Goal: Information Seeking & Learning: Learn about a topic

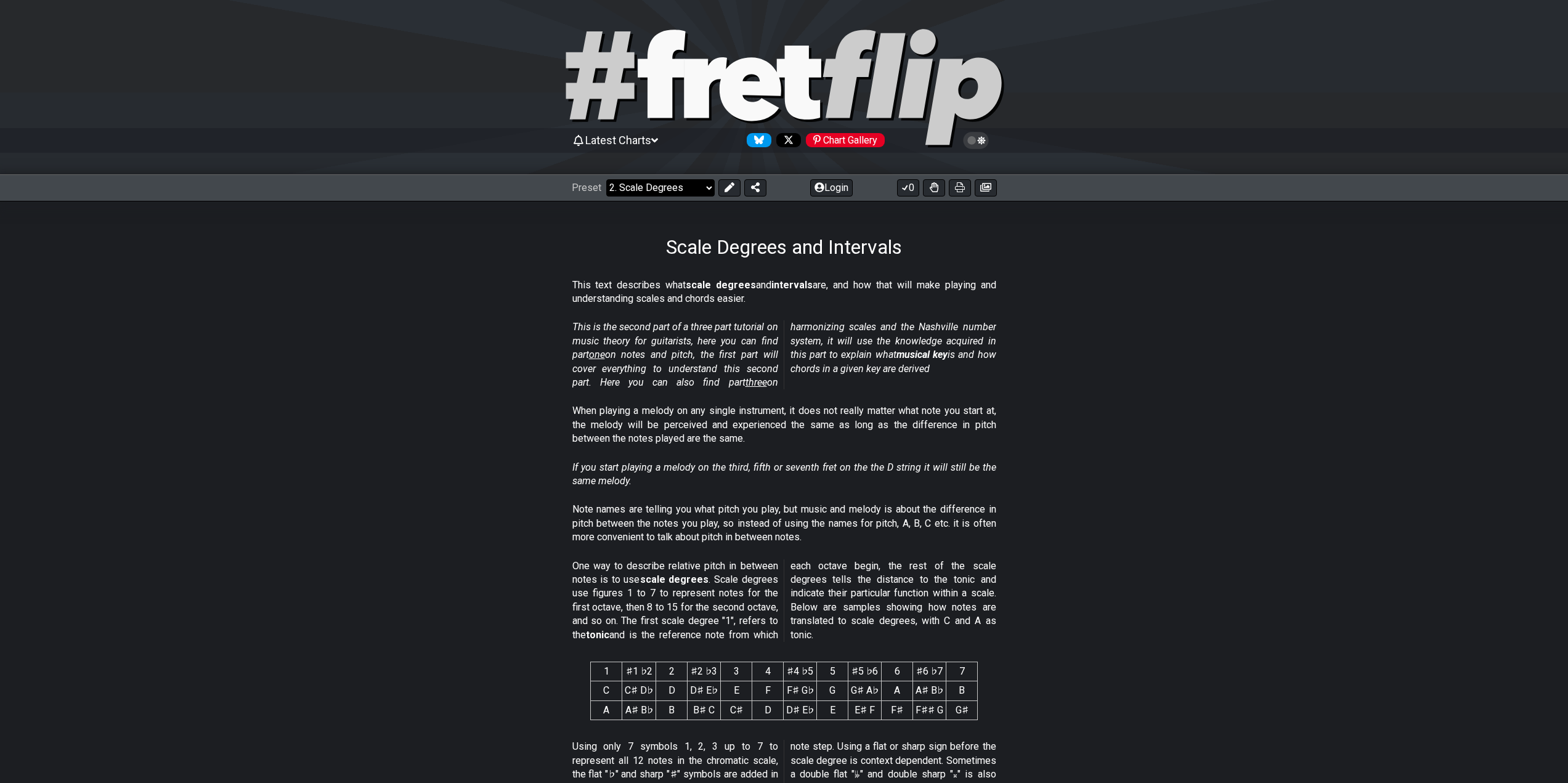
click at [691, 191] on select "Welcome to #fretflip! Initial Preset Custom Preset Minor Pentatonic Major Penta…" at bounding box center [660, 188] width 108 height 17
click at [607, 179] on select "Welcome to #fretflip! Initial Preset Custom Preset Minor Pentatonic Major Penta…" at bounding box center [660, 188] width 108 height 17
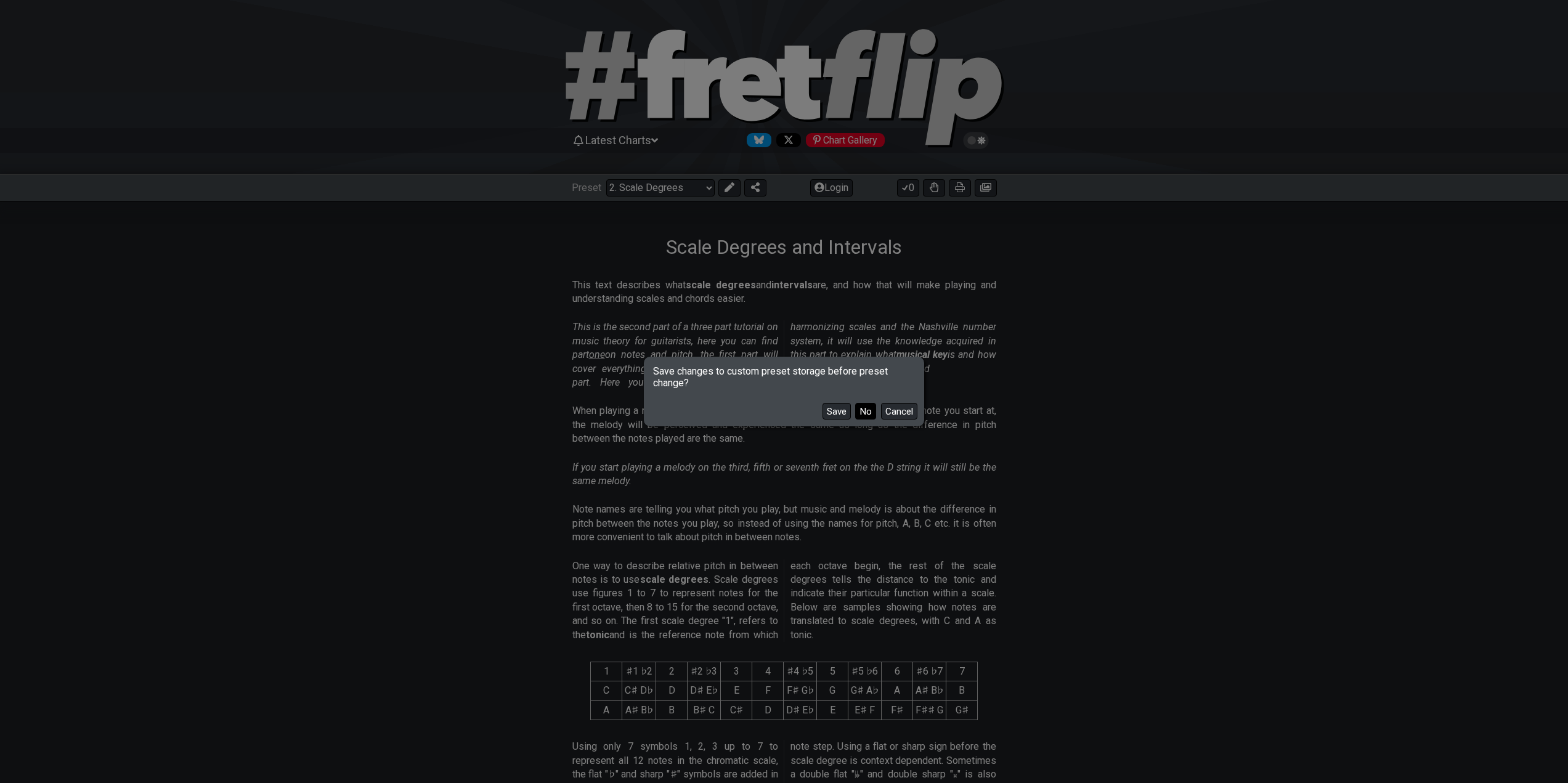
click at [862, 412] on button "No" at bounding box center [865, 411] width 21 height 16
select select "/beginner-guitar"
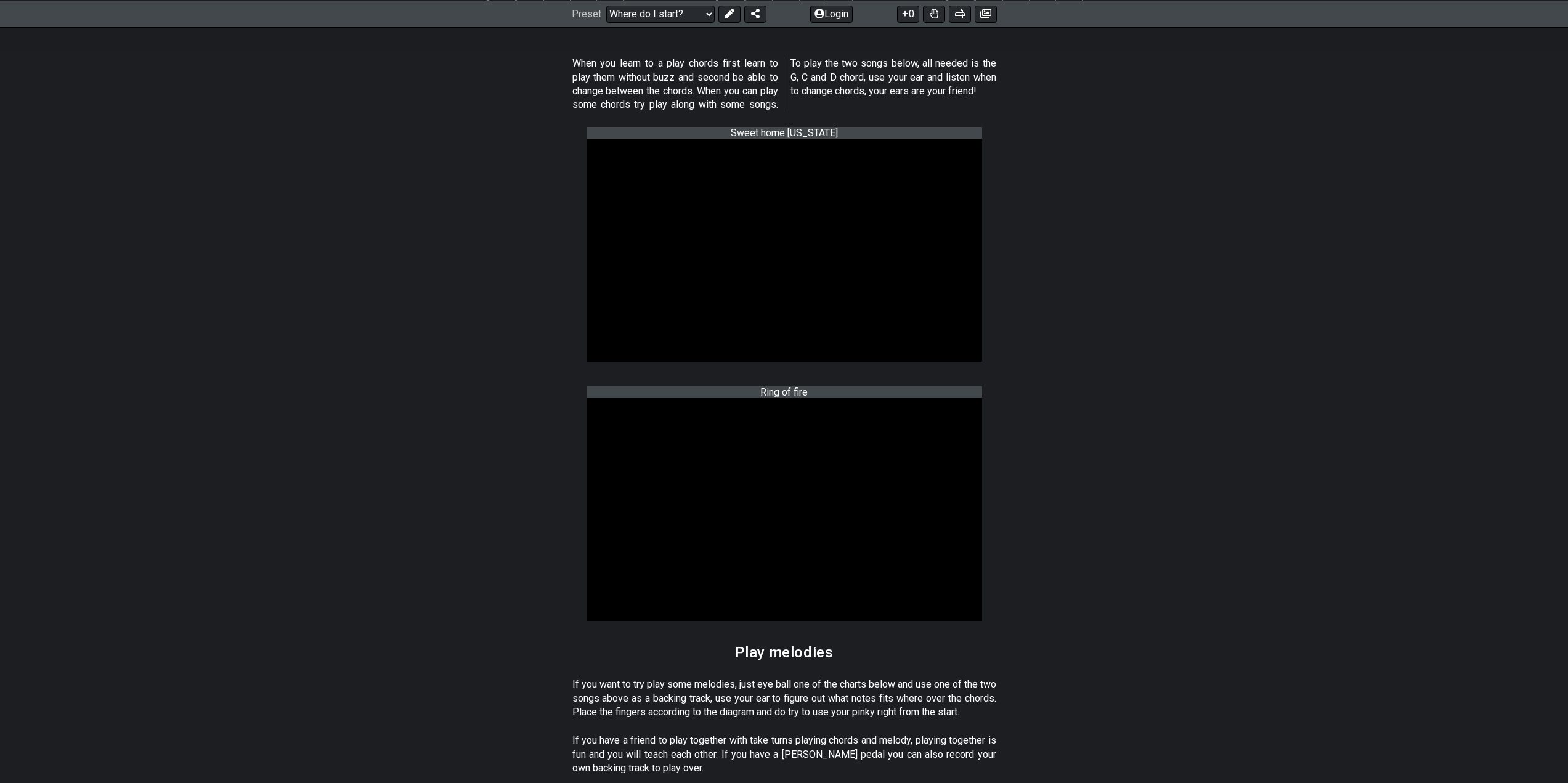
scroll to position [924, 0]
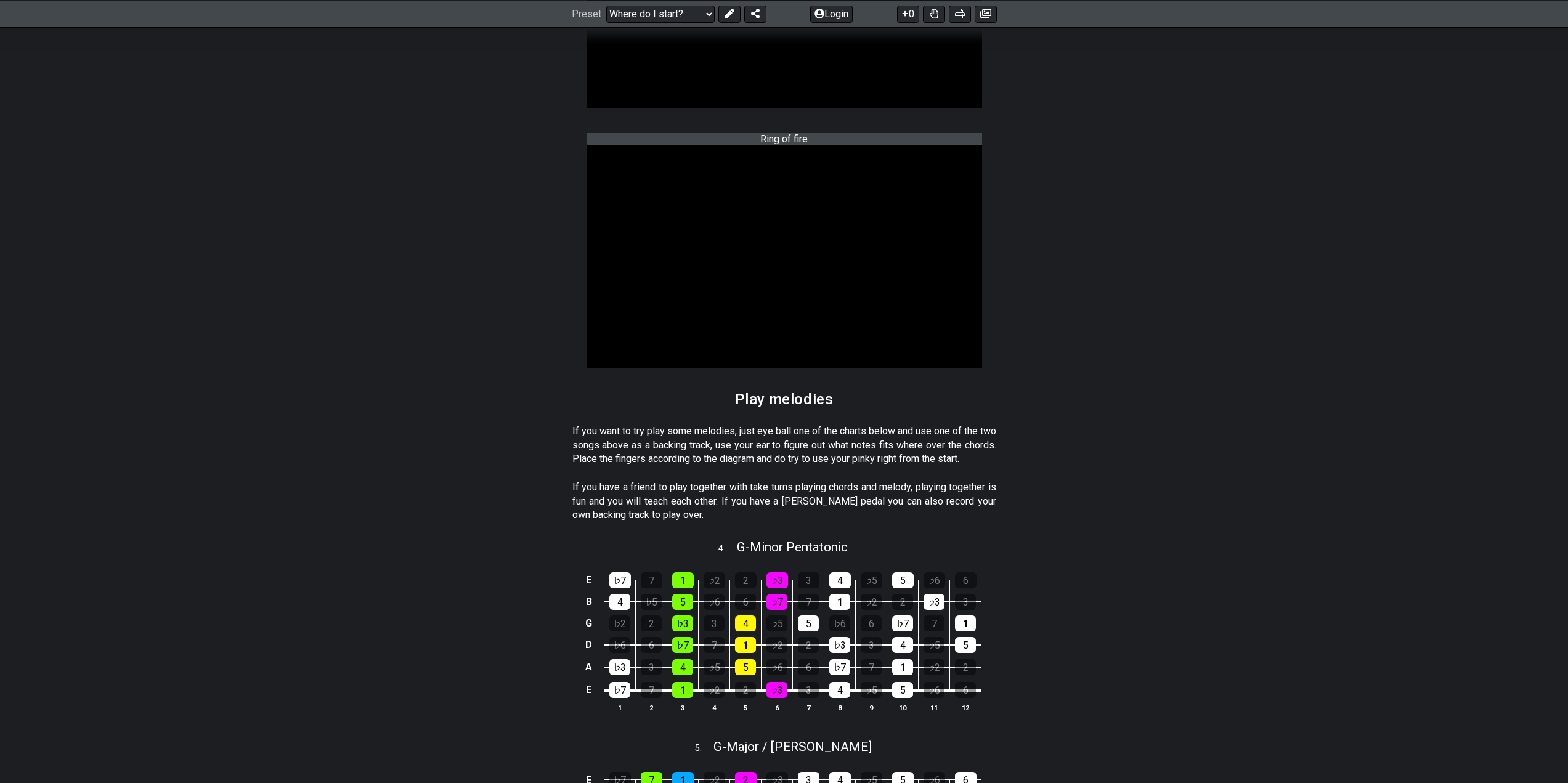
click at [1180, 555] on div "4 . G - Minor Pentatonic" at bounding box center [784, 543] width 1568 height 23
select select "G"
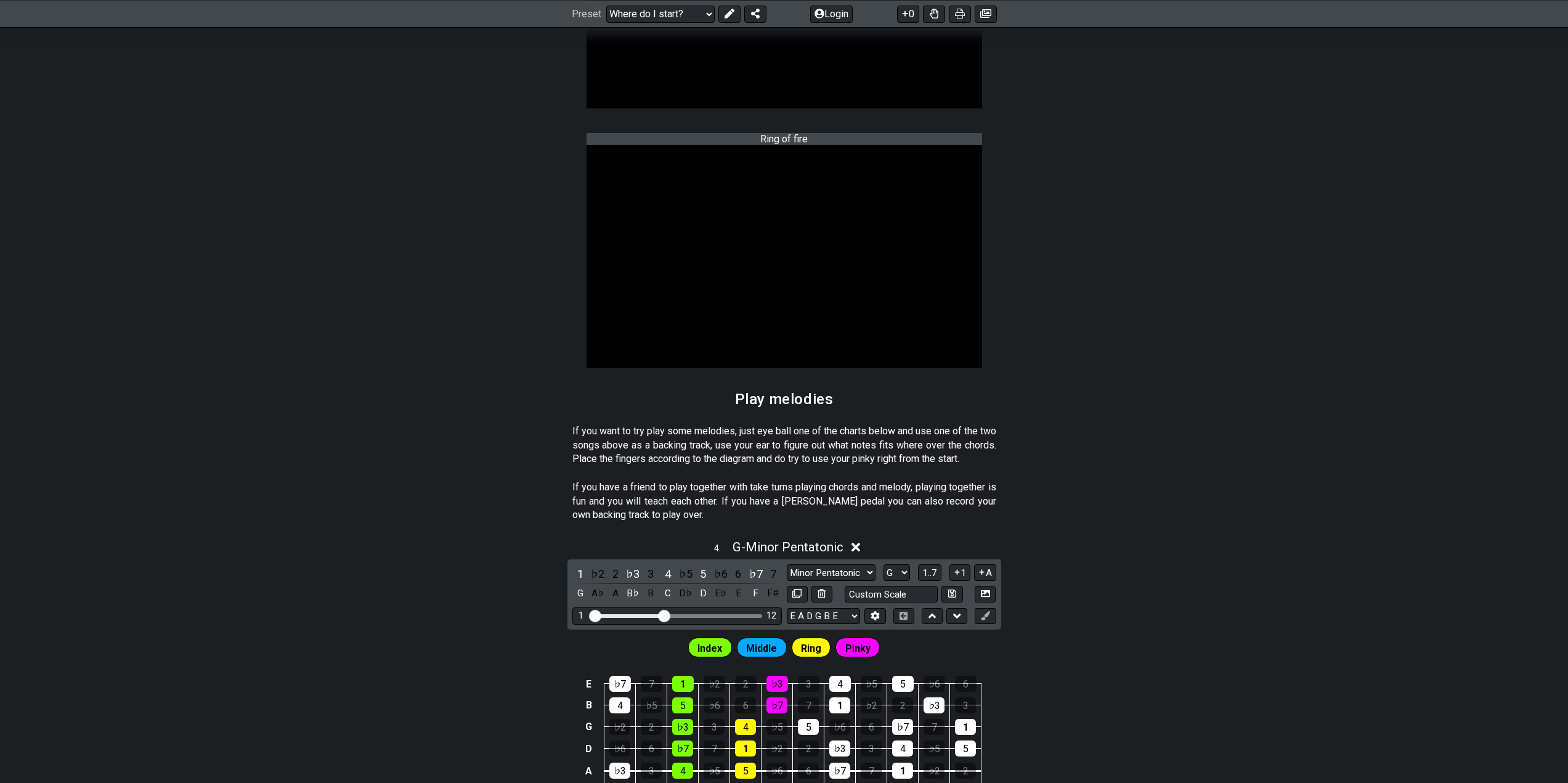
click at [1114, 532] on section "If you have a friend to play together with take turns playing chords and melody…" at bounding box center [784, 504] width 1568 height 56
click at [855, 554] on icon at bounding box center [856, 547] width 10 height 13
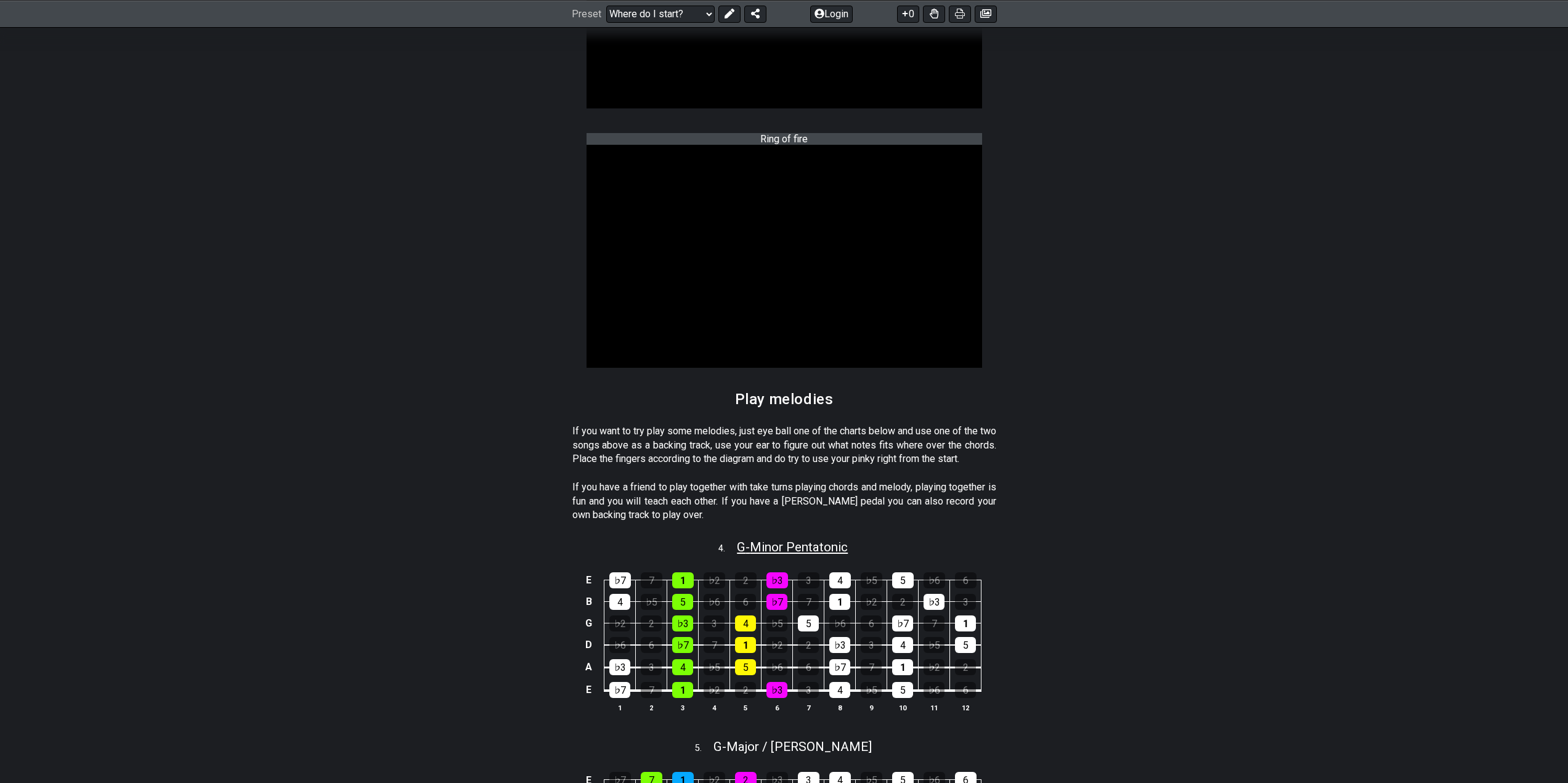
click at [831, 555] on span "G - Minor Pentatonic" at bounding box center [793, 547] width 111 height 15
select select "G"
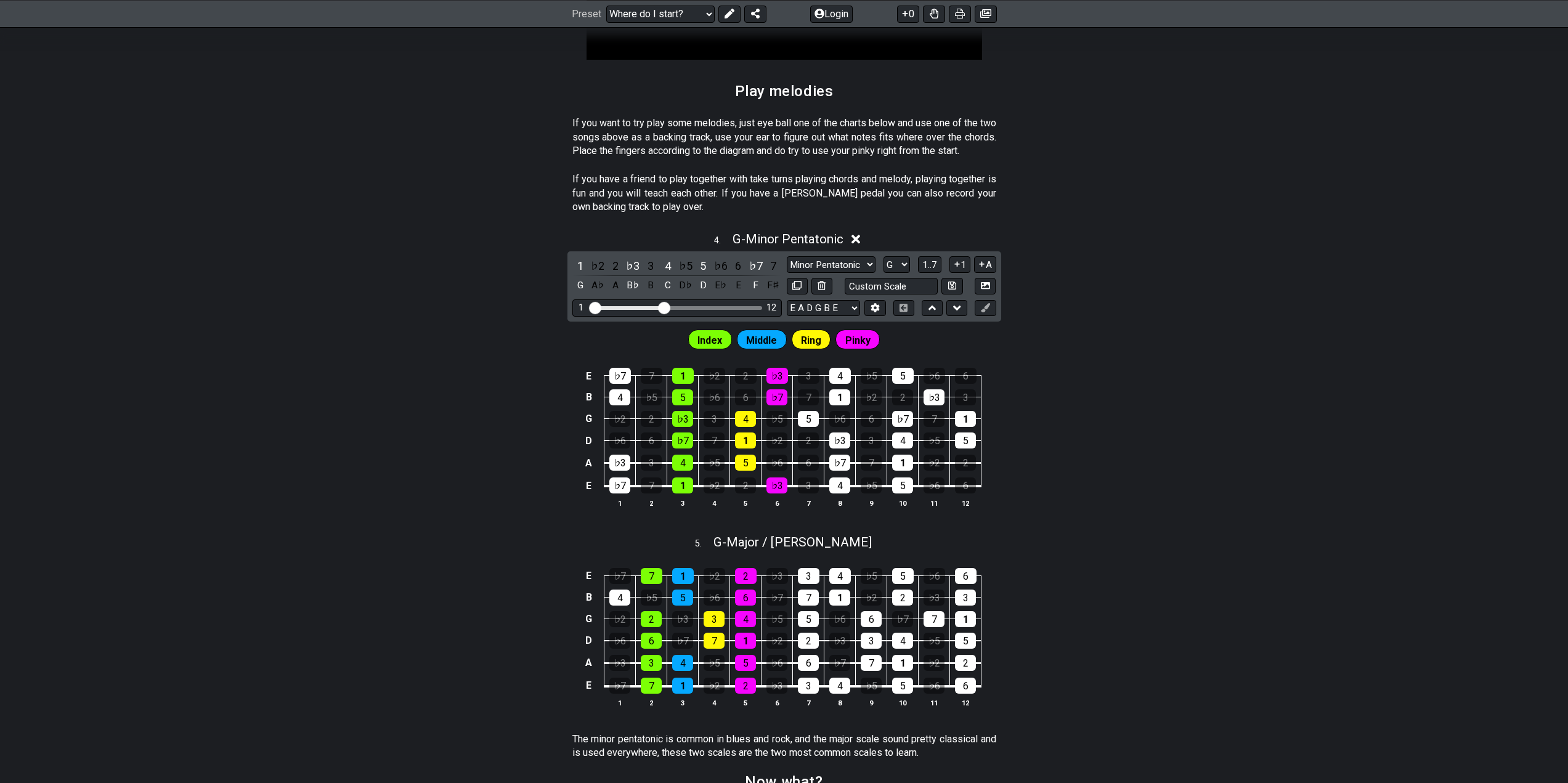
scroll to position [1129, 0]
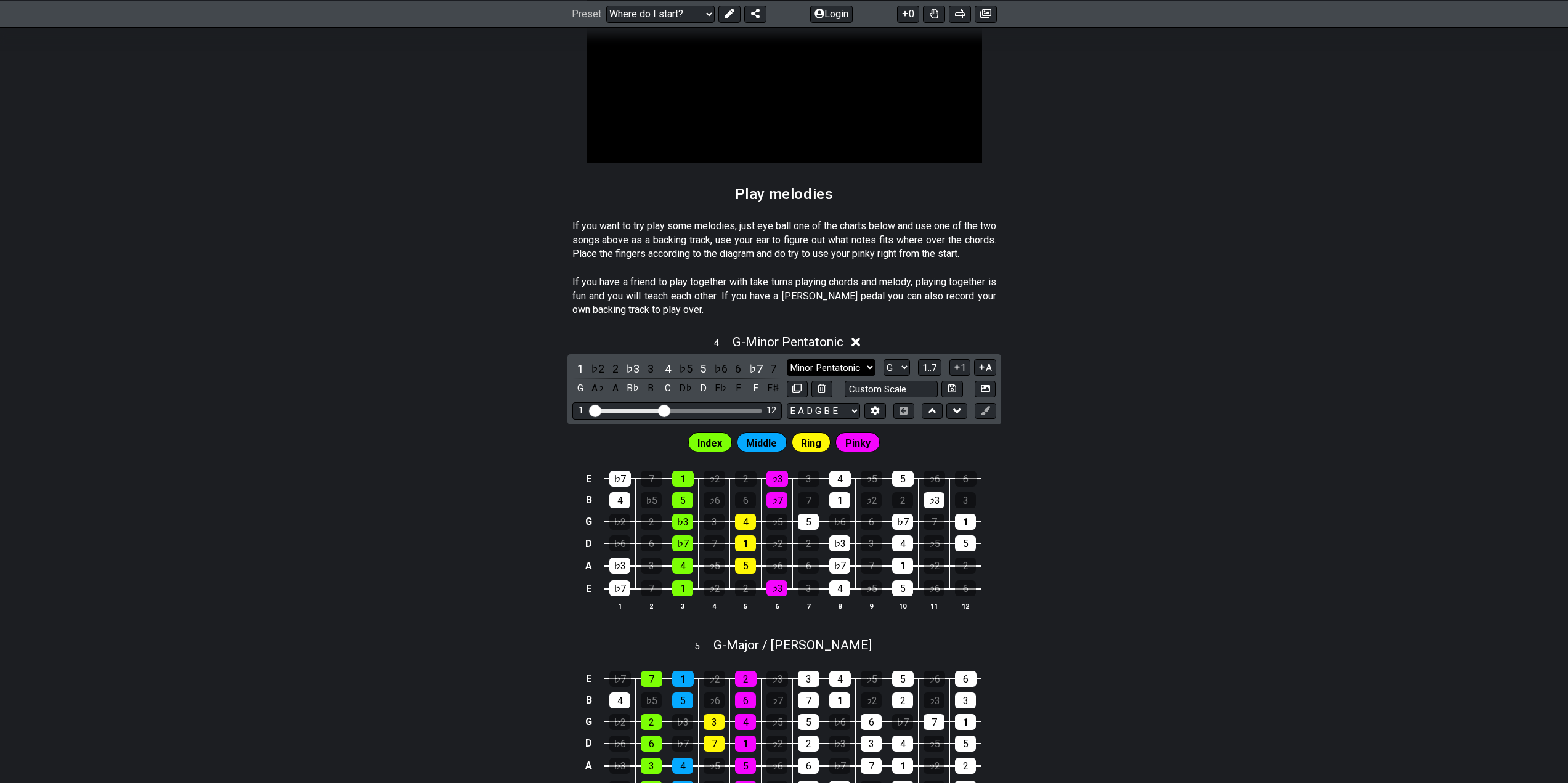
click at [822, 375] on select "Minor Pentatonic Root Minor Pentatonic Major Pentatonic Minor Blues Major Blues…" at bounding box center [831, 367] width 89 height 16
click at [787, 371] on select "Minor Pentatonic Root Minor Pentatonic Major Pentatonic Minor Blues Major Blues…" at bounding box center [831, 367] width 89 height 16
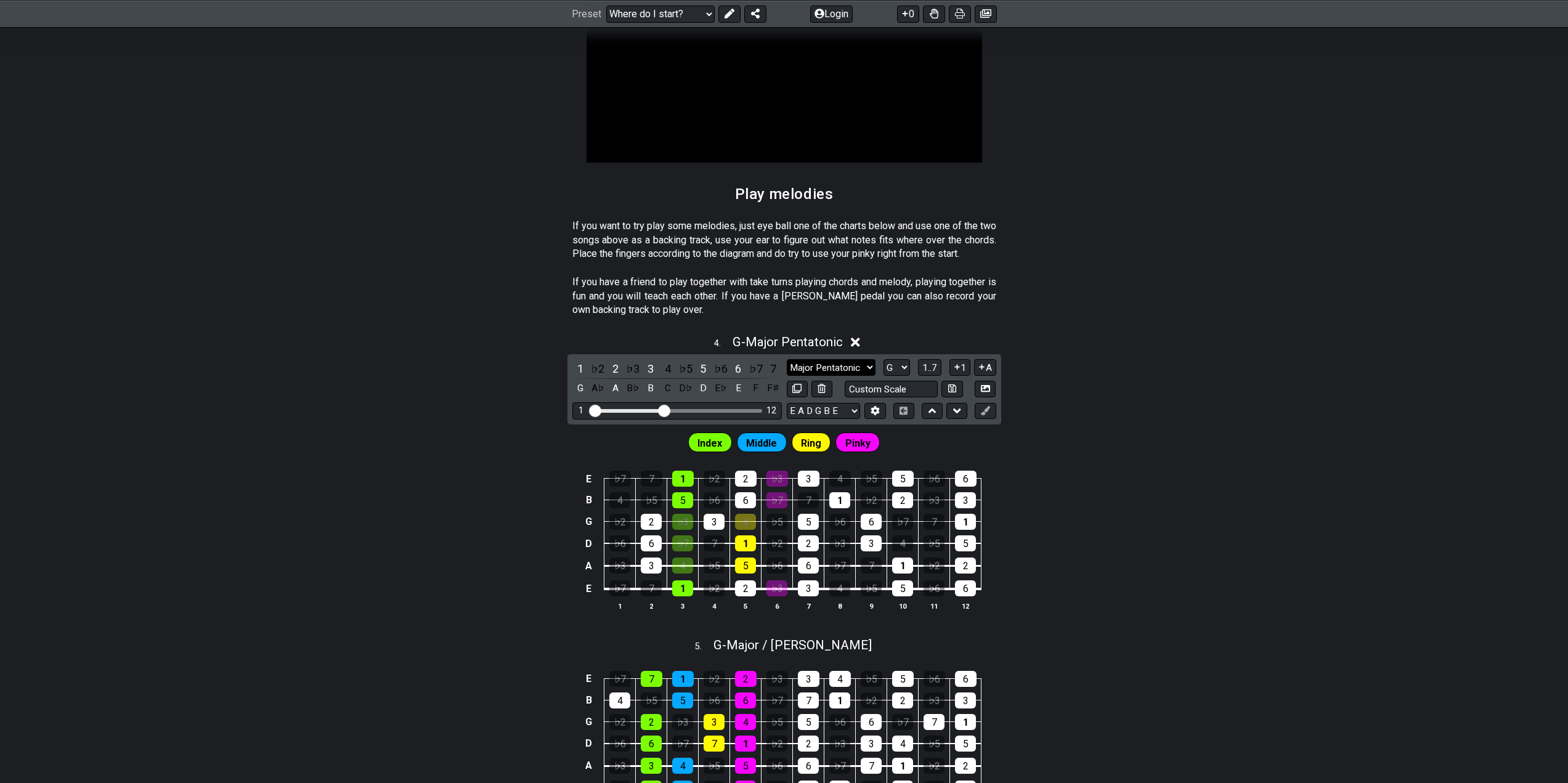
click at [833, 375] on select "Minor Pentatonic Root Minor Pentatonic Major Pentatonic Minor Blues Major Blues…" at bounding box center [831, 367] width 89 height 16
select select "Minor Pentatonic"
click at [787, 371] on select "Minor Pentatonic Root Minor Pentatonic Major Pentatonic Minor Blues Major Blues…" at bounding box center [831, 367] width 89 height 16
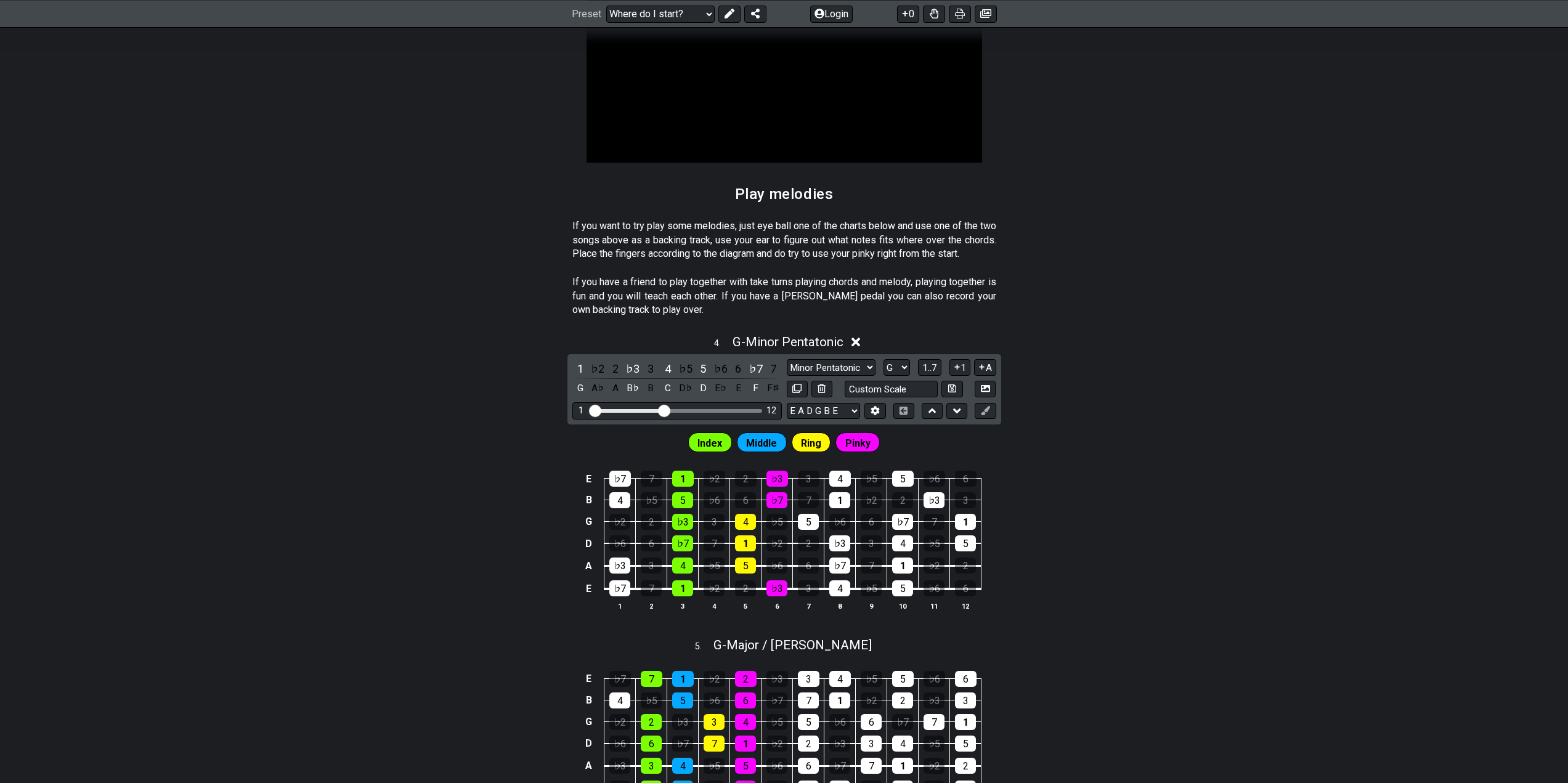
click at [857, 347] on icon at bounding box center [856, 342] width 10 height 10
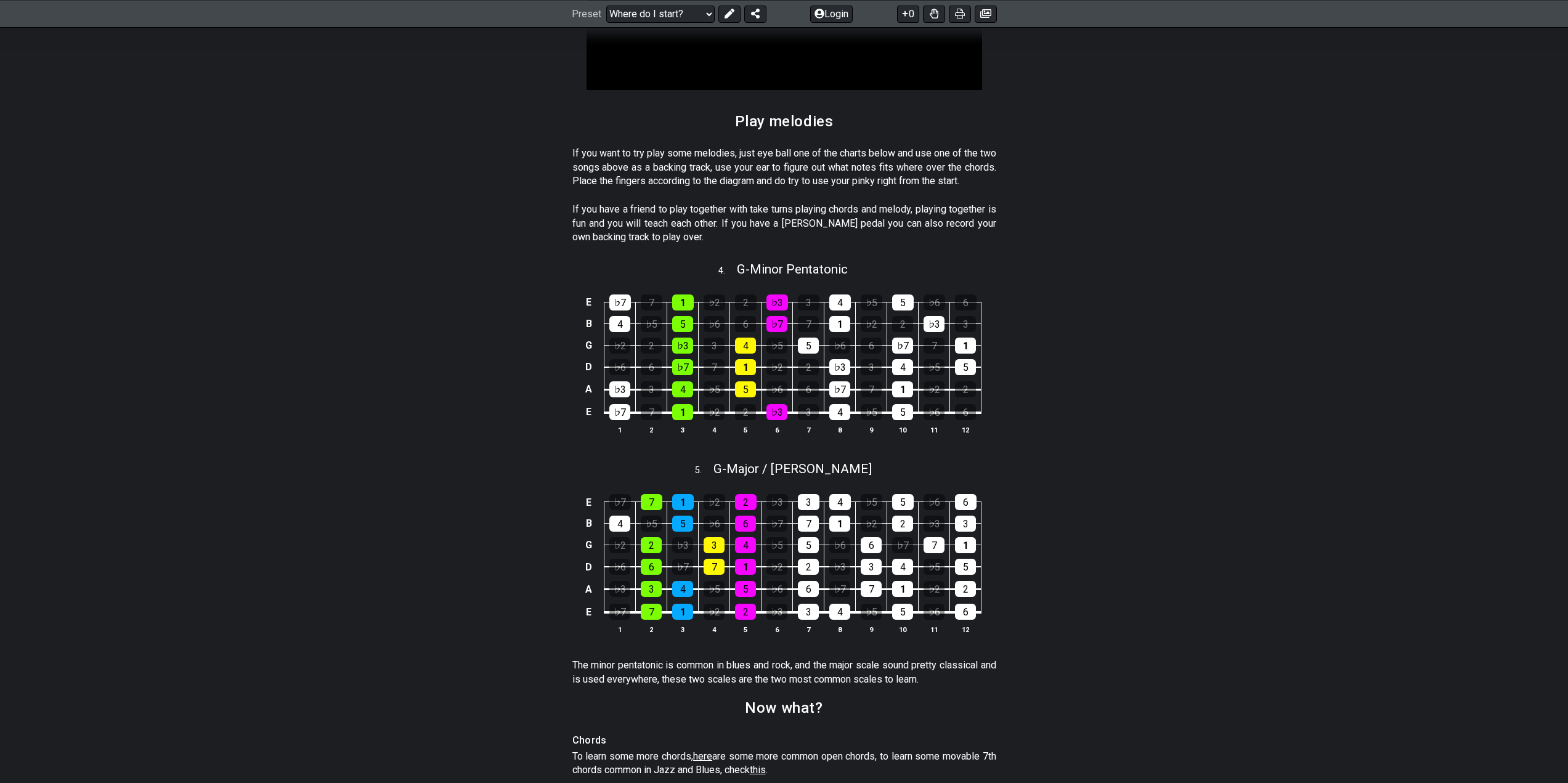
scroll to position [1232, 0]
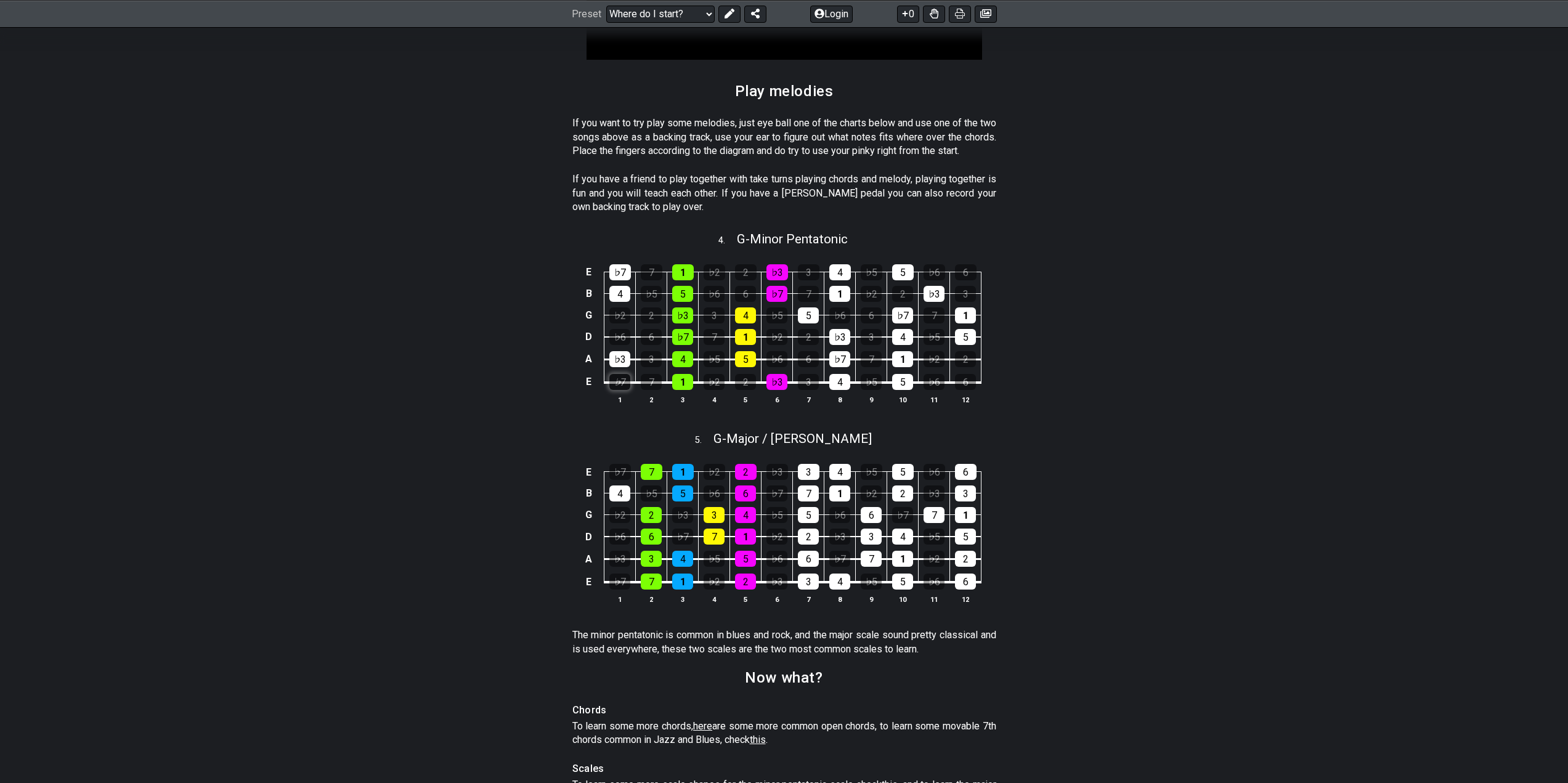
click at [615, 390] on div "♭7" at bounding box center [620, 382] width 21 height 16
click at [624, 390] on div "♭7" at bounding box center [620, 382] width 21 height 16
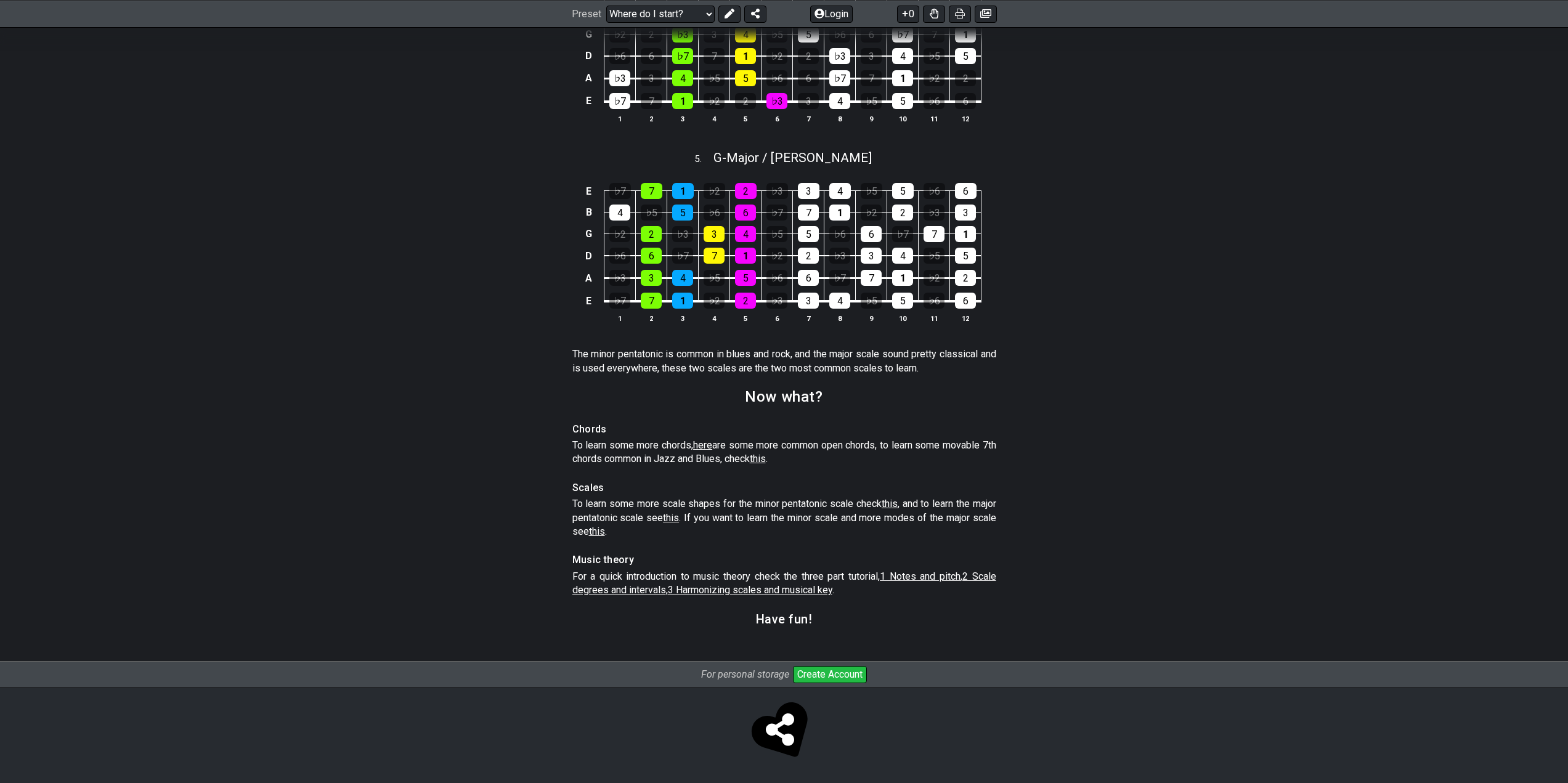
scroll to position [1526, 0]
click at [711, 442] on span "here" at bounding box center [703, 446] width 19 height 12
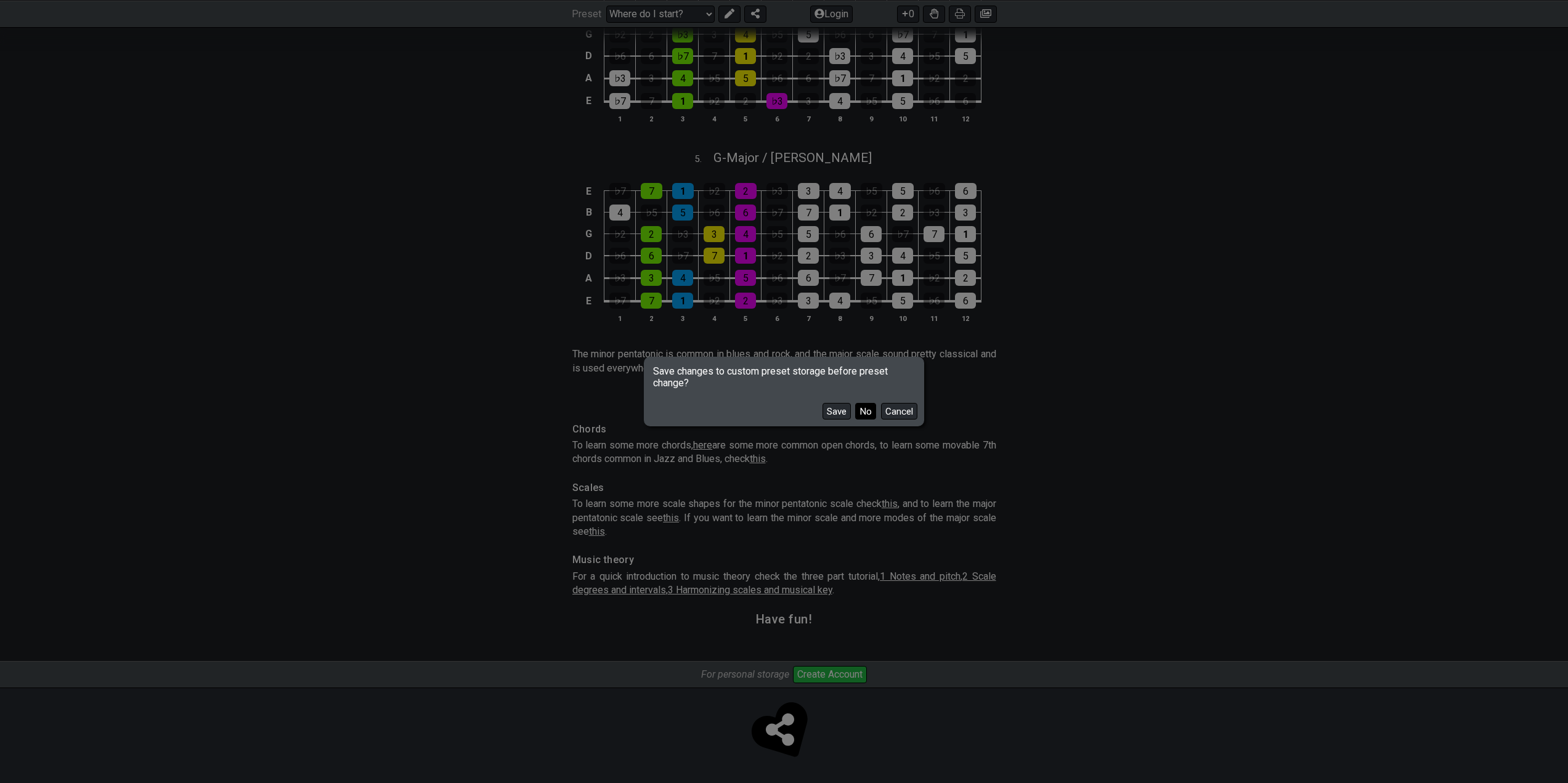
click at [864, 408] on button "No" at bounding box center [865, 411] width 21 height 16
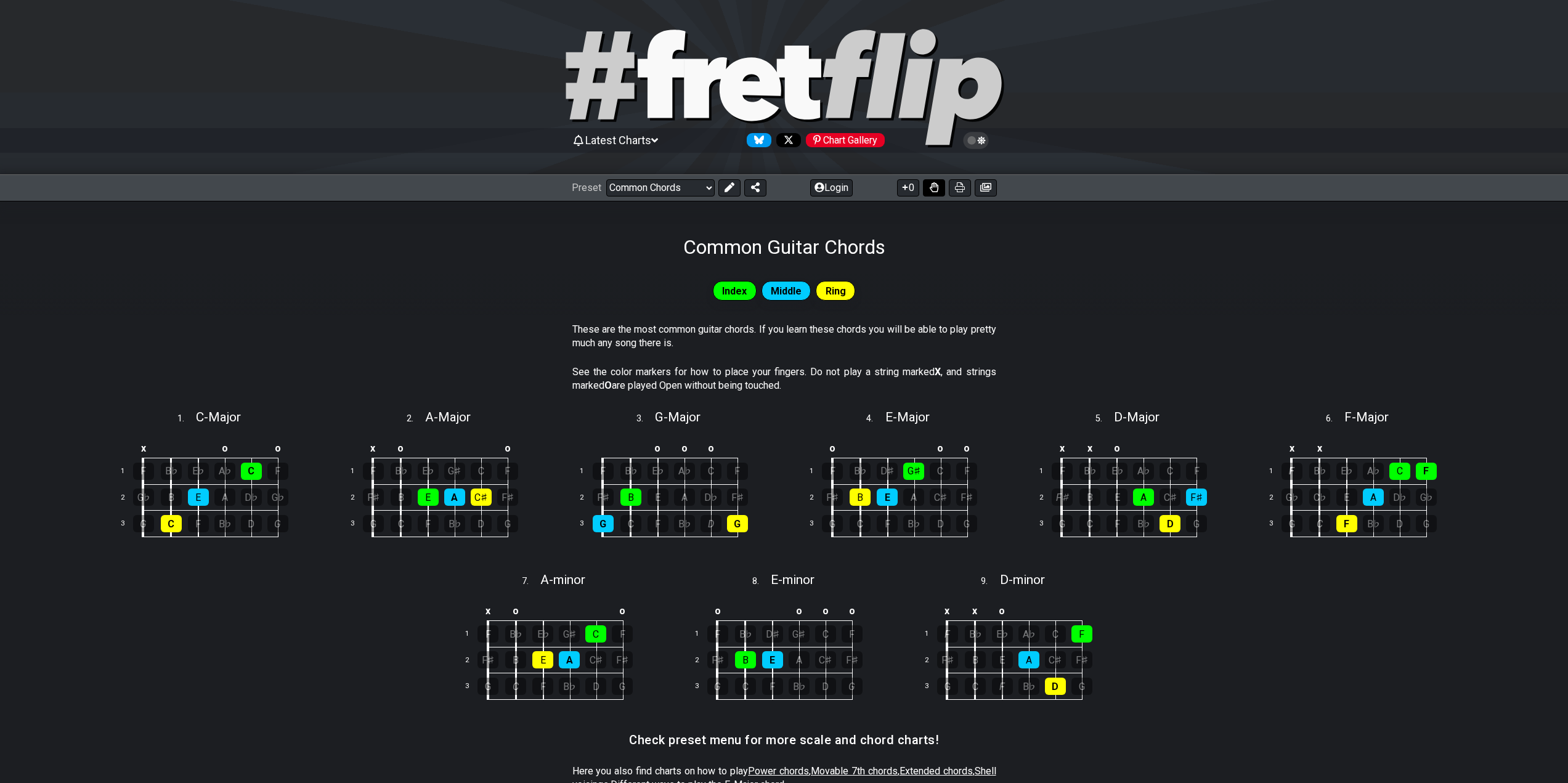
click at [942, 191] on button at bounding box center [935, 188] width 22 height 17
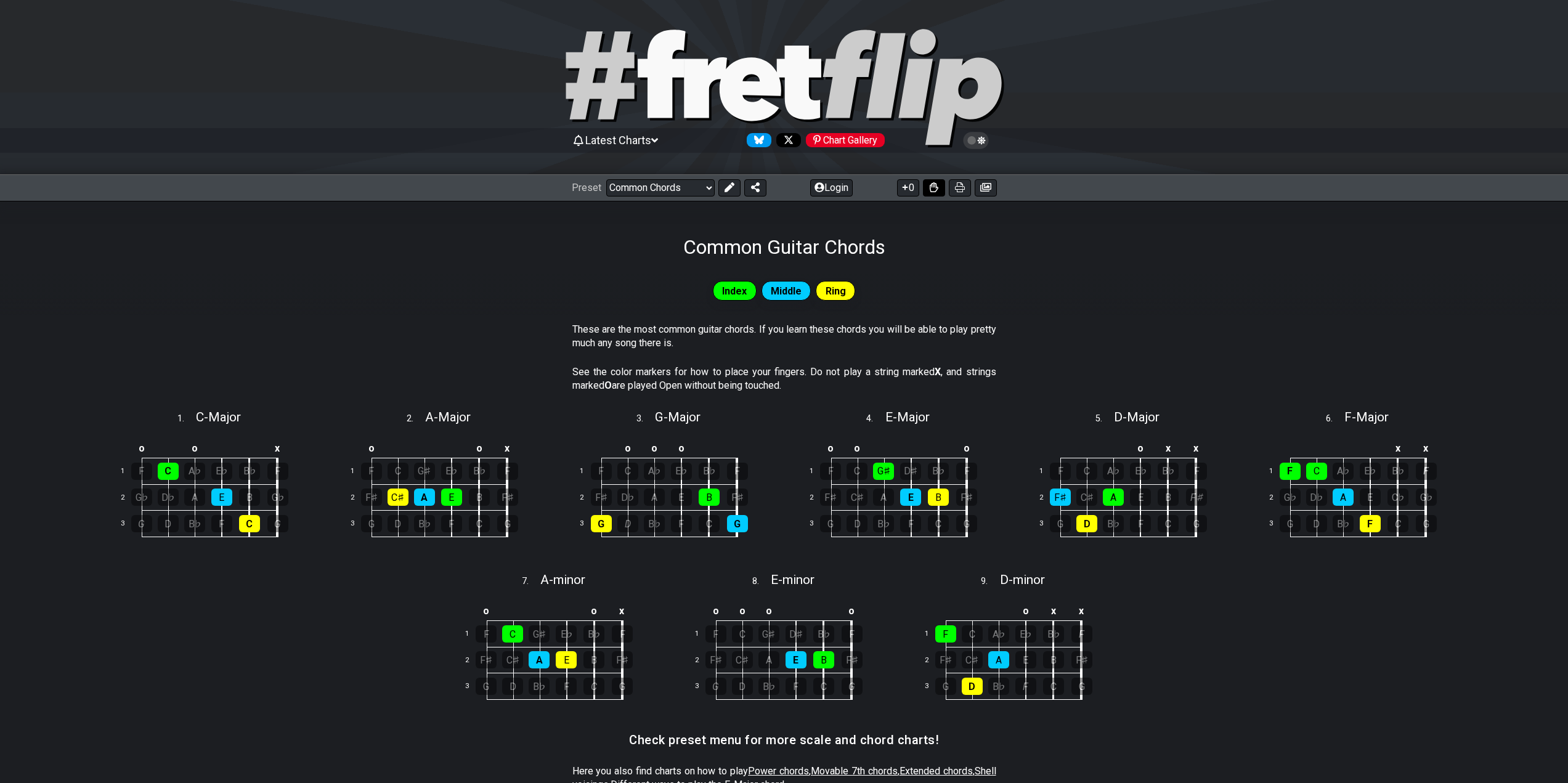
click at [942, 190] on button at bounding box center [935, 188] width 22 height 17
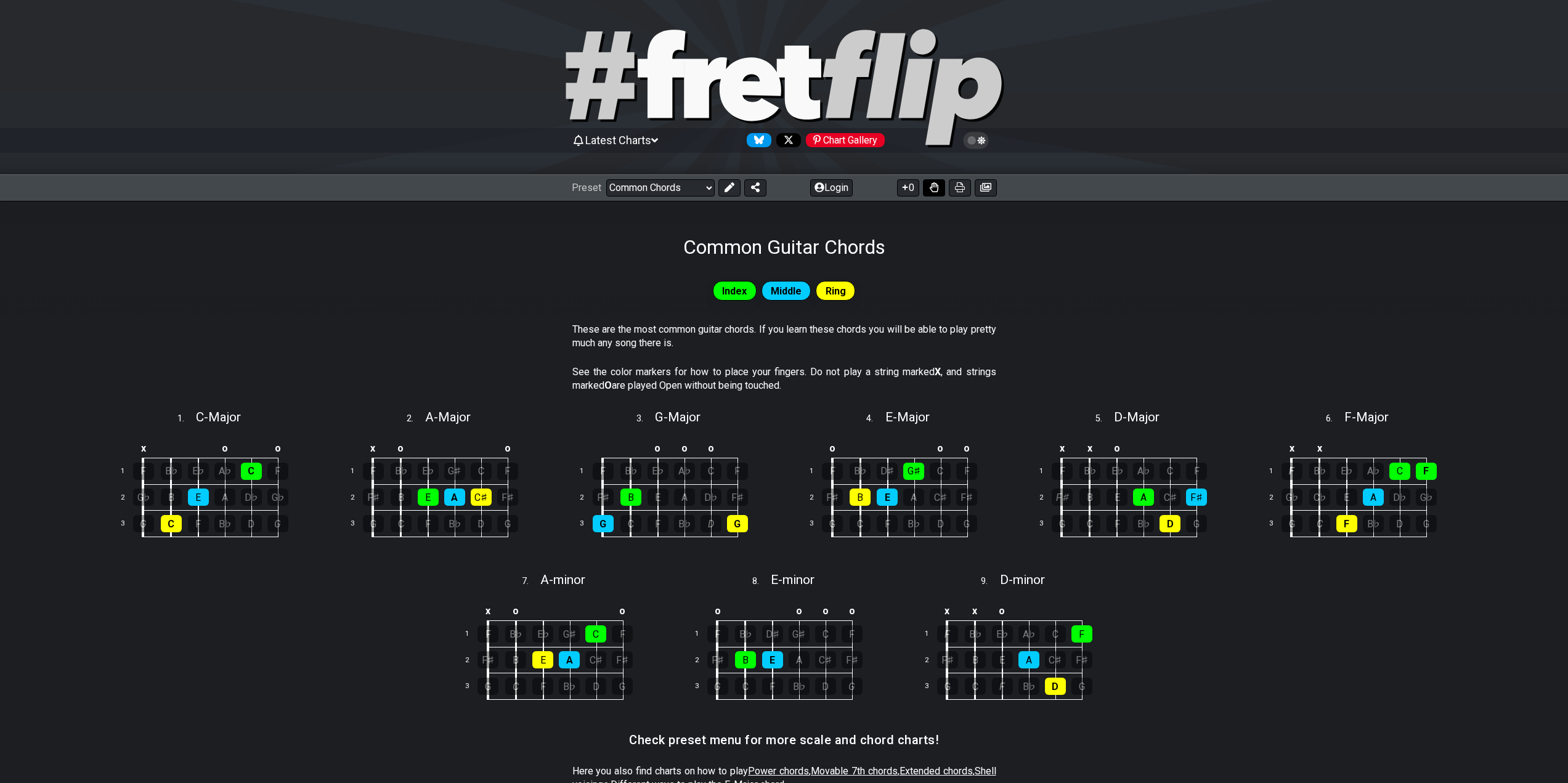
click at [941, 190] on button at bounding box center [935, 188] width 22 height 17
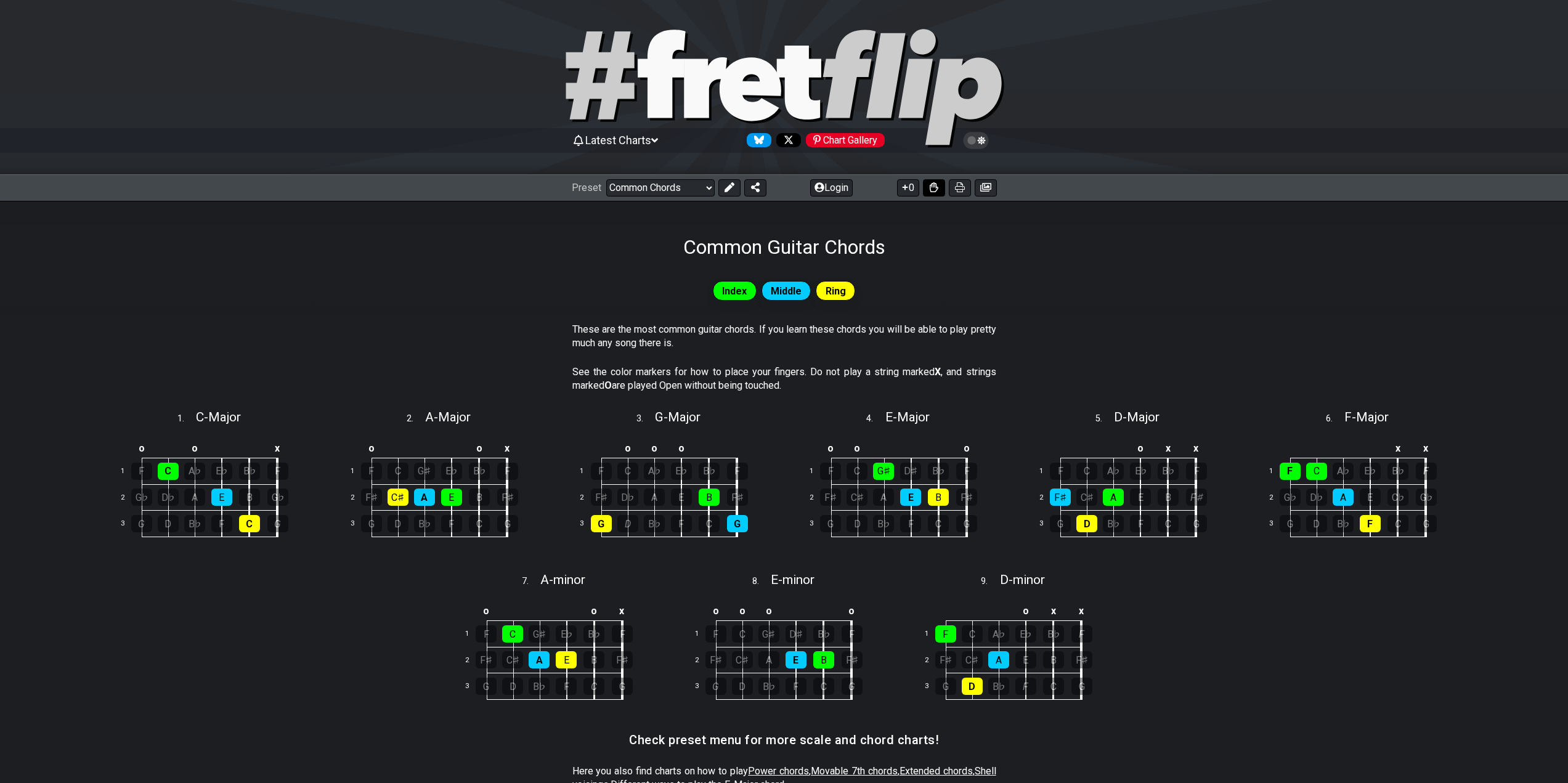
click at [941, 191] on button at bounding box center [935, 188] width 22 height 17
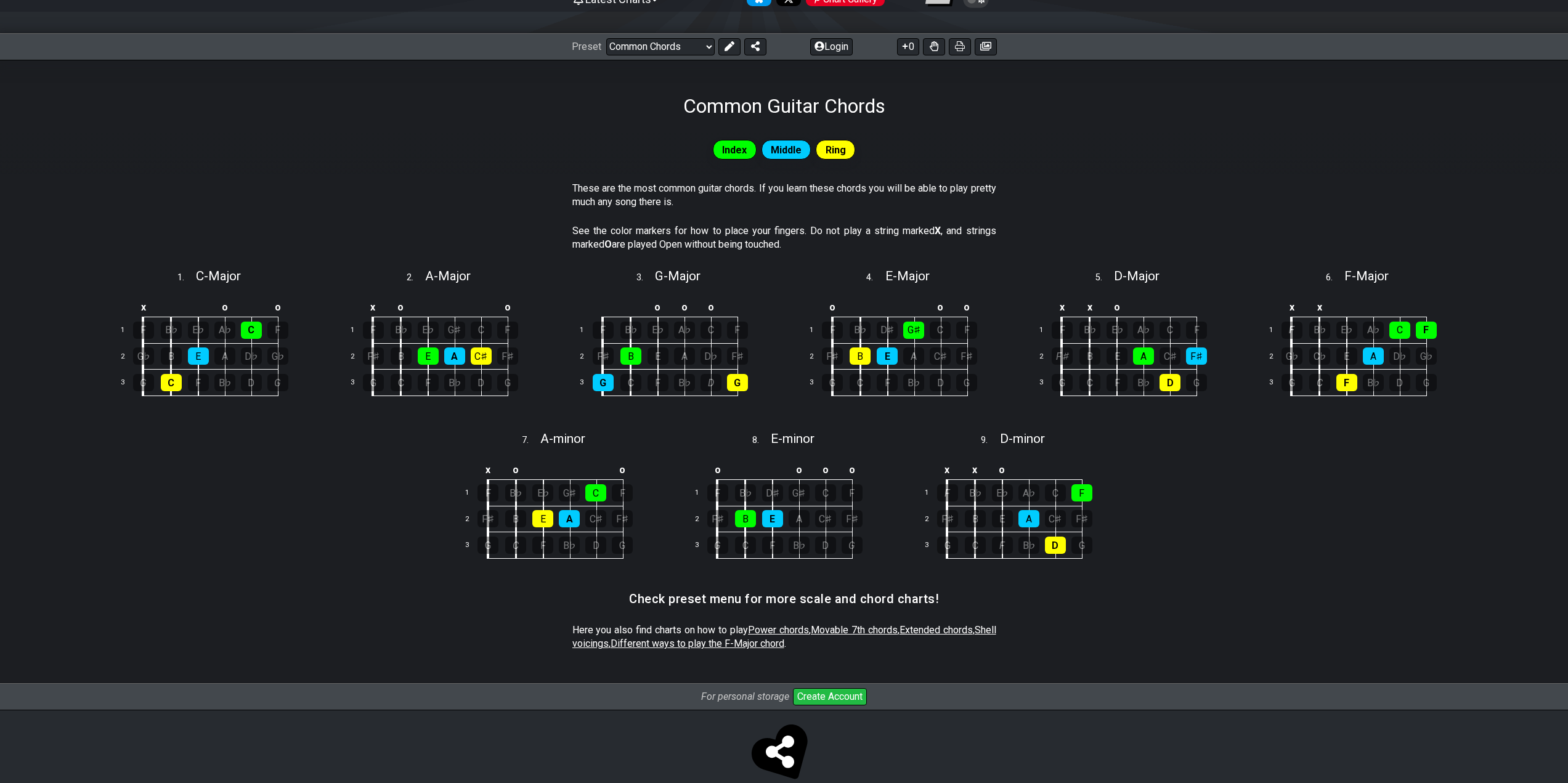
scroll to position [162, 0]
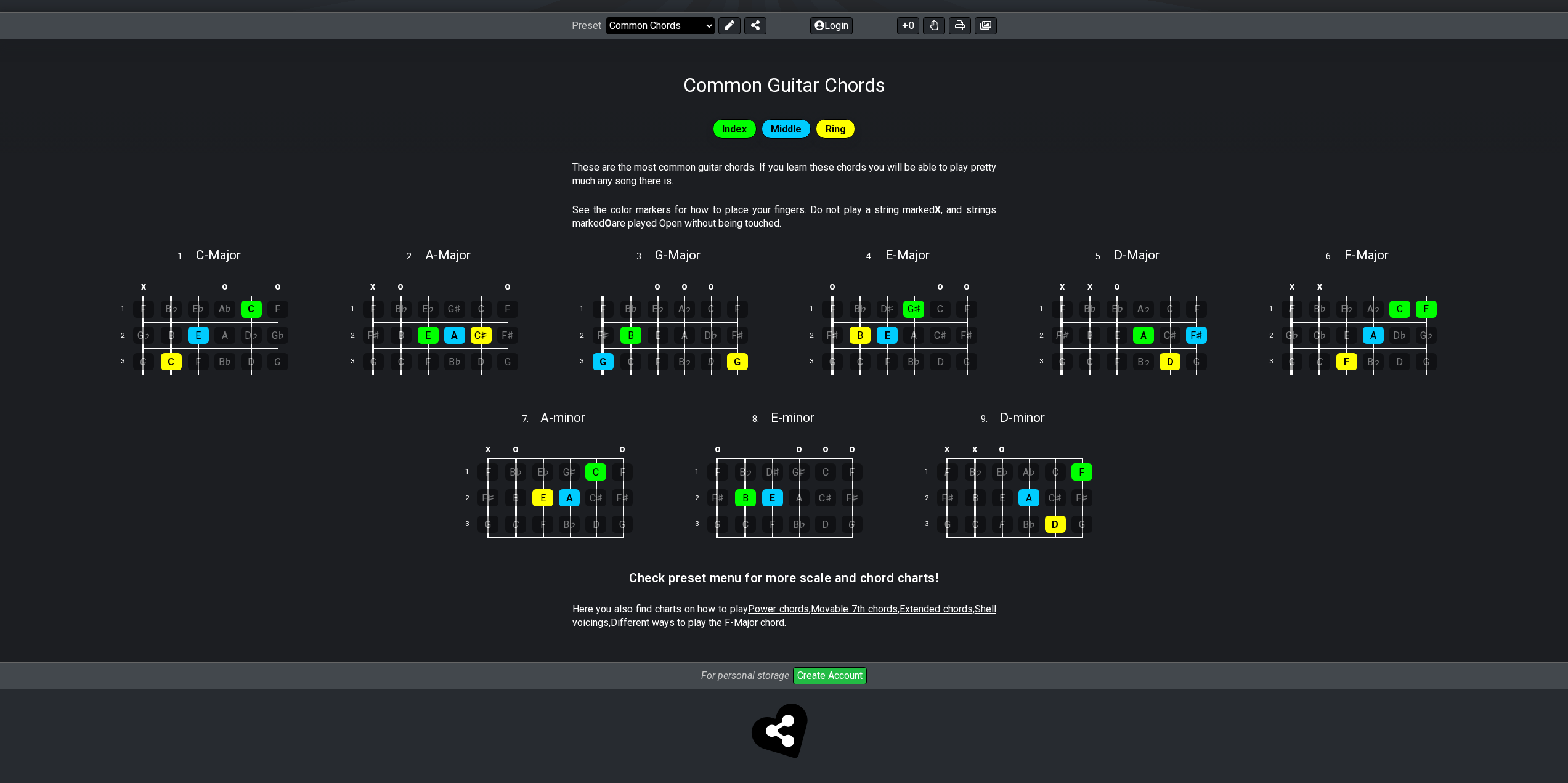
click at [646, 22] on select "Welcome to #fretflip! Initial Preset Custom Preset Minor Pentatonic Major Penta…" at bounding box center [660, 26] width 108 height 17
click at [607, 17] on select "Welcome to #fretflip! Initial Preset Custom Preset Minor Pentatonic Major Penta…" at bounding box center [660, 26] width 108 height 17
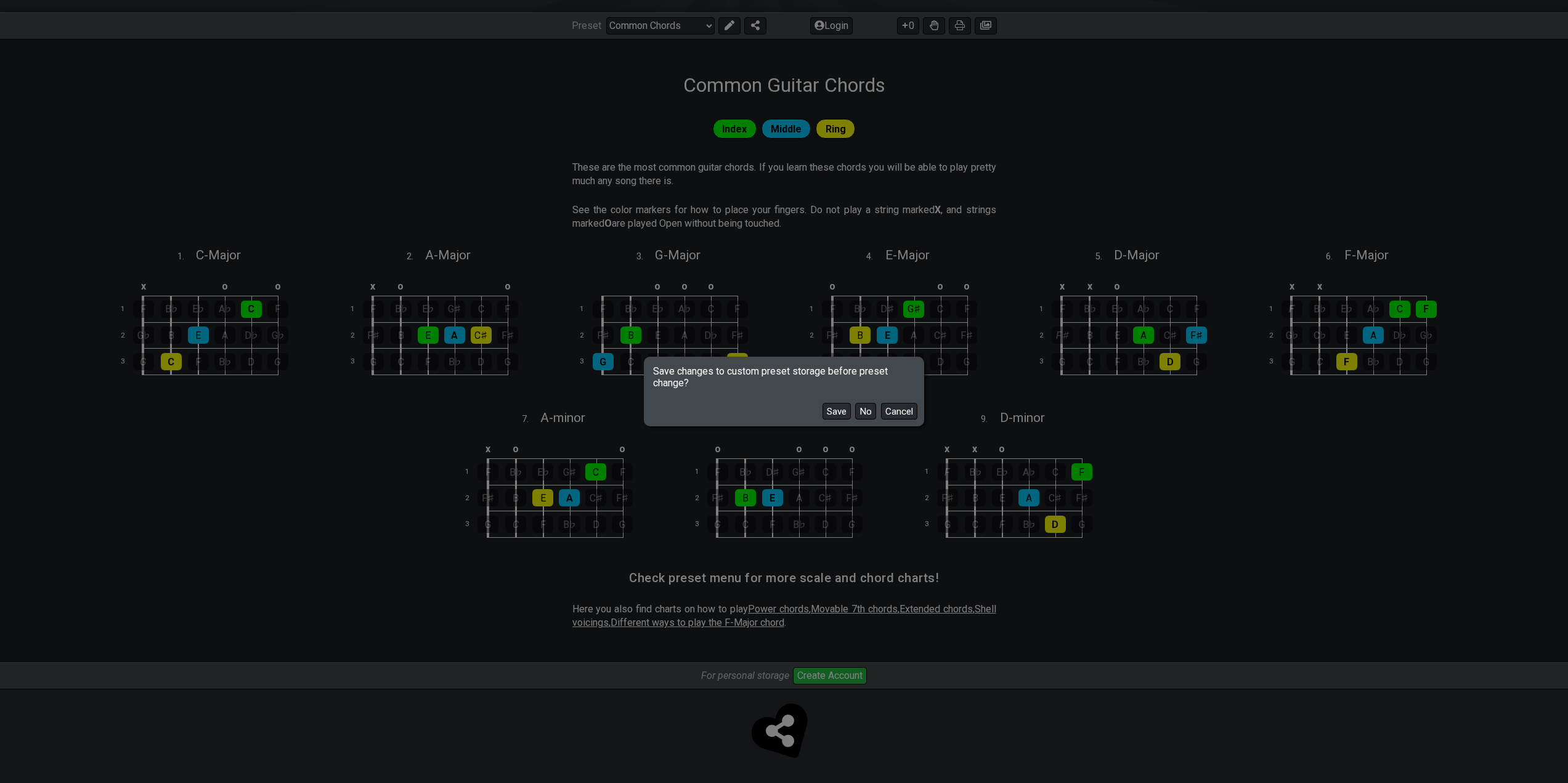
click at [868, 412] on button "No" at bounding box center [865, 411] width 21 height 16
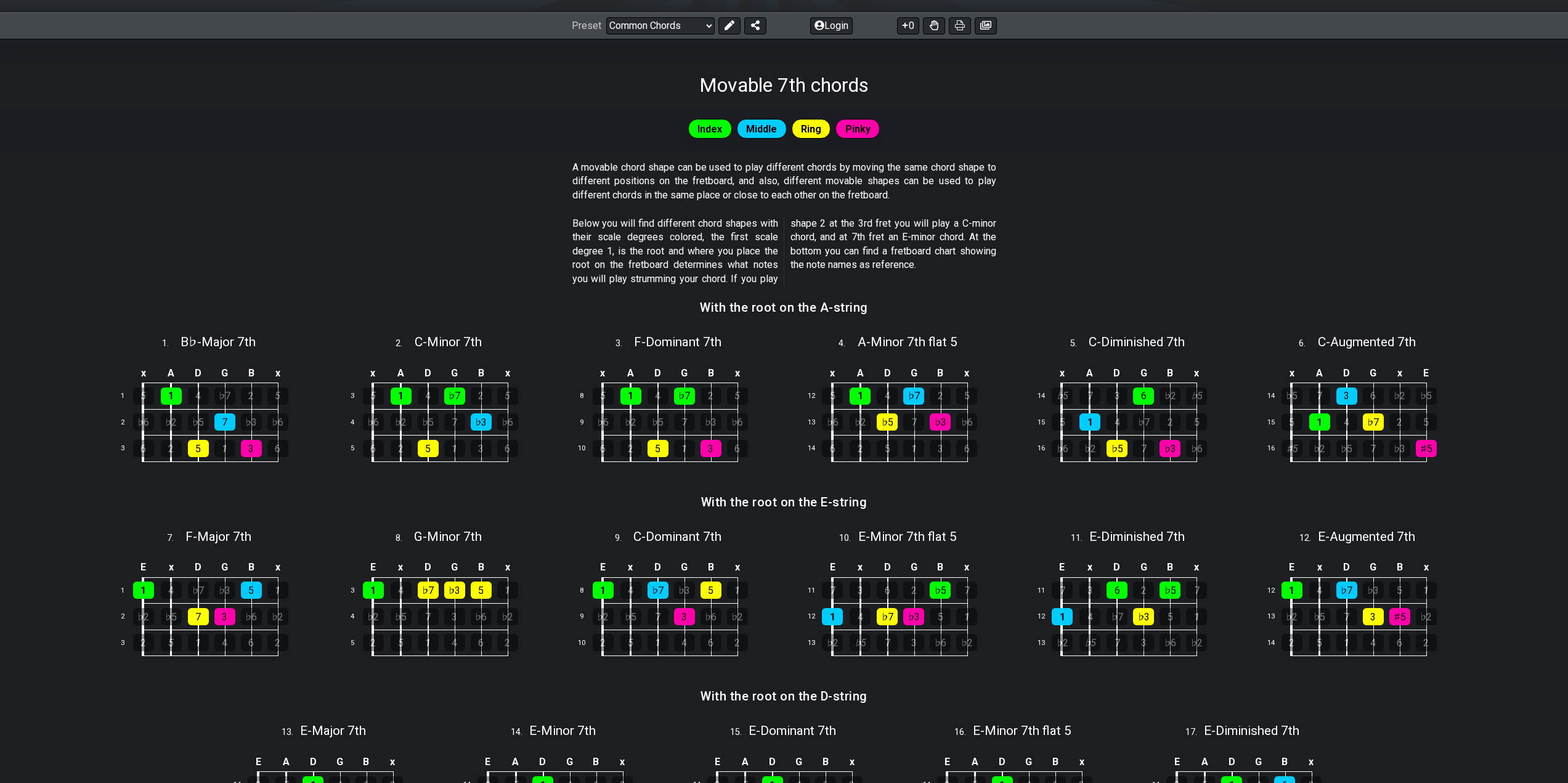
select select "/movable-7th-chords"
drag, startPoint x: 795, startPoint y: 217, endPoint x: 840, endPoint y: 218, distance: 45.0
click at [840, 218] on p "Below you will find different chord shapes with their scale degrees colored, th…" at bounding box center [785, 252] width 424 height 69
click at [399, 446] on div "2" at bounding box center [401, 448] width 21 height 17
click at [402, 450] on div "2" at bounding box center [401, 448] width 21 height 17
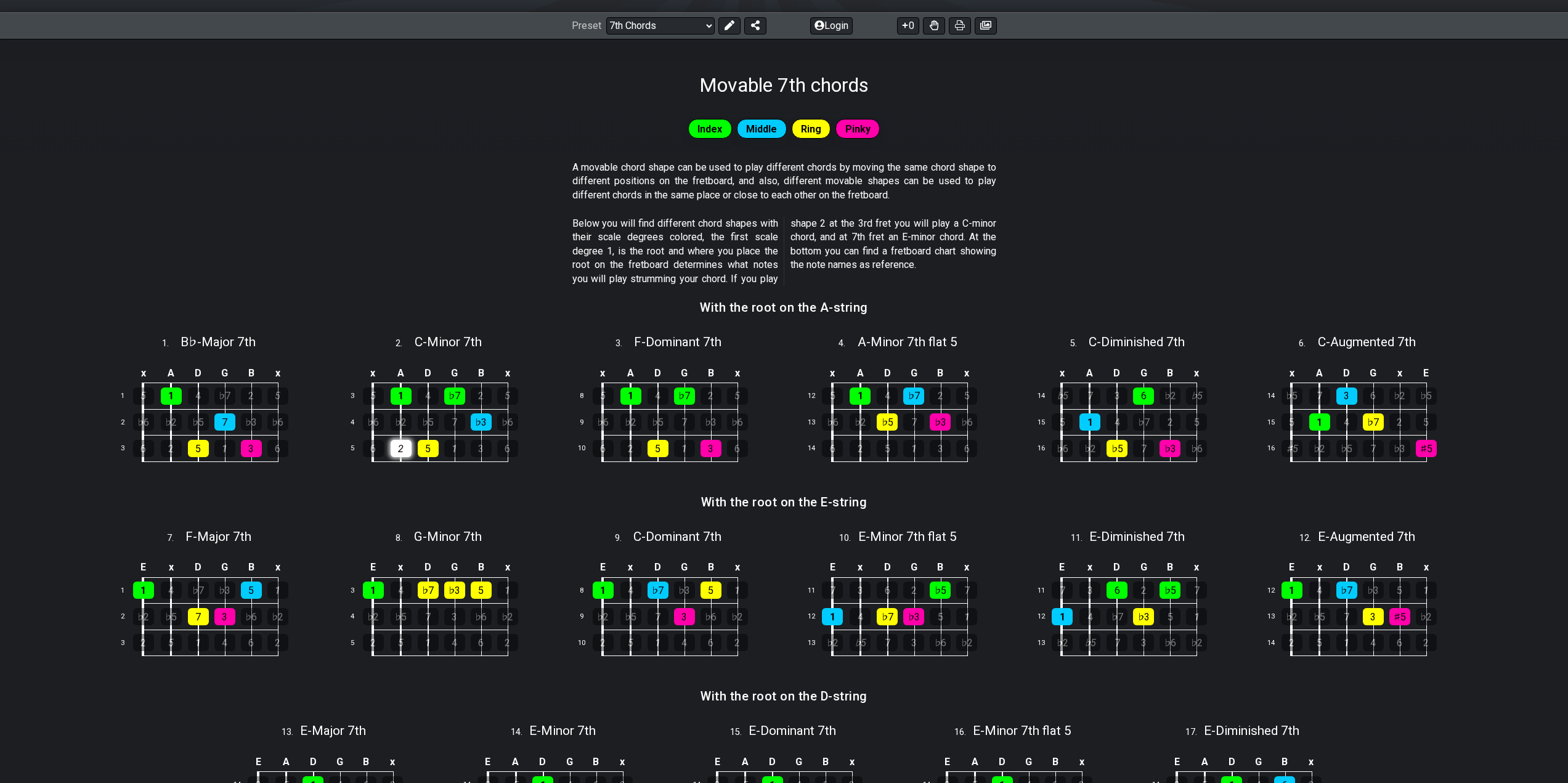
click at [401, 450] on div "2" at bounding box center [401, 448] width 21 height 17
click at [401, 448] on div "2" at bounding box center [401, 448] width 21 height 17
click at [410, 342] on span "2 ." at bounding box center [404, 344] width 18 height 14
select select "C"
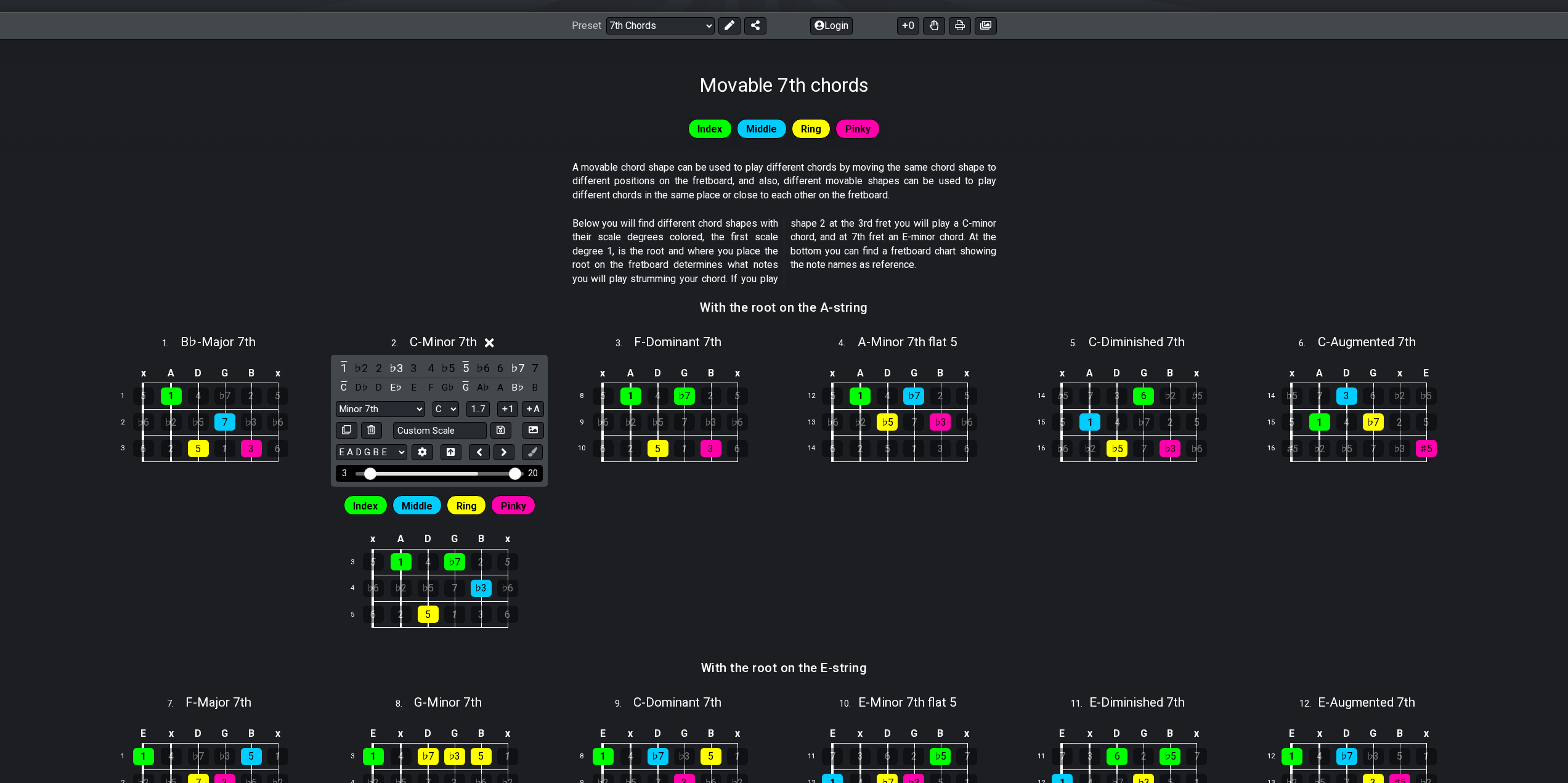
drag, startPoint x: 382, startPoint y: 470, endPoint x: 517, endPoint y: 465, distance: 135.1
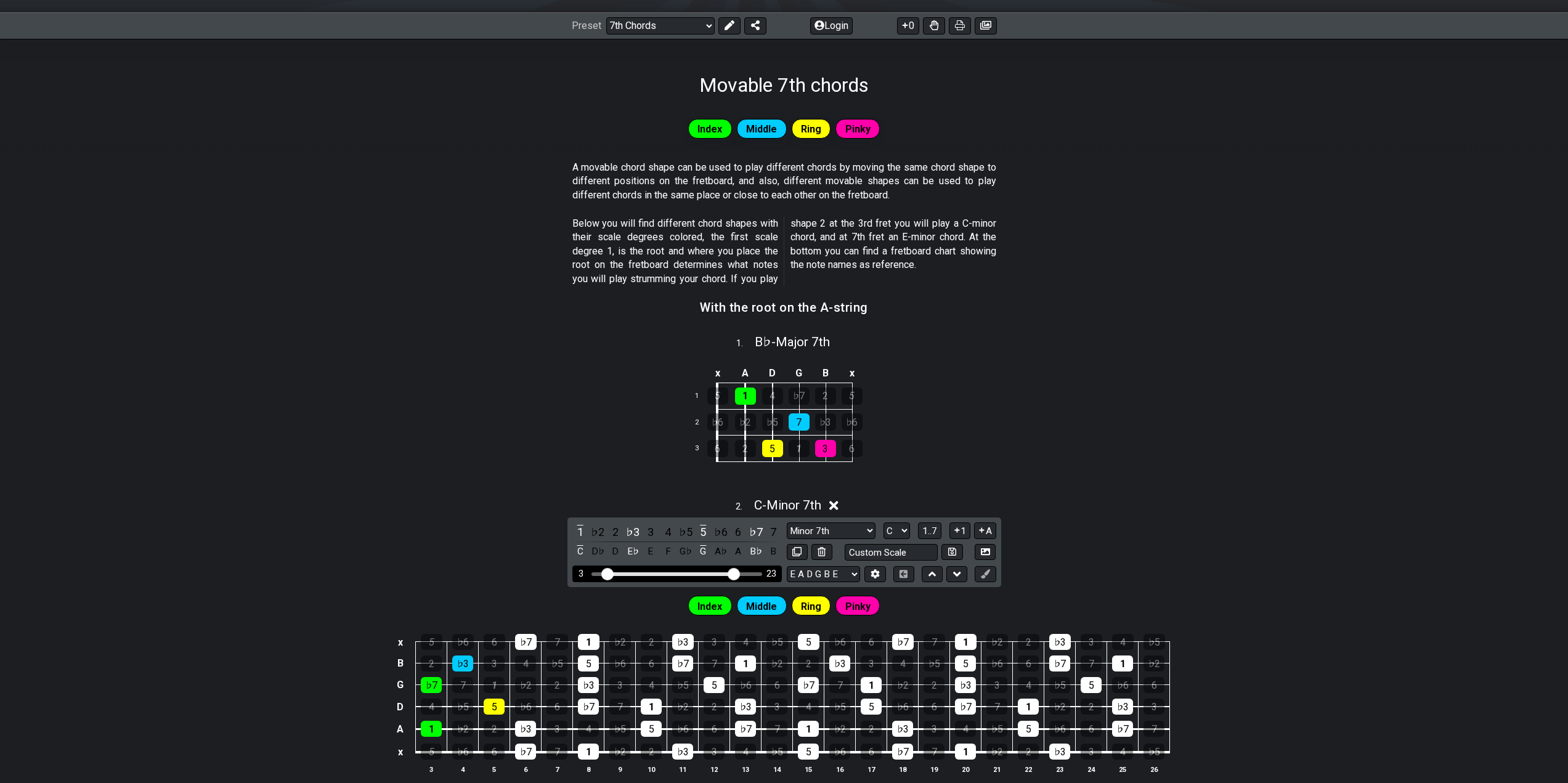
drag, startPoint x: 749, startPoint y: 573, endPoint x: 736, endPoint y: 573, distance: 13.0
click at [736, 573] on input "Visible fret range" at bounding box center [677, 573] width 175 height 0
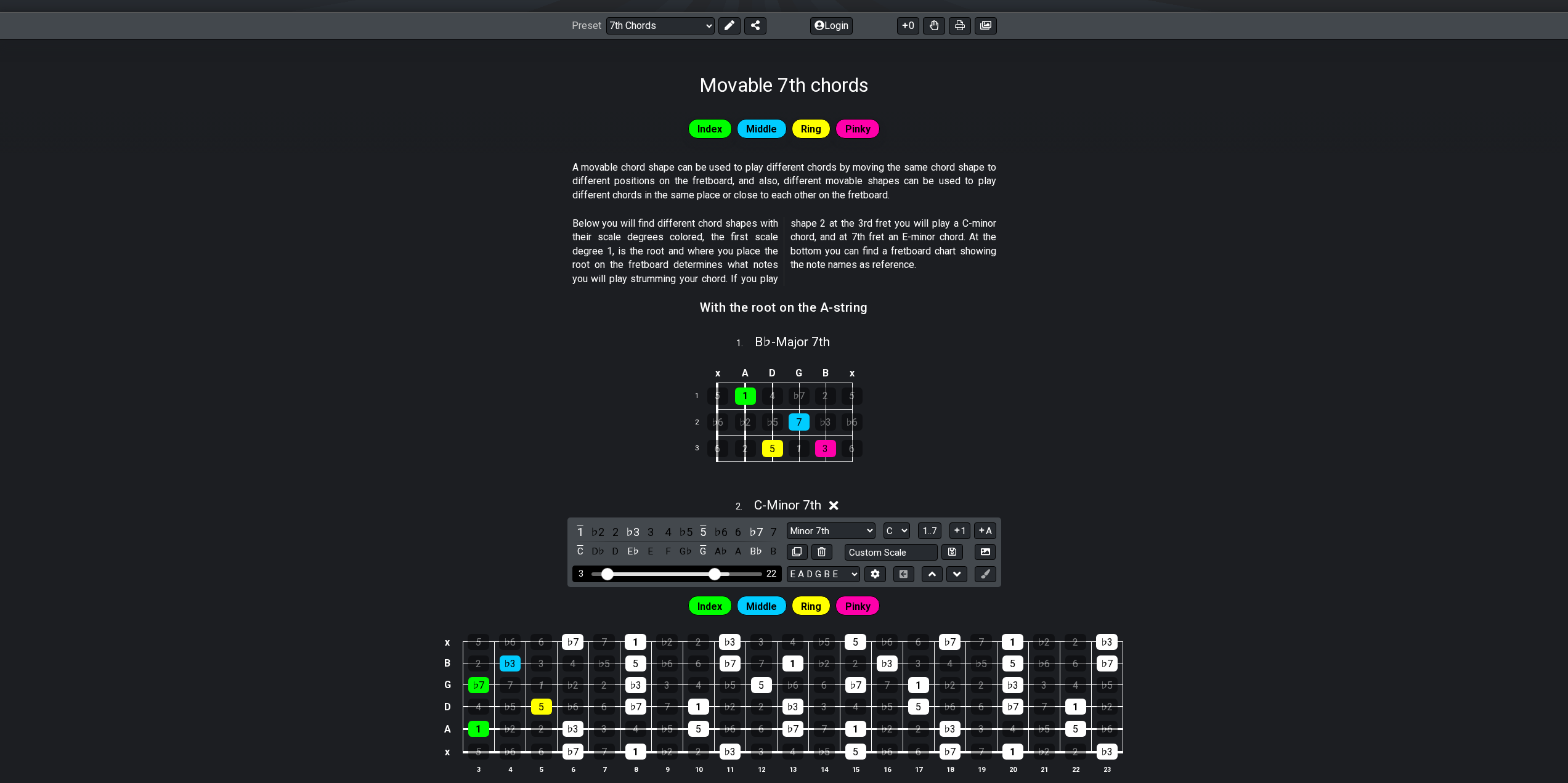
drag, startPoint x: 727, startPoint y: 573, endPoint x: 714, endPoint y: 572, distance: 13.0
click at [714, 573] on input "Visible fret range" at bounding box center [677, 573] width 175 height 0
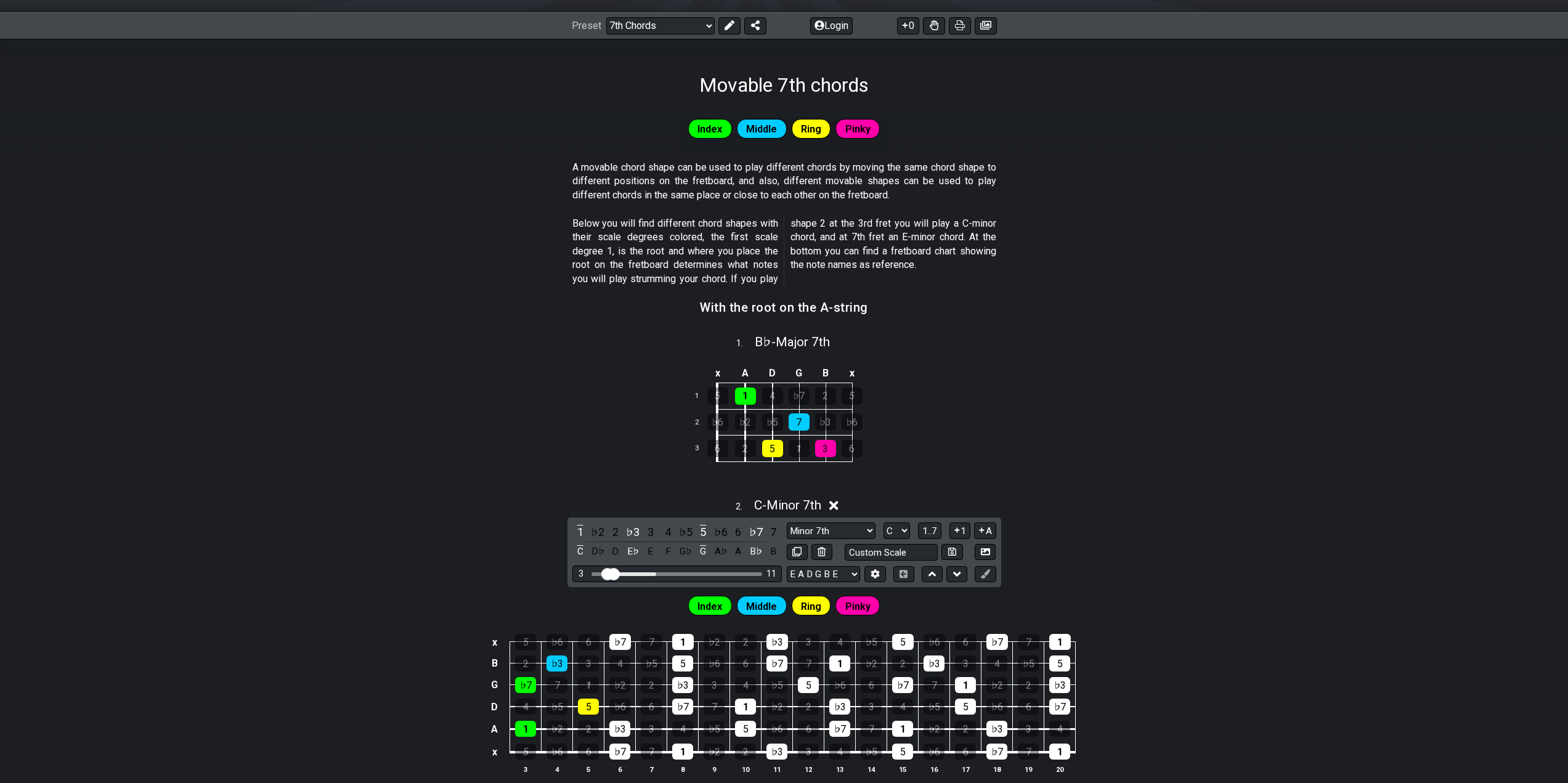
drag, startPoint x: 713, startPoint y: 570, endPoint x: 611, endPoint y: 569, distance: 102.0
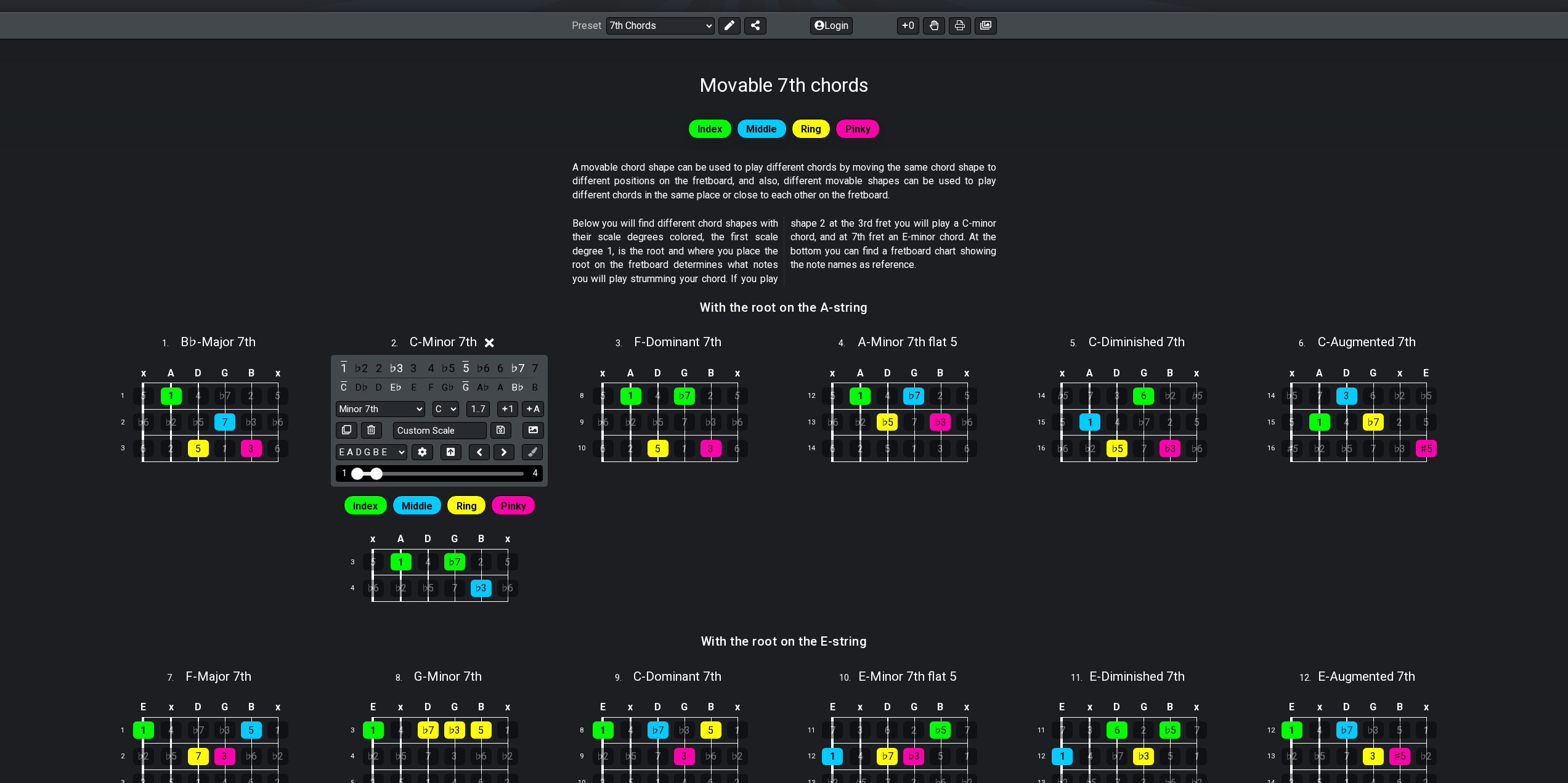
drag, startPoint x: 346, startPoint y: 472, endPoint x: 326, endPoint y: 469, distance: 20.2
click at [352, 472] on input "Visible fret range" at bounding box center [440, 472] width 175 height 0
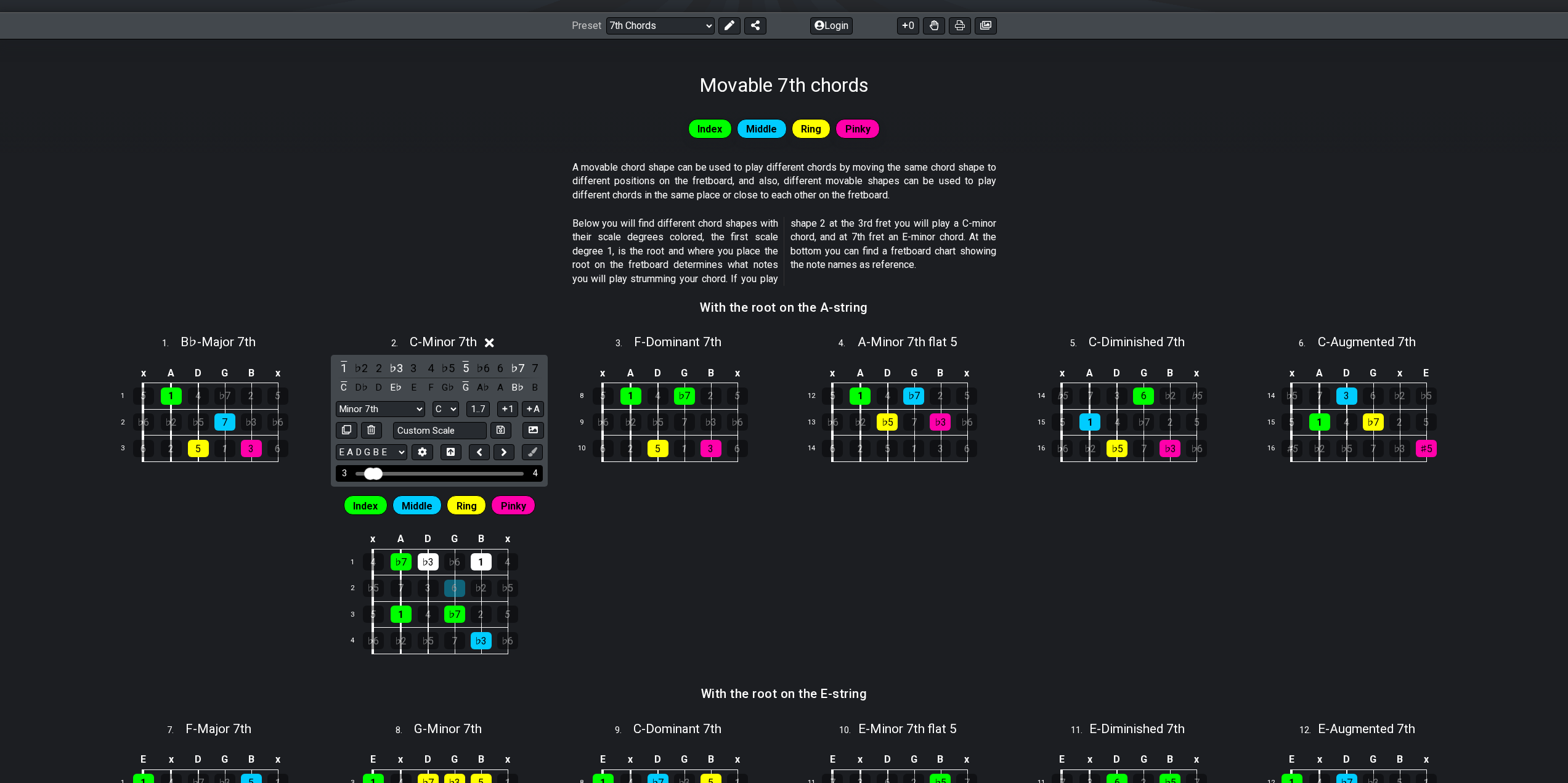
drag, startPoint x: 356, startPoint y: 474, endPoint x: 373, endPoint y: 476, distance: 17.1
click at [373, 472] on input "Visible fret range" at bounding box center [440, 472] width 175 height 0
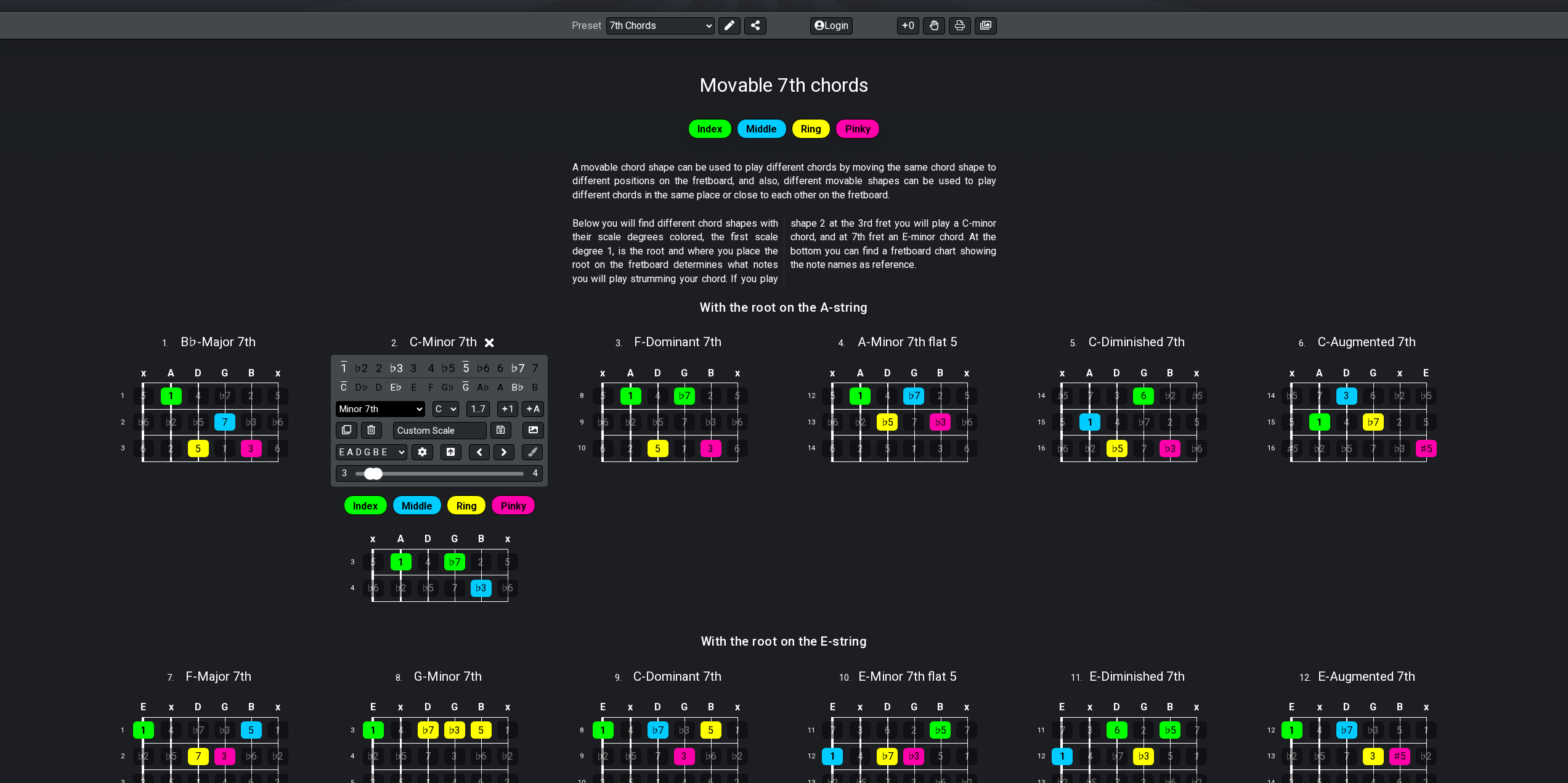
click at [380, 410] on select "Minor 7th m7 Minor Pentatonic Major Pentatonic Minor Blues Major Blues Major / …" at bounding box center [380, 409] width 89 height 16
click at [390, 411] on select "Minor 7th m7 Minor Pentatonic Major Pentatonic Minor Blues Major Blues Major / …" at bounding box center [380, 409] width 89 height 16
click at [691, 557] on div "Index Middle Ring Pinky A movable chord shape can be used to play different cho…" at bounding box center [784, 715] width 1568 height 1235
click at [492, 343] on icon at bounding box center [489, 343] width 10 height 10
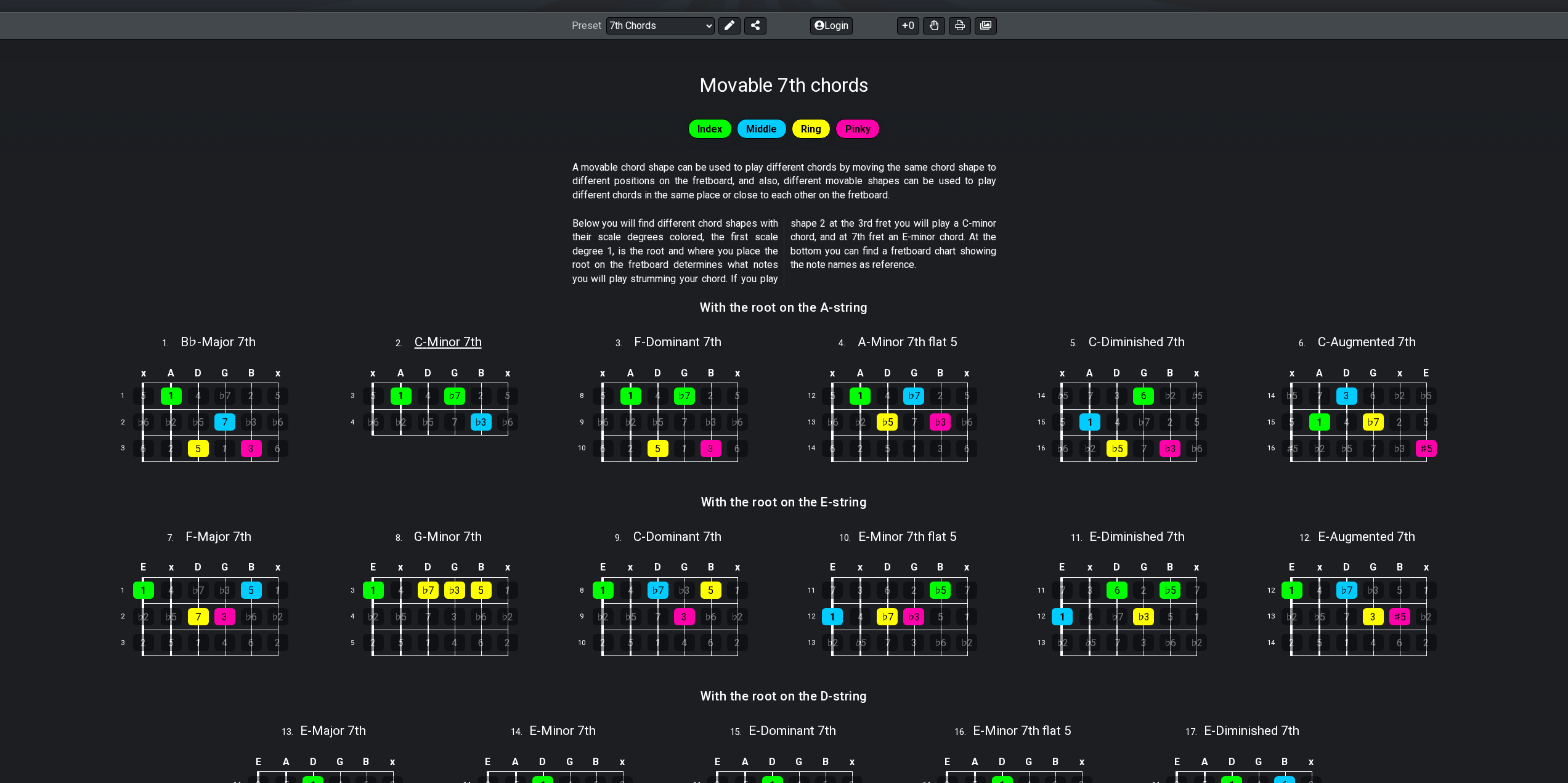
drag, startPoint x: 459, startPoint y: 342, endPoint x: 459, endPoint y: 352, distance: 10.0
click at [459, 342] on span "C - Minor 7th" at bounding box center [448, 342] width 67 height 15
select select "C"
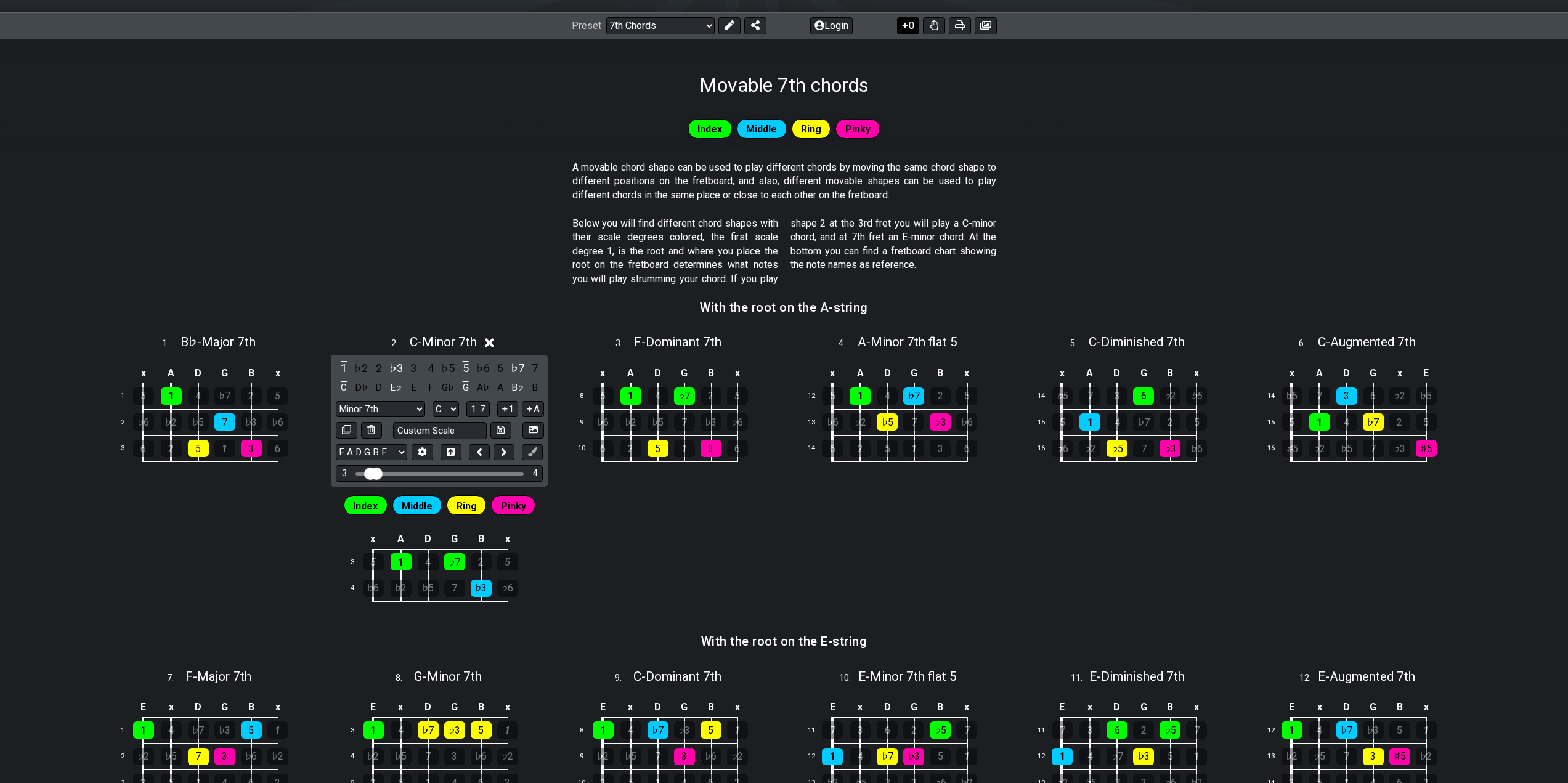
click at [909, 29] on icon at bounding box center [905, 24] width 12 height 10
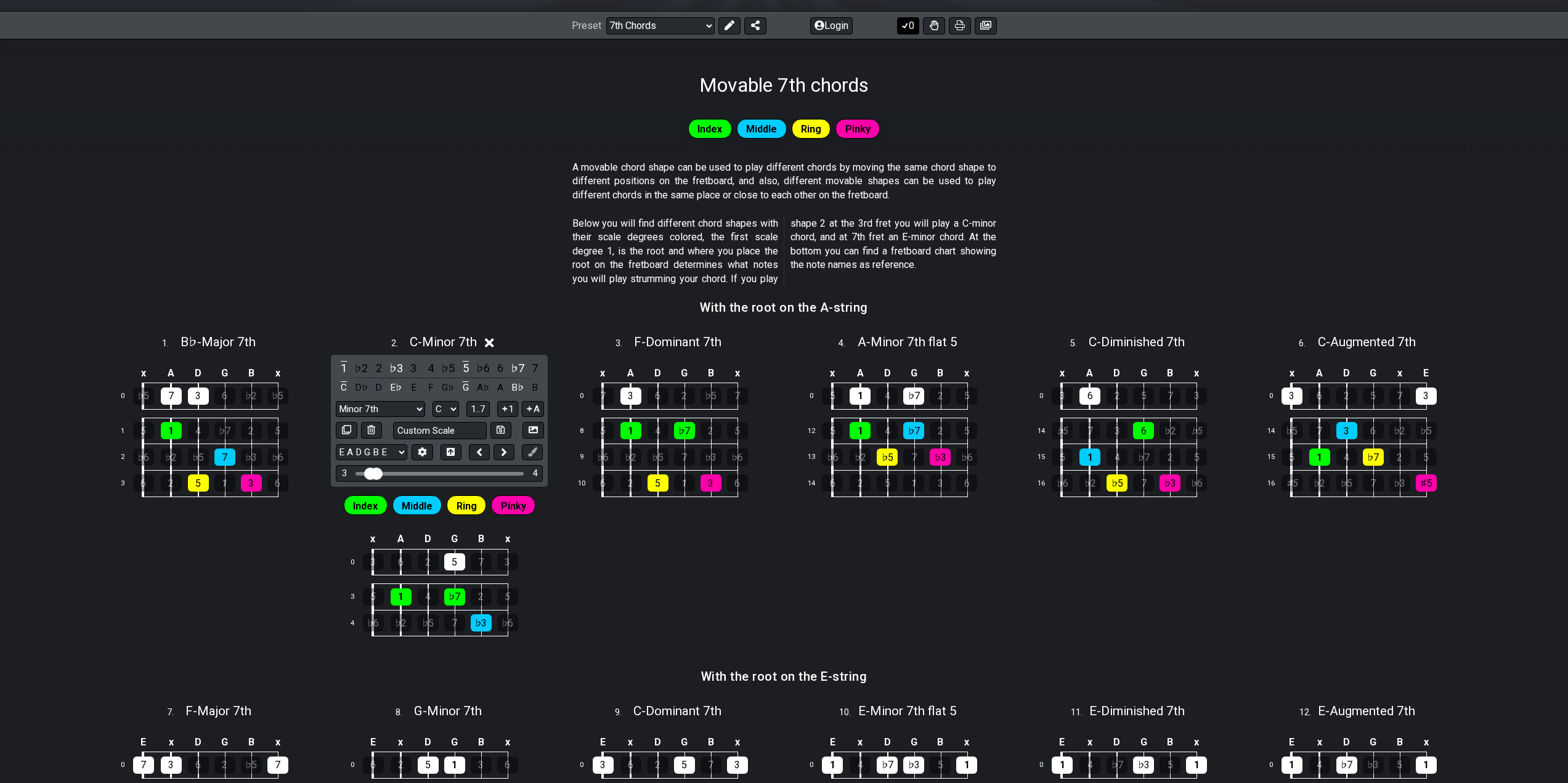
click at [908, 30] on button "0" at bounding box center [909, 26] width 22 height 17
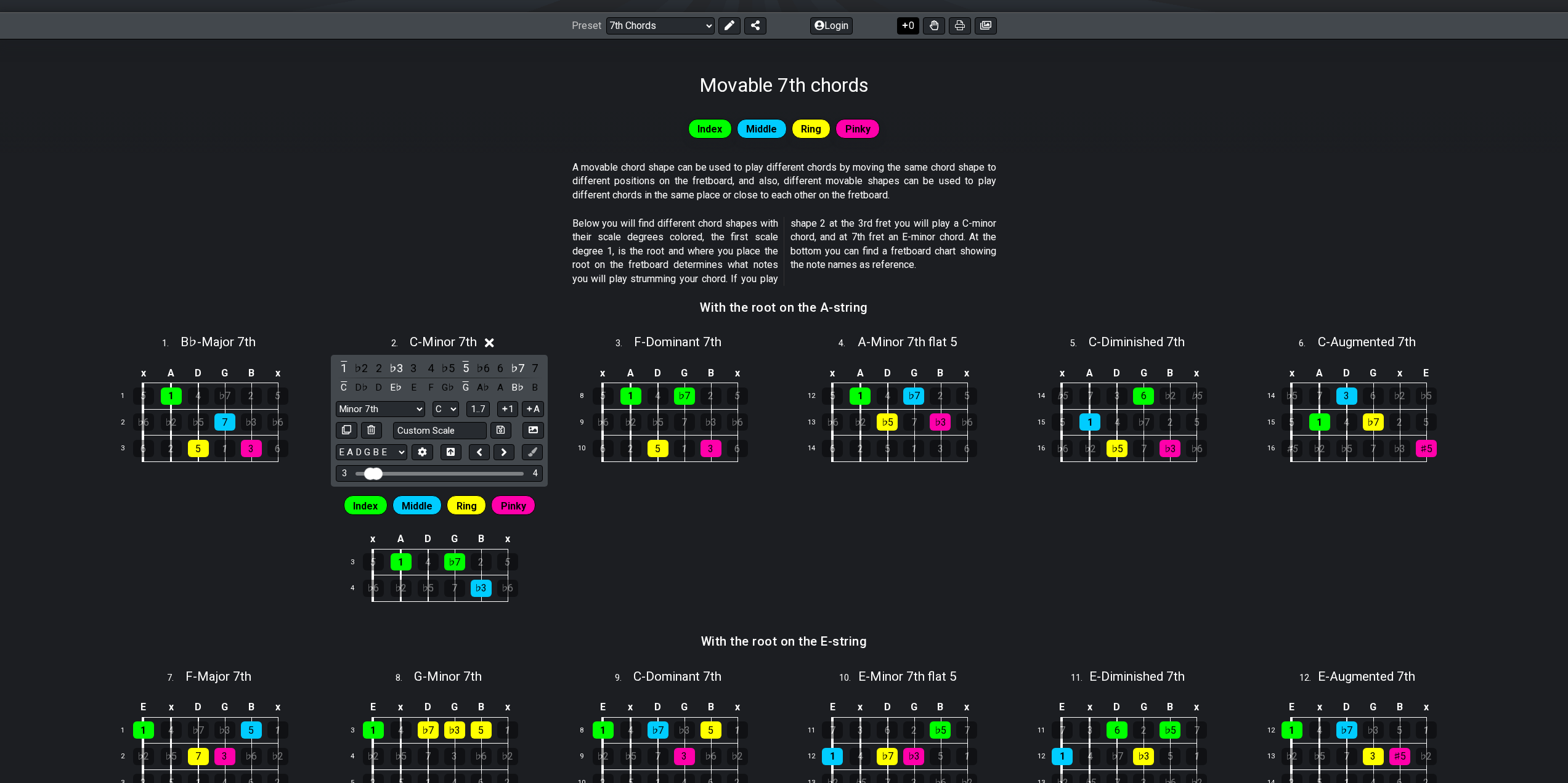
click at [909, 30] on button "0" at bounding box center [909, 26] width 22 height 17
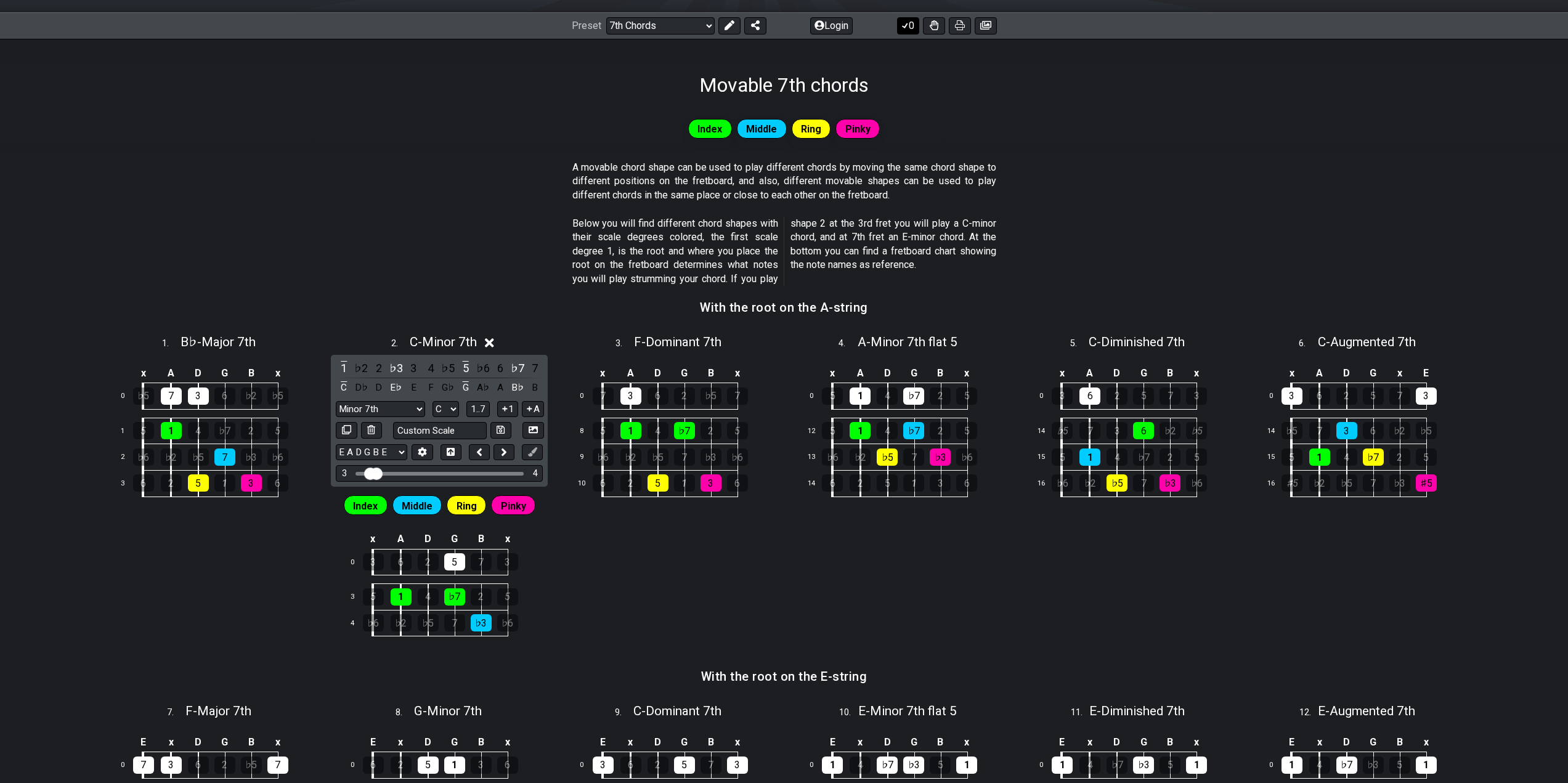
click at [904, 30] on button "0" at bounding box center [909, 26] width 22 height 17
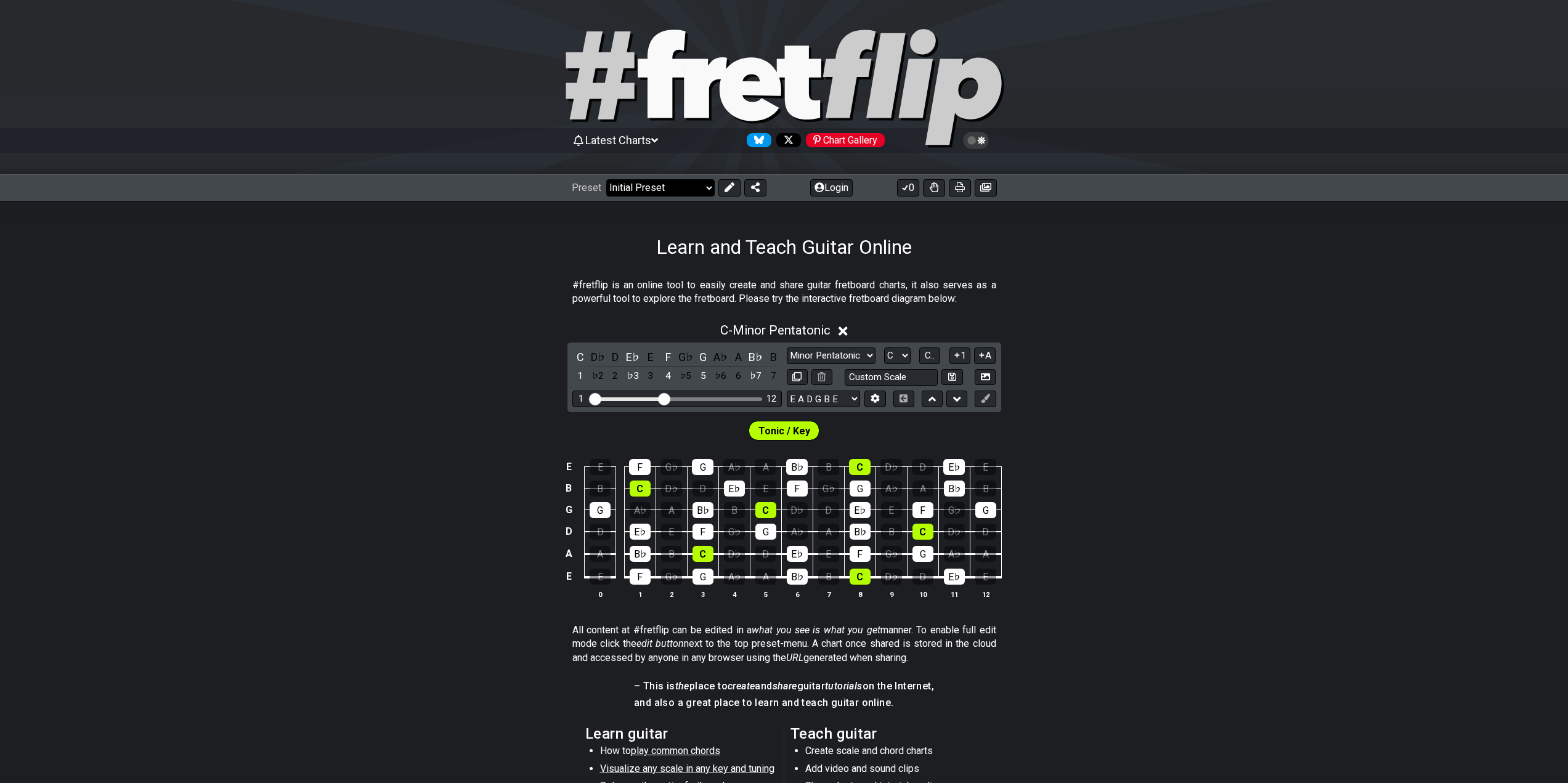
click at [675, 188] on select "Welcome to #fretflip! Initial Preset Custom Preset Minor Pentatonic Major Penta…" at bounding box center [660, 188] width 108 height 17
click at [607, 179] on select "Welcome to #fretflip! Initial Preset Custom Preset Minor Pentatonic Major Penta…" at bounding box center [660, 188] width 108 height 17
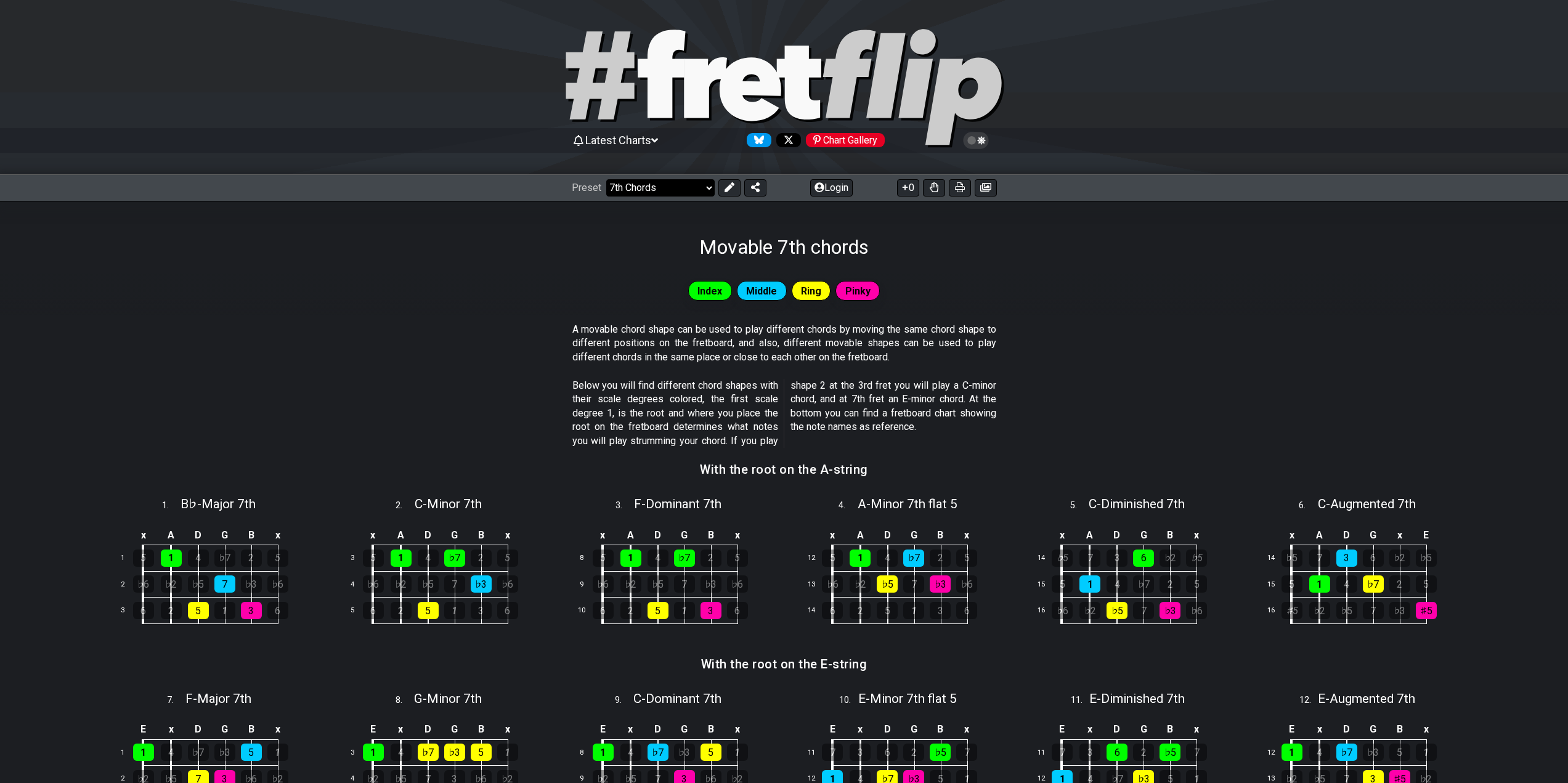
drag, startPoint x: 678, startPoint y: 183, endPoint x: 681, endPoint y: 192, distance: 9.5
click at [678, 183] on select "Welcome to #fretflip! Initial Preset Custom Preset Minor Pentatonic Major Penta…" at bounding box center [660, 188] width 108 height 17
click at [607, 179] on select "Welcome to #fretflip! Initial Preset Custom Preset Minor Pentatonic Major Penta…" at bounding box center [660, 188] width 108 height 17
select select "/guitar-scales"
select select "C"
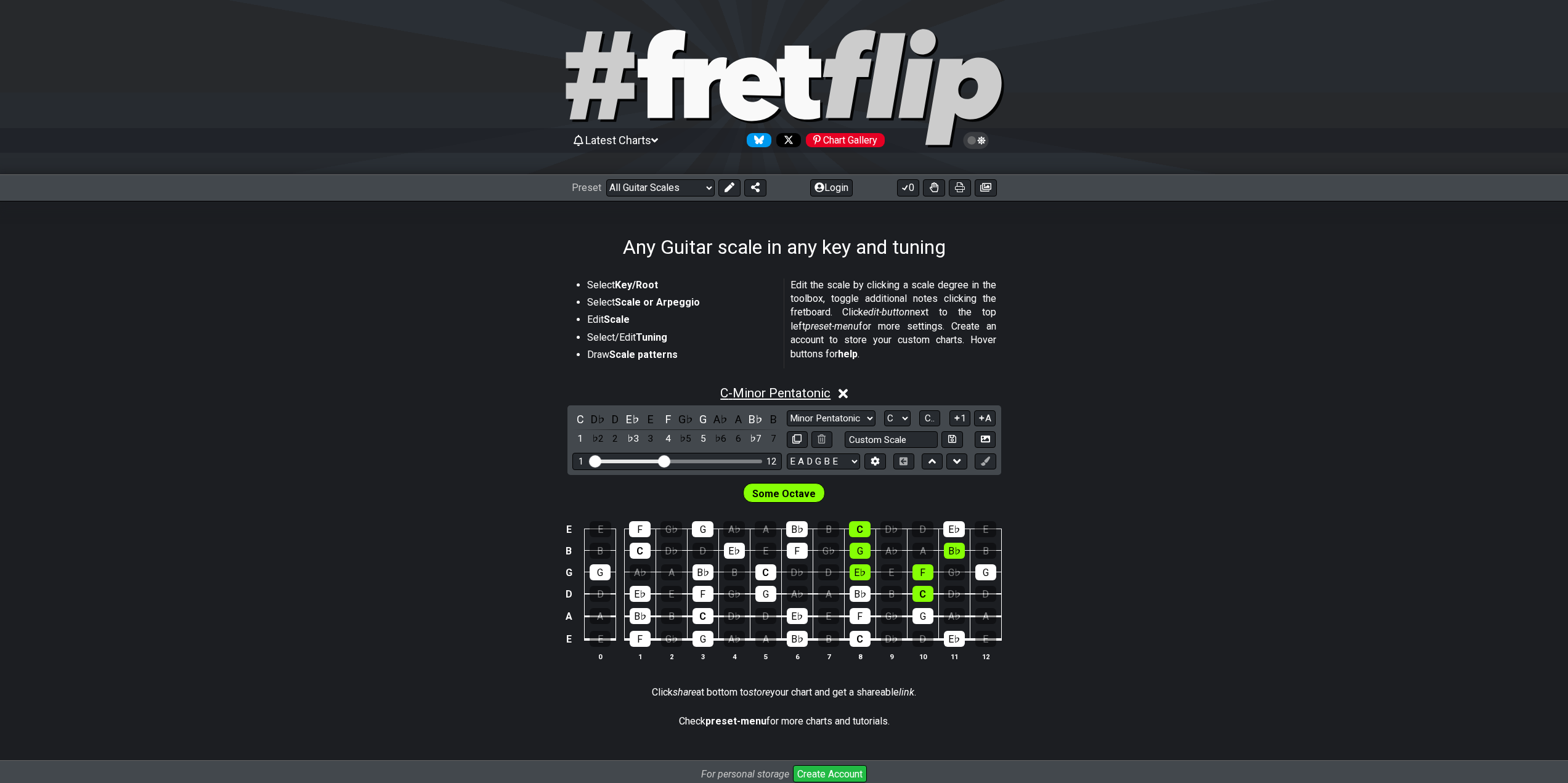
click at [806, 393] on span "C - Minor Pentatonic" at bounding box center [774, 393] width 110 height 15
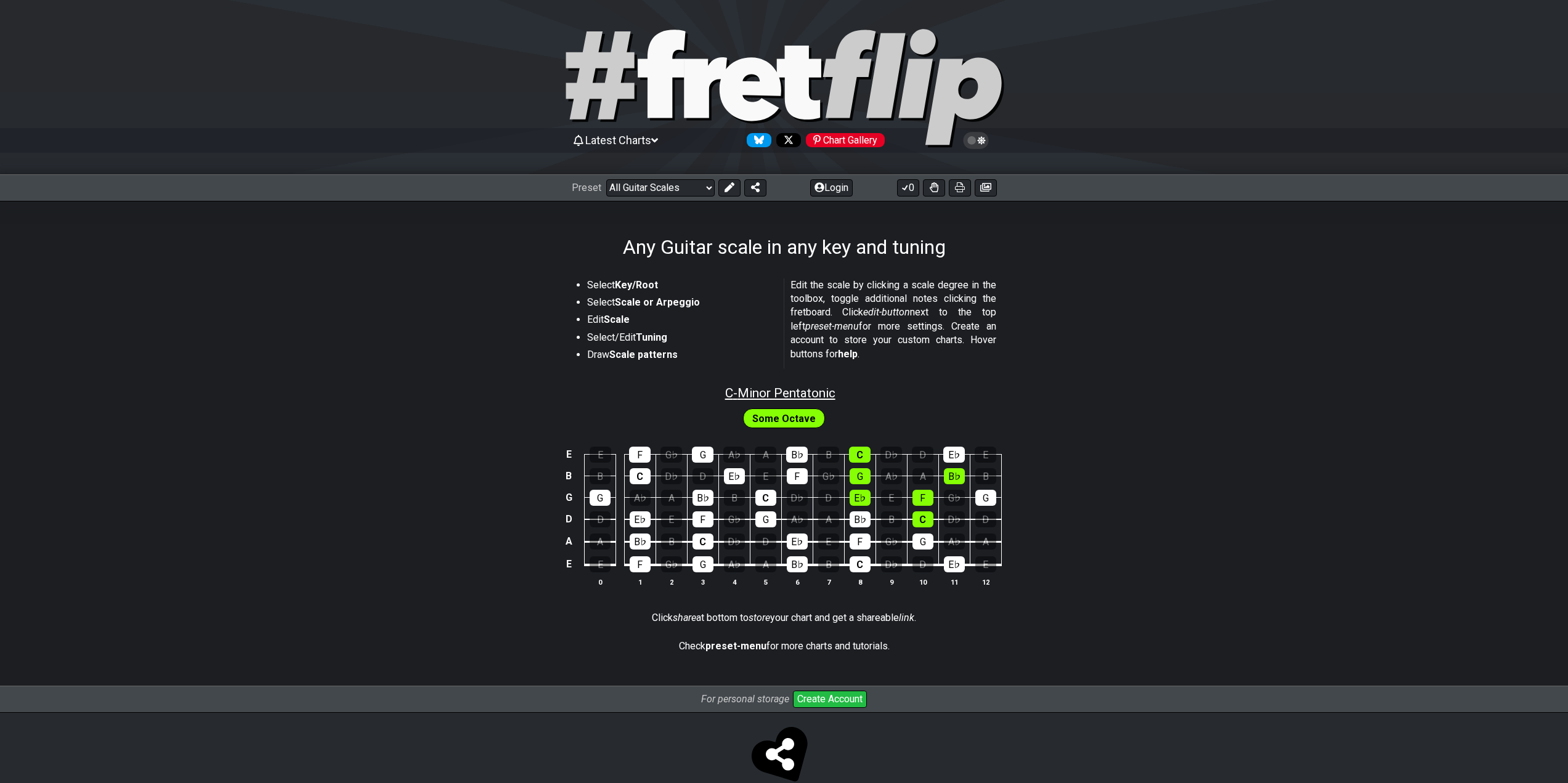
click at [805, 395] on span "C - Minor Pentatonic" at bounding box center [780, 393] width 110 height 15
select select "C"
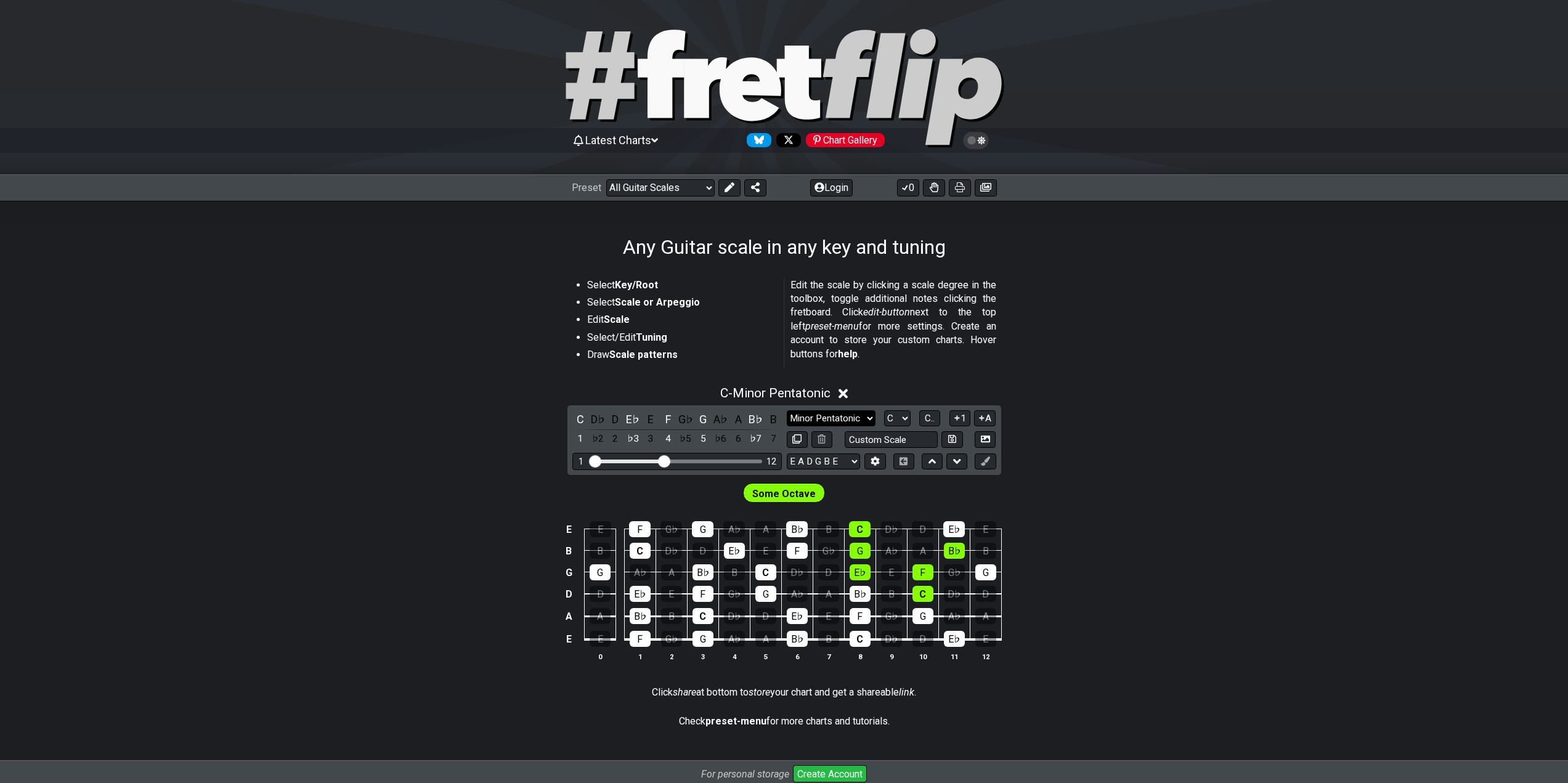
click at [834, 414] on select "Minor Pentatonic Root Minor Pentatonic Major Pentatonic Minor Blues Major Blues…" at bounding box center [831, 418] width 89 height 16
click at [833, 417] on select "Minor Pentatonic Root Minor Pentatonic Major Pentatonic Minor Blues Major Blues…" at bounding box center [831, 418] width 89 height 16
click at [813, 491] on span "Some Octave" at bounding box center [783, 493] width 63 height 18
click at [928, 460] on button at bounding box center [932, 461] width 21 height 16
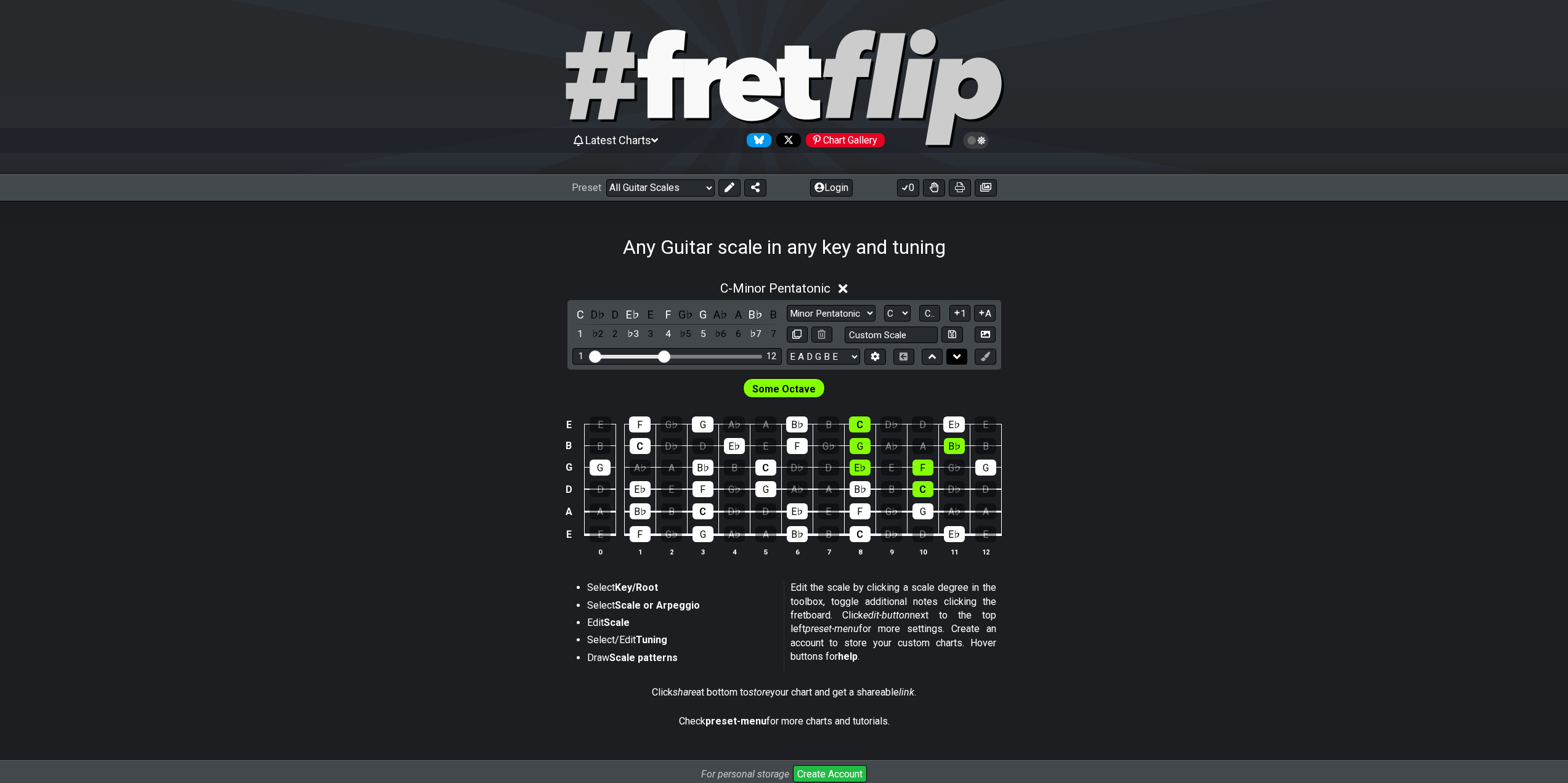
click at [955, 359] on icon at bounding box center [957, 356] width 8 height 12
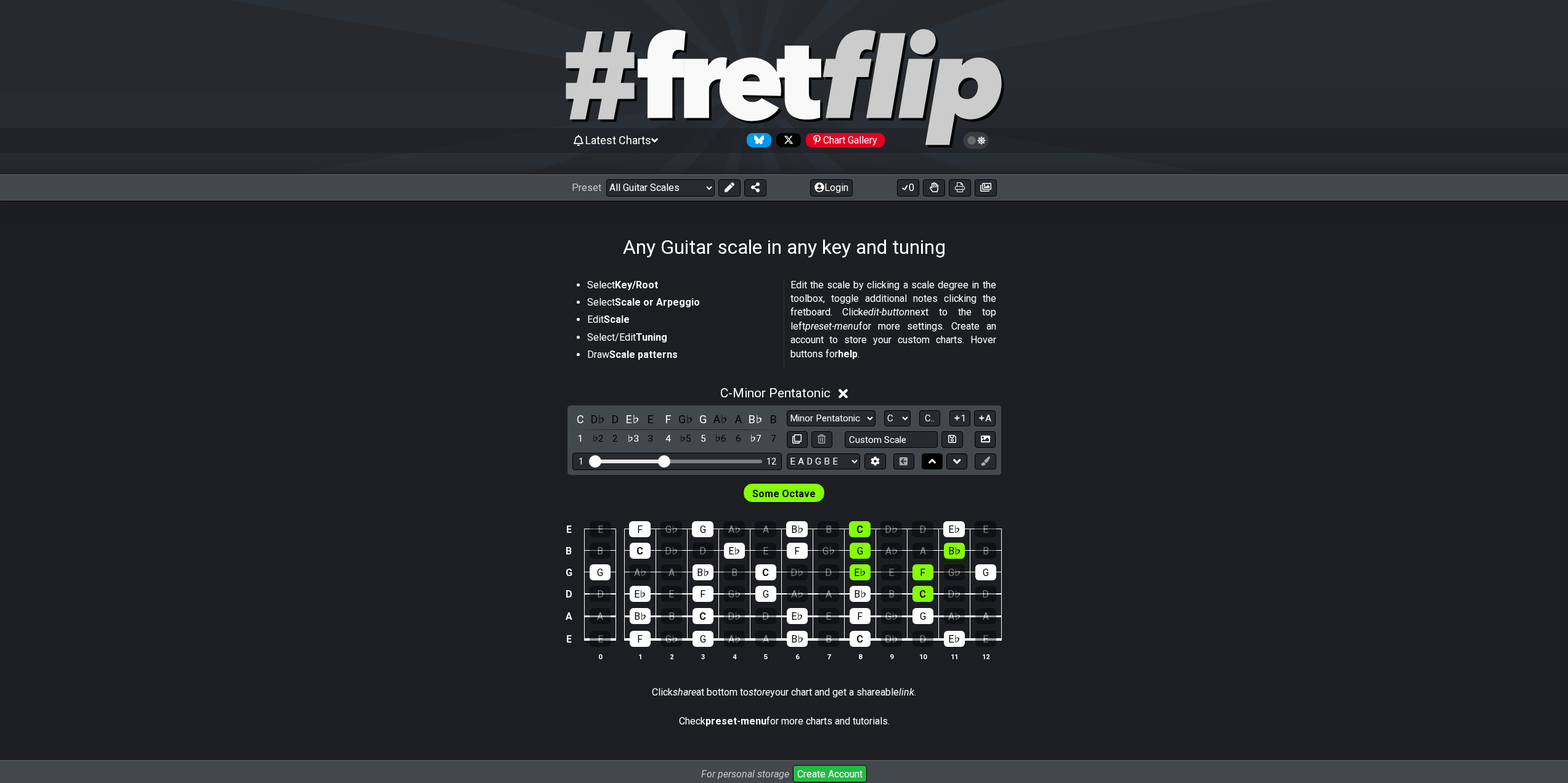
click at [930, 459] on icon at bounding box center [932, 461] width 8 height 12
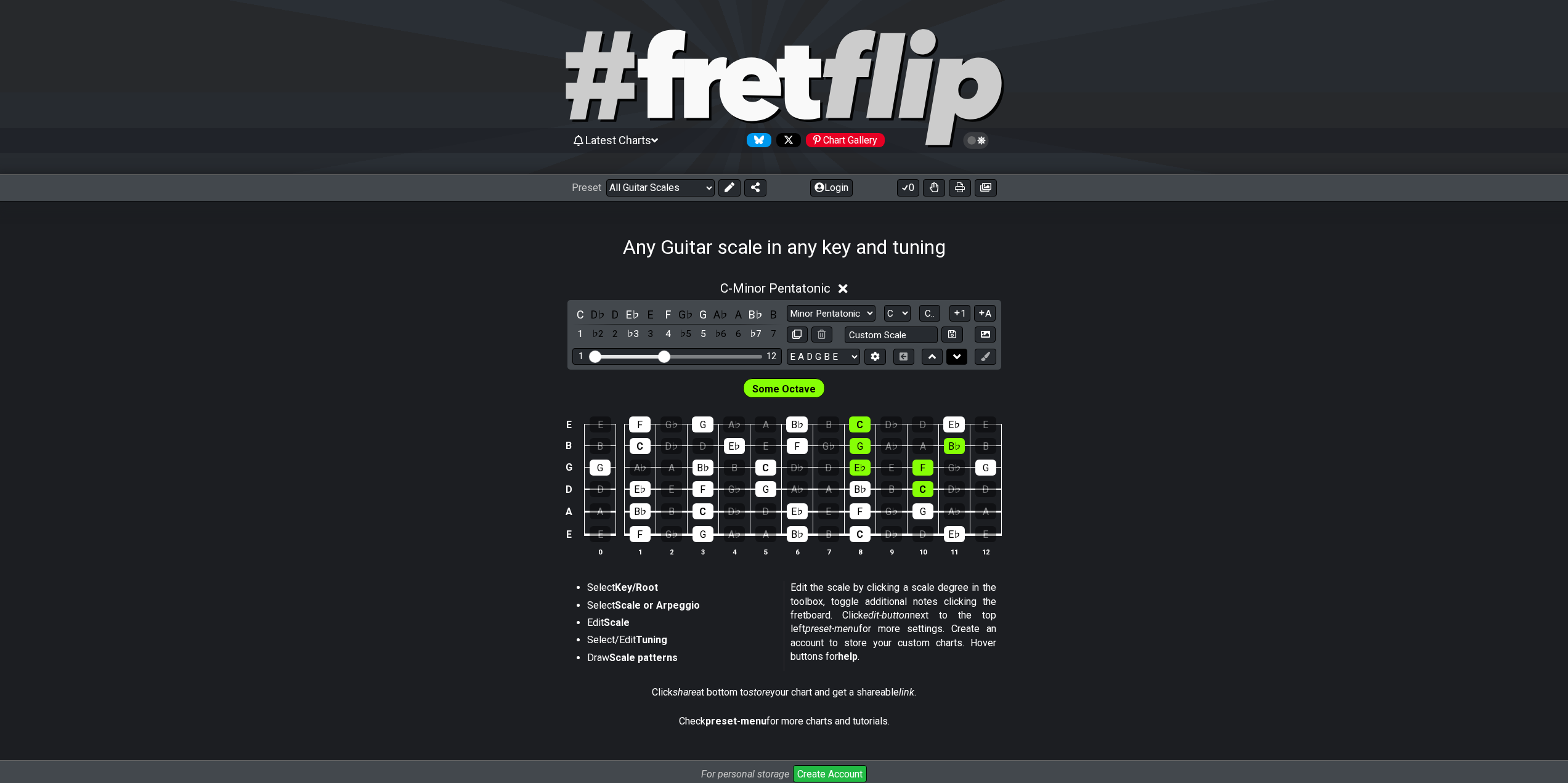
click at [949, 349] on button at bounding box center [957, 356] width 21 height 16
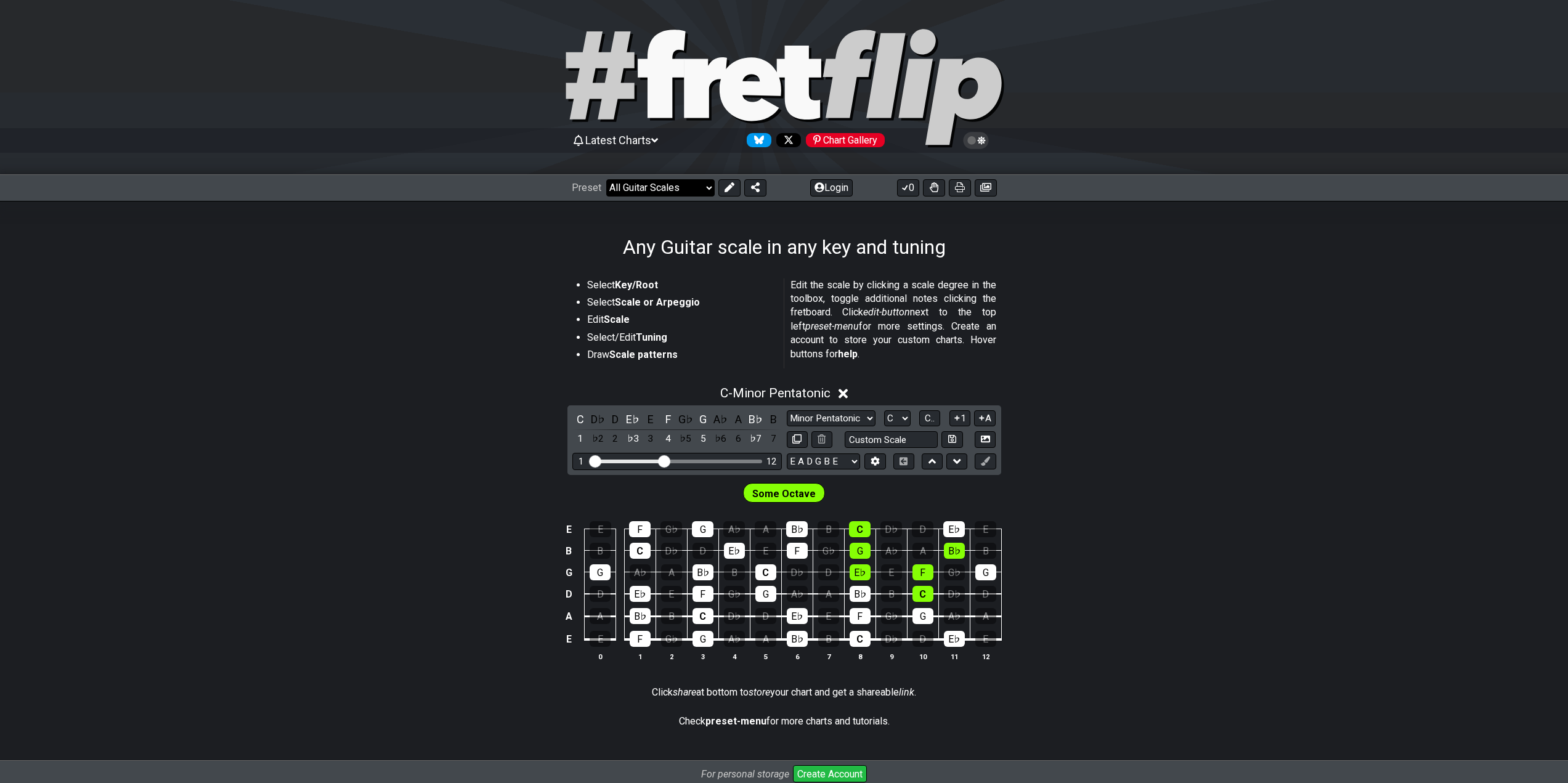
click at [656, 189] on select "Welcome to #fretflip! Initial Preset Custom Preset Minor Pentatonic Major Penta…" at bounding box center [660, 188] width 108 height 17
click at [656, 134] on div "Latest Charts" at bounding box center [615, 140] width 87 height 13
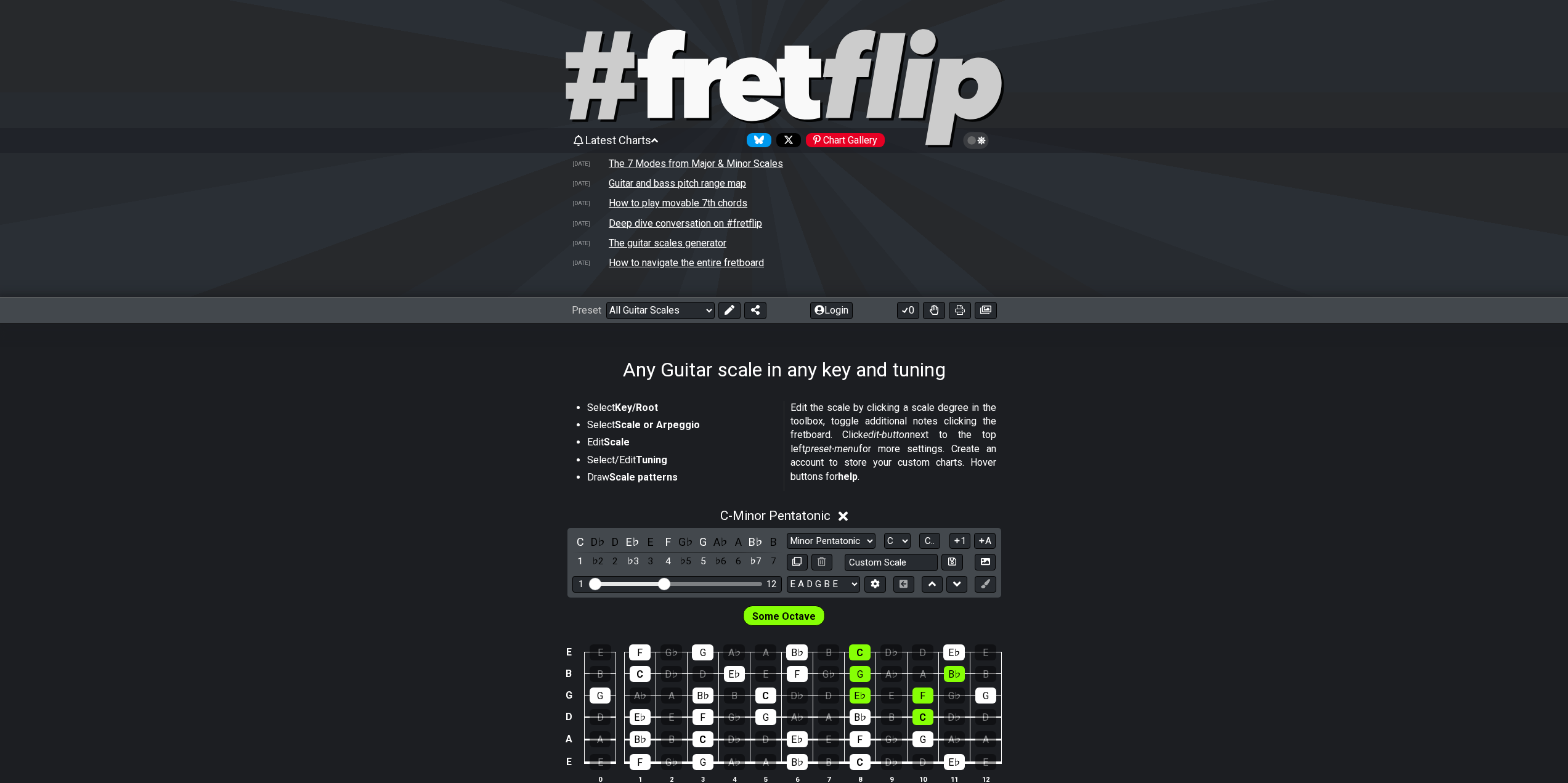
drag, startPoint x: 654, startPoint y: 137, endPoint x: 659, endPoint y: 164, distance: 27.5
click at [652, 138] on span "Latest Charts" at bounding box center [619, 140] width 66 height 13
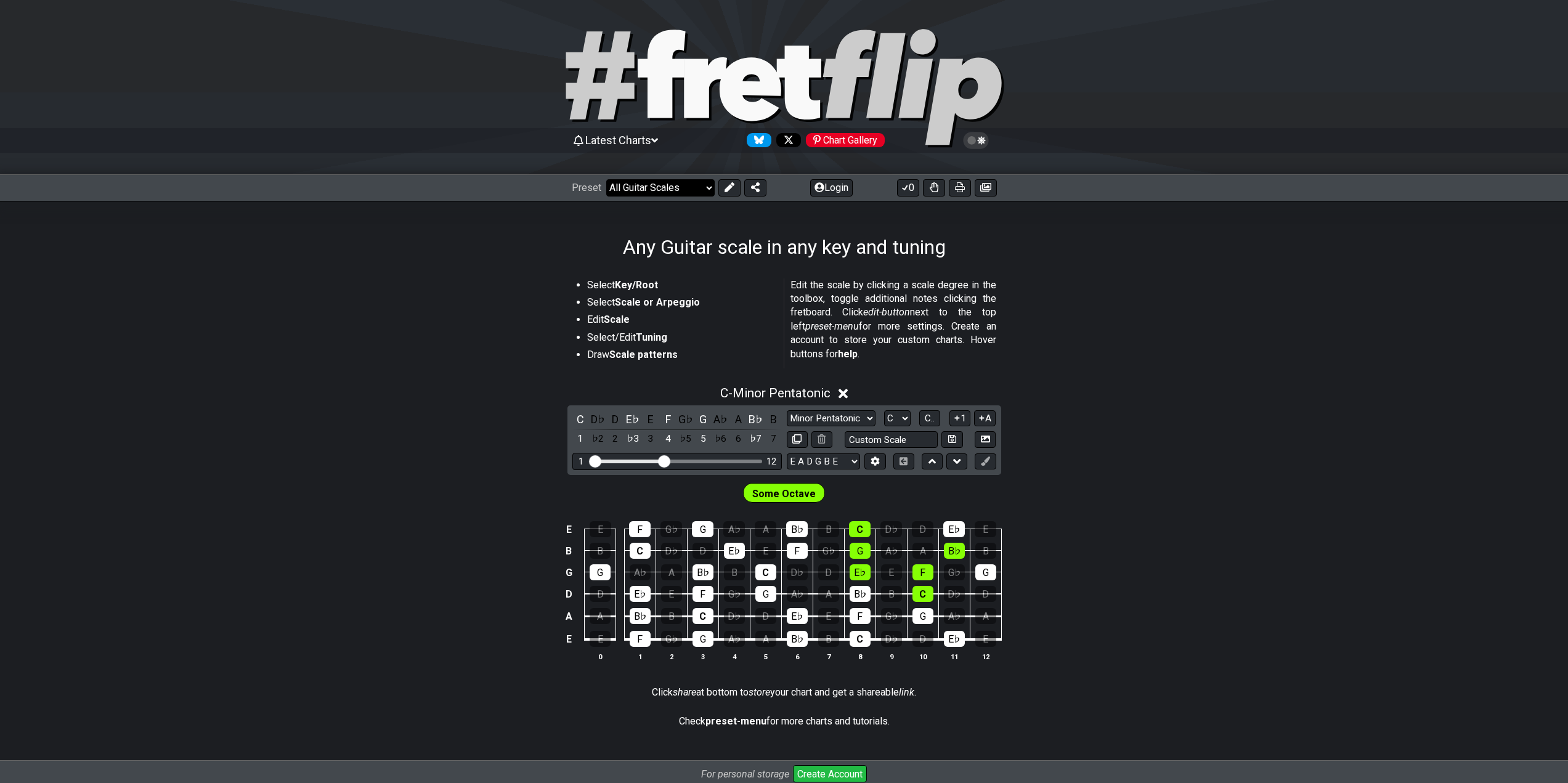
click at [688, 193] on select "Welcome to #fretflip! Initial Preset Custom Preset Minor Pentatonic Major Penta…" at bounding box center [660, 188] width 108 height 17
click at [607, 179] on select "Welcome to #fretflip! Initial Preset Custom Preset Minor Pentatonic Major Penta…" at bounding box center [660, 188] width 108 height 17
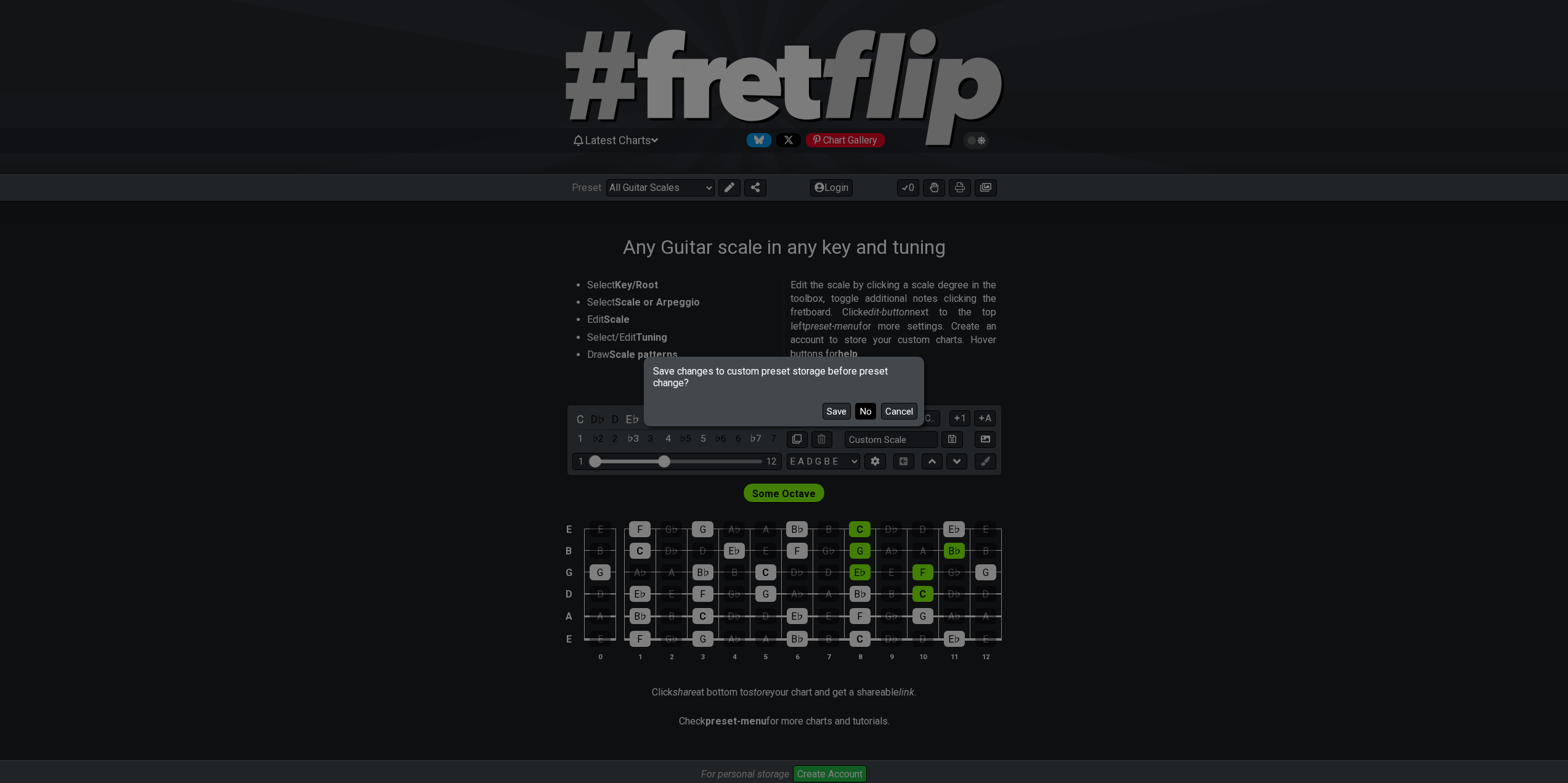
click at [859, 410] on button "No" at bounding box center [865, 411] width 21 height 16
select select "/guitar-scales-generator"
select select "A"
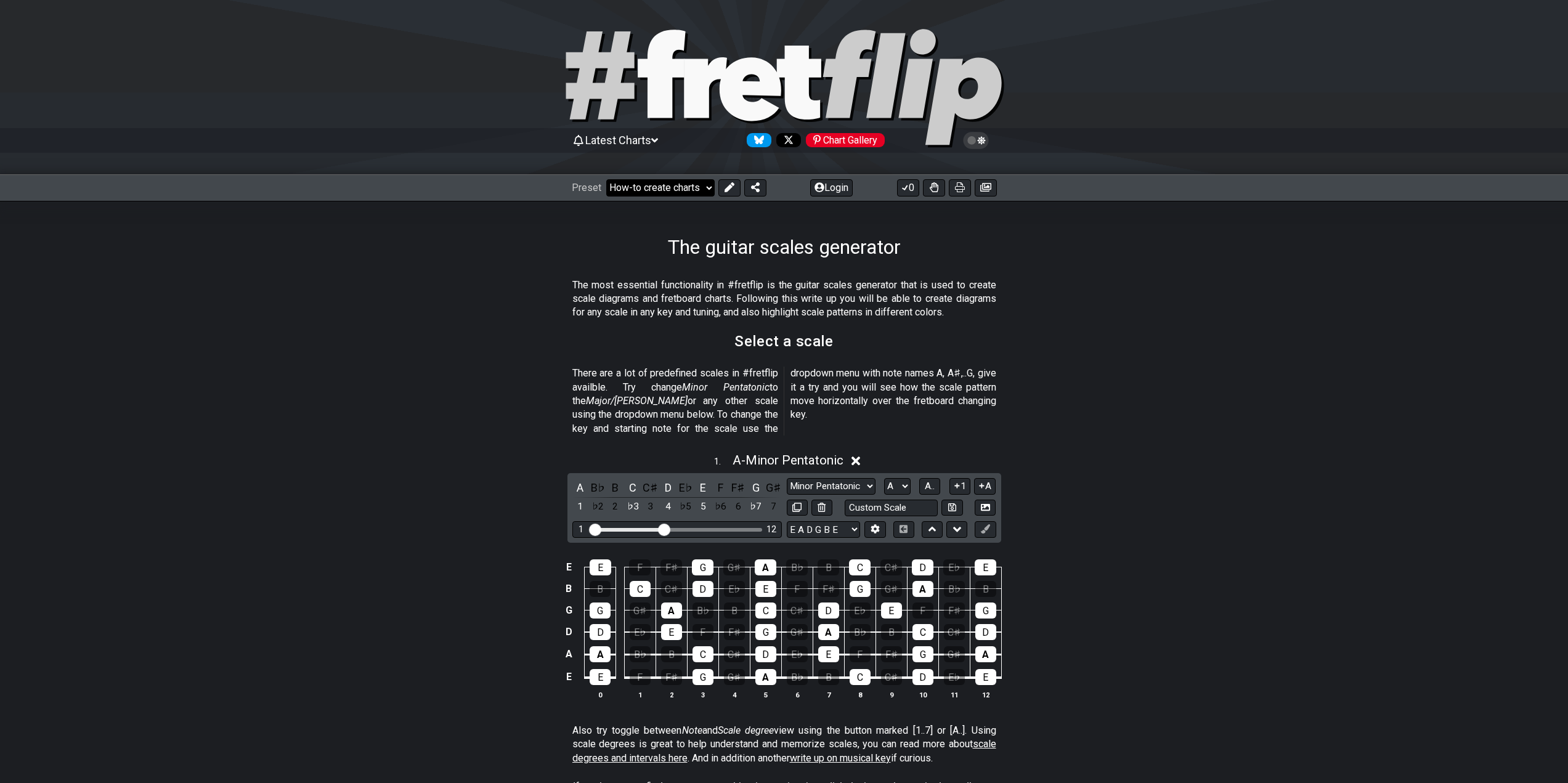
click at [697, 185] on select "Welcome to #fretflip! Initial Preset Custom Preset Minor Pentatonic Major Penta…" at bounding box center [660, 188] width 108 height 17
click at [607, 179] on select "Welcome to #fretflip! Initial Preset Custom Preset Minor Pentatonic Major Penta…" at bounding box center [660, 188] width 108 height 17
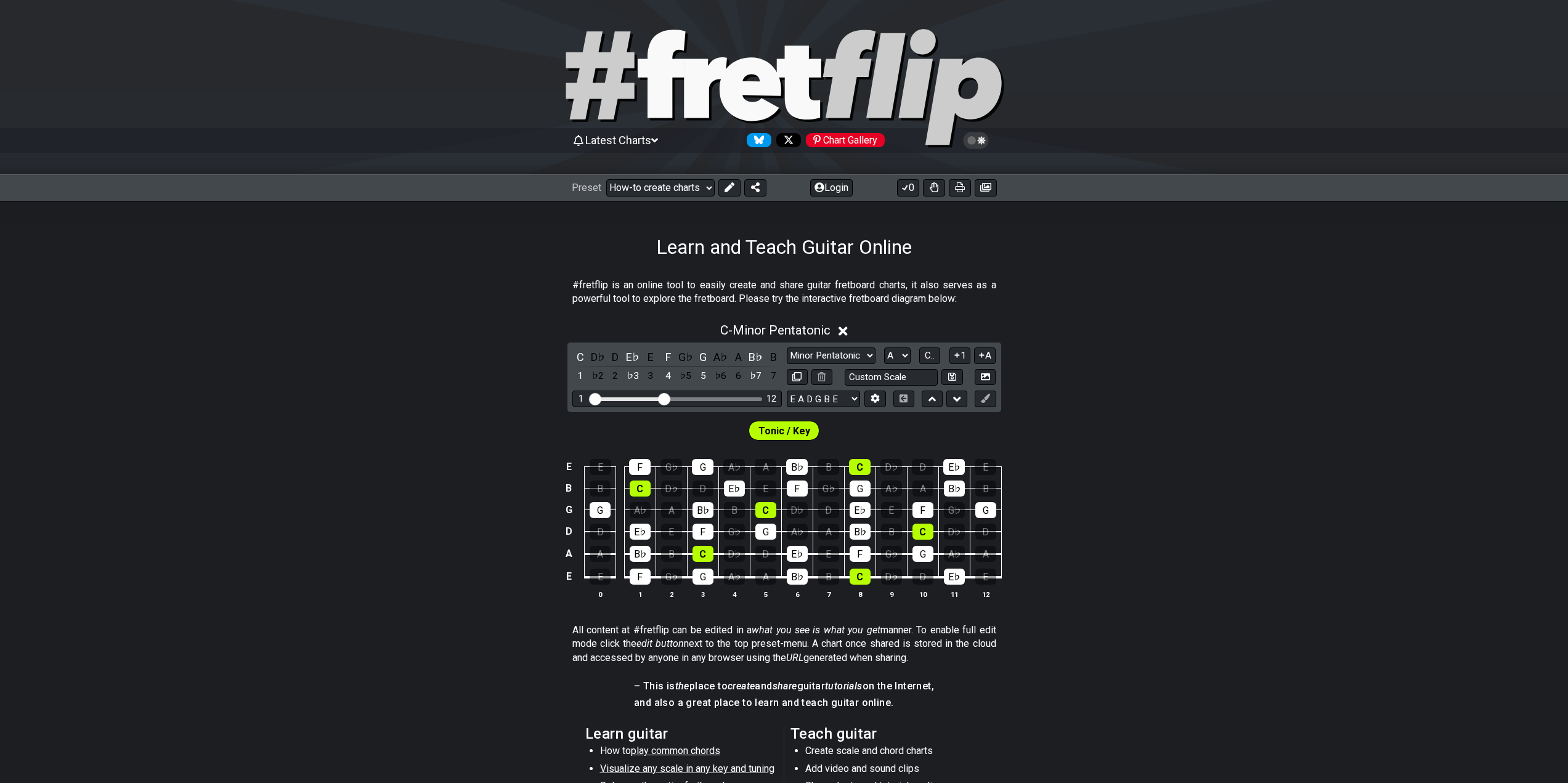
select select "/welcome"
select select "C"
click at [694, 188] on select "Welcome to #fretflip! Initial Preset Custom Preset Minor Pentatonic Major Penta…" at bounding box center [660, 188] width 108 height 17
click at [607, 179] on select "Welcome to #fretflip! Initial Preset Custom Preset Minor Pentatonic Major Penta…" at bounding box center [660, 188] width 108 height 17
select select "/minor-pentatonic"
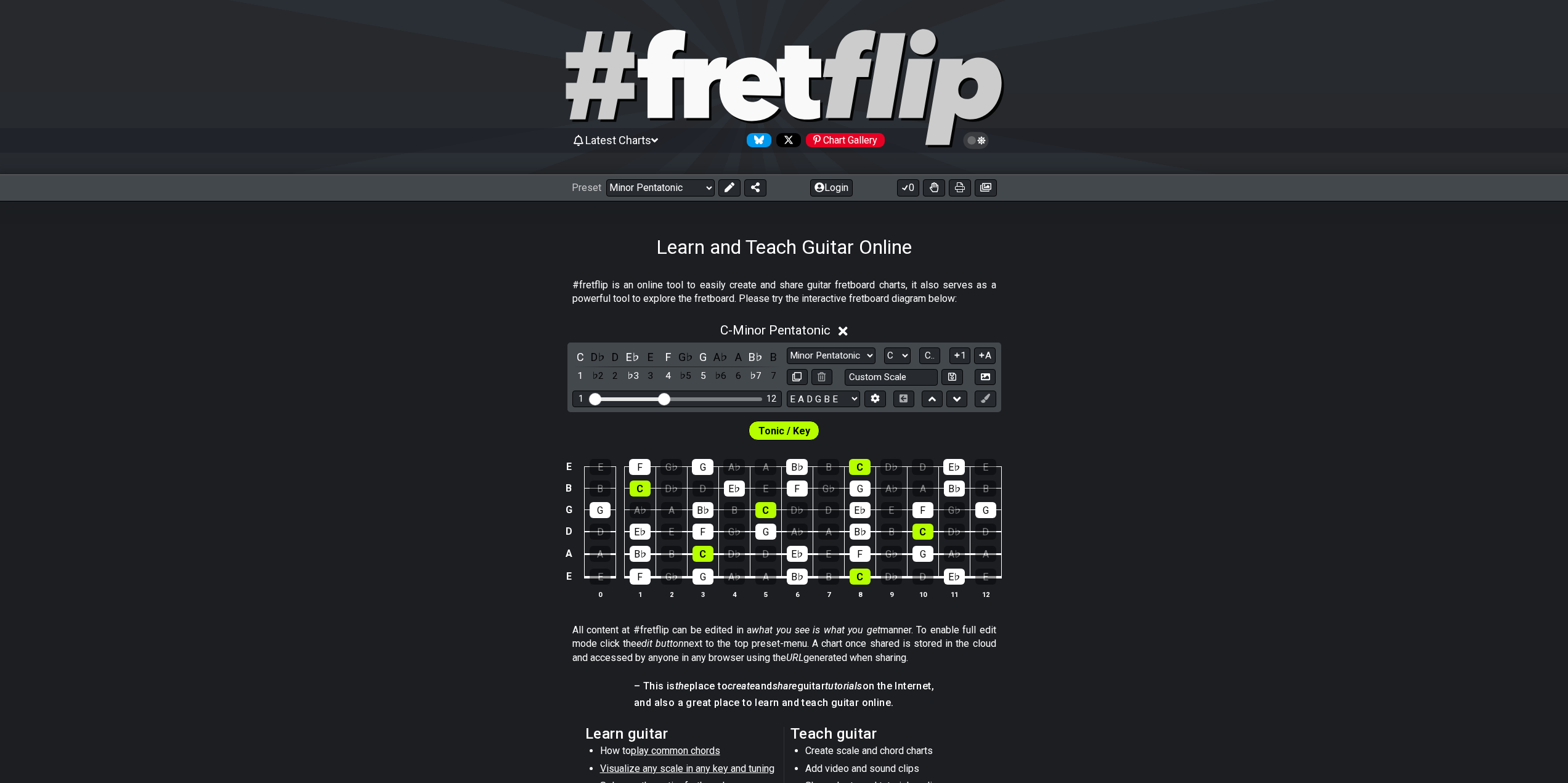
select select "C"
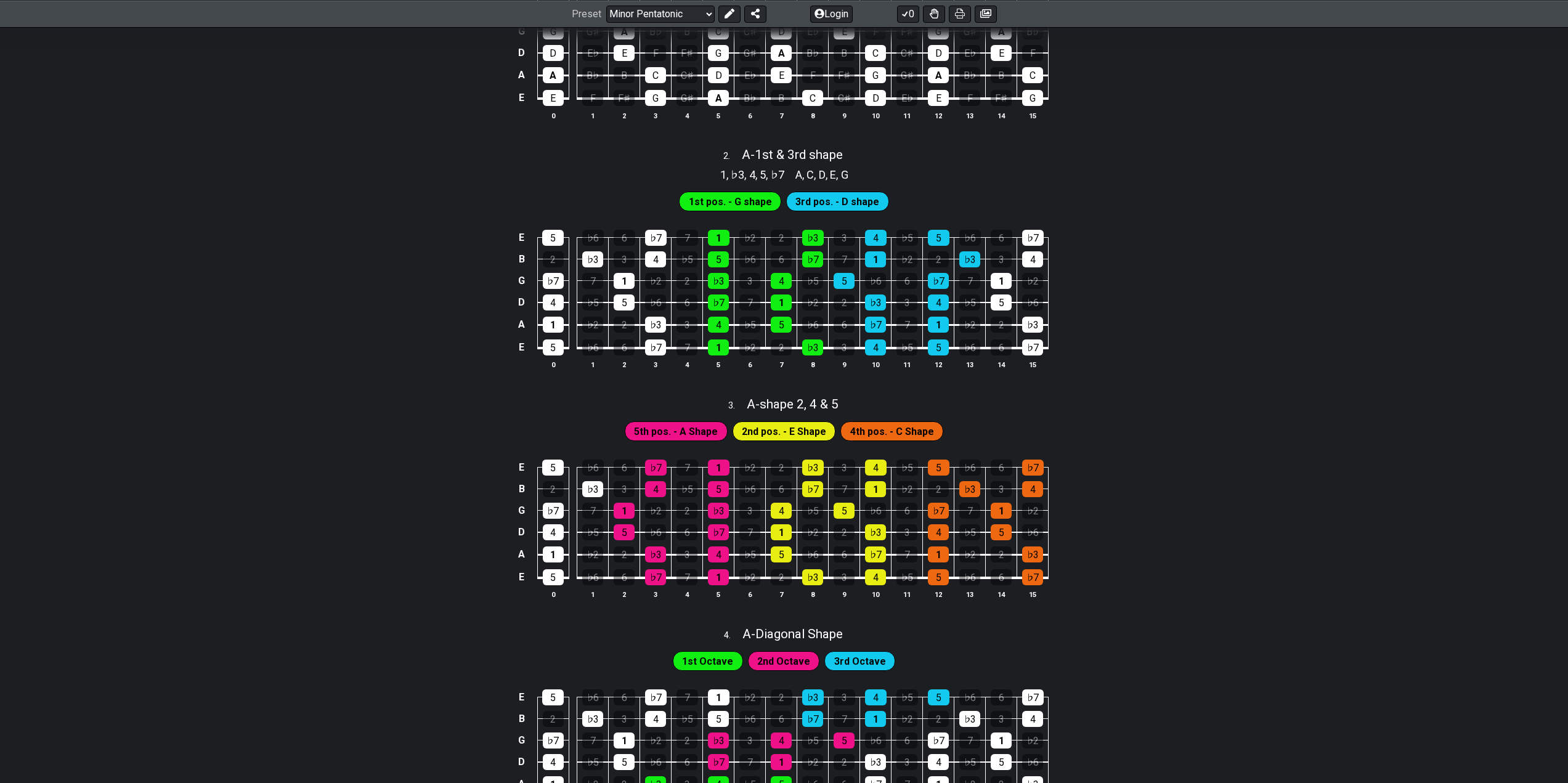
scroll to position [716, 0]
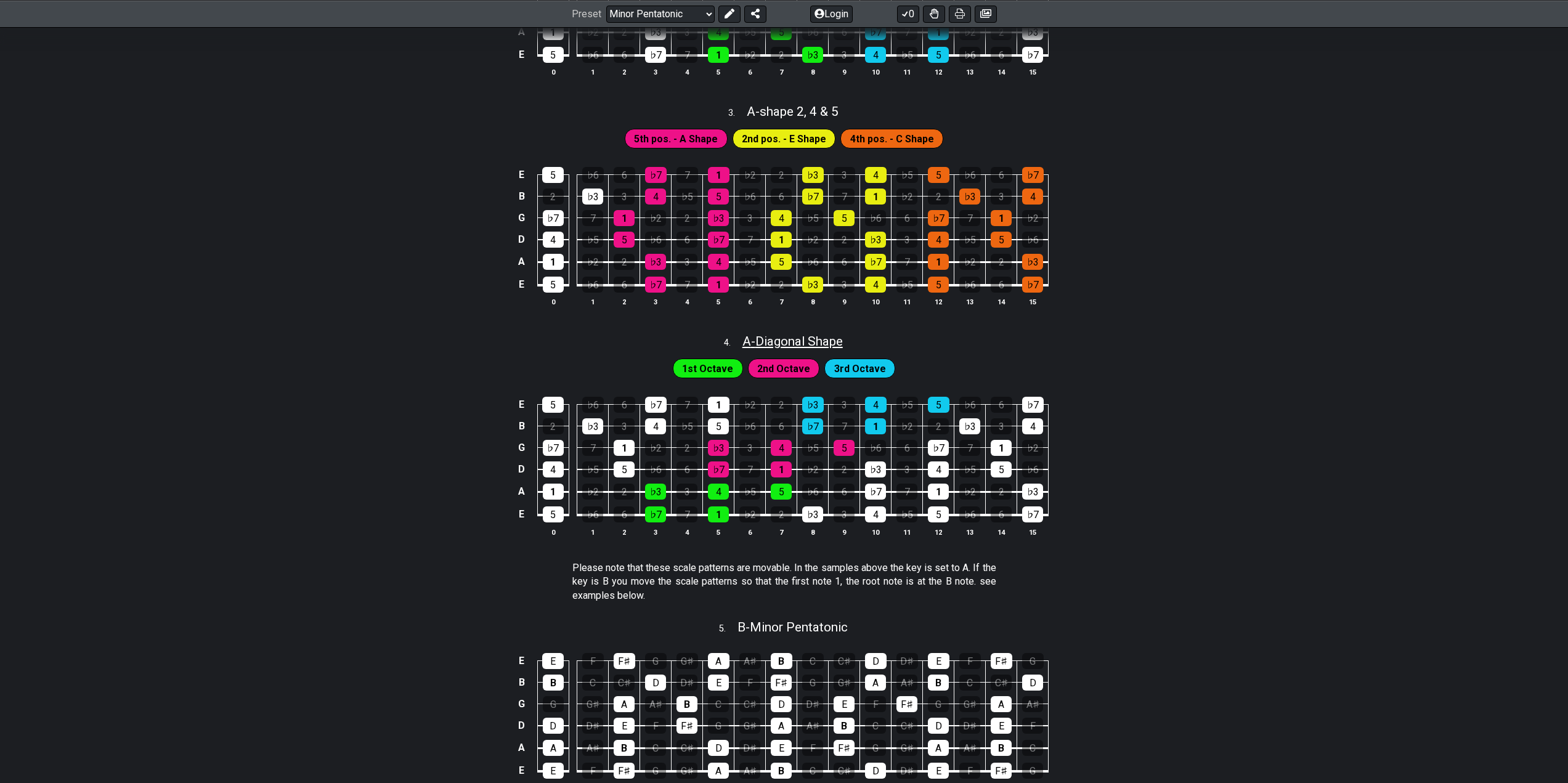
click at [813, 339] on span "A - Diagonal Shape" at bounding box center [793, 341] width 100 height 15
select select "A"
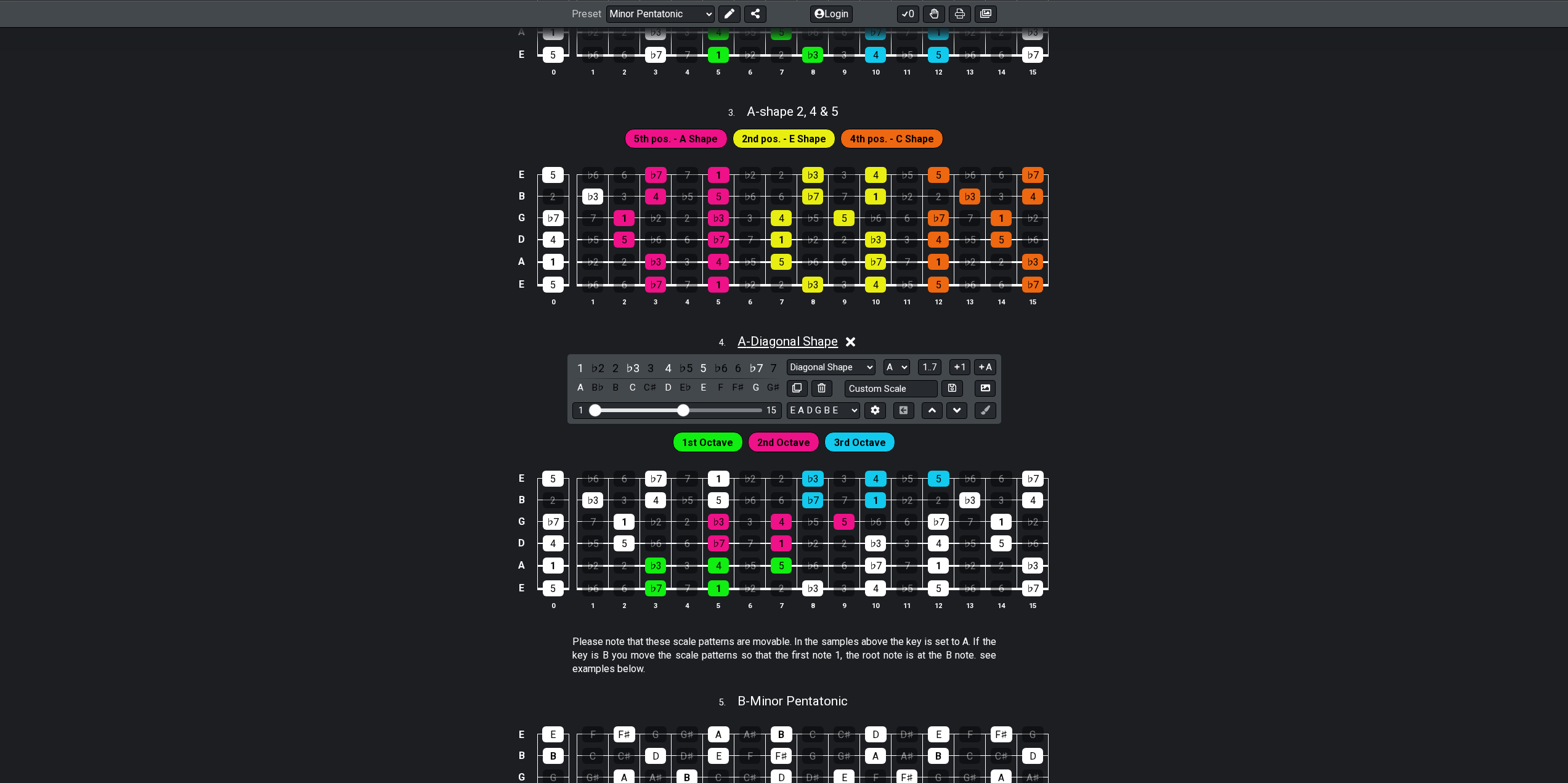
click at [813, 343] on span "A - Diagonal Shape" at bounding box center [787, 341] width 100 height 15
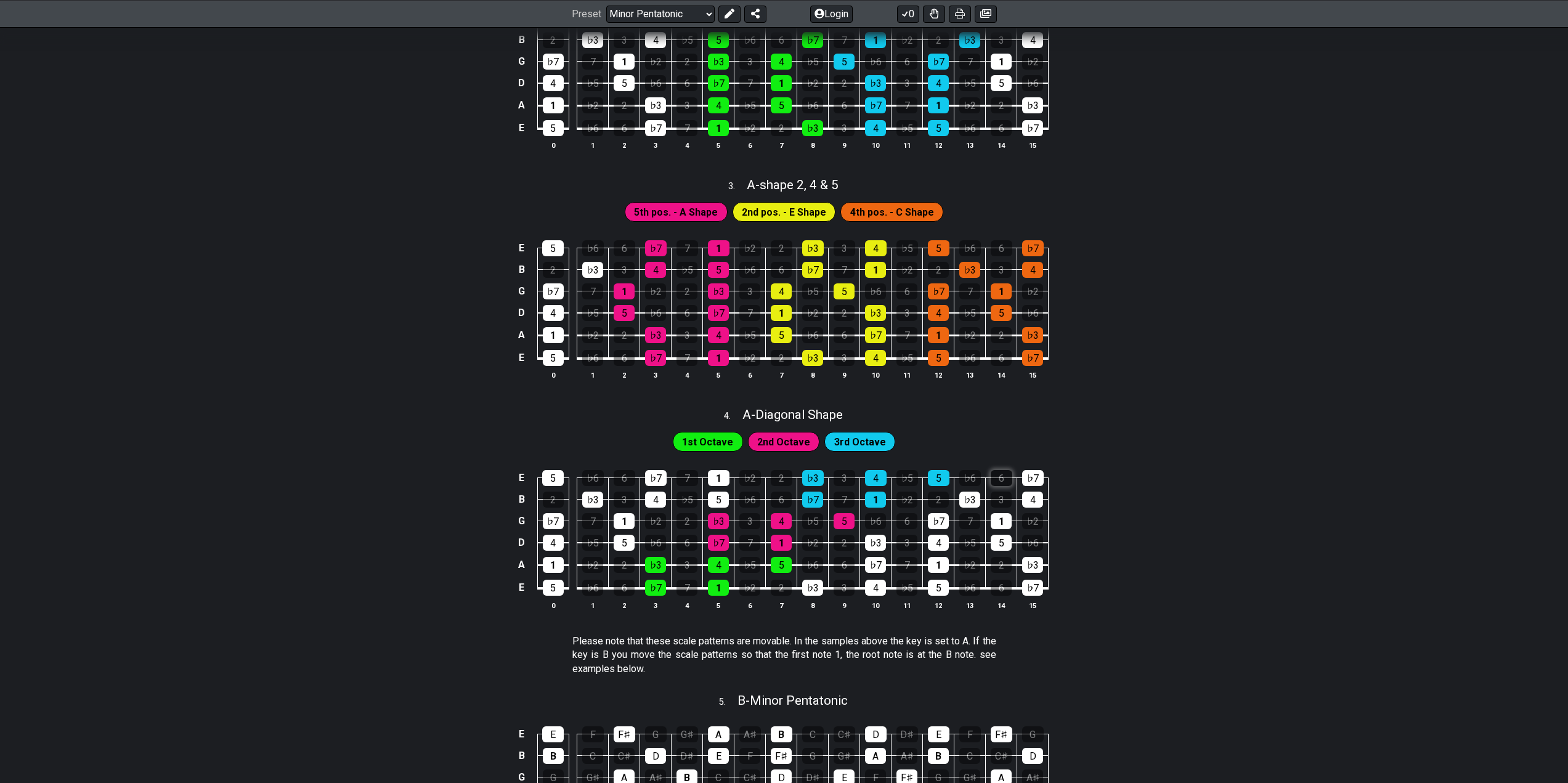
scroll to position [613, 0]
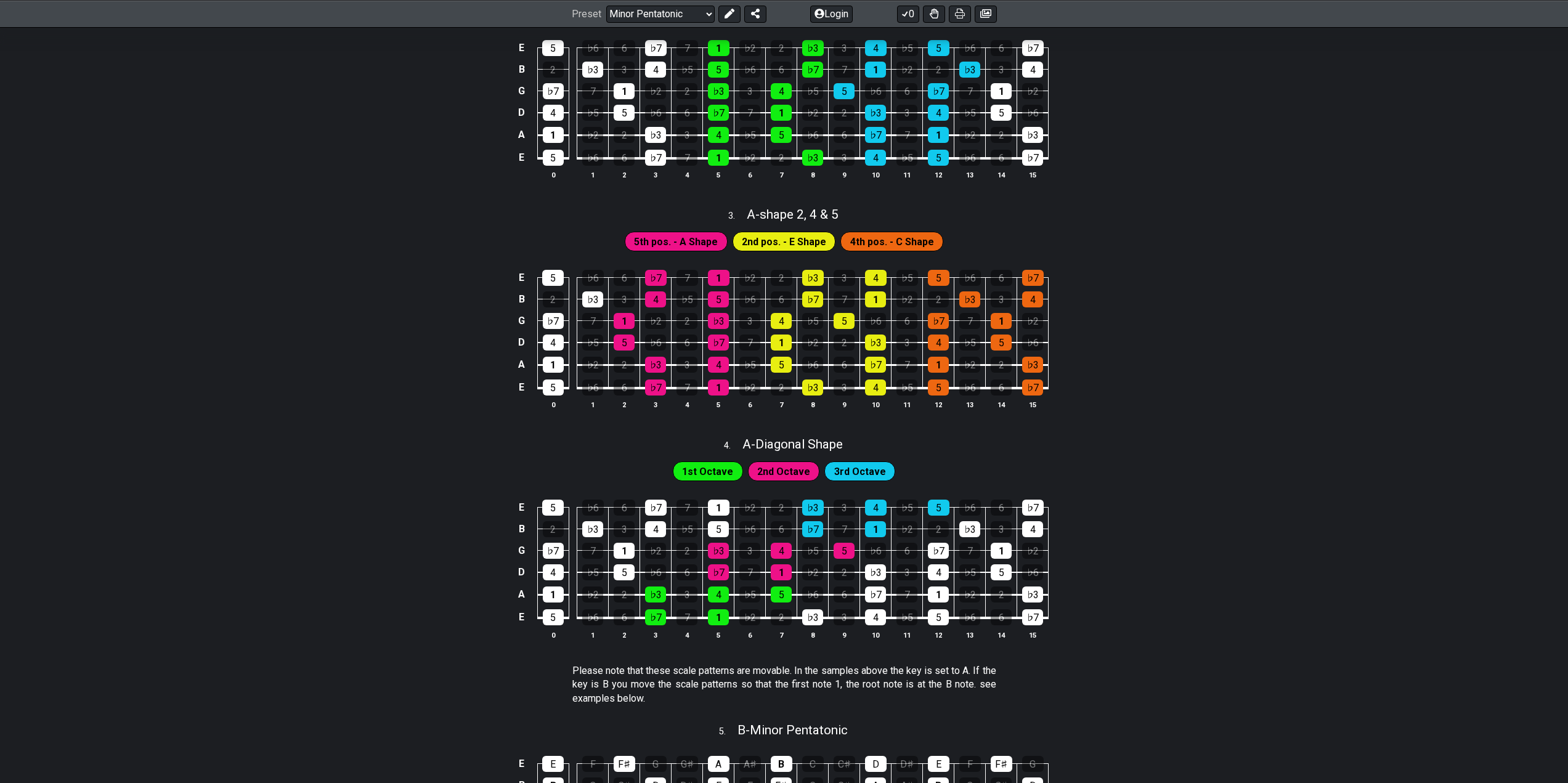
click at [695, 239] on span "5th pos. - A Shape" at bounding box center [676, 241] width 84 height 18
click at [594, 279] on div "♭6" at bounding box center [593, 278] width 22 height 16
click at [594, 317] on div "7" at bounding box center [593, 321] width 21 height 16
drag, startPoint x: 584, startPoint y: 323, endPoint x: 591, endPoint y: 297, distance: 26.9
click at [584, 321] on div "7" at bounding box center [593, 321] width 21 height 16
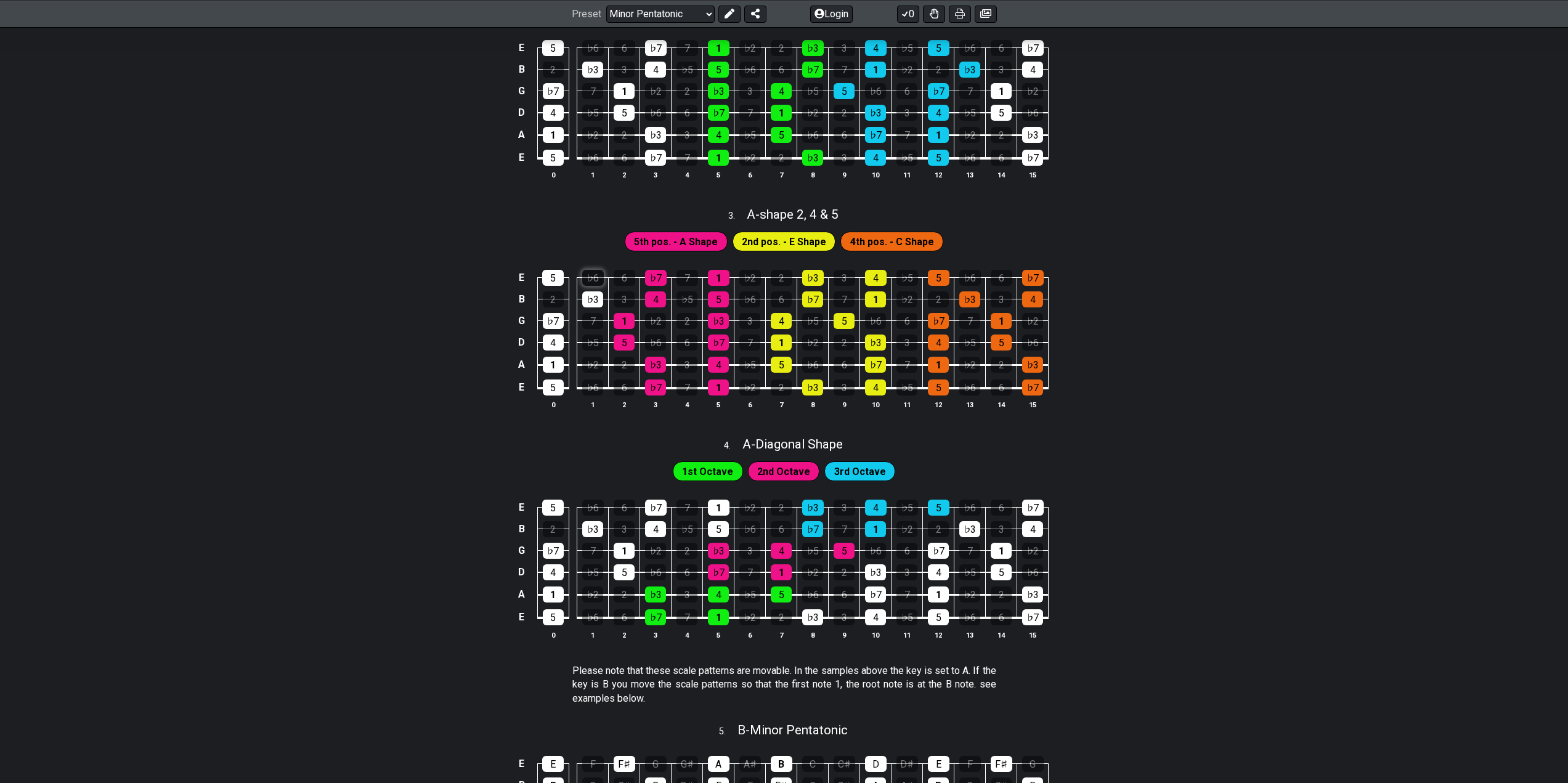
click at [589, 282] on div "♭6" at bounding box center [593, 278] width 22 height 16
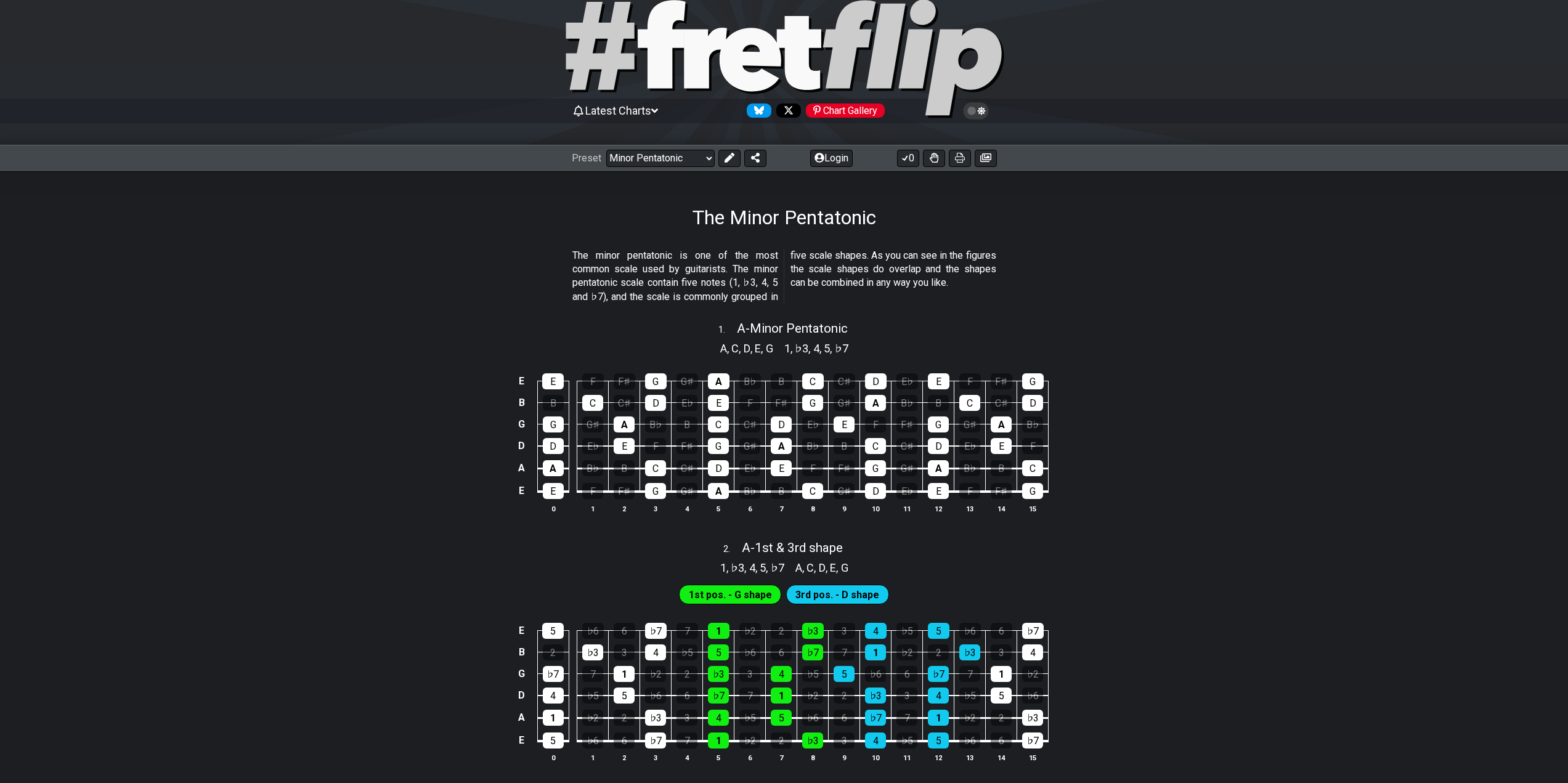
scroll to position [0, 0]
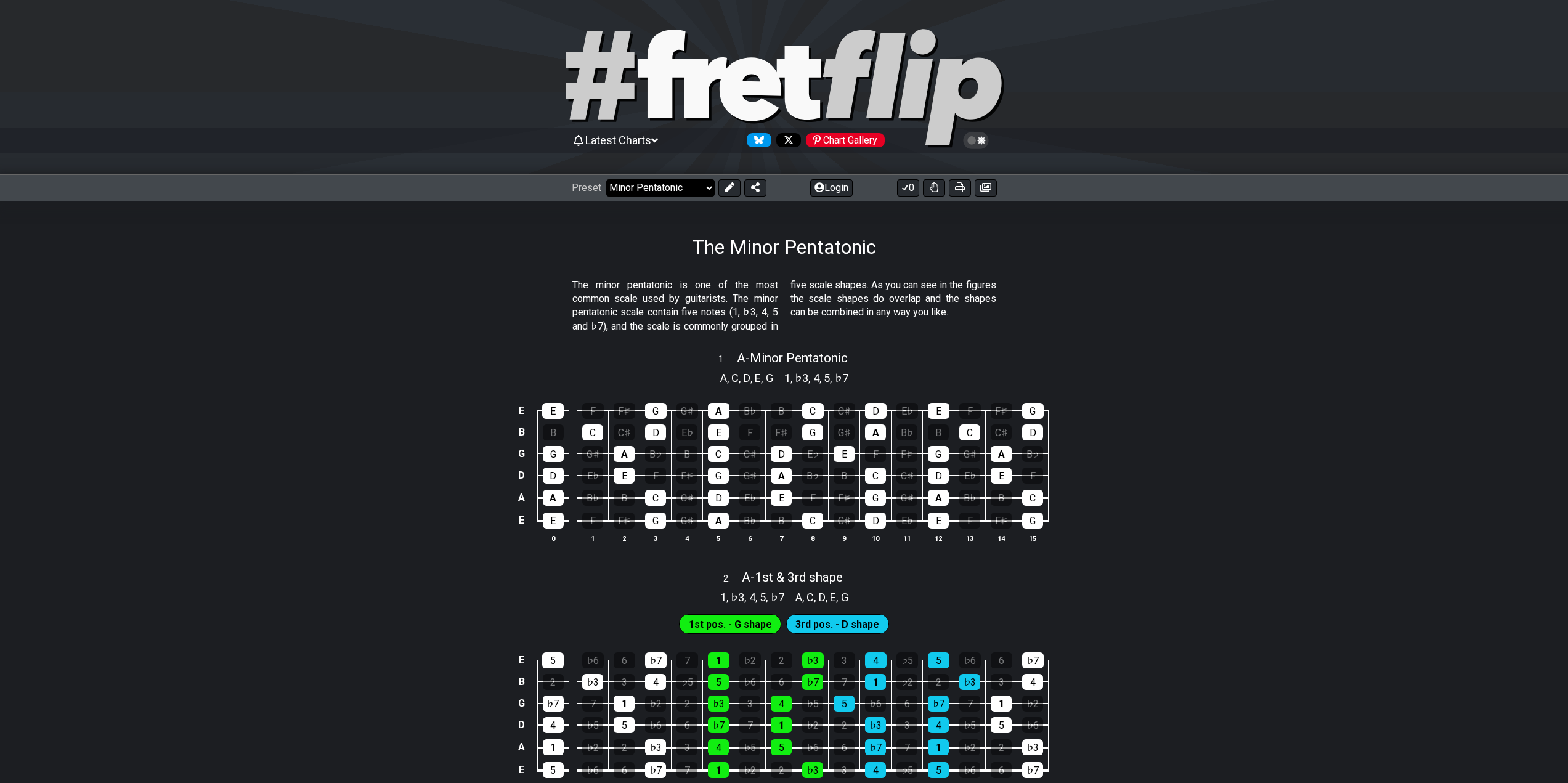
click at [675, 188] on select "Welcome to #fretflip! Initial Preset Custom Preset Minor Pentatonic Major Penta…" at bounding box center [660, 188] width 108 height 17
click at [607, 179] on select "Welcome to #fretflip! Initial Preset Custom Preset Minor Pentatonic Major Penta…" at bounding box center [660, 188] width 108 height 17
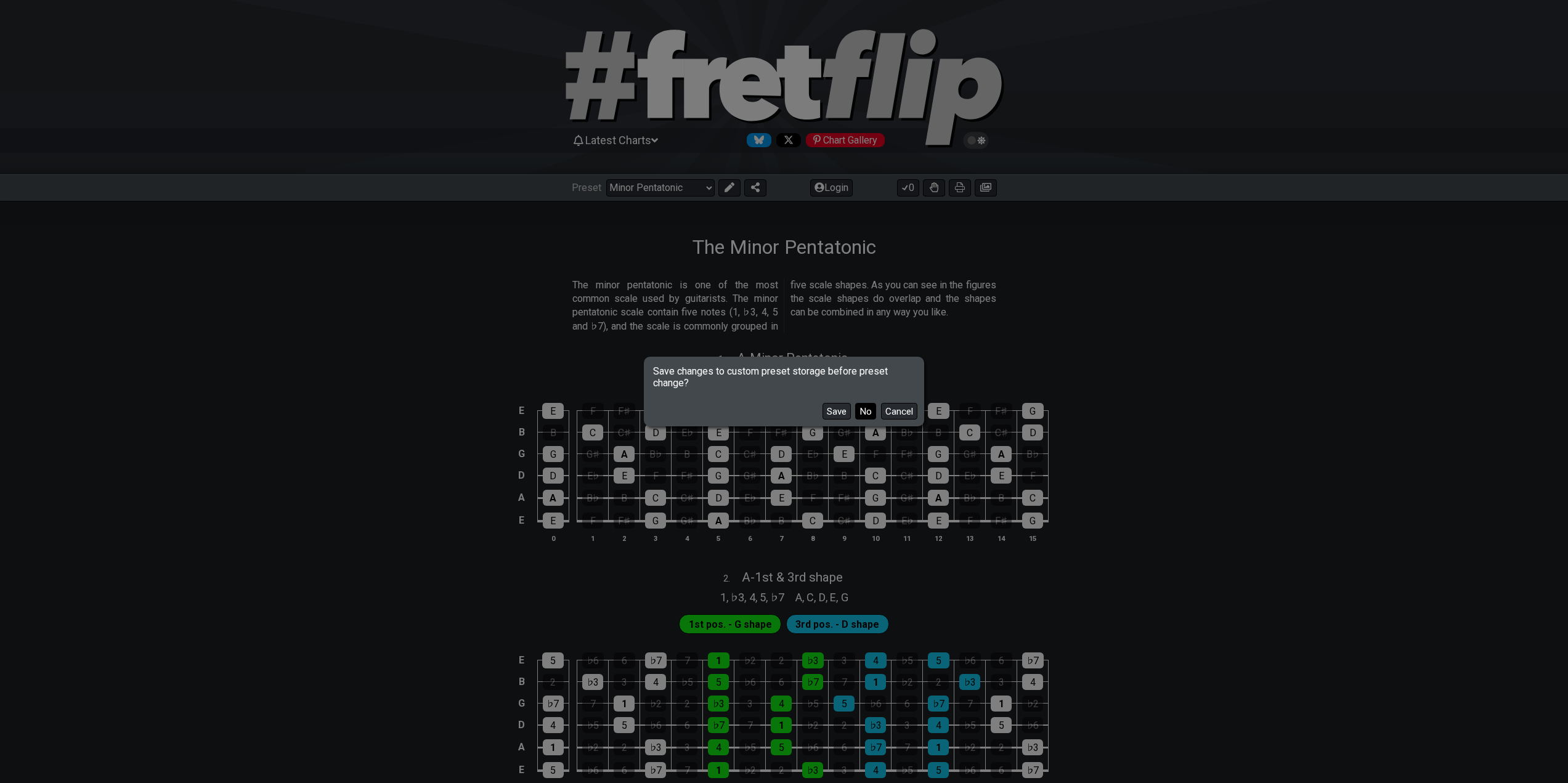
click at [865, 412] on button "No" at bounding box center [865, 411] width 21 height 16
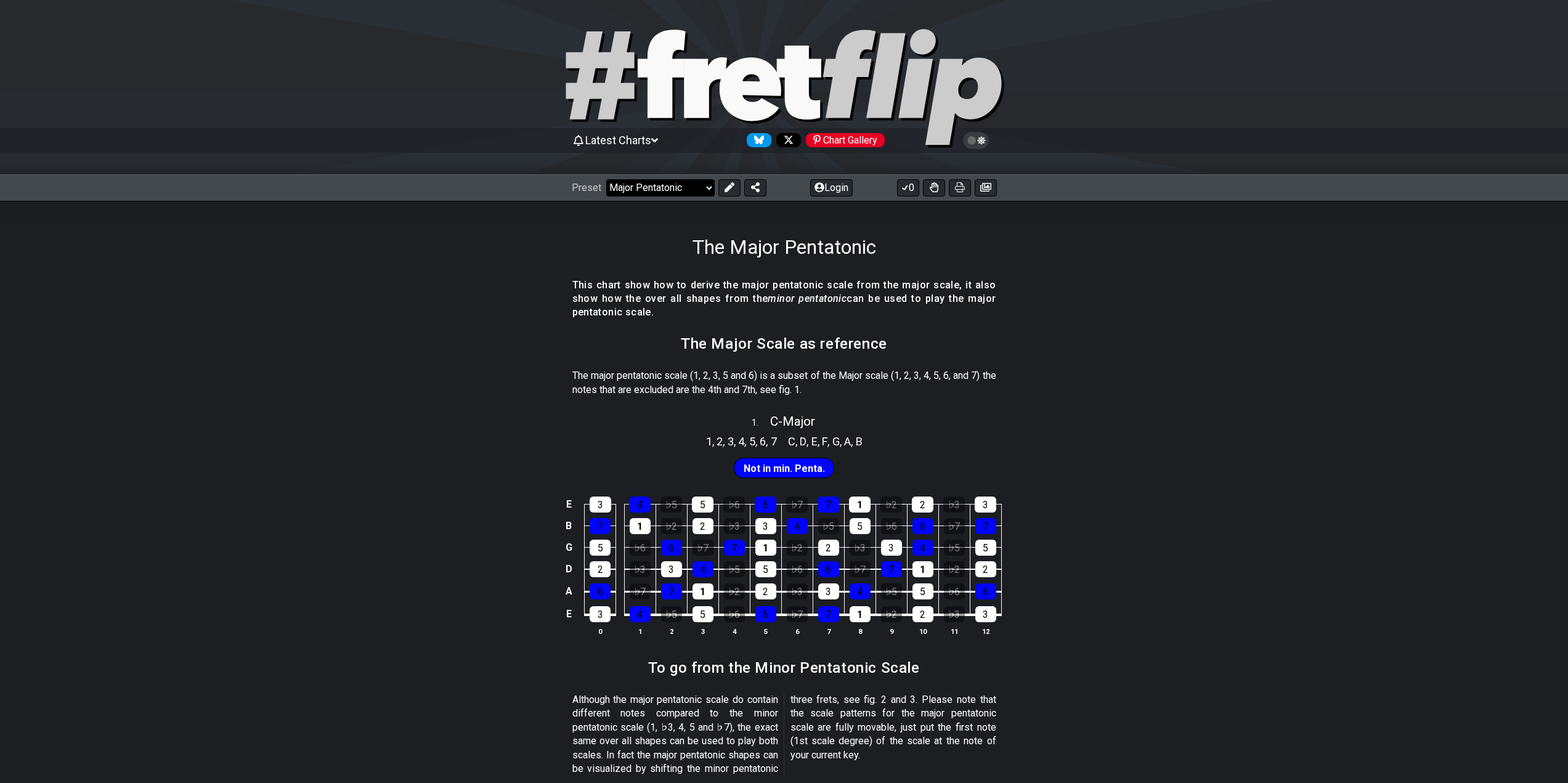
click at [702, 196] on select "Welcome to #fretflip! Initial Preset Custom Preset Minor Pentatonic Major Penta…" at bounding box center [660, 188] width 108 height 17
click at [607, 179] on select "Welcome to #fretflip! Initial Preset Custom Preset Minor Pentatonic Major Penta…" at bounding box center [660, 188] width 108 height 17
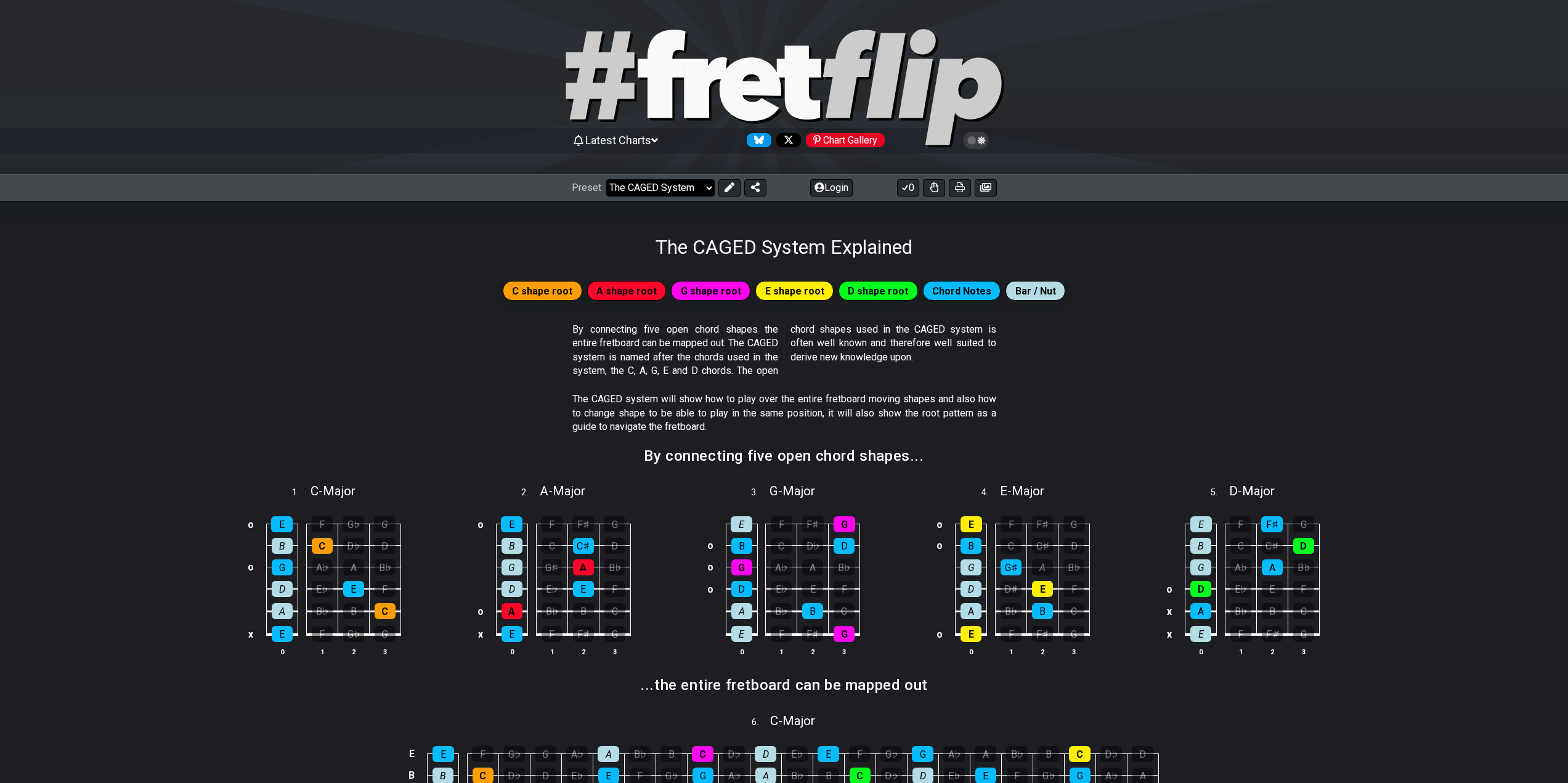
click at [690, 190] on select "Welcome to #fretflip! Initial Preset Custom Preset Minor Pentatonic Major Penta…" at bounding box center [660, 188] width 108 height 17
click at [607, 179] on select "Welcome to #fretflip! Initial Preset Custom Preset Minor Pentatonic Major Penta…" at bounding box center [660, 188] width 108 height 17
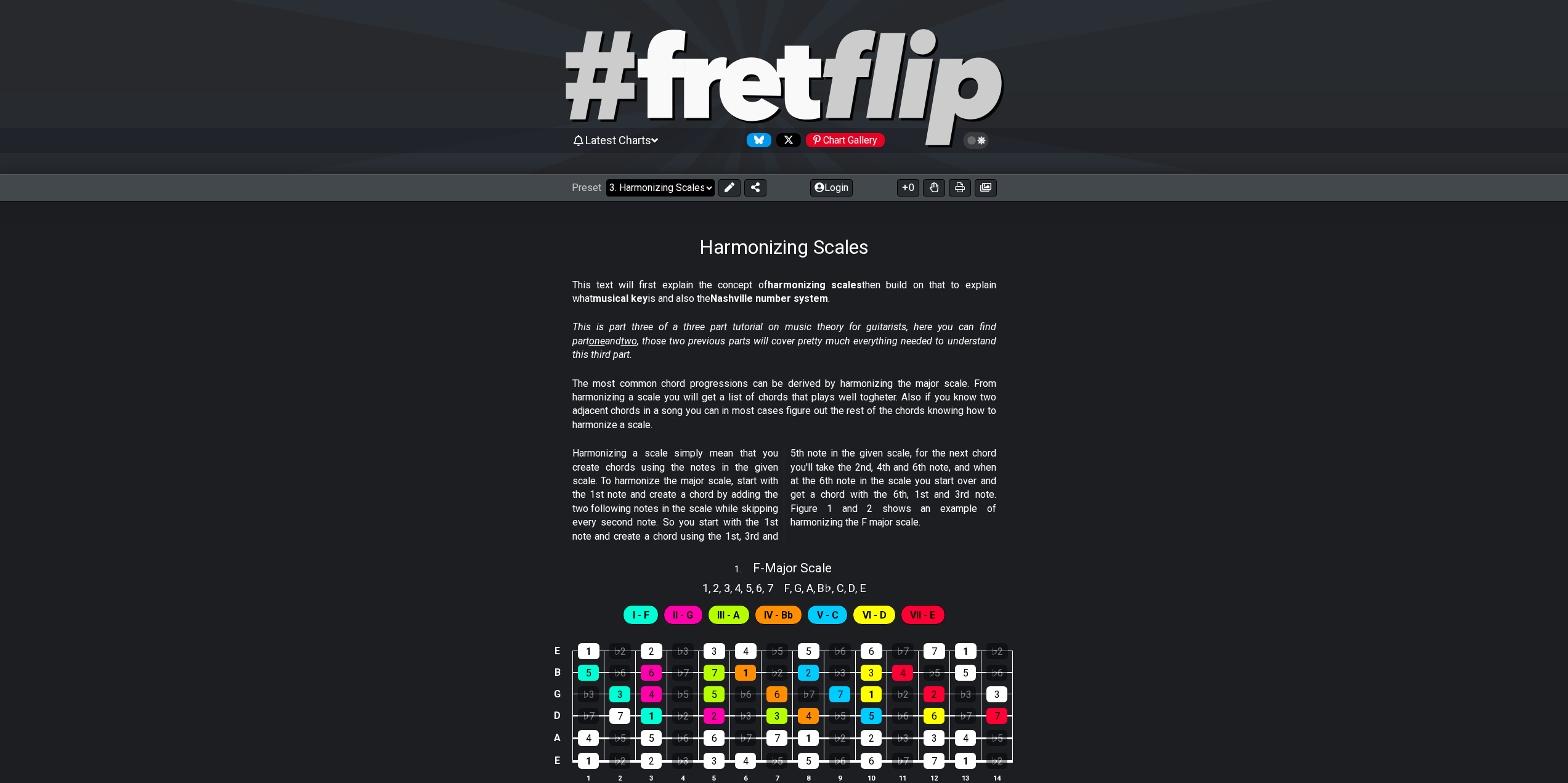
click at [629, 188] on select "Welcome to #fretflip! Initial Preset Custom Preset Minor Pentatonic Major Penta…" at bounding box center [660, 188] width 108 height 17
click at [607, 179] on select "Welcome to #fretflip! Initial Preset Custom Preset Minor Pentatonic Major Penta…" at bounding box center [660, 188] width 108 height 17
click at [658, 189] on select "Welcome to #fretflip! Initial Preset Custom Preset Minor Pentatonic Major Penta…" at bounding box center [660, 188] width 108 height 17
click at [607, 179] on select "Welcome to #fretflip! Initial Preset Custom Preset Minor Pentatonic Major Penta…" at bounding box center [660, 188] width 108 height 17
select select "/scale-degrees-and-intervals"
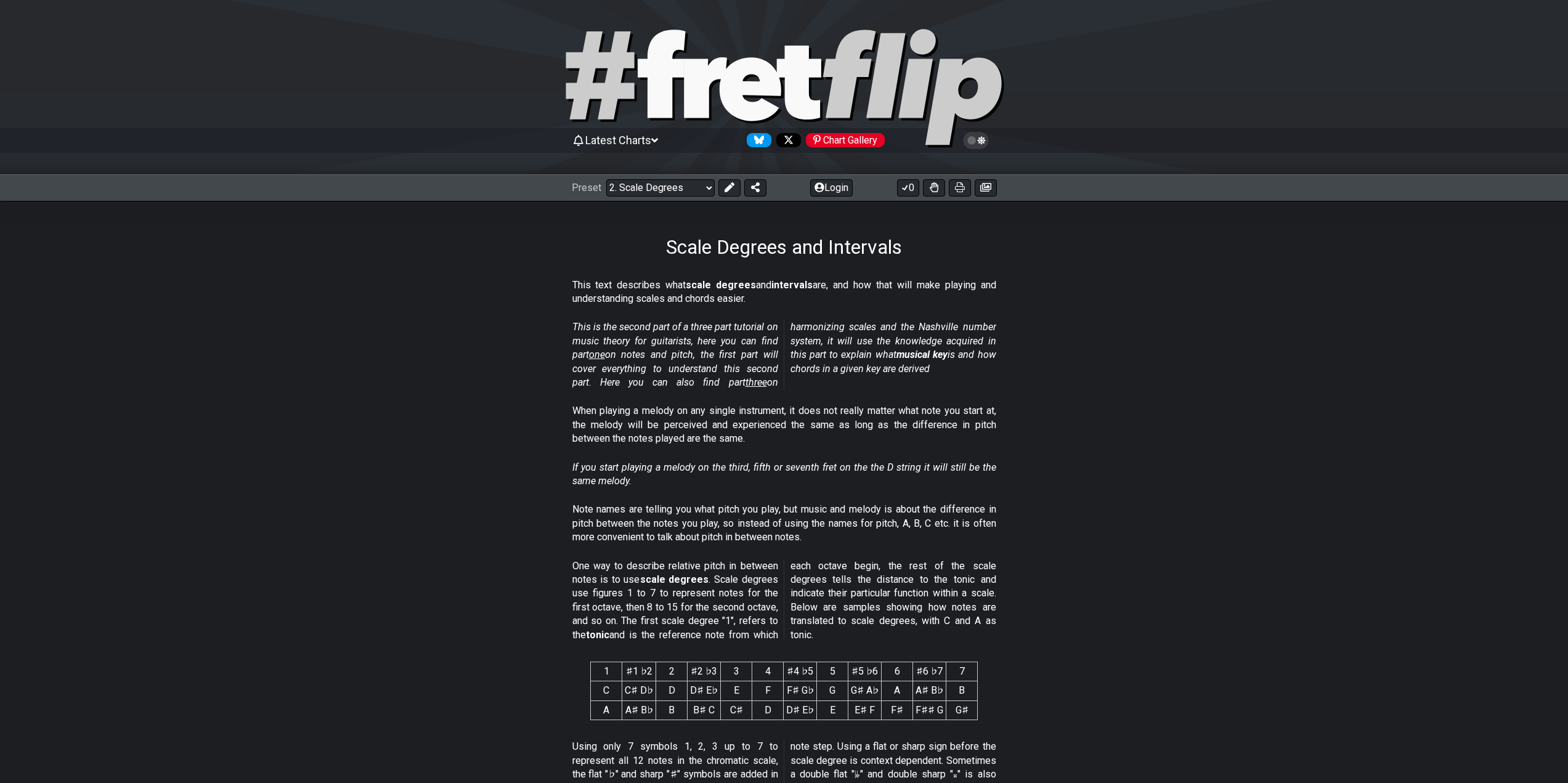
scroll to position [103, 0]
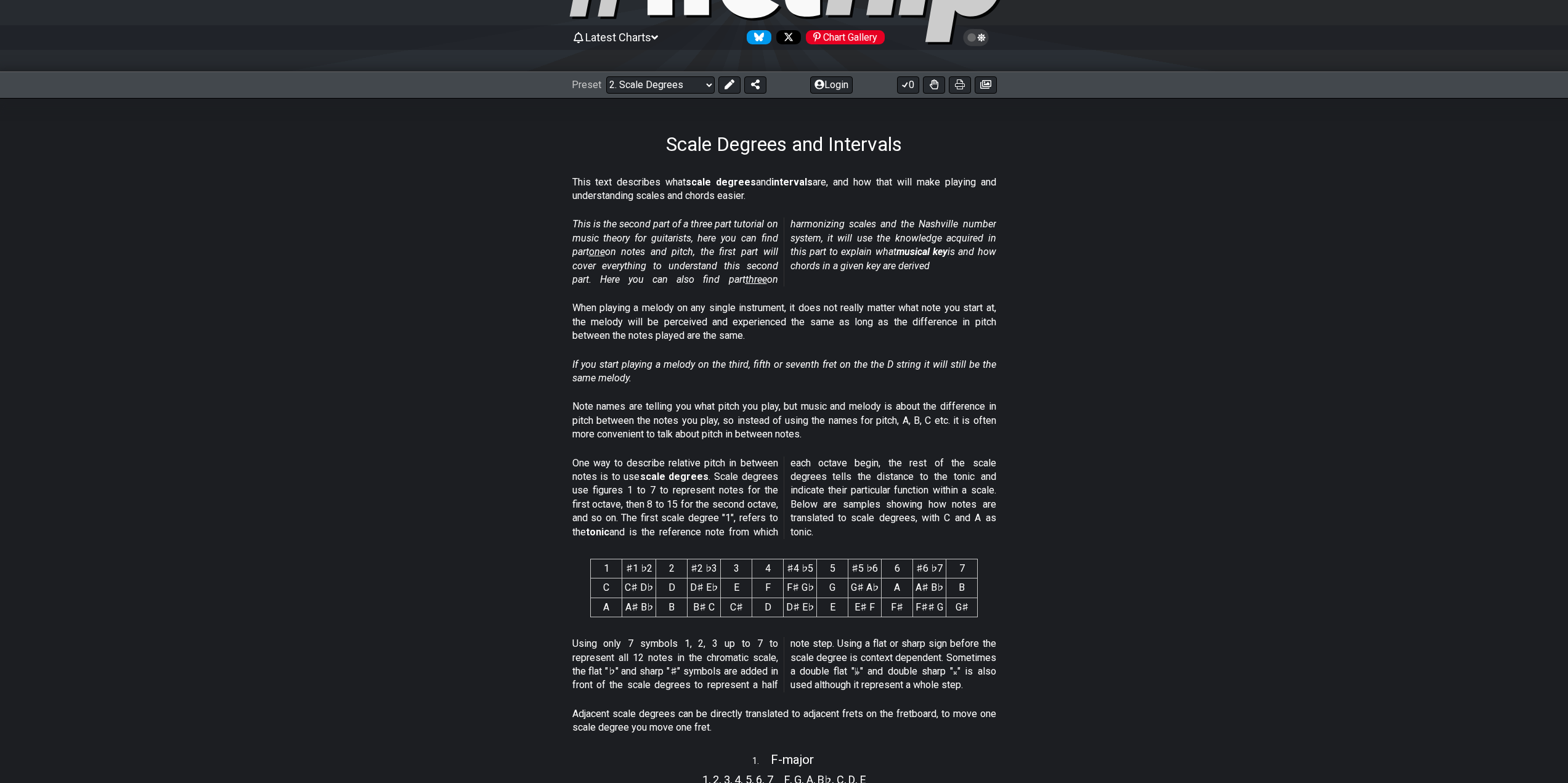
drag, startPoint x: 624, startPoint y: 579, endPoint x: 652, endPoint y: 589, distance: 29.7
click at [650, 591] on tr "C C♯ D♭ D D♯ E♭ E F F♯ G♭ G G♯ A♭ A A♯ B♭ B" at bounding box center [784, 588] width 387 height 19
click at [789, 521] on span "One way to describe relative pitch in between notes is to use scale degrees . S…" at bounding box center [785, 497] width 424 height 82
click at [646, 586] on td "C♯ D♭" at bounding box center [639, 588] width 34 height 19
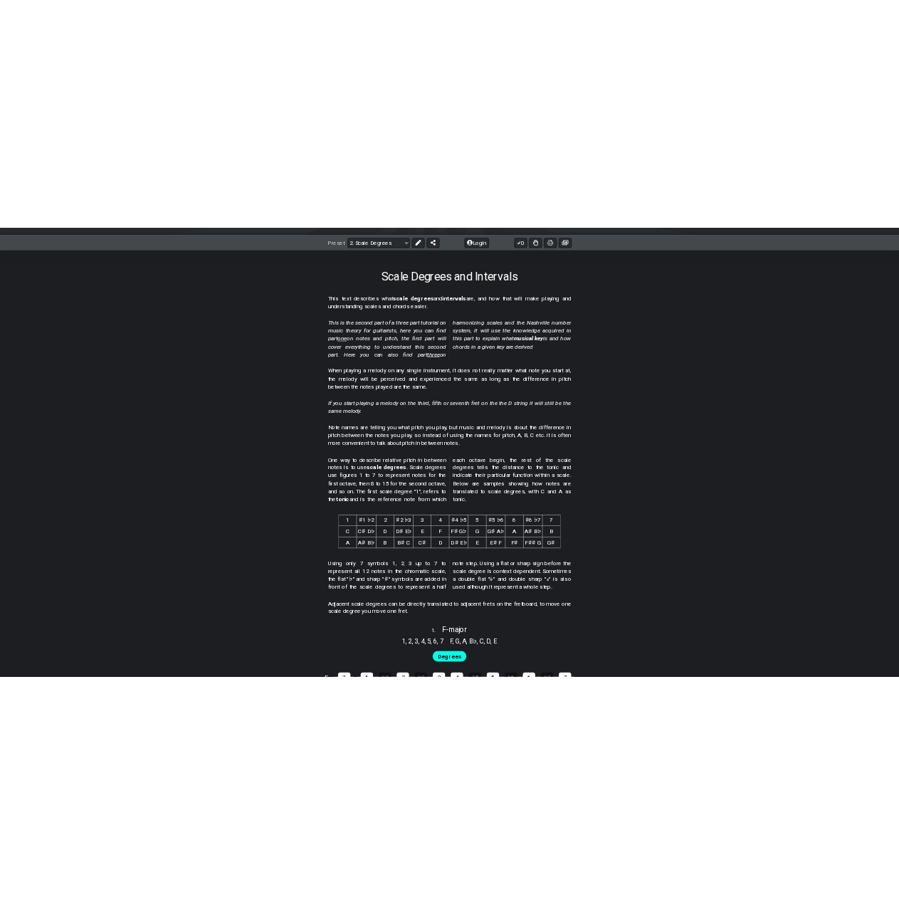
scroll to position [237, 0]
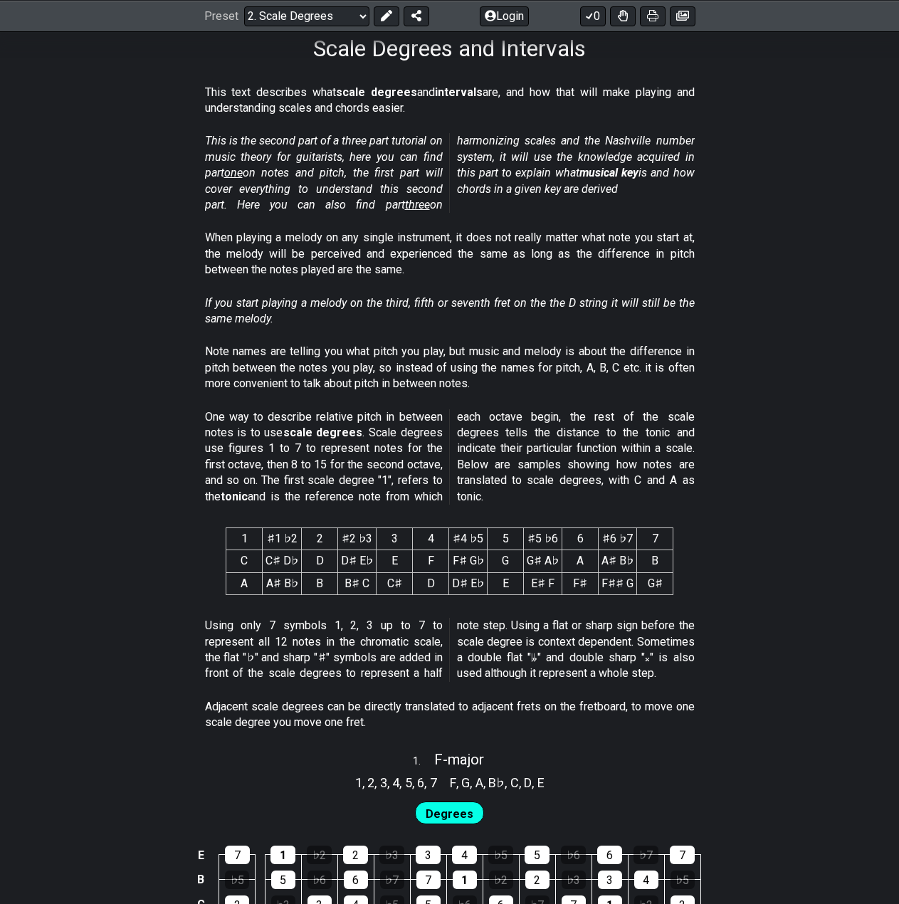
click at [269, 544] on th "♯1 ♭2" at bounding box center [282, 539] width 39 height 22
click at [249, 542] on th "1" at bounding box center [244, 539] width 36 height 22
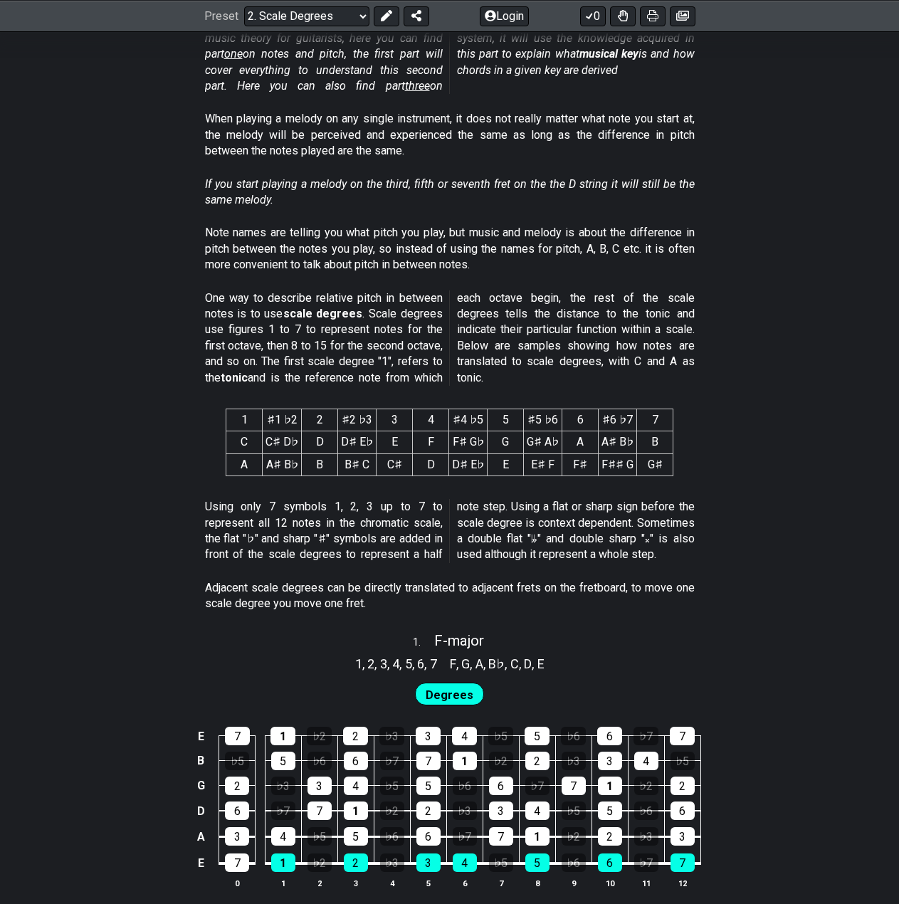
scroll to position [475, 0]
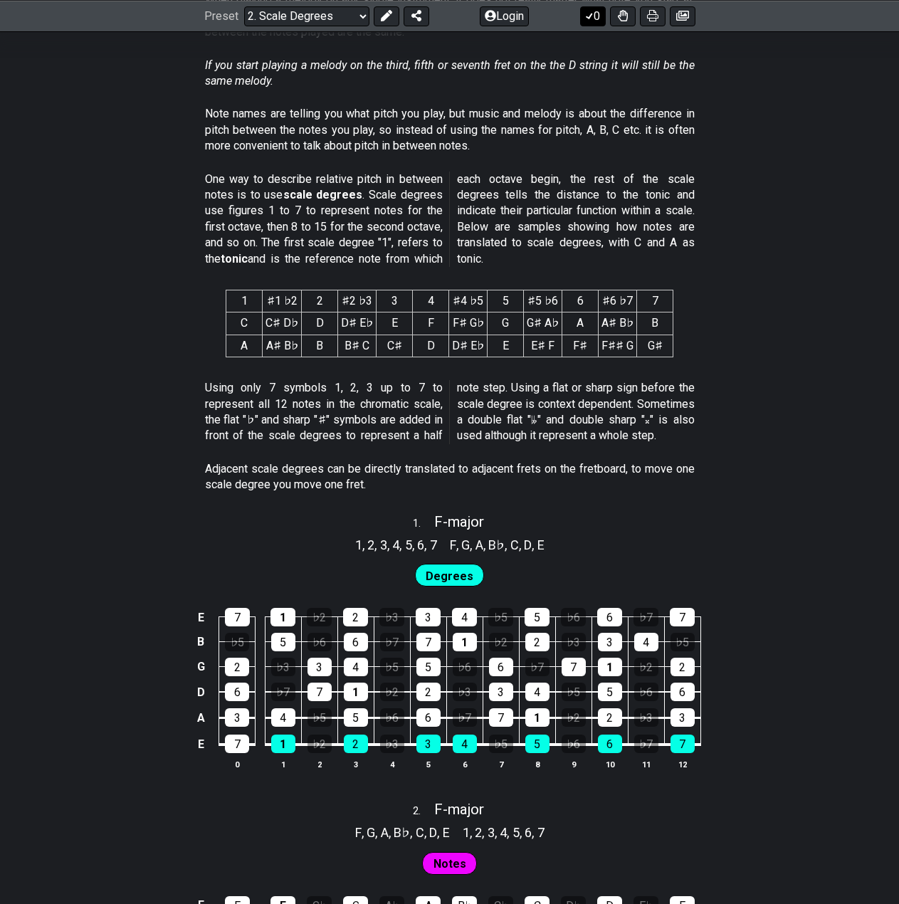
click at [594, 9] on button "0" at bounding box center [593, 16] width 26 height 20
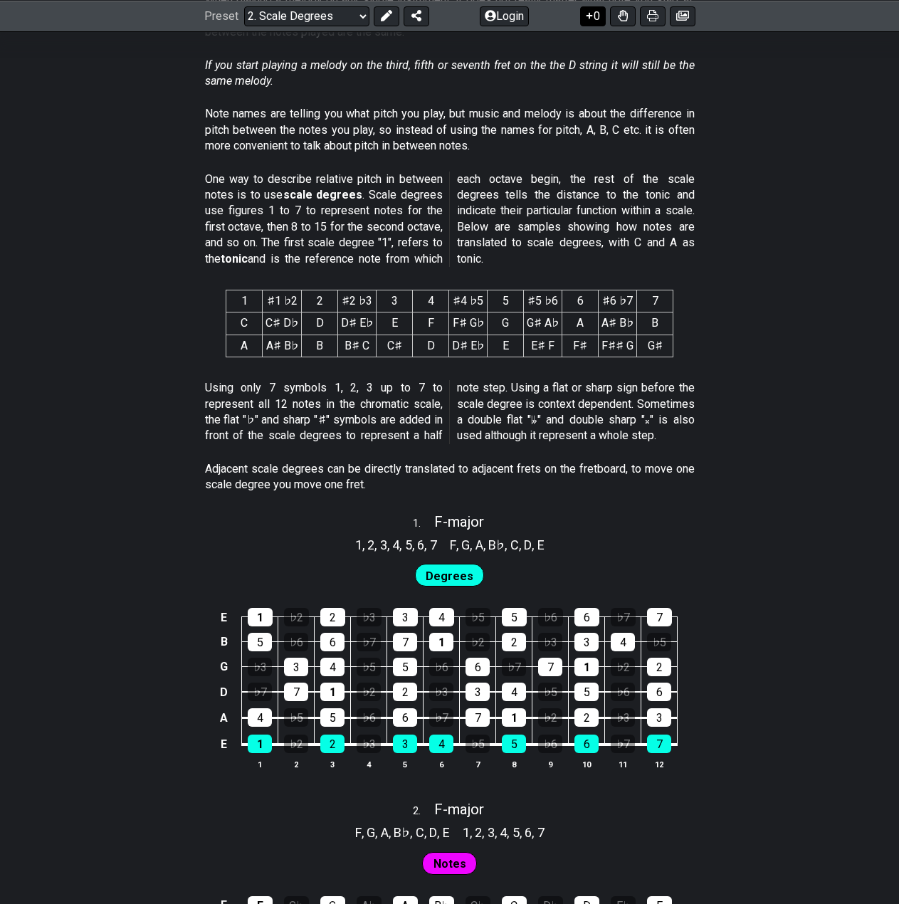
click at [599, 20] on button "0" at bounding box center [593, 16] width 26 height 20
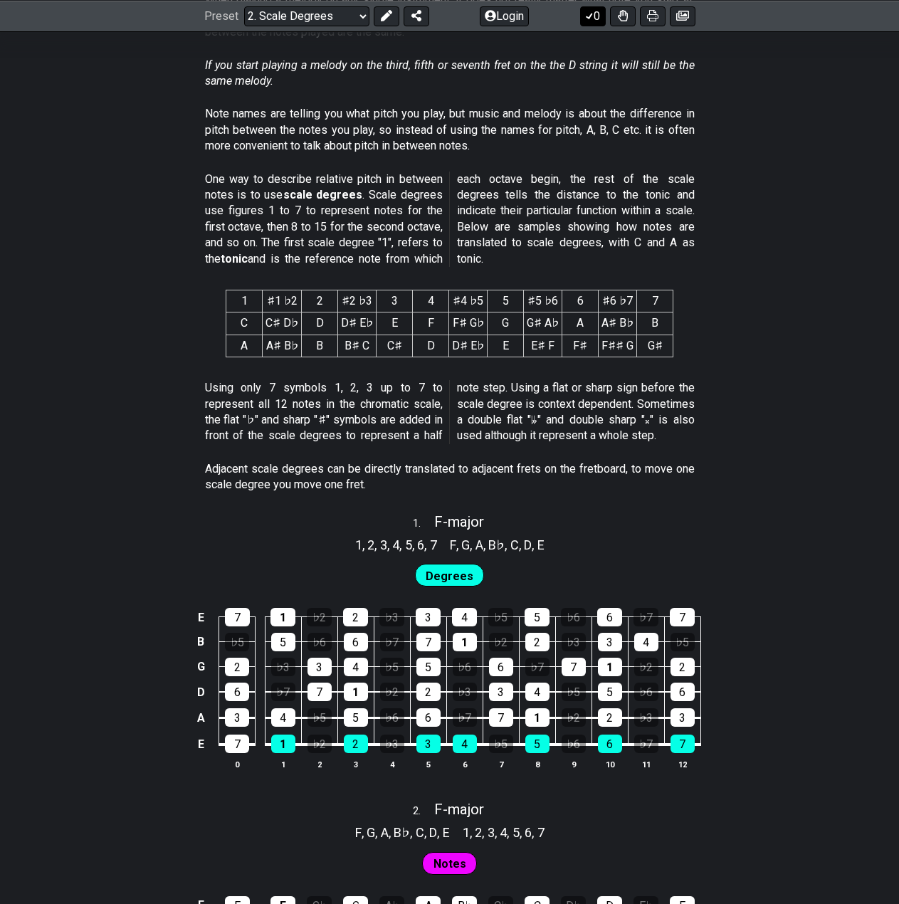
click at [599, 19] on button "0" at bounding box center [593, 16] width 26 height 20
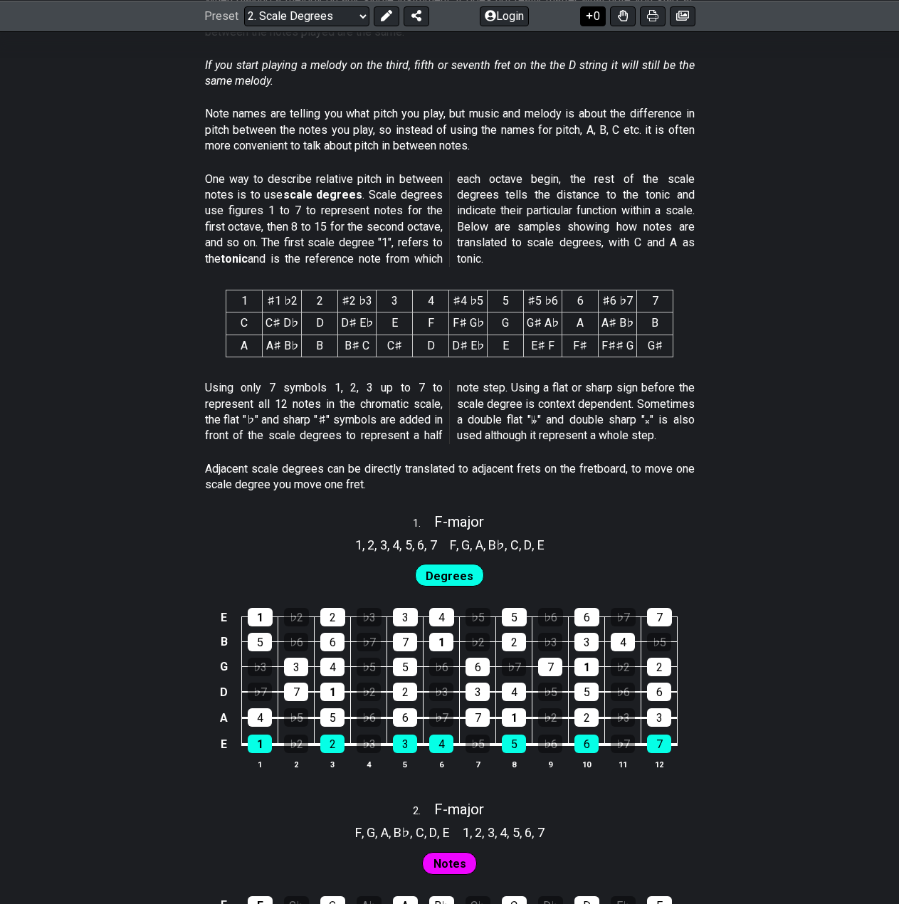
click at [592, 21] on button "0" at bounding box center [593, 16] width 26 height 20
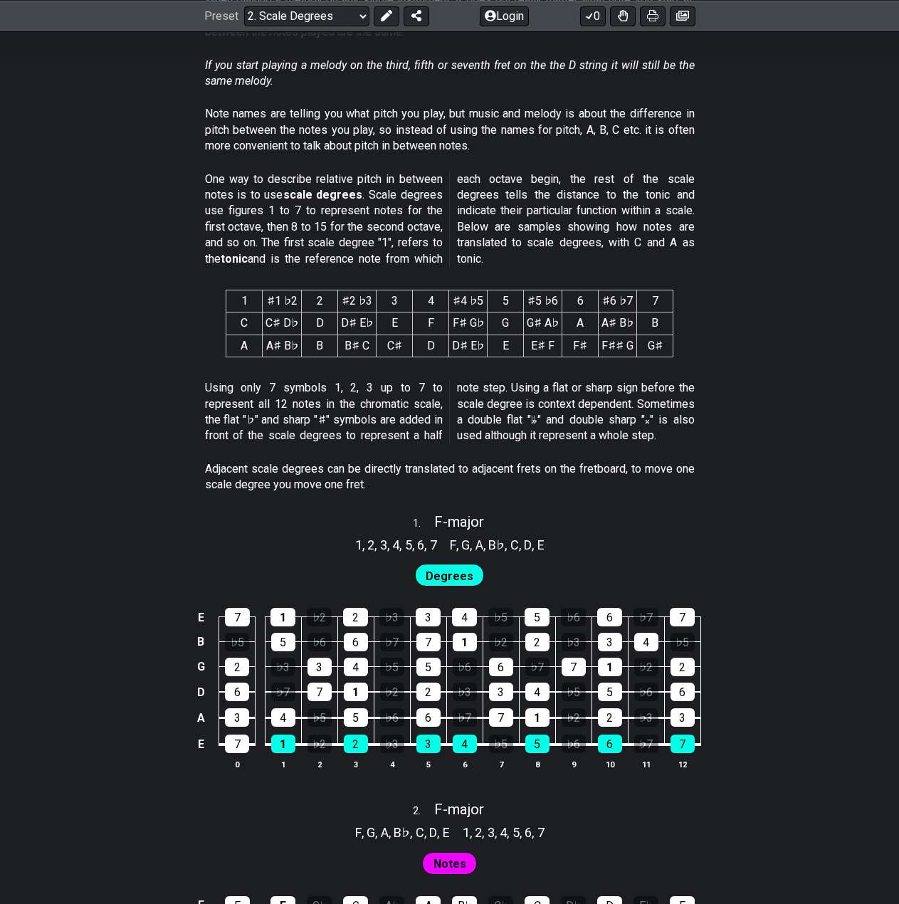
scroll to position [593, 0]
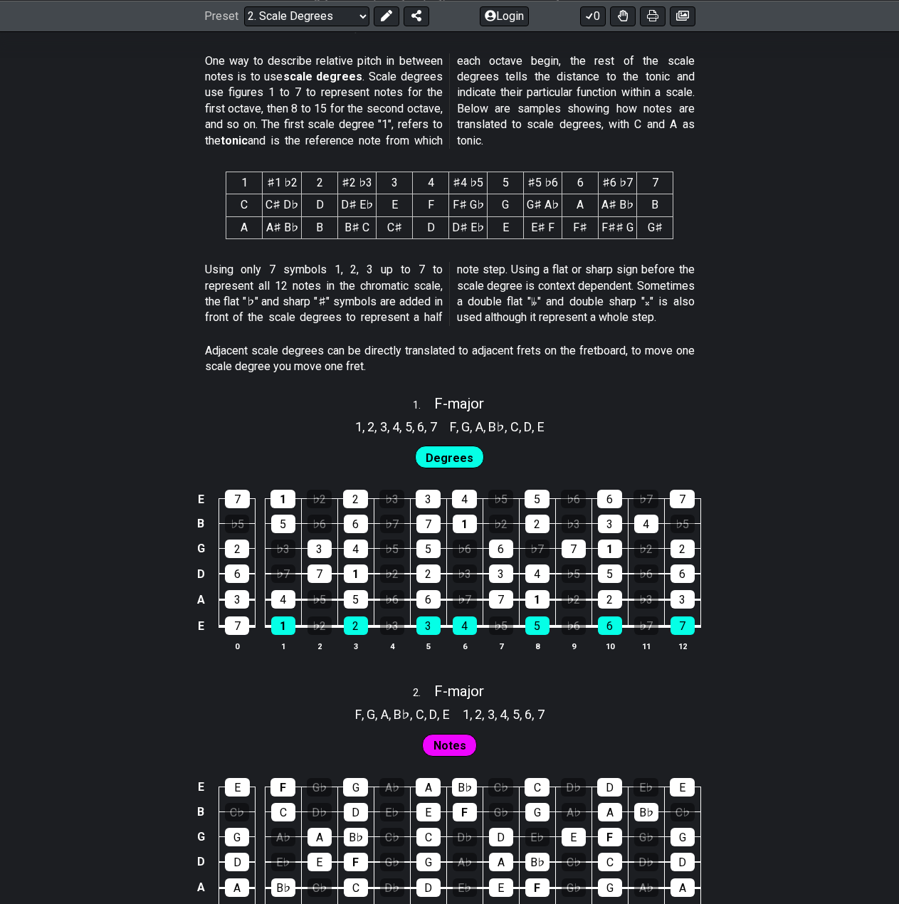
drag, startPoint x: 210, startPoint y: 347, endPoint x: 333, endPoint y: 342, distance: 123.3
click at [333, 342] on div "Adjacent scale degrees can be directly translated to adjacent frets on the fret…" at bounding box center [450, 362] width 490 height 49
drag, startPoint x: 333, startPoint y: 343, endPoint x: 337, endPoint y: 357, distance: 15.4
click at [333, 349] on p "Adjacent scale degrees can be directly translated to adjacent frets on the fret…" at bounding box center [450, 359] width 490 height 32
click at [281, 655] on div "E 7 1 ♭2 2 ♭3 3 4 ♭5 5 ♭6 6 ♭7 7 B ♭5 5 ♭6 6 ♭7 7 1 ♭2 2 ♭3 3 4 ♭5 G 2 ♭3 3 4 ♭…" at bounding box center [449, 571] width 899 height 200
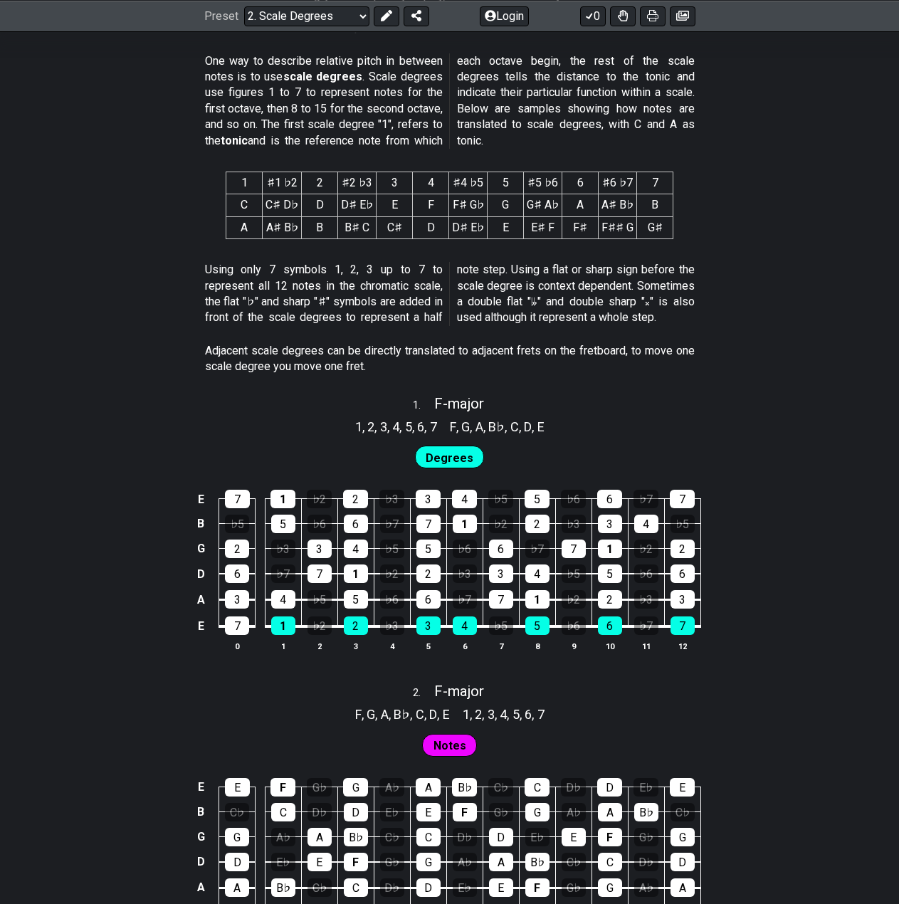
click at [355, 663] on div "E 7 1 ♭2 2 ♭3 3 4 ♭5 5 ♭6 6 ♭7 7 B ♭5 5 ♭6 6 ♭7 7 1 ♭2 2 ♭3 3 4 ♭5 G 2 ♭3 3 4 ♭…" at bounding box center [449, 571] width 899 height 200
click at [423, 661] on div "E 7 1 ♭2 2 ♭3 3 4 ♭5 5 ♭6 6 ♭7 7 B ♭5 5 ♭6 6 ♭7 7 1 ♭2 2 ♭3 3 4 ♭5 G 2 ♭3 3 4 ♭…" at bounding box center [449, 571] width 899 height 200
click at [451, 652] on th "6" at bounding box center [464, 646] width 36 height 15
click at [471, 642] on th "6" at bounding box center [464, 646] width 36 height 15
click at [541, 651] on th "8" at bounding box center [537, 646] width 36 height 15
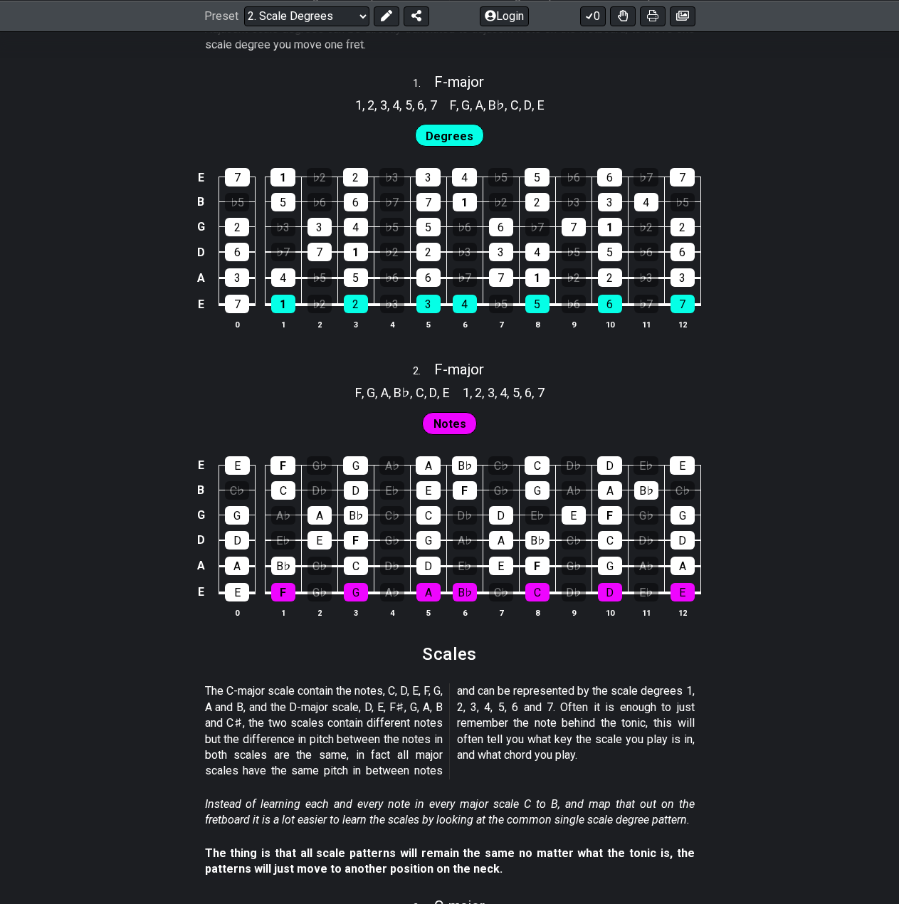
scroll to position [949, 0]
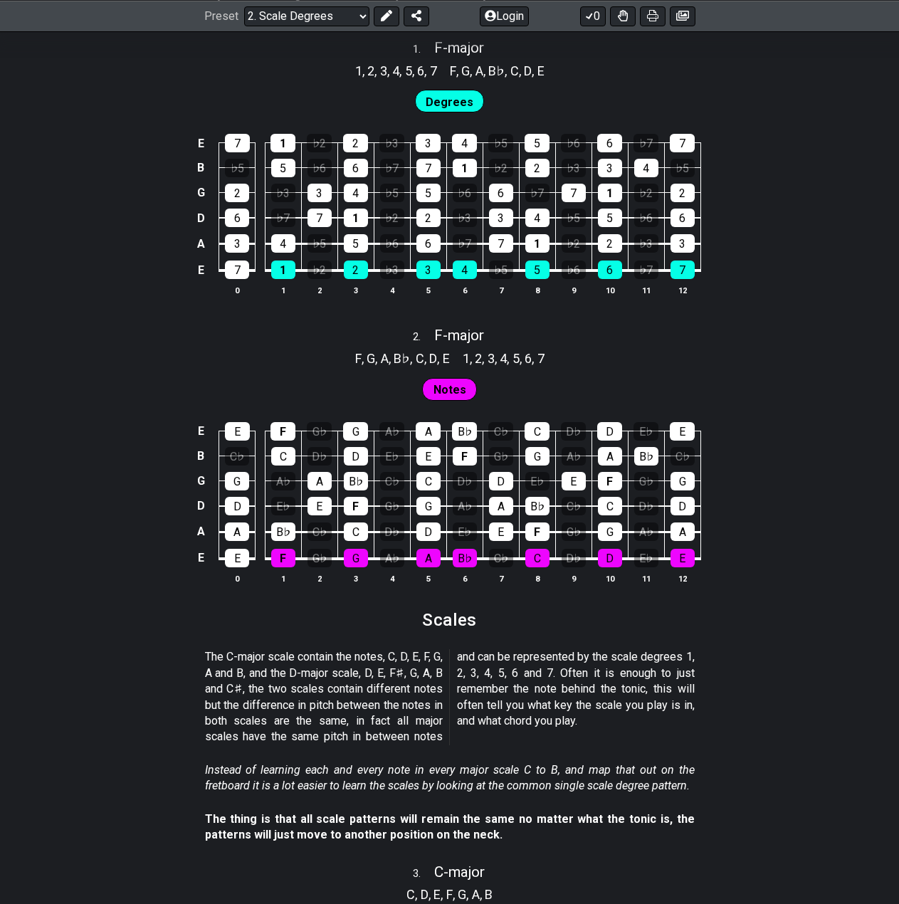
drag, startPoint x: 657, startPoint y: 691, endPoint x: 690, endPoint y: 695, distance: 33.0
click at [690, 695] on p "The C-major scale contain the notes, C, D, E, F, G, A and B, and the D-major sc…" at bounding box center [450, 696] width 490 height 95
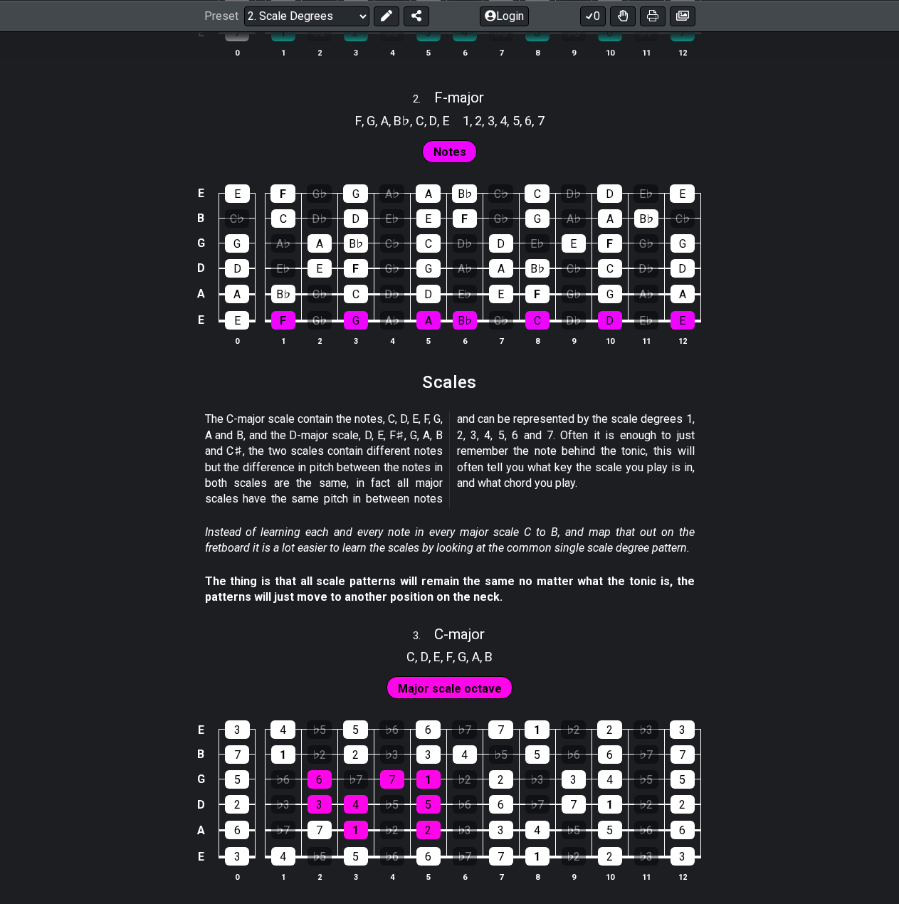
scroll to position [1305, 0]
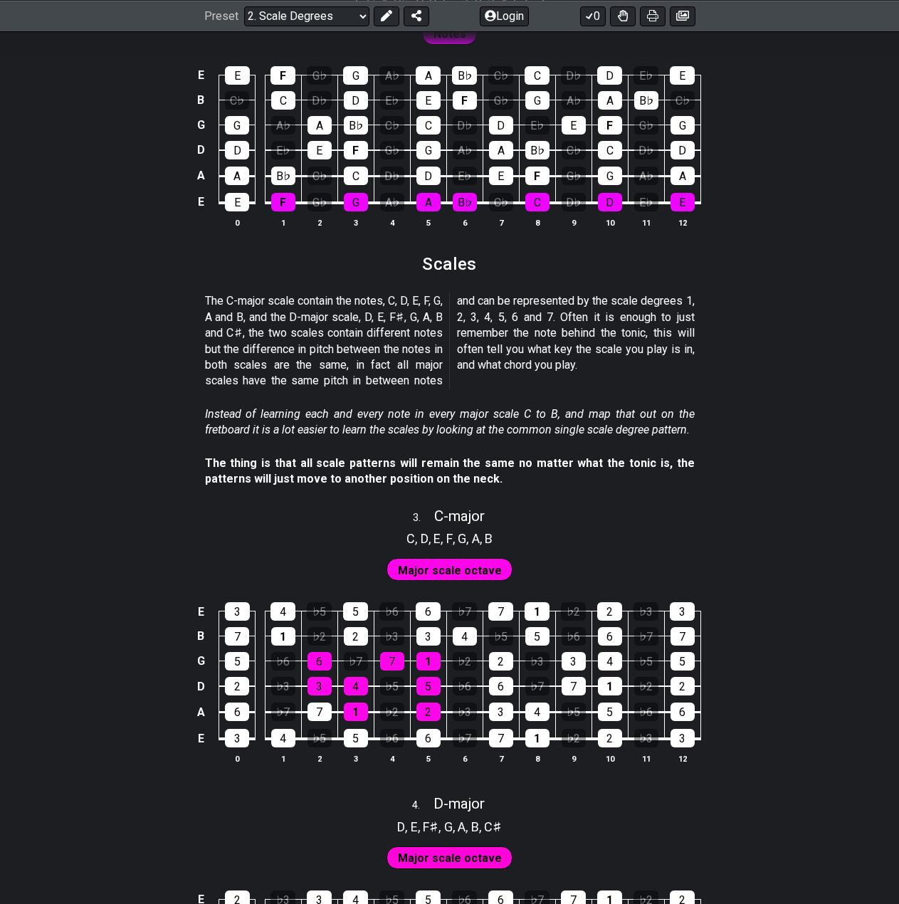
click at [610, 465] on strong "The thing is that all scale patterns will remain the same no matter what the to…" at bounding box center [450, 470] width 490 height 29
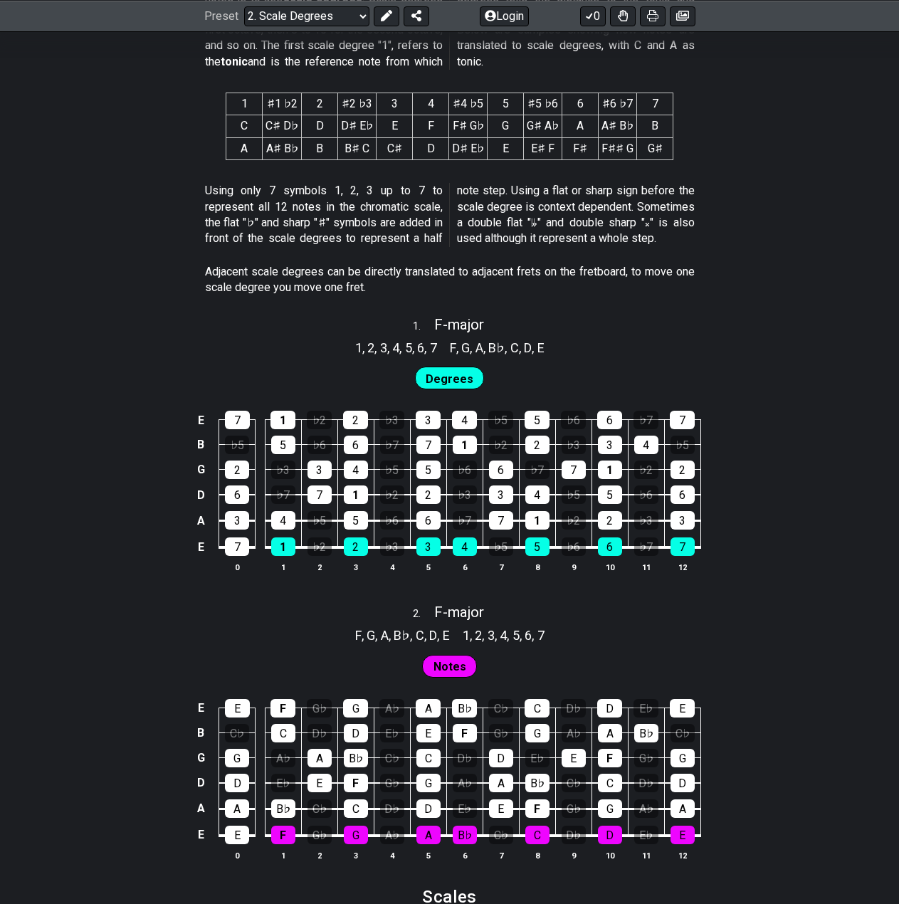
scroll to position [435, 0]
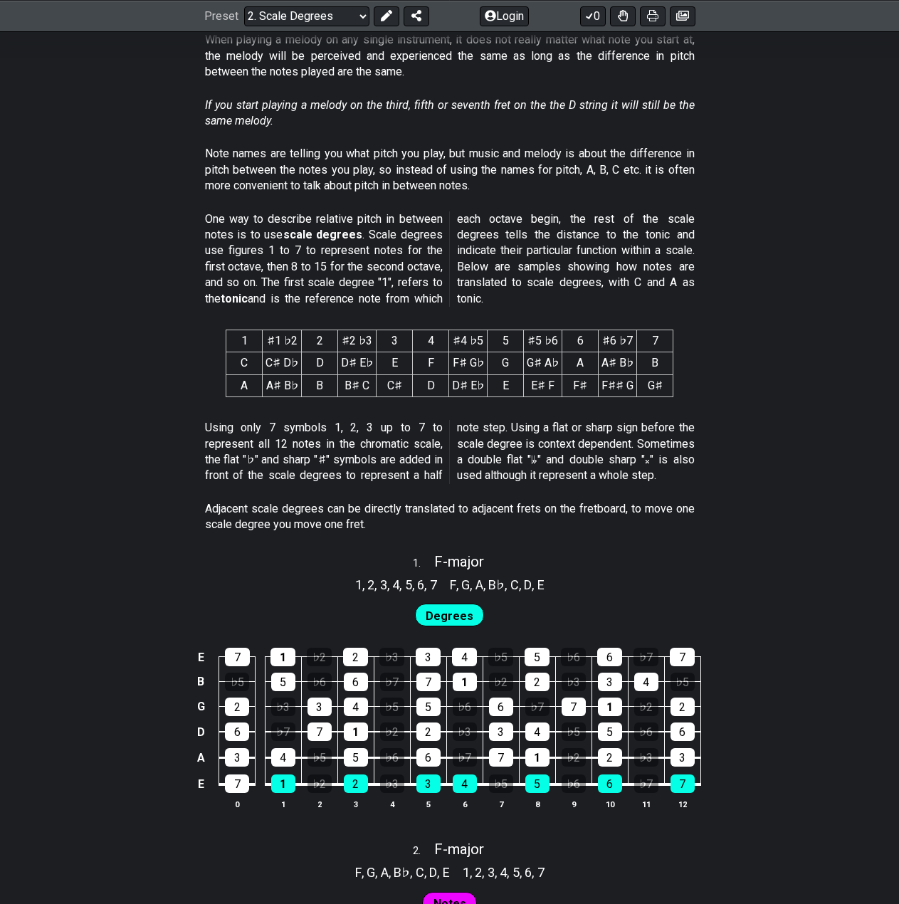
drag, startPoint x: 677, startPoint y: 269, endPoint x: 694, endPoint y: 269, distance: 16.4
click at [694, 269] on p "One way to describe relative pitch in between notes is to use scale degrees . S…" at bounding box center [450, 258] width 490 height 95
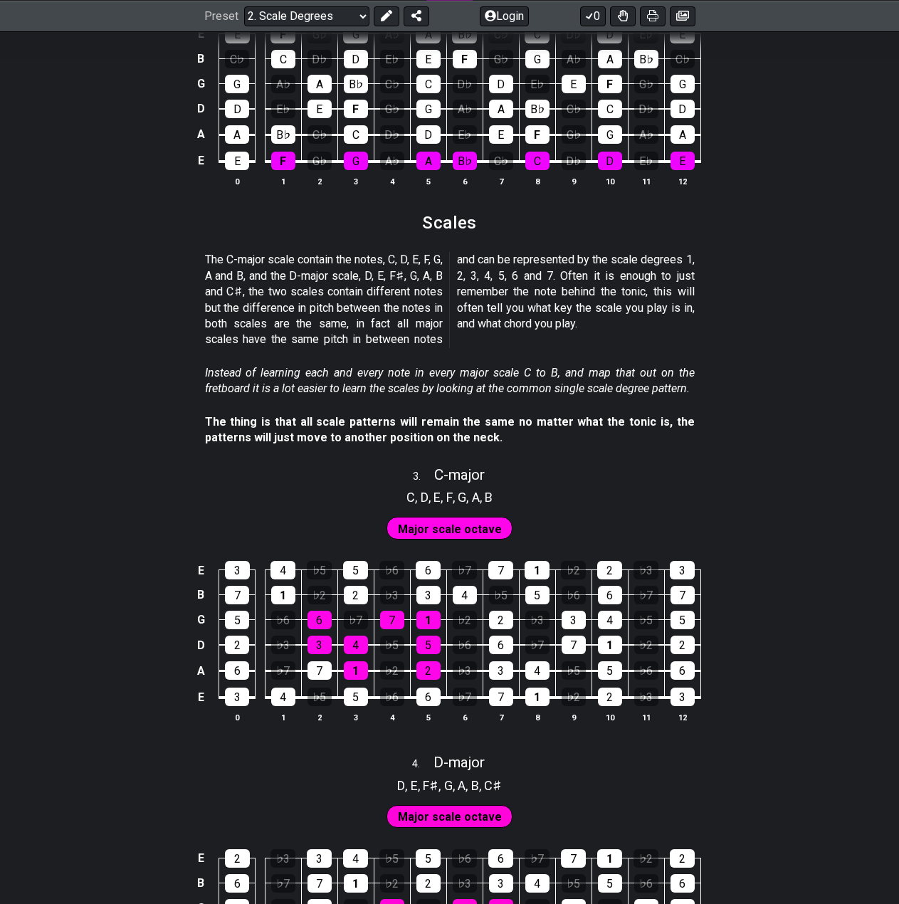
scroll to position [1384, 0]
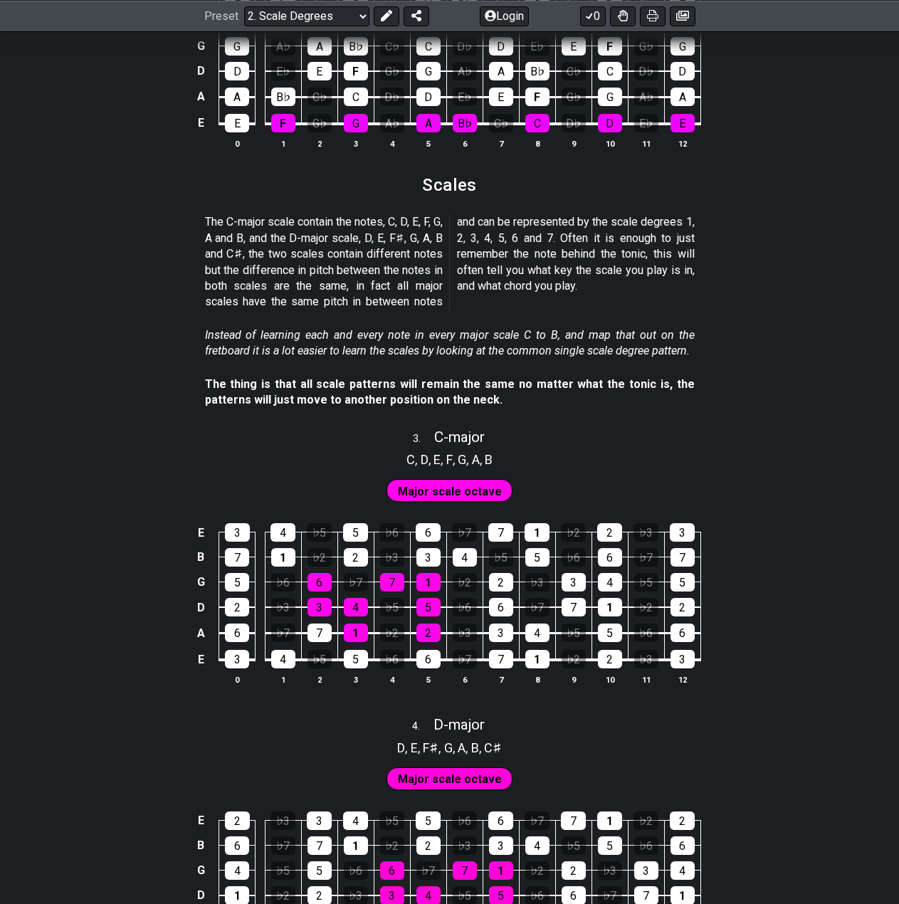
click at [798, 559] on div "E 3 4 ♭5 5 ♭6 6 ♭7 7 1 ♭2 2 ♭3 3 B 7 1 ♭2 2 ♭3 3 4 ♭5 5 ♭6 6 ♭7 7 G 5 ♭6 6 ♭7 7…" at bounding box center [449, 605] width 899 height 200
click at [473, 432] on span "C - major" at bounding box center [459, 437] width 51 height 17
select select "C"
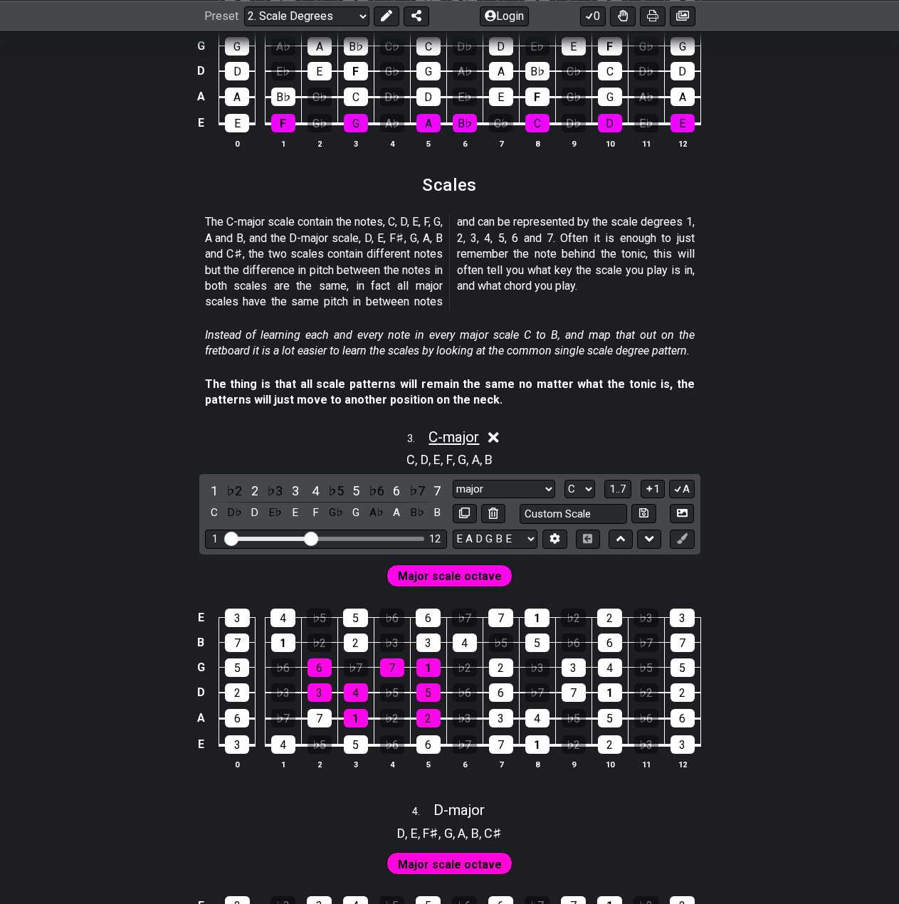
click at [463, 434] on span "C - major" at bounding box center [454, 437] width 51 height 17
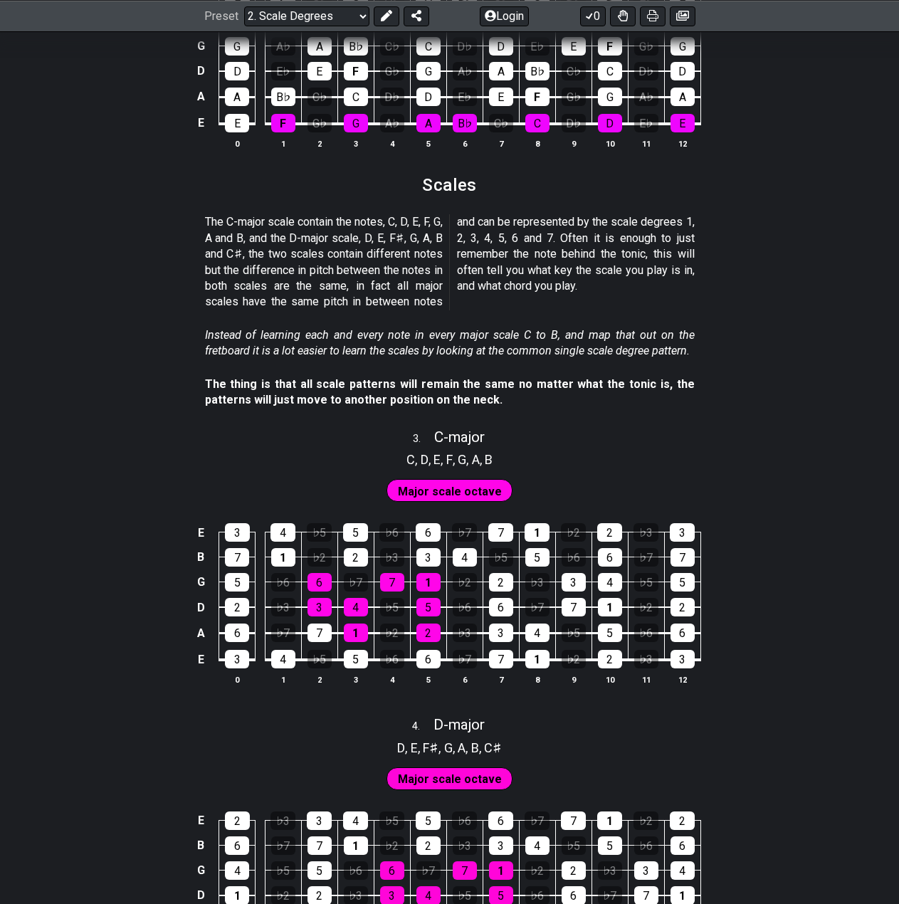
scroll to position [1503, 0]
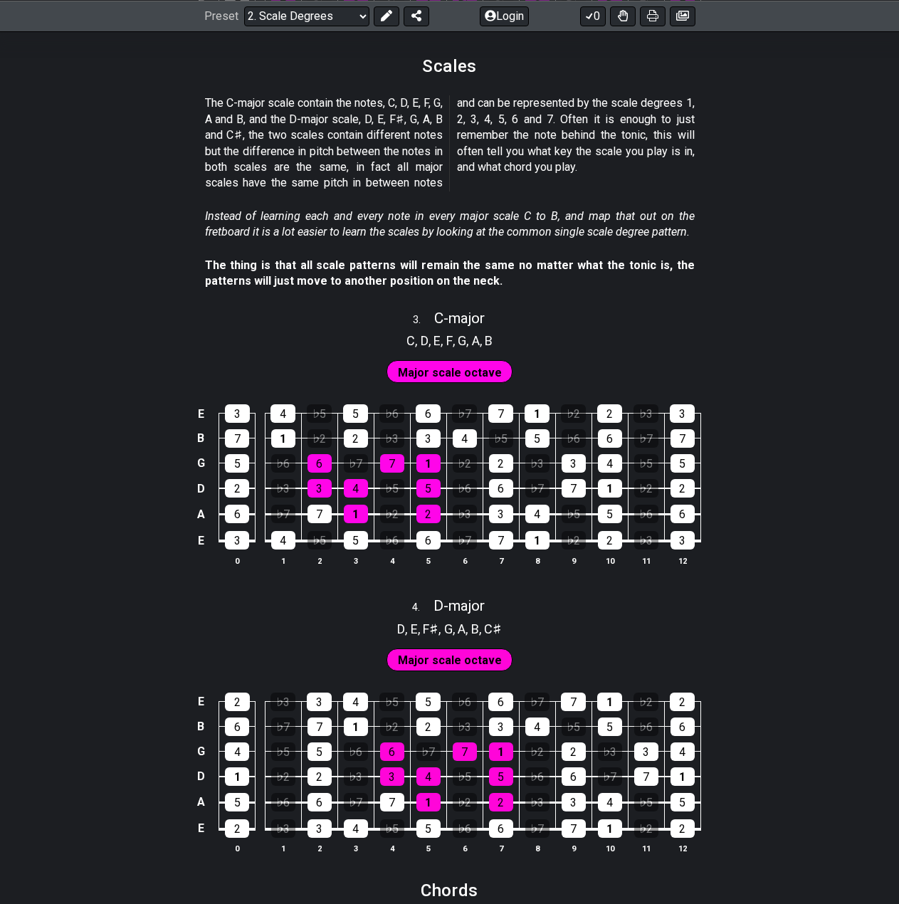
drag, startPoint x: 548, startPoint y: 262, endPoint x: 632, endPoint y: 261, distance: 84.7
click at [632, 261] on strong "The thing is that all scale patterns will remain the same no matter what the to…" at bounding box center [450, 272] width 490 height 29
click at [474, 603] on span "D - major" at bounding box center [459, 605] width 51 height 17
select select "D"
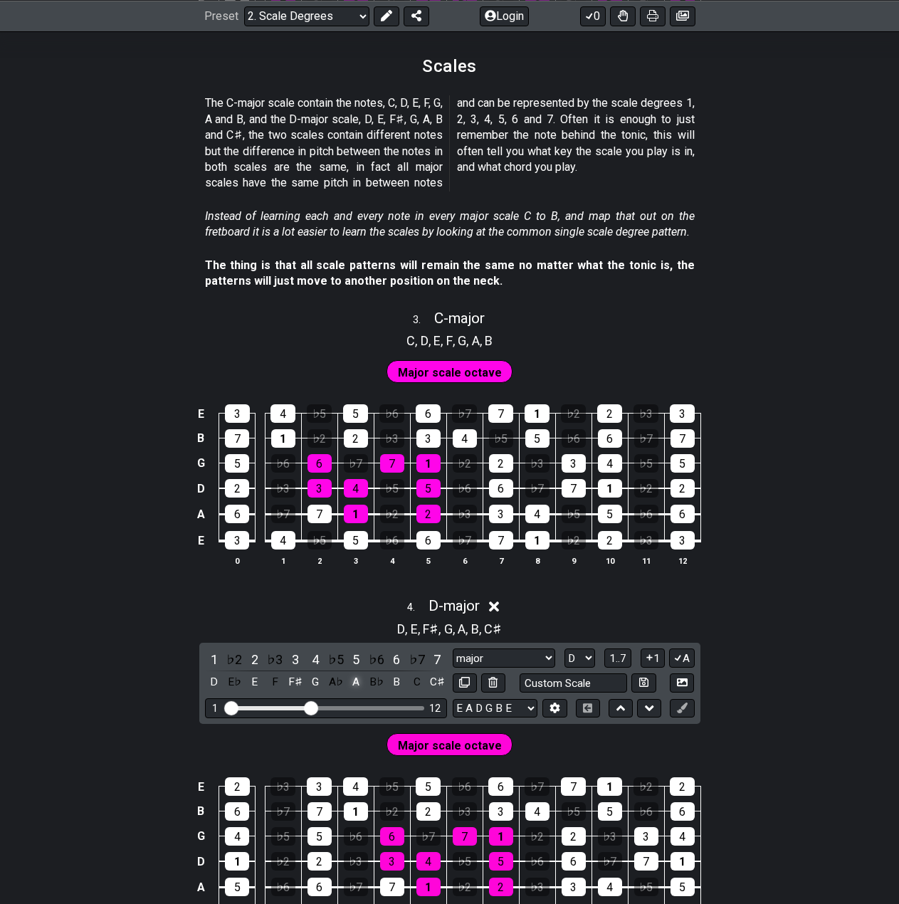
click at [357, 679] on div "A" at bounding box center [356, 682] width 19 height 19
click at [529, 605] on icon at bounding box center [523, 607] width 11 height 11
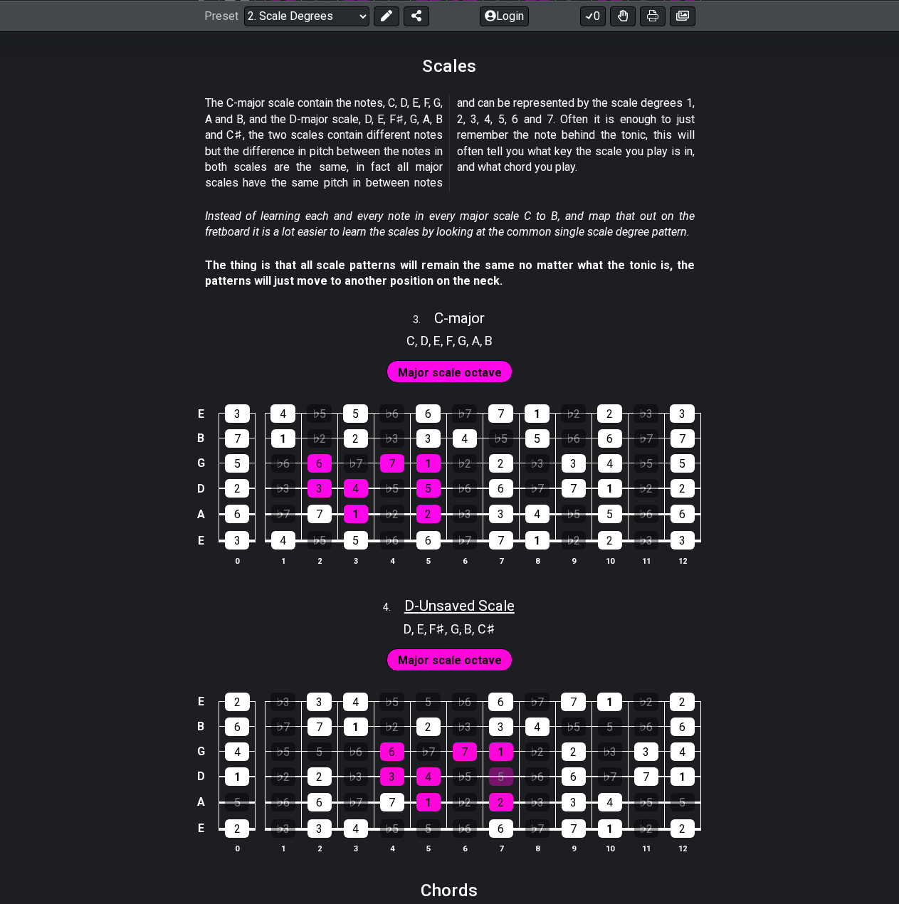
click at [454, 609] on span "D - Unsaved Scale" at bounding box center [459, 605] width 110 height 17
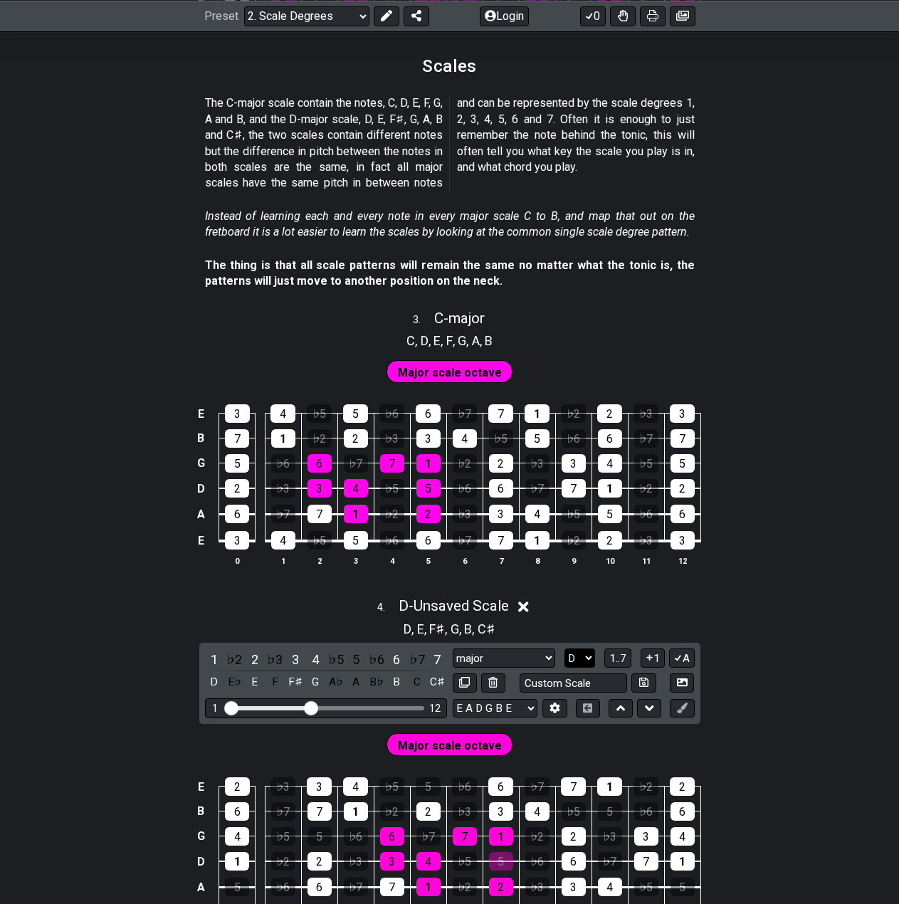
click at [584, 662] on select "A♭ A A♯ B♭ B C C♯ D♭ D D♯ E♭ E F F♯ G♭ G G♯" at bounding box center [580, 658] width 31 height 19
select select "A"
click at [565, 649] on select "A♭ A A♯ B♭ B C C♯ D♭ D D♯ E♭ E F F♯ G♭ G G♯" at bounding box center [580, 658] width 31 height 19
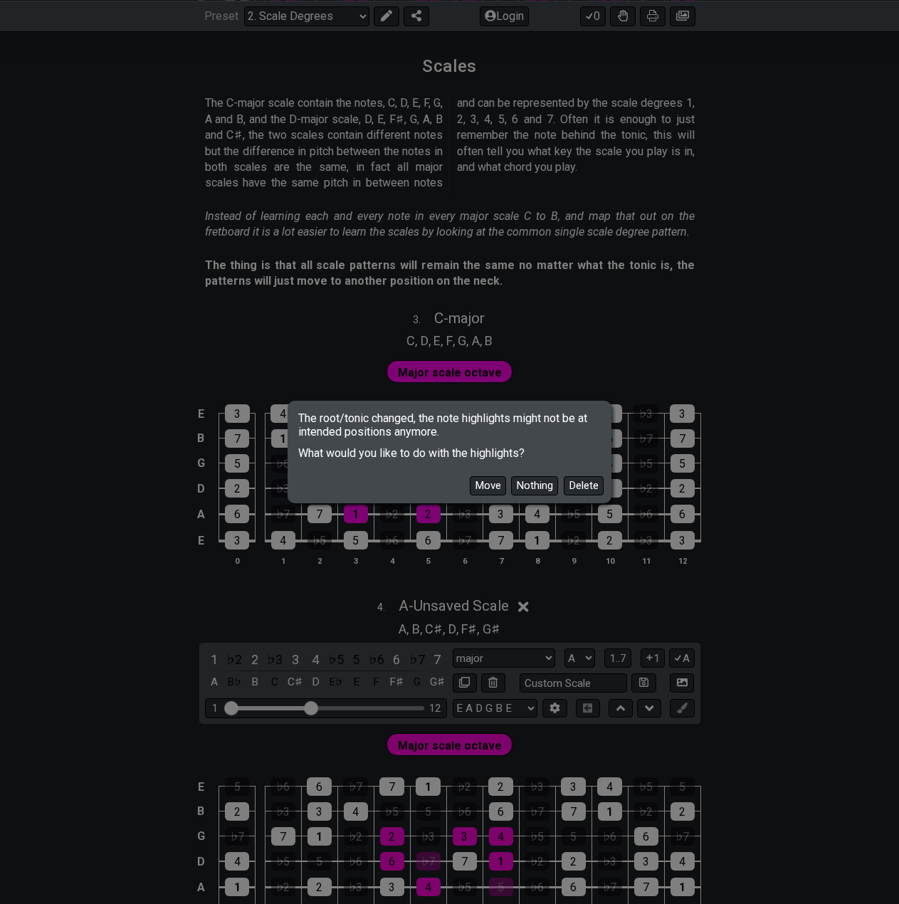
click at [520, 481] on button "Nothing" at bounding box center [534, 485] width 47 height 19
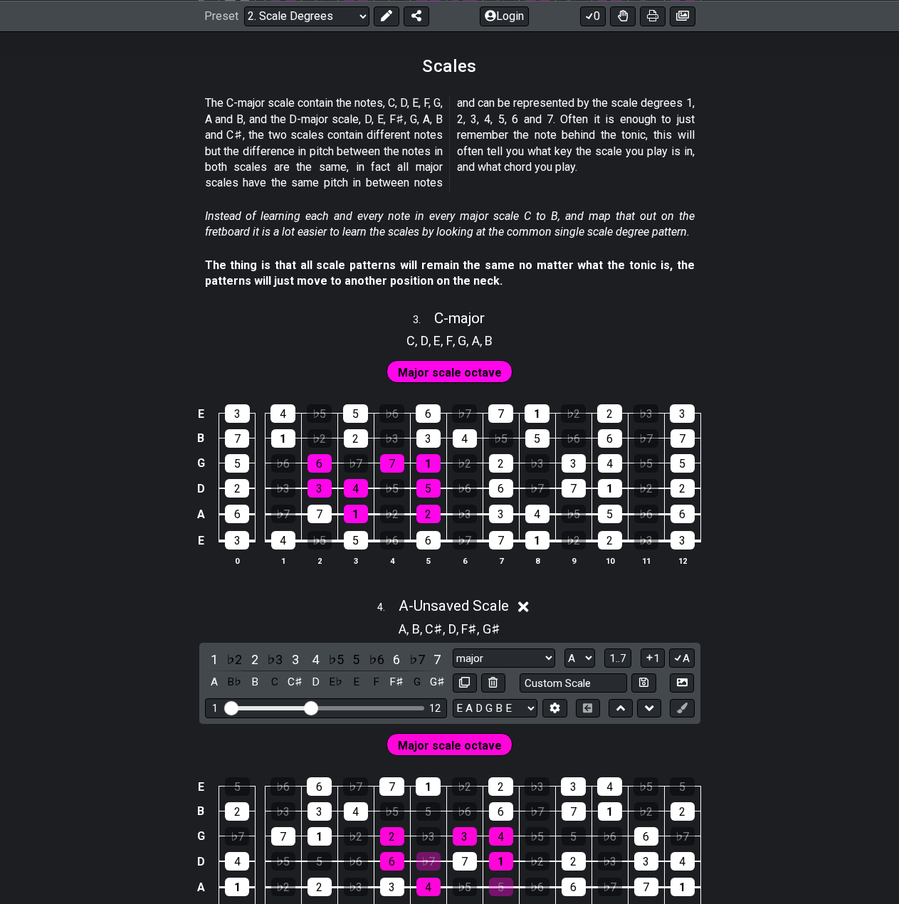
click at [529, 607] on icon at bounding box center [523, 607] width 11 height 15
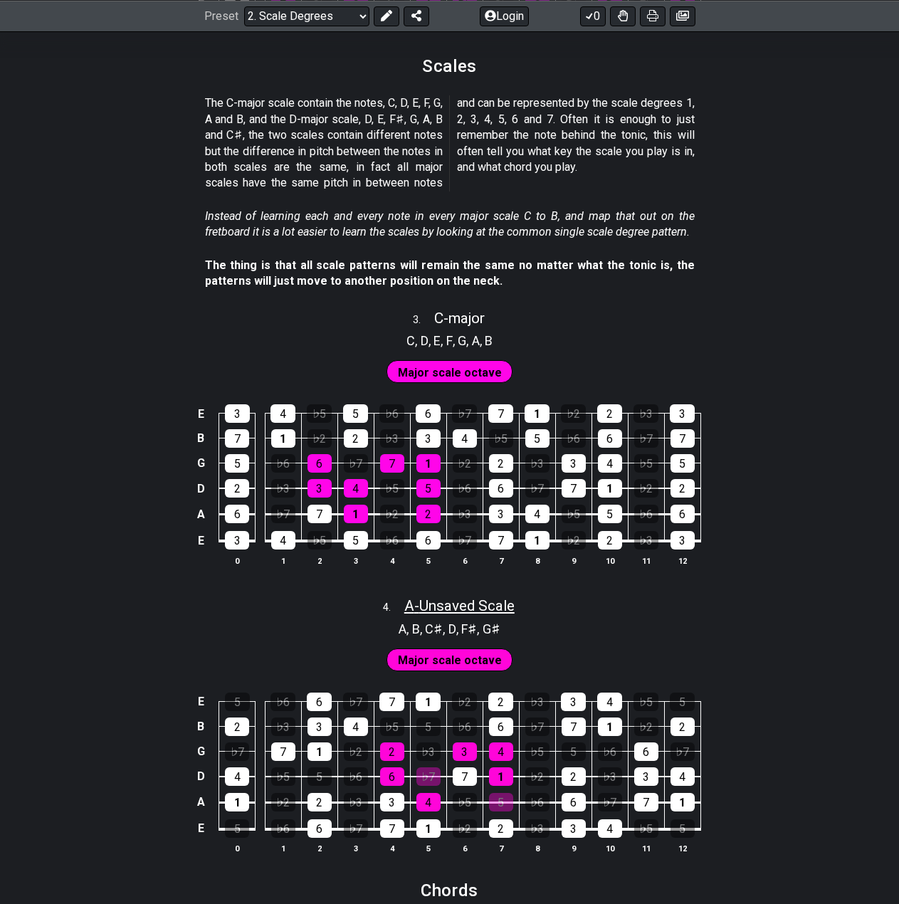
click at [466, 606] on span "A - Unsaved Scale" at bounding box center [459, 605] width 110 height 17
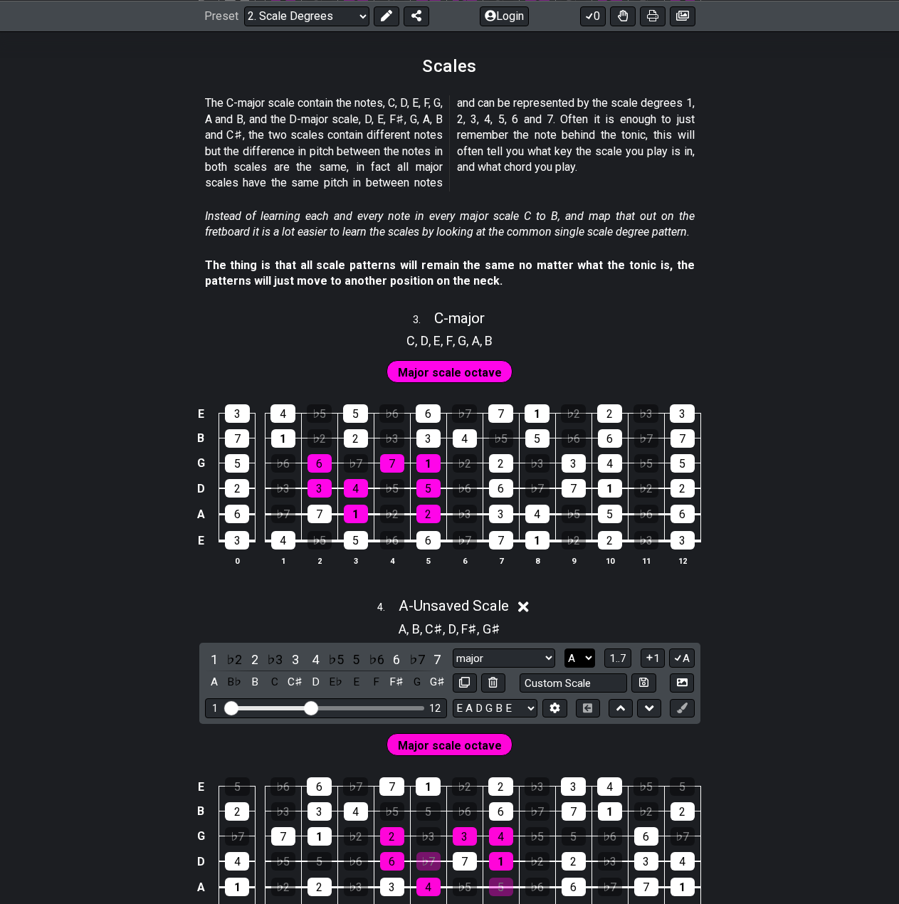
click at [573, 652] on select "A♭ A A♯ B♭ B C C♯ D♭ D D♯ E♭ E F F♯ G♭ G G♯" at bounding box center [580, 658] width 31 height 19
select select "D"
click at [565, 649] on select "A♭ A A♯ B♭ B C C♯ D♭ D D♯ E♭ E F F♯ G♭ G G♯" at bounding box center [580, 658] width 31 height 19
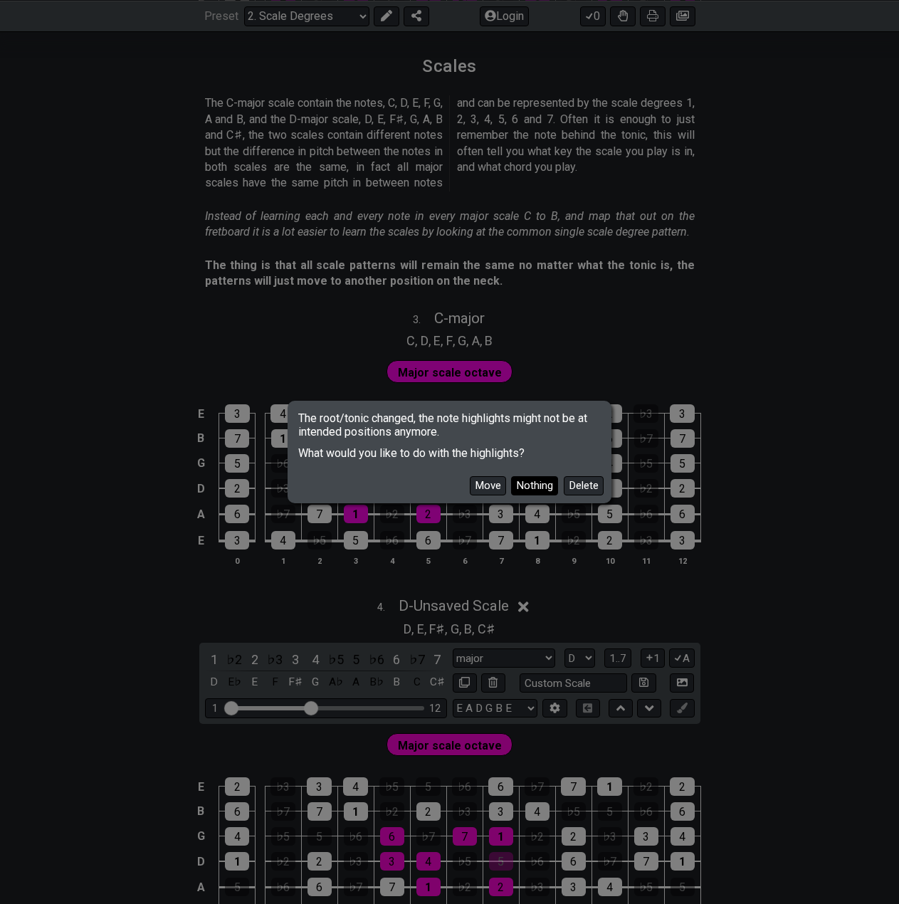
click at [523, 481] on button "Nothing" at bounding box center [534, 485] width 47 height 19
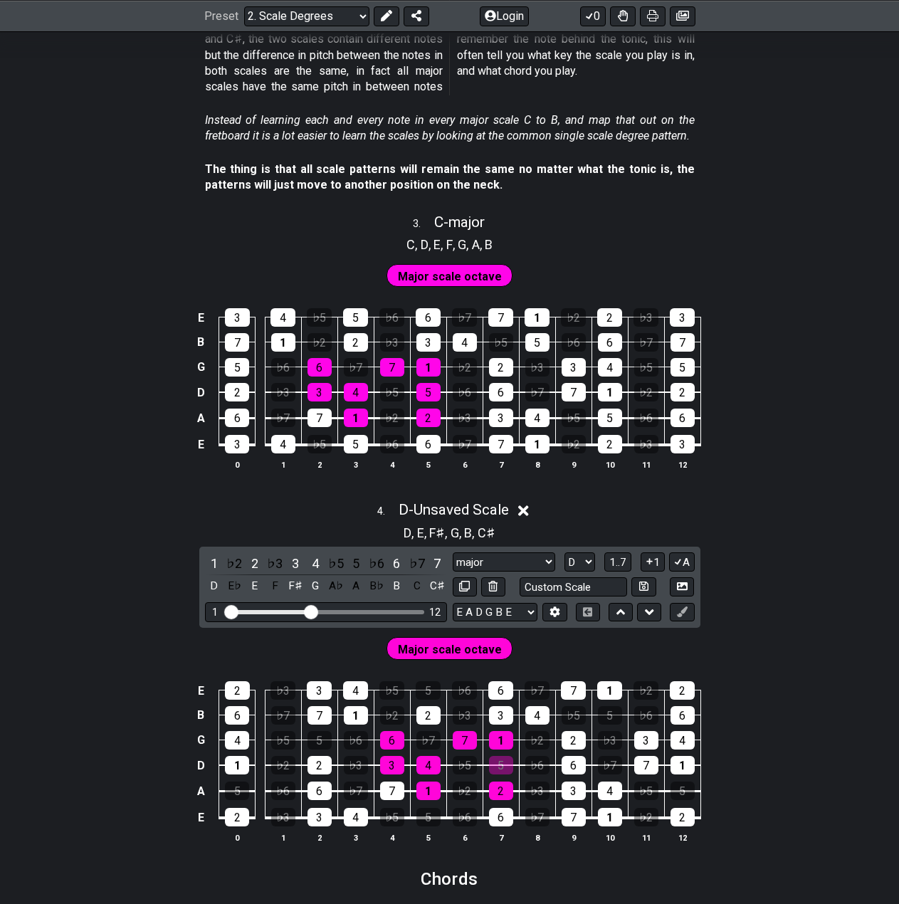
scroll to position [1740, 0]
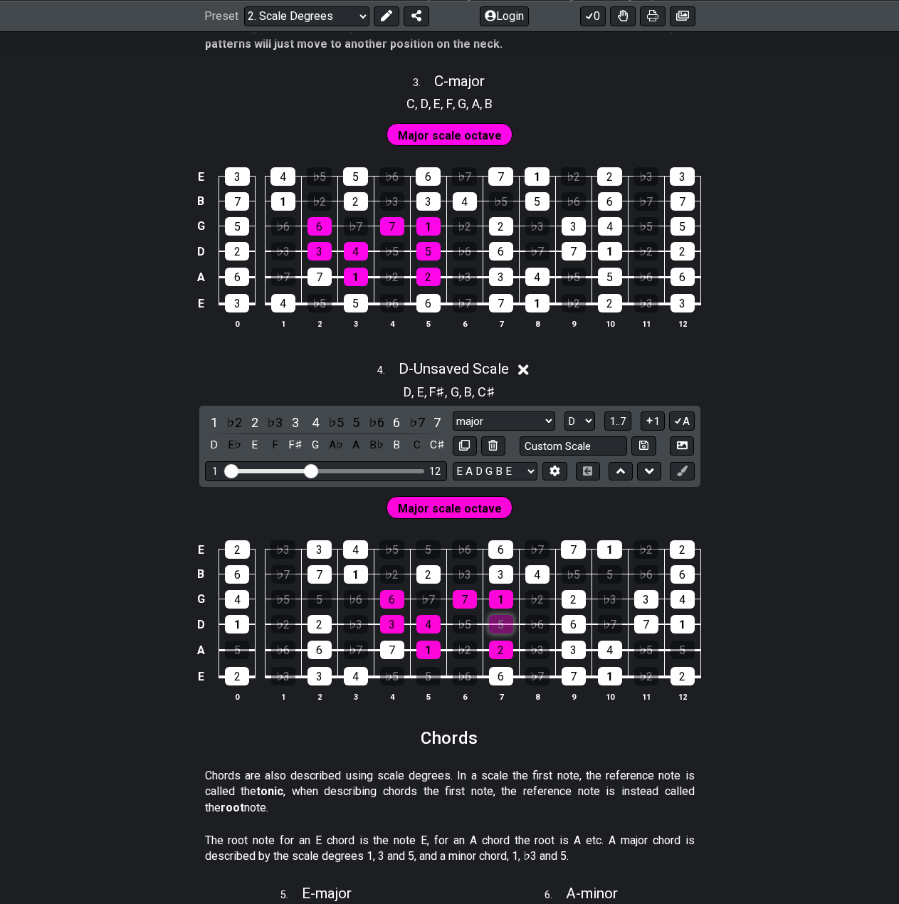
click at [505, 626] on div "5" at bounding box center [501, 624] width 24 height 19
click at [503, 626] on div "5" at bounding box center [501, 624] width 24 height 19
click at [503, 624] on div "5" at bounding box center [501, 624] width 24 height 19
click at [212, 446] on div "D" at bounding box center [214, 445] width 19 height 19
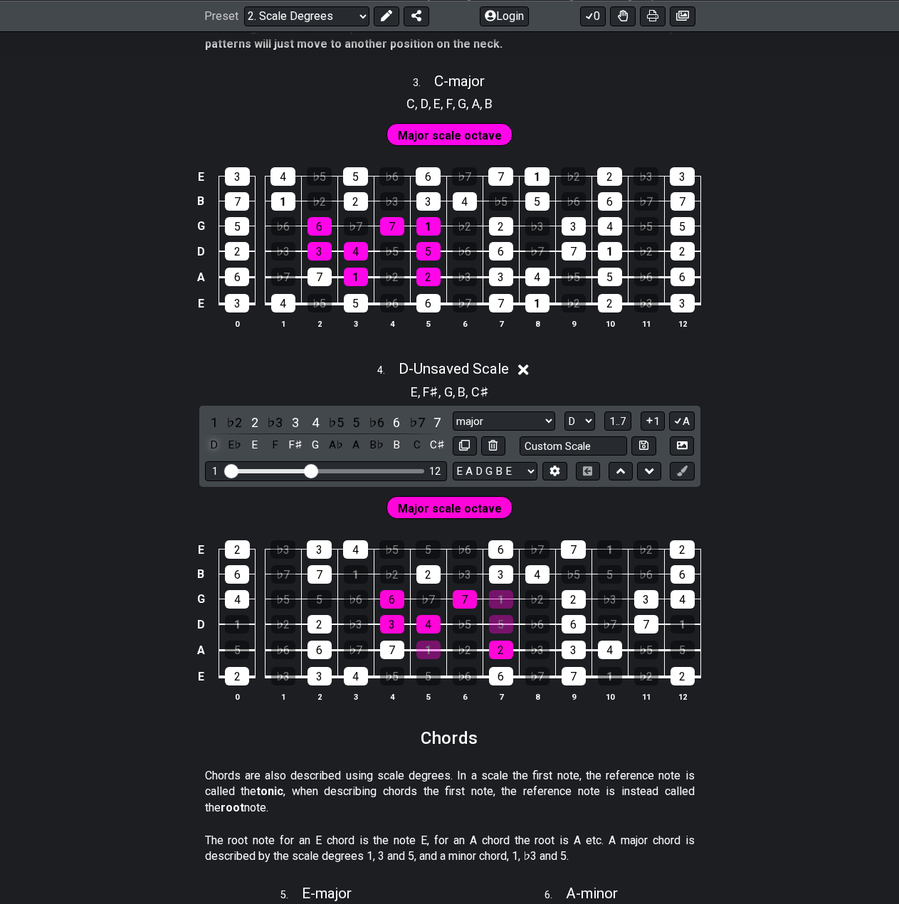
click at [213, 446] on div "D" at bounding box center [214, 445] width 19 height 19
click at [211, 447] on div "D" at bounding box center [214, 445] width 19 height 19
click at [211, 446] on div "D" at bounding box center [214, 445] width 19 height 19
click at [211, 448] on div "D" at bounding box center [214, 445] width 19 height 19
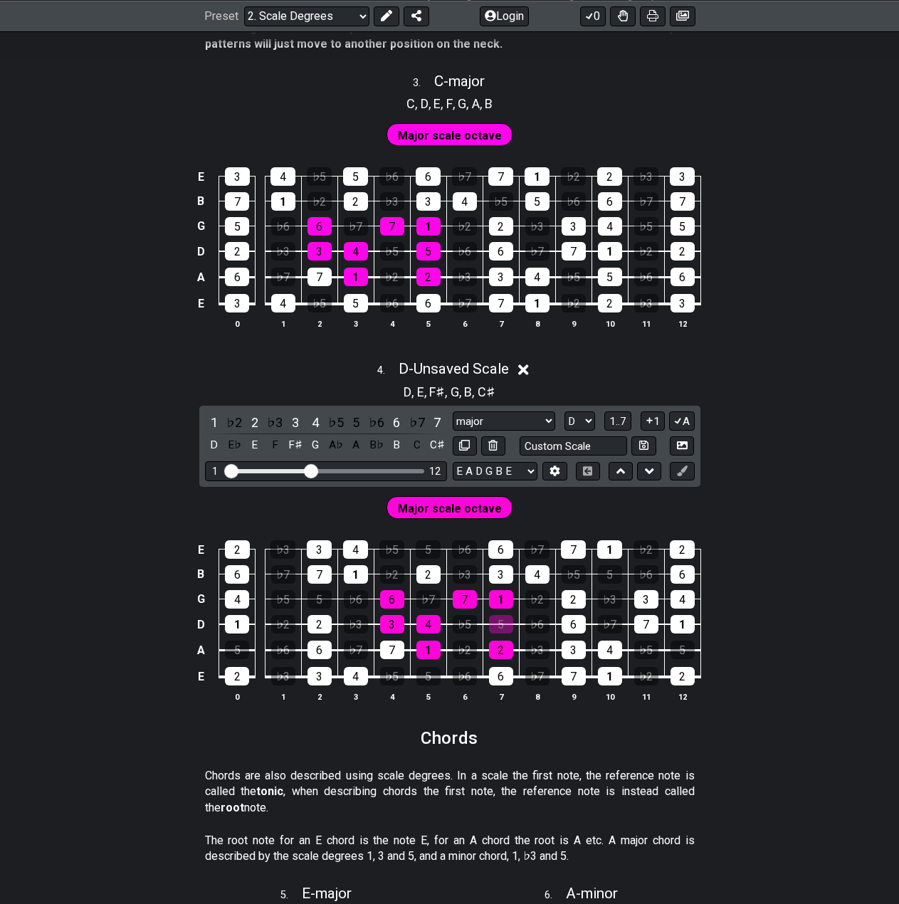
click at [521, 371] on div "4 . D - Unsaved Scale" at bounding box center [449, 365] width 899 height 27
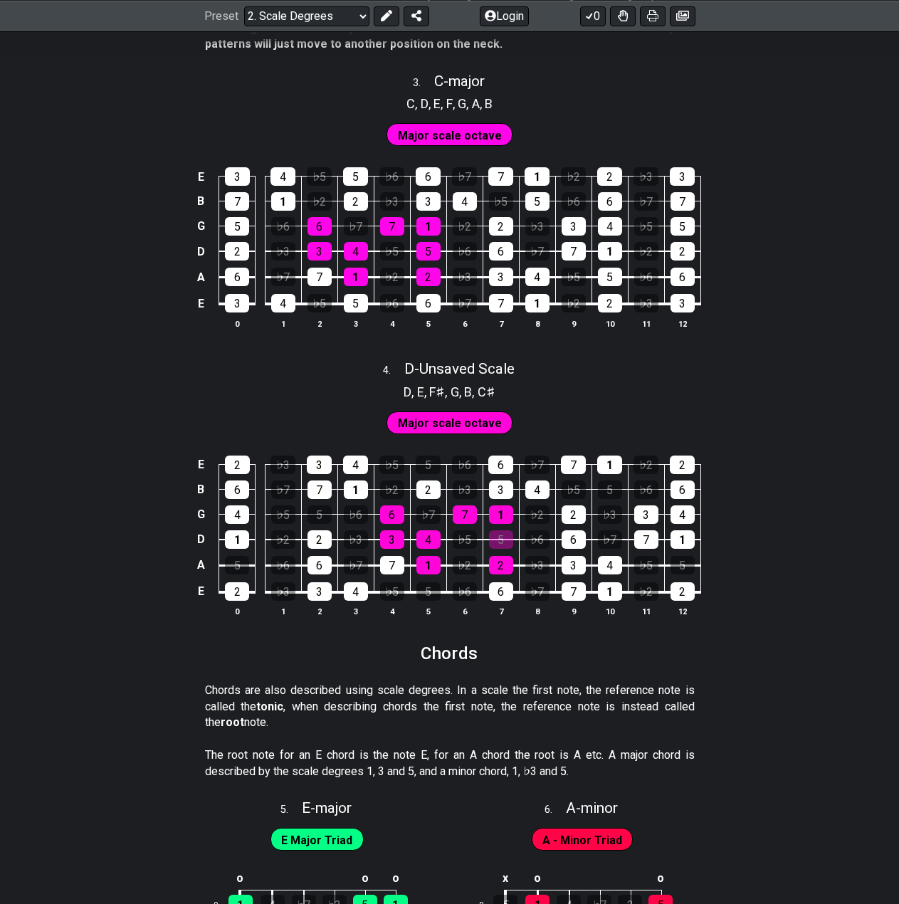
click at [534, 367] on div "4 . D - Unsaved Scale" at bounding box center [449, 365] width 899 height 27
select select "D"
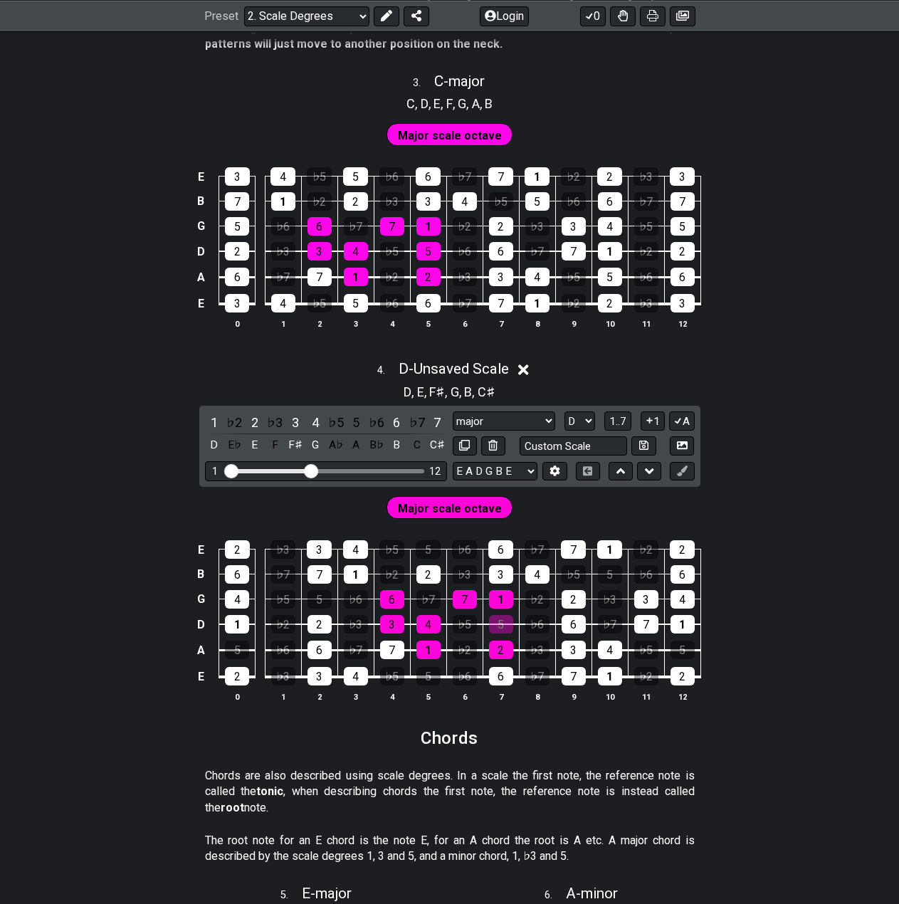
click at [523, 367] on icon at bounding box center [523, 370] width 11 height 11
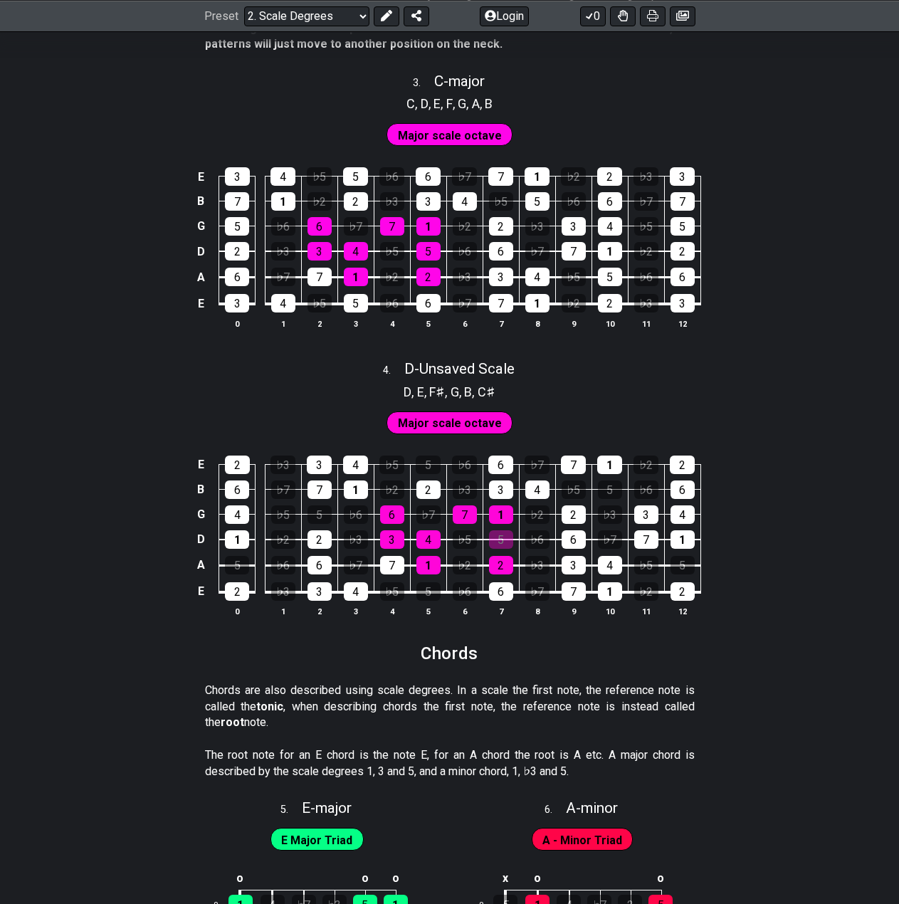
click at [469, 417] on span "Major scale octave" at bounding box center [450, 423] width 104 height 21
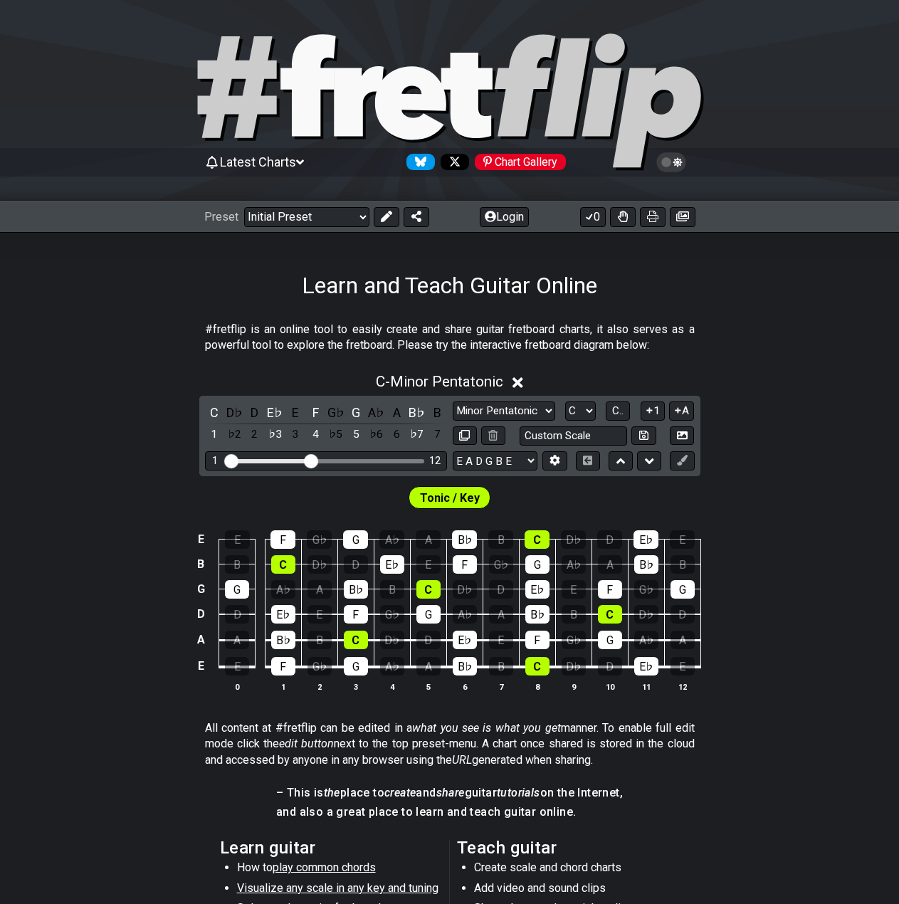
click at [314, 204] on div "Preset Welcome to #fretflip! Initial Preset Custom Preset Minor Pentatonic Majo…" at bounding box center [449, 217] width 899 height 31
click at [314, 213] on select "Welcome to #fretflip! Initial Preset Custom Preset Minor Pentatonic Major Penta…" at bounding box center [306, 217] width 125 height 20
click at [244, 207] on select "Welcome to #fretflip! Initial Preset Custom Preset Minor Pentatonic Major Penta…" at bounding box center [306, 217] width 125 height 20
select select "/scale-degrees-and-intervals"
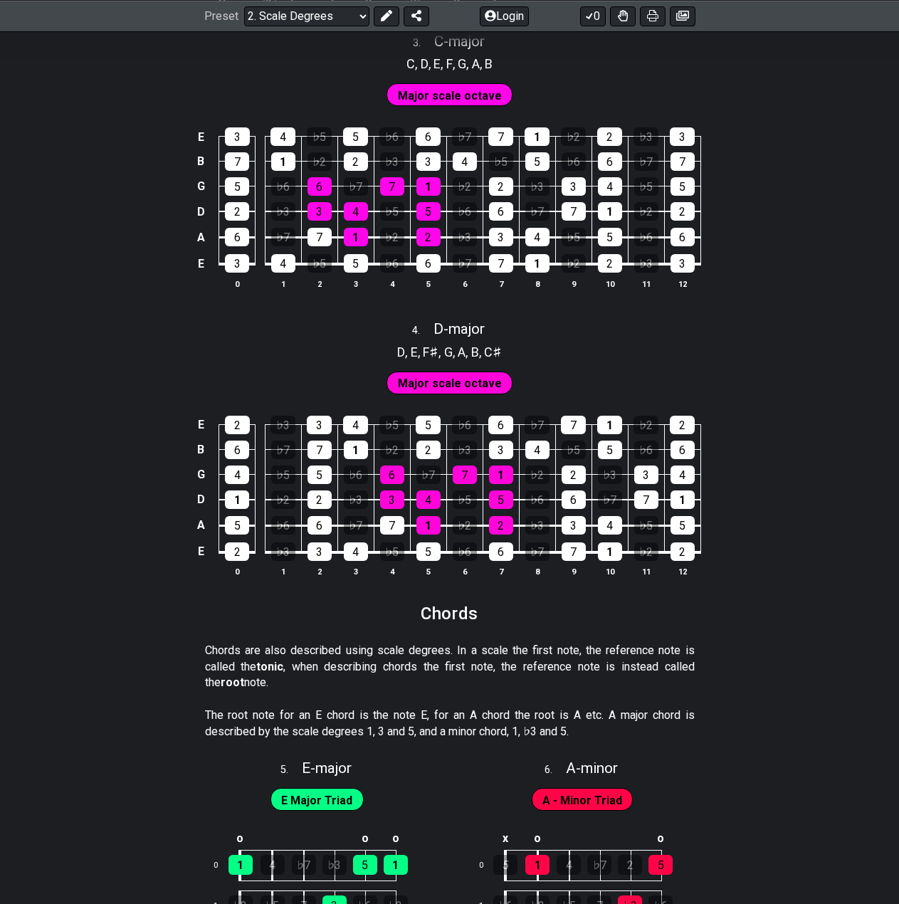
scroll to position [1543, 0]
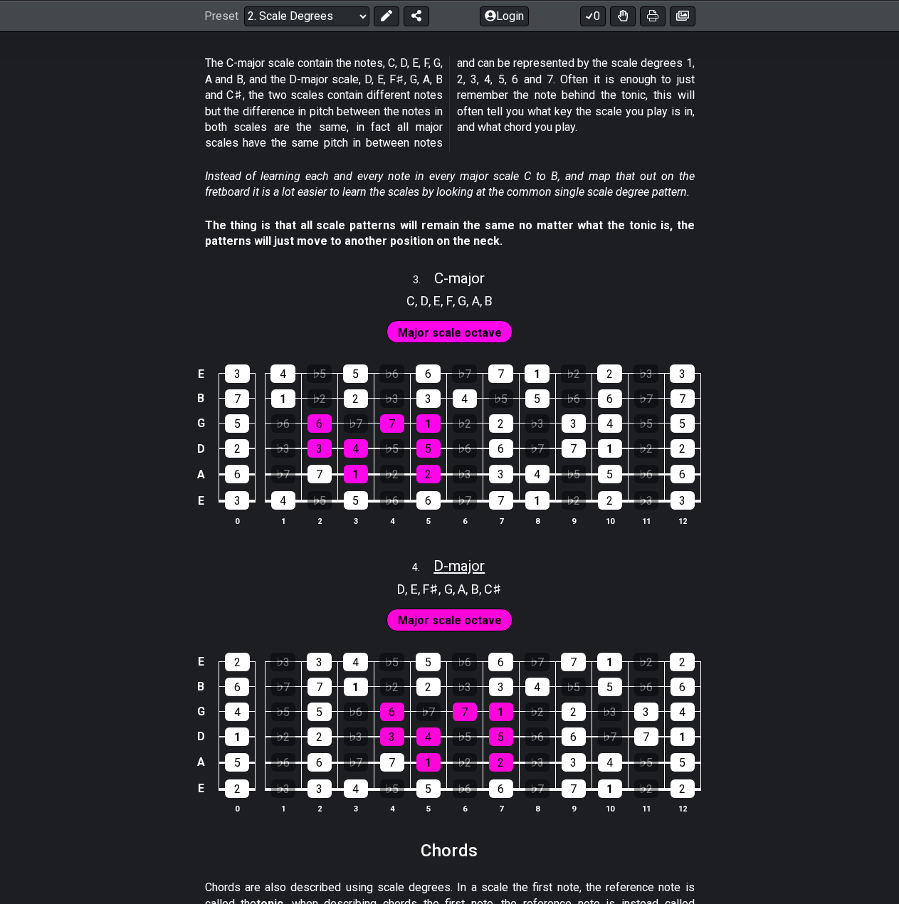
click at [464, 570] on span "D - major" at bounding box center [459, 566] width 51 height 17
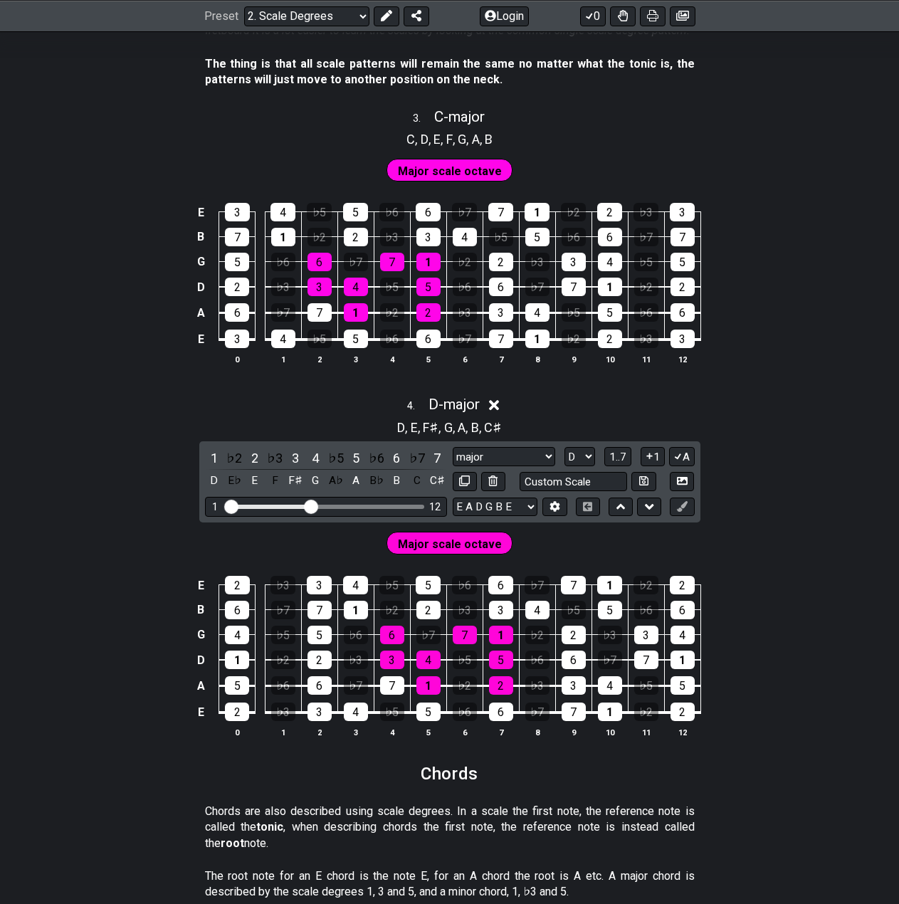
scroll to position [1780, 0]
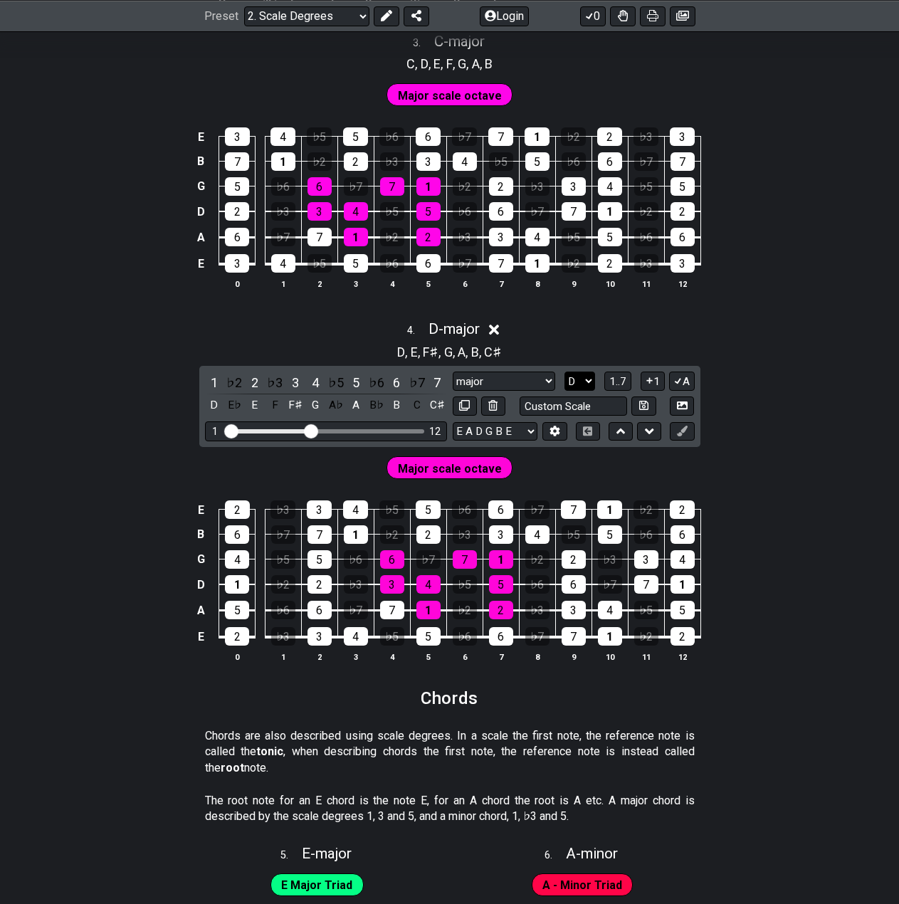
click at [587, 383] on select "A♭ A A♯ B♭ B C C♯ D♭ D D♯ E♭ E F F♯ G♭ G G♯" at bounding box center [580, 381] width 31 height 19
click at [565, 372] on select "A♭ A A♯ B♭ B C C♯ D♭ D D♯ E♭ E F F♯ G♭ G G♯" at bounding box center [580, 381] width 31 height 19
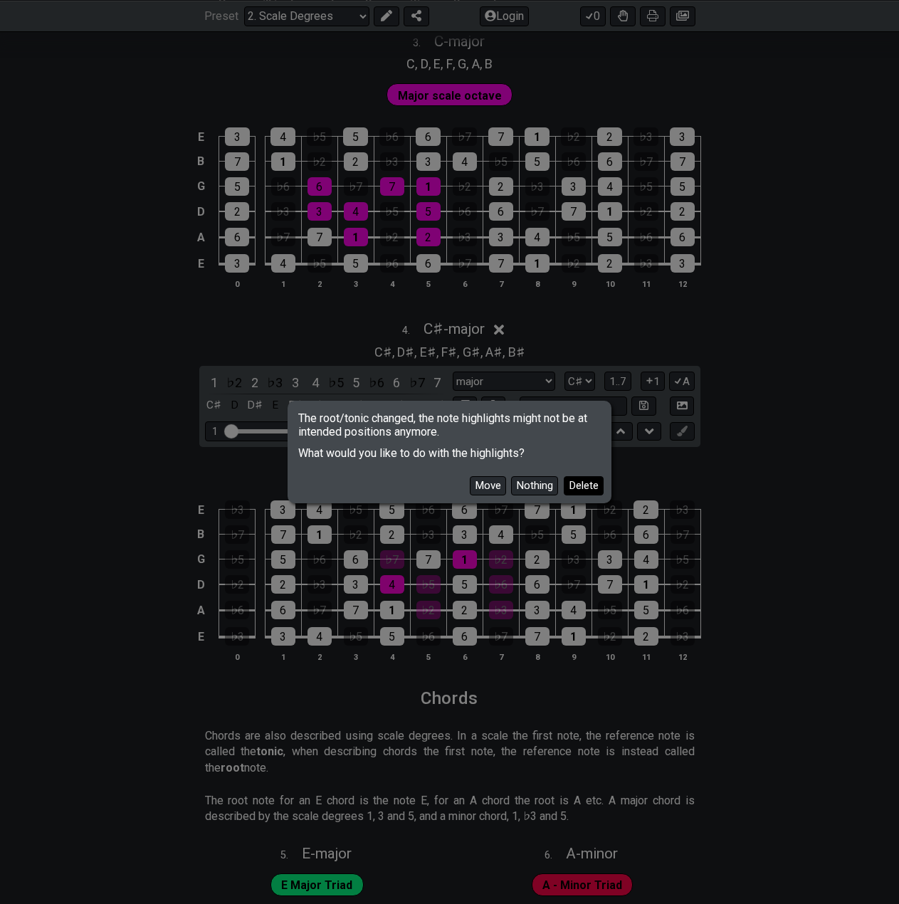
click at [568, 483] on button "Delete" at bounding box center [584, 485] width 40 height 19
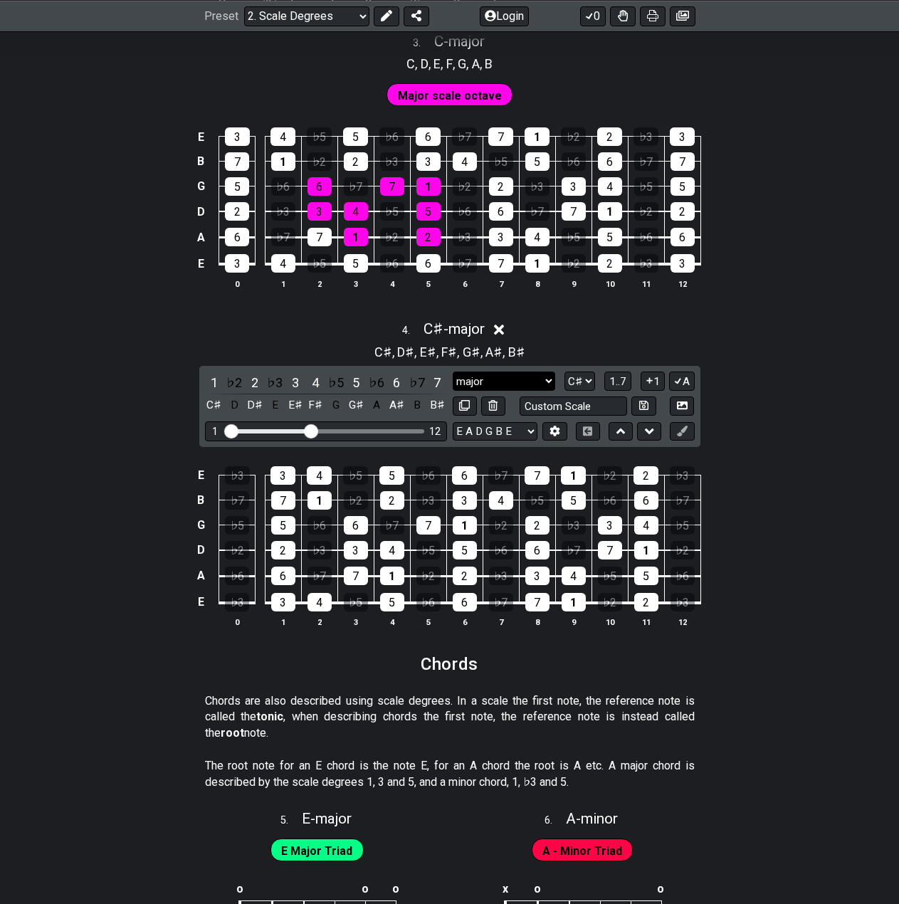
click at [523, 380] on select "major major Minor Pentatonic Major Pentatonic Minor Blues Major Blues Major / I…" at bounding box center [504, 381] width 103 height 19
click at [662, 341] on div "C♯ , D♯ , E♯ , F♯ , G♯ , A♯ , B♯" at bounding box center [449, 351] width 899 height 23
click at [577, 377] on select "A♭ A A♯ B♭ B C C♯ D♭ D D♯ E♭ E F F♯ G♭ G G♯" at bounding box center [580, 381] width 31 height 19
click at [565, 372] on select "A♭ A A♯ B♭ B C C♯ D♭ D D♯ E♭ E F F♯ G♭ G G♯" at bounding box center [580, 381] width 31 height 19
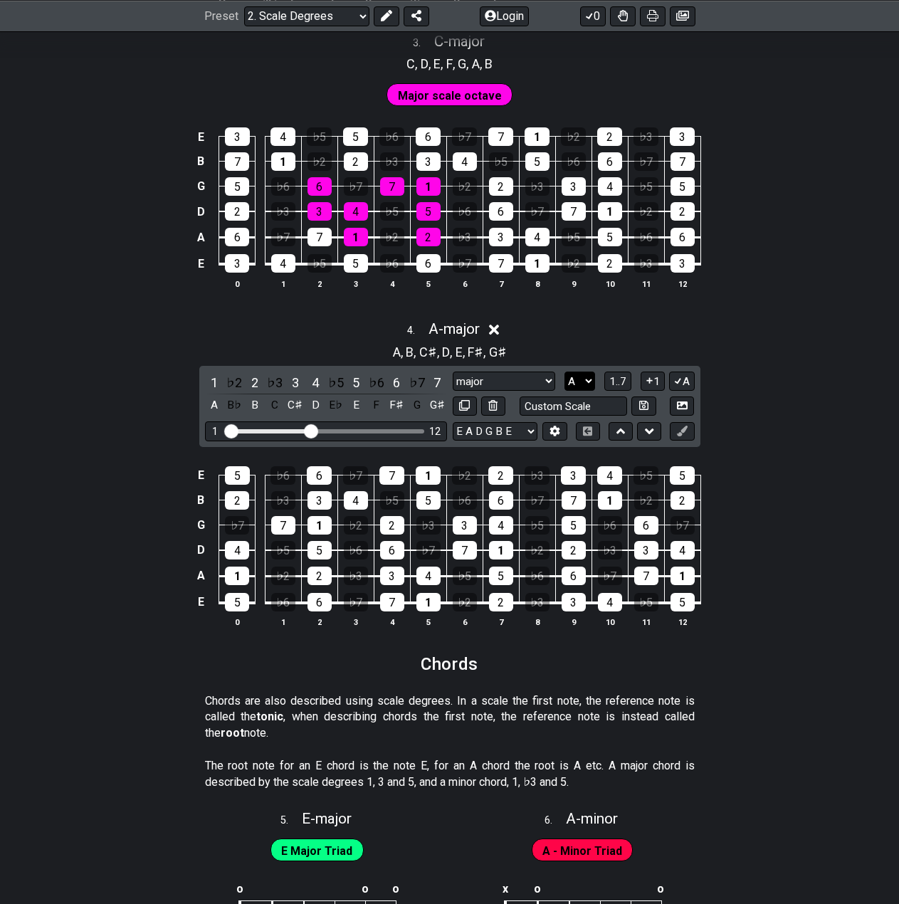
click at [575, 385] on select "A♭ A A♯ B♭ B C C♯ D♭ D D♯ E♭ E F F♯ G♭ G G♯" at bounding box center [580, 381] width 31 height 19
select select "C#"
click at [565, 372] on select "A♭ A A♯ B♭ B C C♯ D♭ D D♯ E♭ E F F♯ G♭ G G♯" at bounding box center [580, 381] width 31 height 19
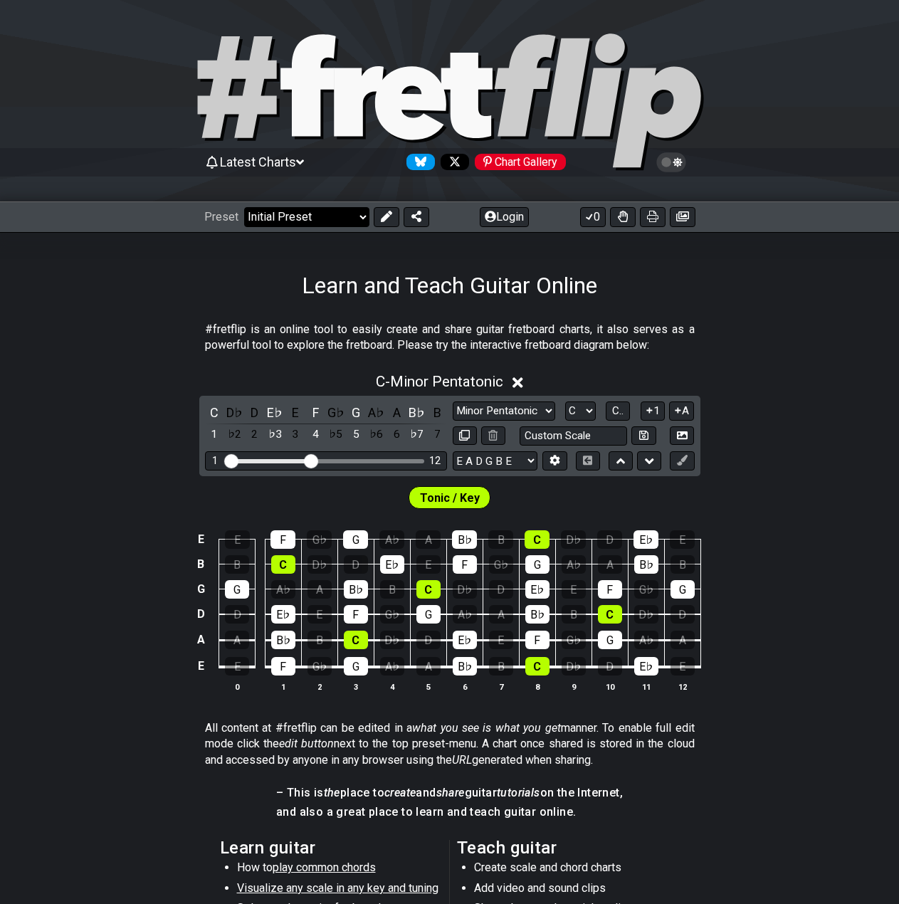
click at [343, 216] on select "Welcome to #fretflip! Initial Preset Custom Preset Minor Pentatonic Major Penta…" at bounding box center [306, 217] width 125 height 20
click at [244, 207] on select "Welcome to #fretflip! Initial Preset Custom Preset Minor Pentatonic Major Penta…" at bounding box center [306, 217] width 125 height 20
select select "/scale-degrees-and-intervals"
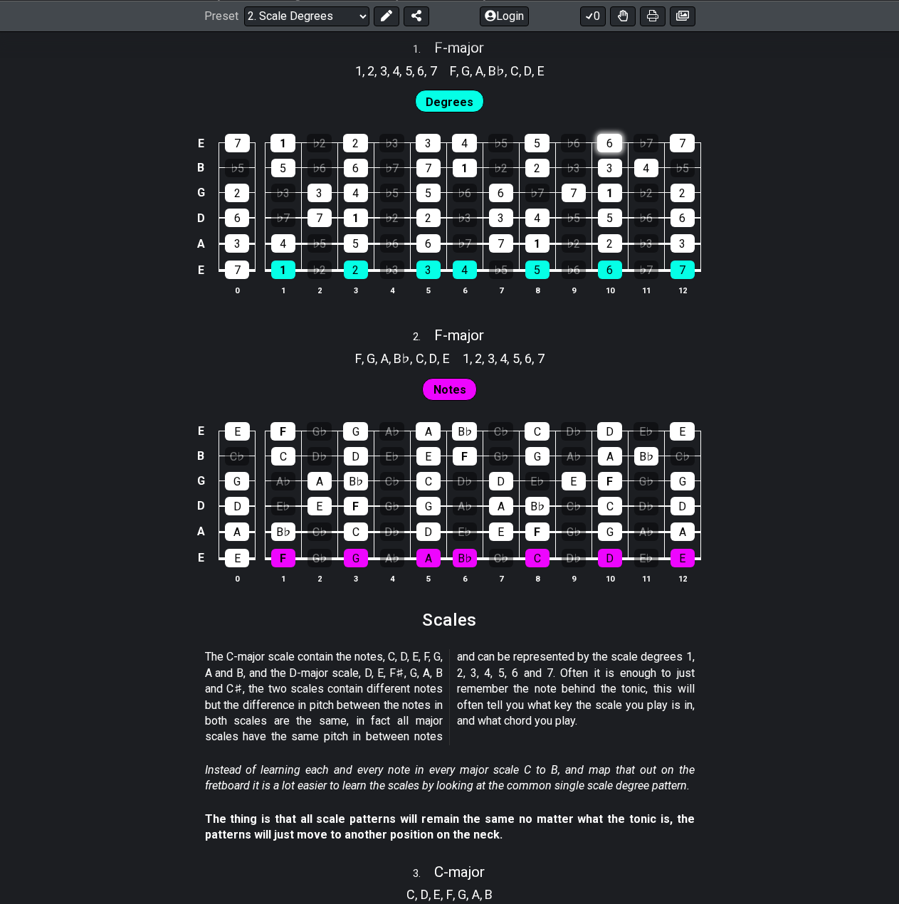
scroll to position [831, 0]
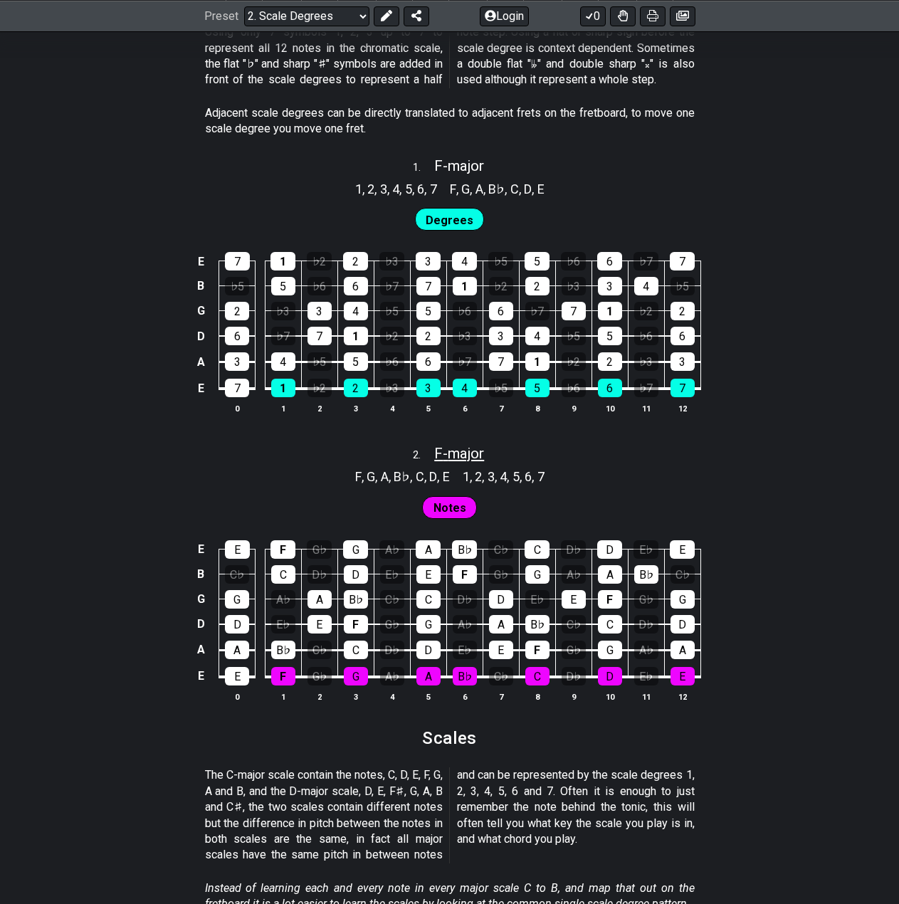
click at [461, 456] on span "F - major" at bounding box center [459, 453] width 50 height 17
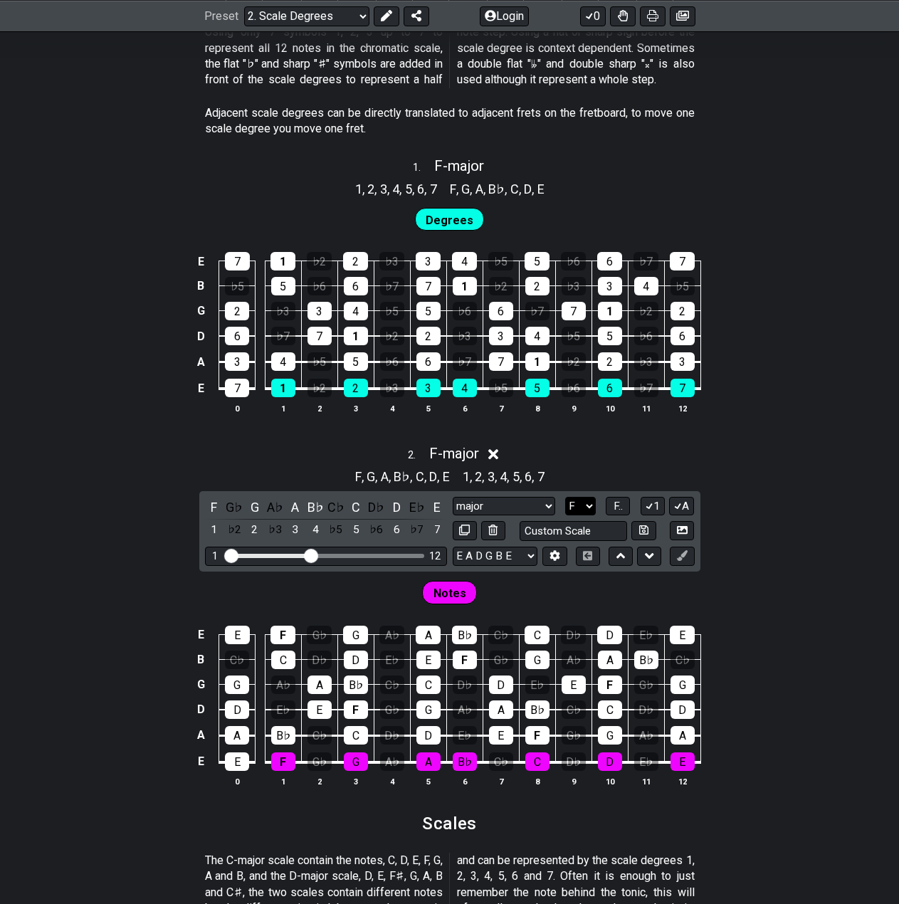
click at [575, 508] on select "A♭ A A♯ B♭ B C C♯ D♭ D D♯ E♭ E F F♯ G♭ G G♯" at bounding box center [580, 506] width 31 height 19
select select "C#"
click at [565, 497] on select "A♭ A A♯ B♭ B C C♯ D♭ D D♯ E♭ E F F♯ G♭ G G♯" at bounding box center [580, 506] width 31 height 19
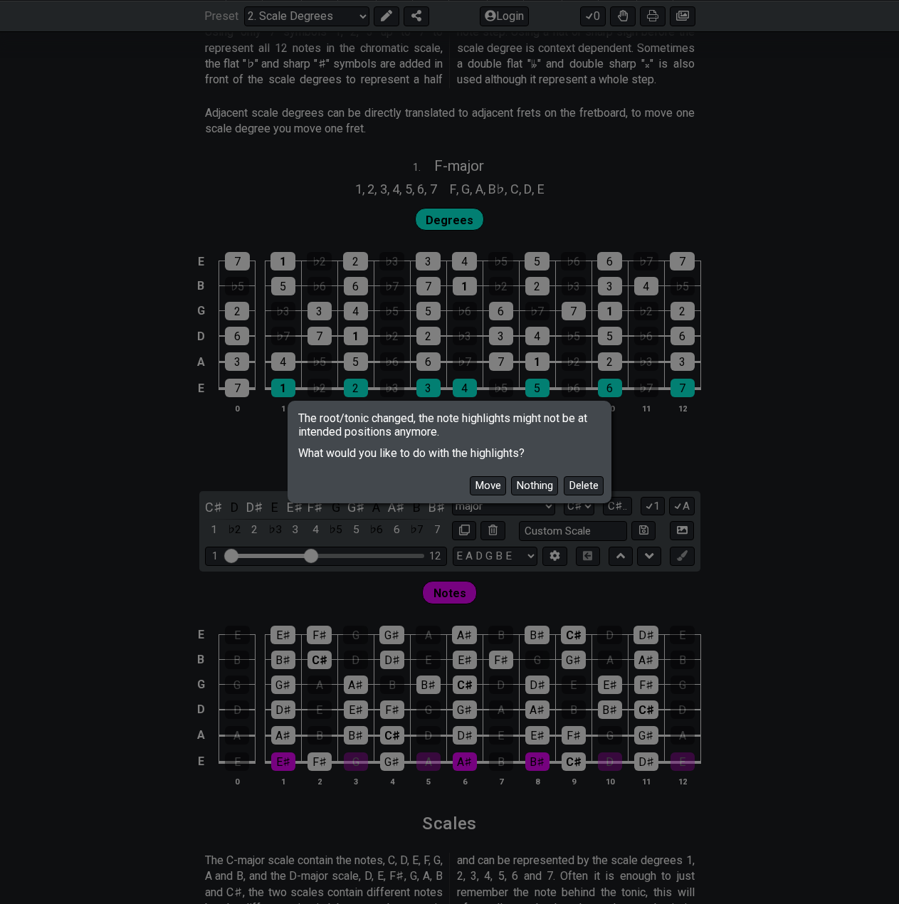
click at [484, 484] on button "Move" at bounding box center [488, 485] width 36 height 19
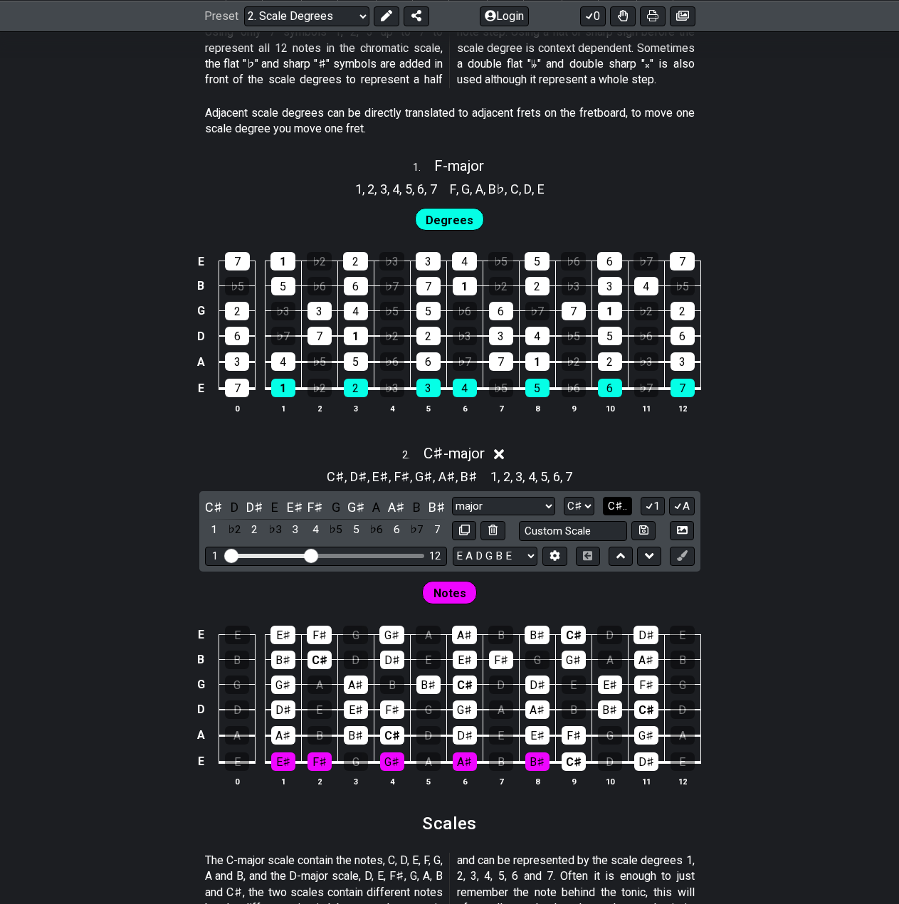
click at [617, 506] on span "C♯.." at bounding box center [617, 506] width 19 height 13
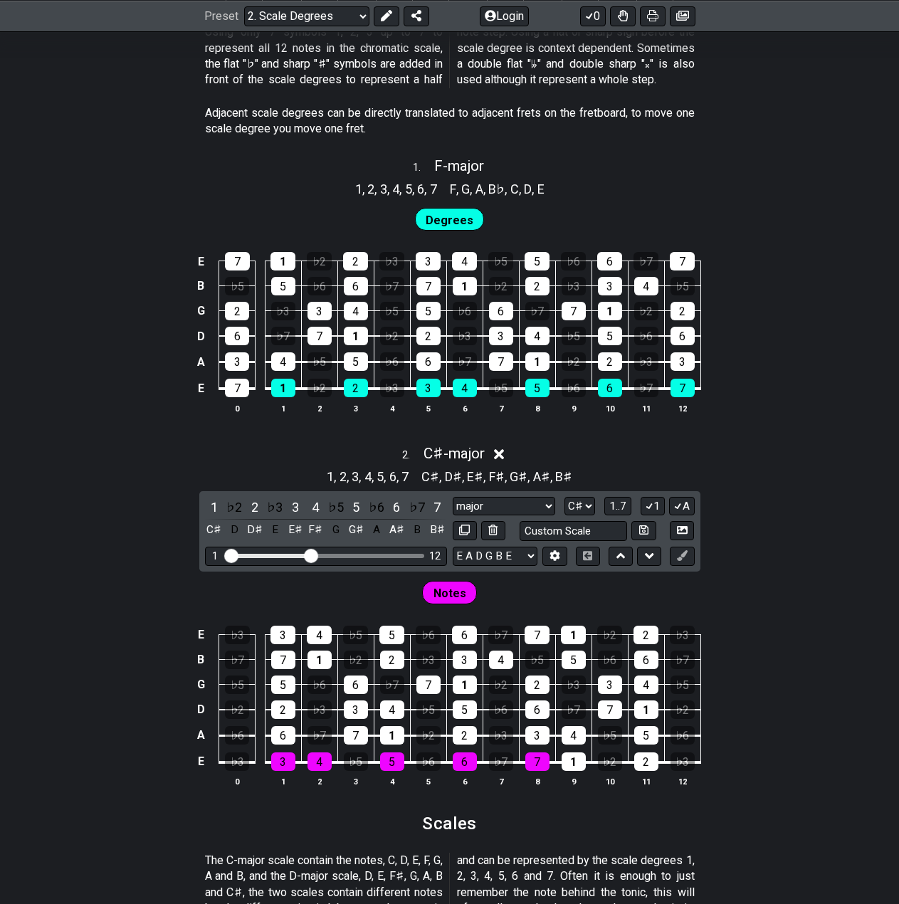
drag, startPoint x: 617, startPoint y: 506, endPoint x: 749, endPoint y: 503, distance: 132.5
click at [781, 511] on div "2 . C♯ - major 1 , 2 , 3 , 4 , 5 , 6 , 7 C♯ , D♯ , E♯ , F♯ , G♯ , A♯ , B♯ 1 ♭2 …" at bounding box center [449, 622] width 899 height 370
click at [621, 507] on span "1..7" at bounding box center [618, 506] width 17 height 13
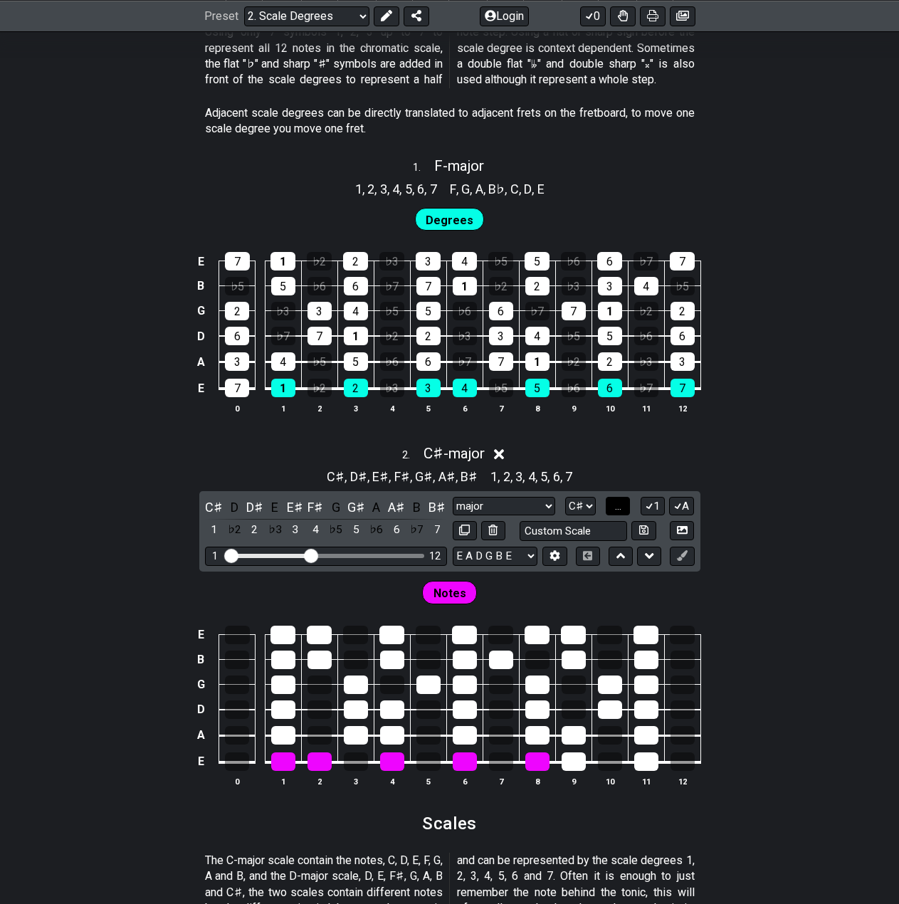
click at [619, 508] on span "..." at bounding box center [618, 506] width 6 height 13
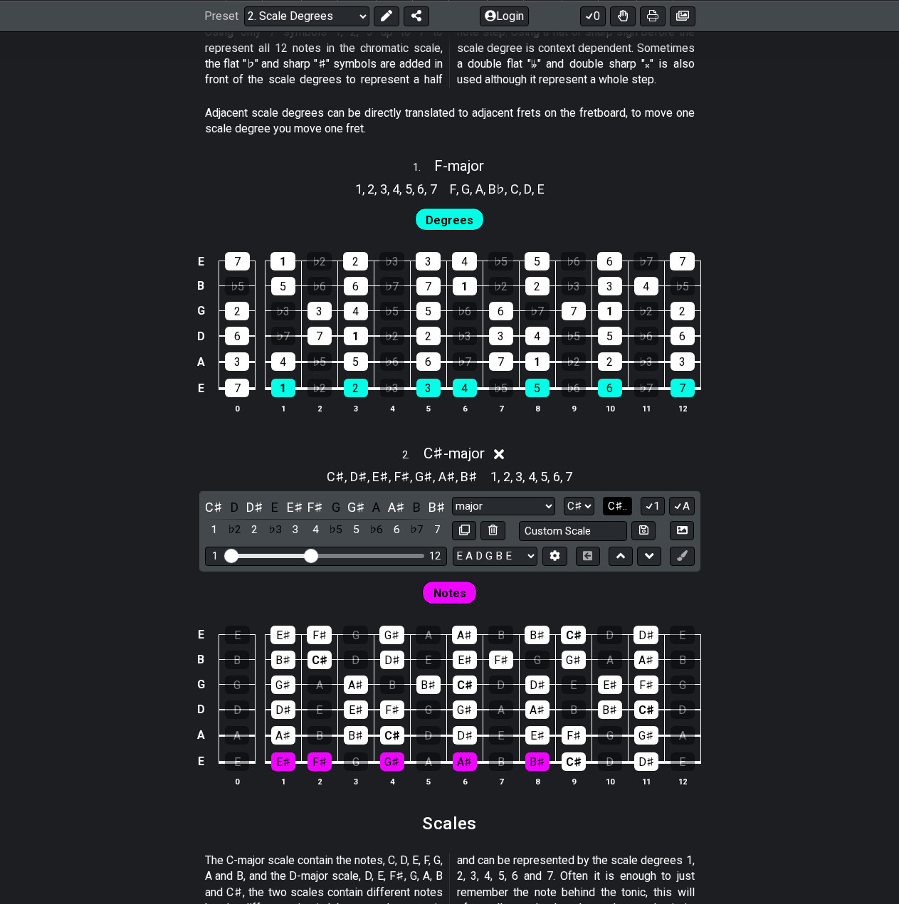
click at [619, 508] on span "C♯.." at bounding box center [617, 506] width 19 height 13
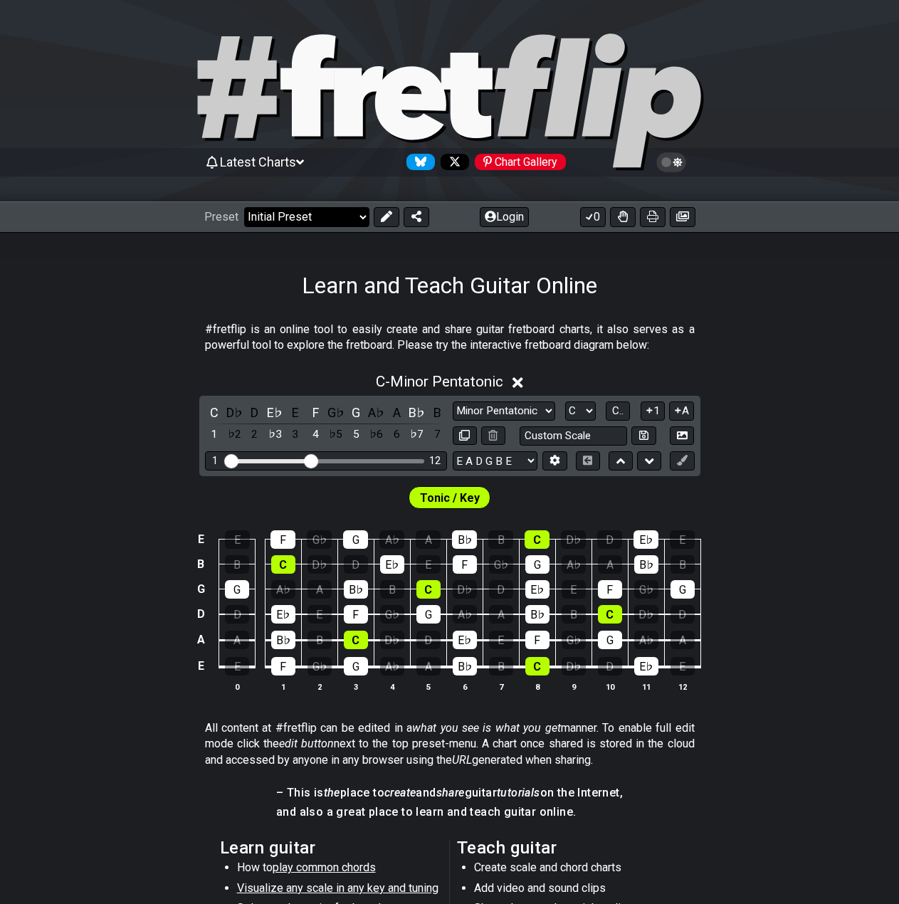
drag, startPoint x: 323, startPoint y: 210, endPoint x: 334, endPoint y: 224, distance: 17.8
click at [323, 210] on select "Welcome to #fretflip! Initial Preset Custom Preset Minor Pentatonic Major Penta…" at bounding box center [306, 217] width 125 height 20
click at [244, 207] on select "Welcome to #fretflip! Initial Preset Custom Preset Minor Pentatonic Major Penta…" at bounding box center [306, 217] width 125 height 20
select select "/scale-degrees-and-intervals"
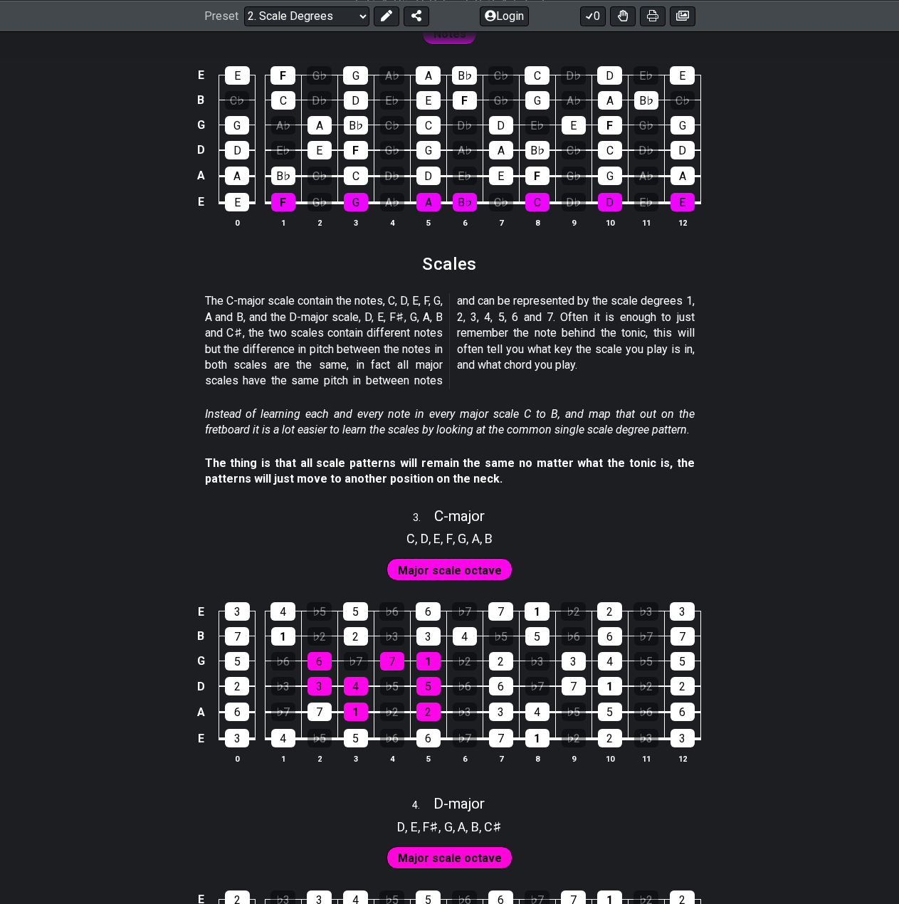
scroll to position [1780, 0]
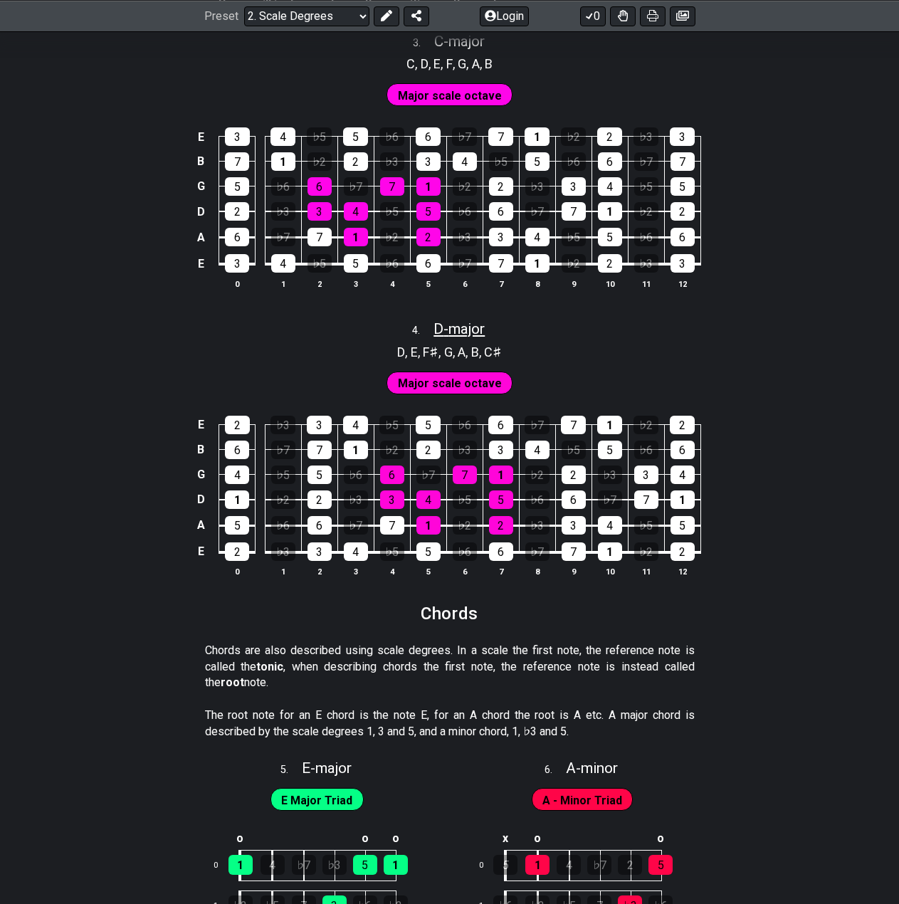
click at [449, 333] on span "D - major" at bounding box center [459, 328] width 51 height 17
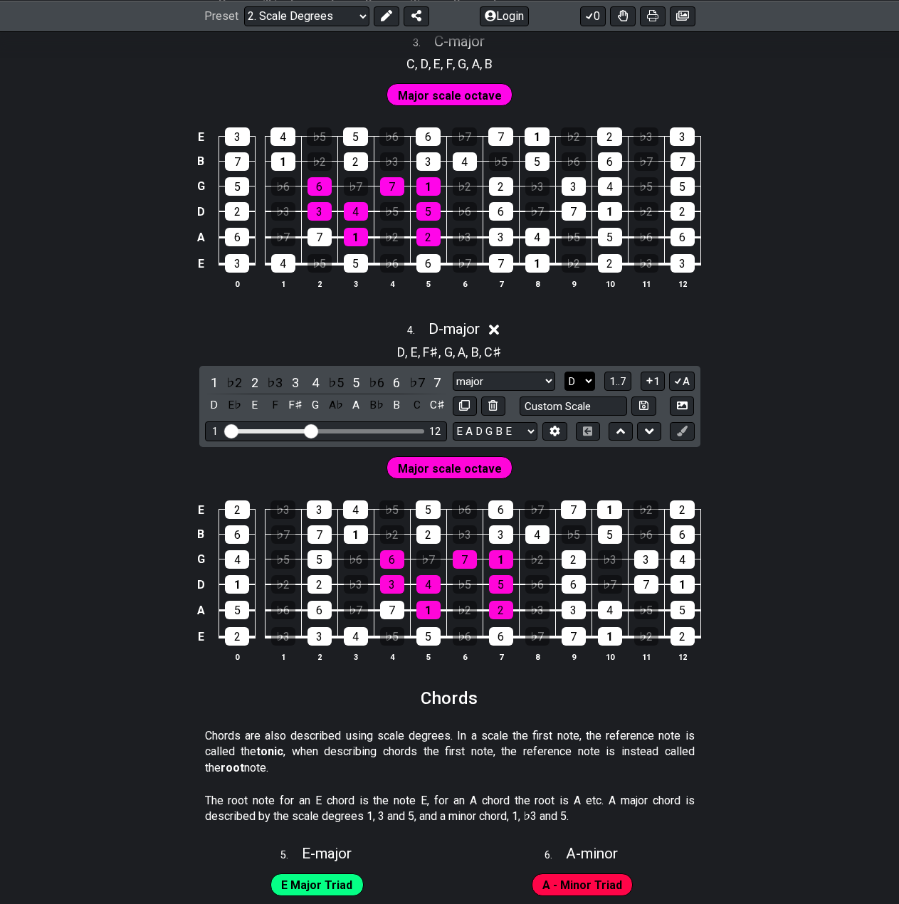
click at [580, 381] on select "A♭ A A♯ B♭ B C C♯ D♭ D D♯ E♭ E F F♯ G♭ G G♯" at bounding box center [580, 381] width 31 height 19
select select "C#"
click at [565, 372] on select "A♭ A A♯ B♭ B C C♯ D♭ D D♯ E♭ E F F♯ G♭ G G♯" at bounding box center [580, 381] width 31 height 19
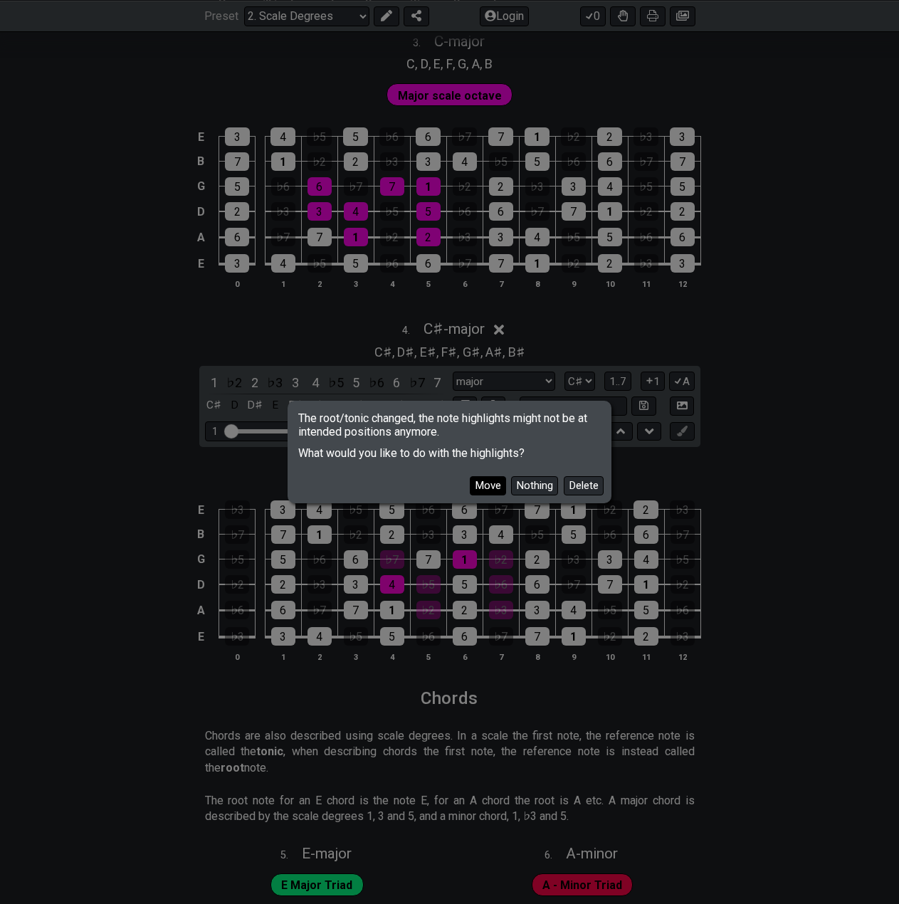
click at [485, 479] on button "Move" at bounding box center [488, 485] width 36 height 19
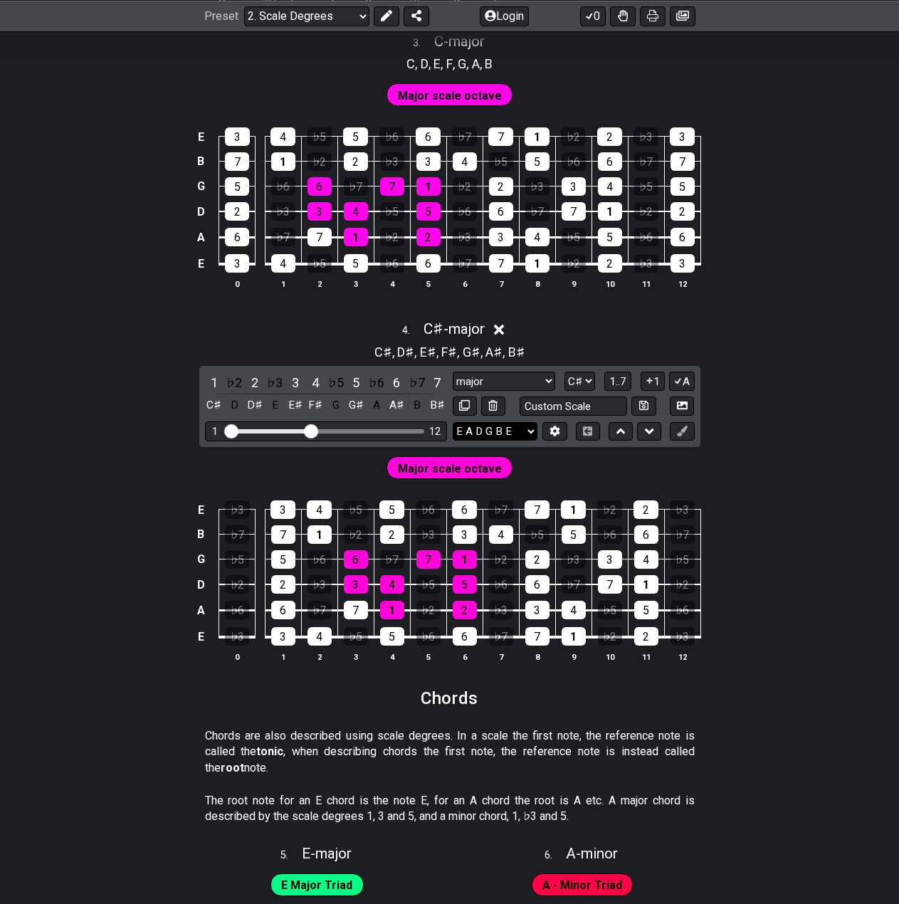
click at [510, 435] on select "E A D G B E E A D G B E E A D G B E B E A D F♯ B A D G C E A D A D G B E E♭ A♭ …" at bounding box center [495, 431] width 85 height 19
click at [512, 433] on select "E A D G B E E A D G B E E A D G B E B E A D F♯ B A D G C E A D A D G B E E♭ A♭ …" at bounding box center [495, 431] width 85 height 19
click at [513, 433] on select "E A D G B E E A D G B E E A D G B E B E A D F♯ B A D G C E A D A D G B E E♭ A♭ …" at bounding box center [495, 431] width 85 height 19
click at [835, 526] on div "E ♭3 3 4 ♭5 5 ♭6 6 ♭7 7 1 ♭2 2 ♭3 B ♭7 7 1 ♭2 2 ♭3 3 4 ♭5 5 ♭6 6 ♭7 G ♭5 5 ♭6 6…" at bounding box center [449, 582] width 899 height 200
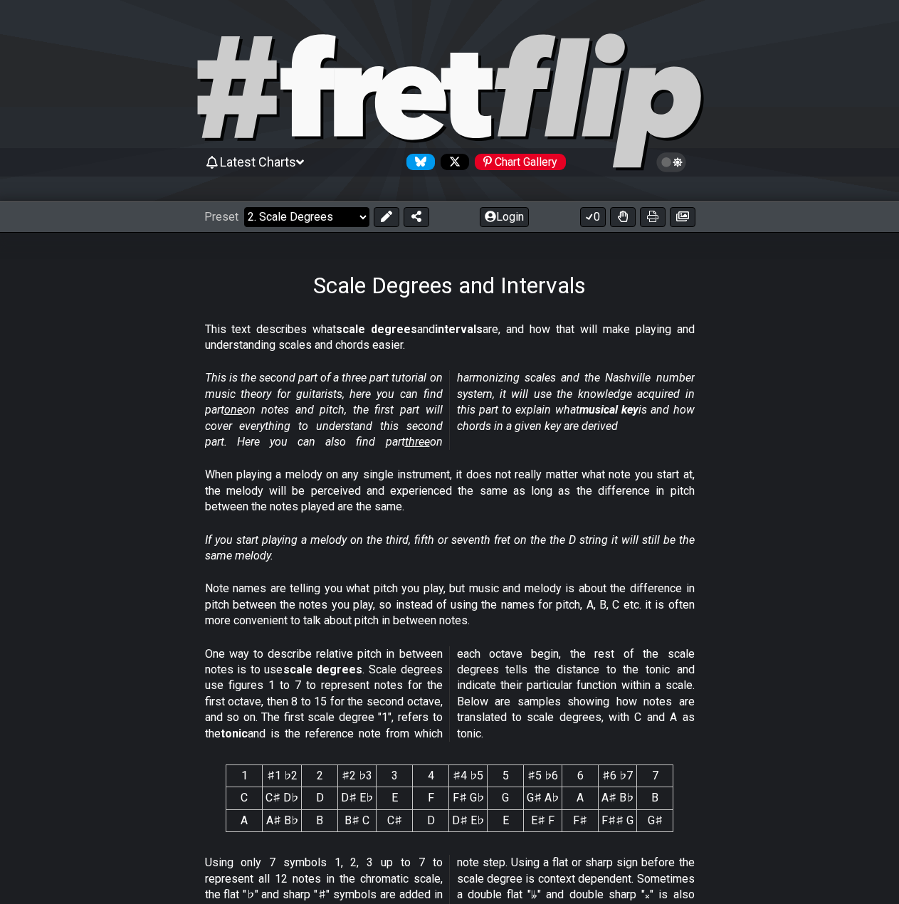
click at [315, 218] on select "Welcome to #fretflip! Initial Preset Custom Preset Minor Pentatonic Major Penta…" at bounding box center [306, 217] width 125 height 20
click at [244, 207] on select "Welcome to #fretflip! Initial Preset Custom Preset Minor Pentatonic Major Penta…" at bounding box center [306, 217] width 125 height 20
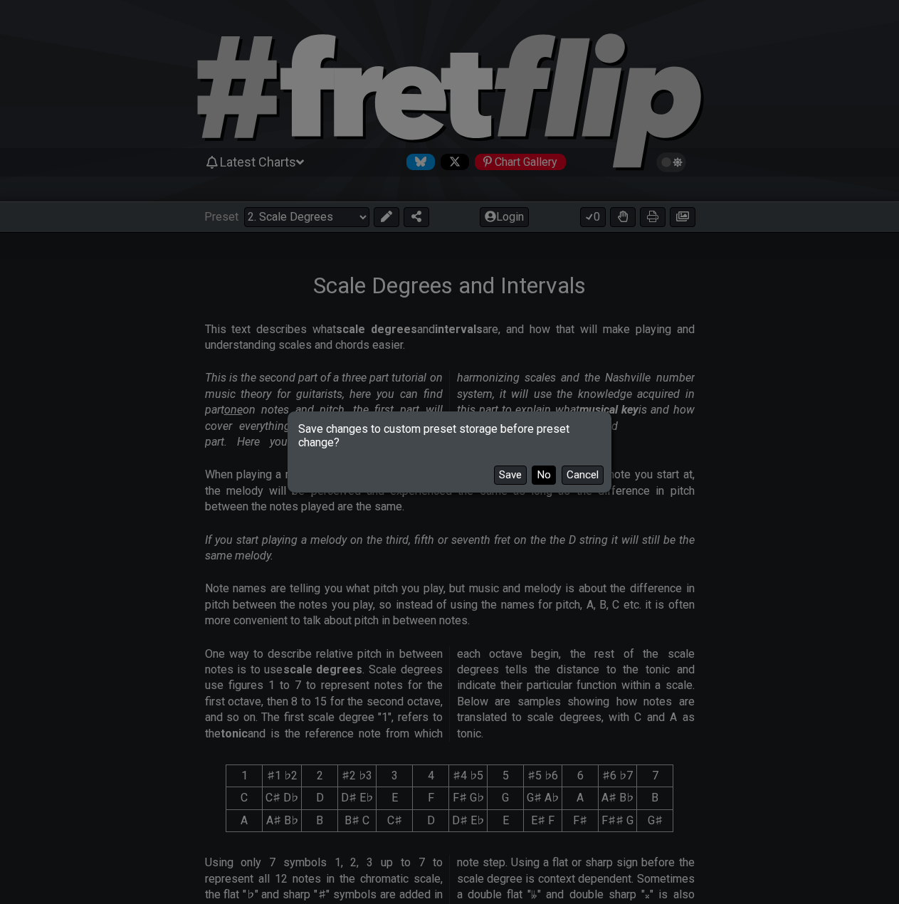
click at [540, 477] on button "No" at bounding box center [544, 475] width 24 height 19
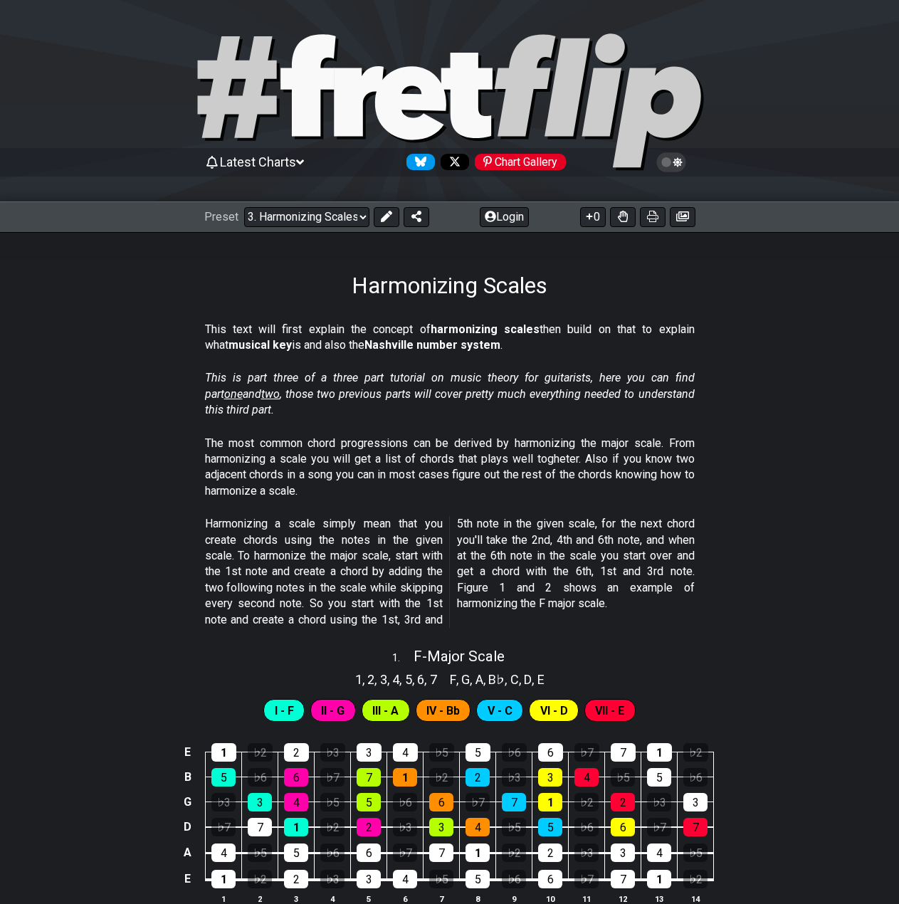
drag, startPoint x: 684, startPoint y: 450, endPoint x: 452, endPoint y: 445, distance: 231.5
click at [452, 445] on p "The most common chord progressions can be derived by harmonizing the major scal…" at bounding box center [450, 468] width 490 height 64
click at [343, 228] on div "Preset Welcome to #fretflip! Initial Preset Custom Preset Minor Pentatonic Majo…" at bounding box center [449, 217] width 899 height 31
click at [346, 219] on select "Welcome to #fretflip! Initial Preset Custom Preset Minor Pentatonic Major Penta…" at bounding box center [306, 217] width 125 height 20
click at [244, 207] on select "Welcome to #fretflip! Initial Preset Custom Preset Minor Pentatonic Major Penta…" at bounding box center [306, 217] width 125 height 20
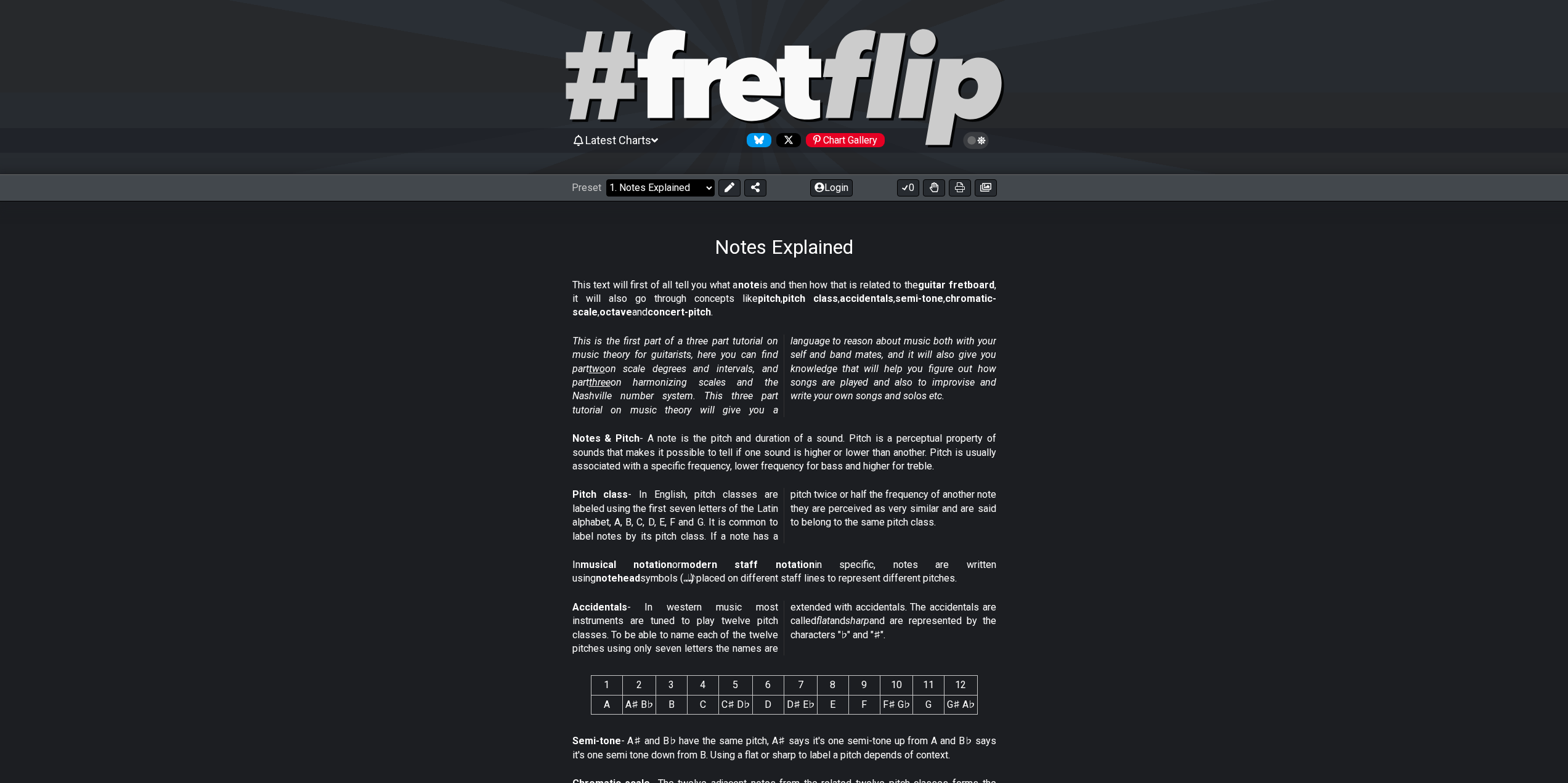
click at [703, 191] on select "Welcome to #fretflip! Initial Preset Custom Preset Minor Pentatonic Major Penta…" at bounding box center [660, 188] width 108 height 17
click at [607, 179] on select "Welcome to #fretflip! Initial Preset Custom Preset Minor Pentatonic Major Penta…" at bounding box center [660, 188] width 108 height 17
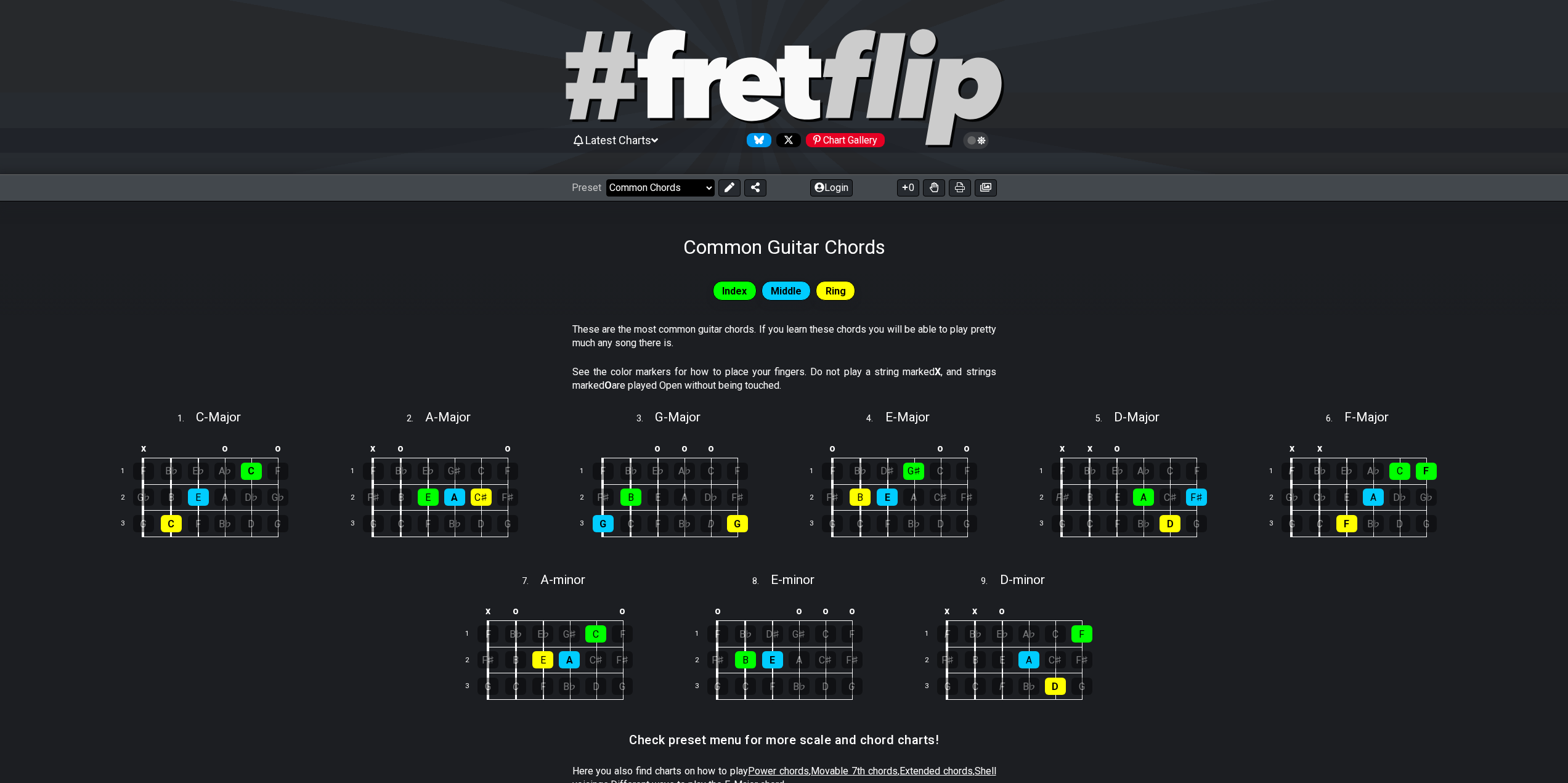
click at [667, 191] on select "Welcome to #fretflip! Initial Preset Custom Preset Minor Pentatonic Major Penta…" at bounding box center [660, 188] width 108 height 17
click at [607, 179] on select "Welcome to #fretflip! Initial Preset Custom Preset Minor Pentatonic Major Penta…" at bounding box center [660, 188] width 108 height 17
select select "/scale-degrees-and-intervals"
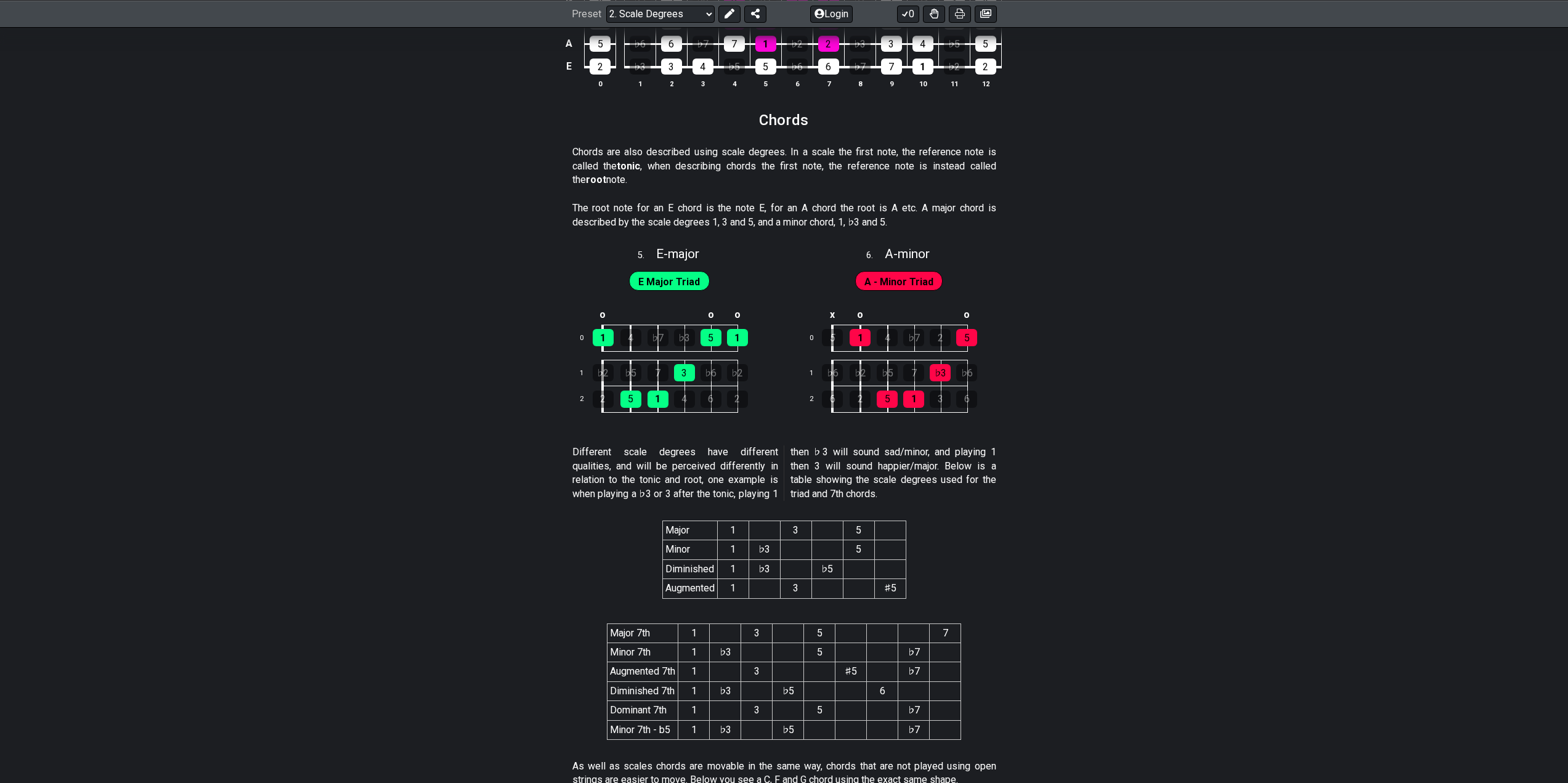
scroll to position [2053, 0]
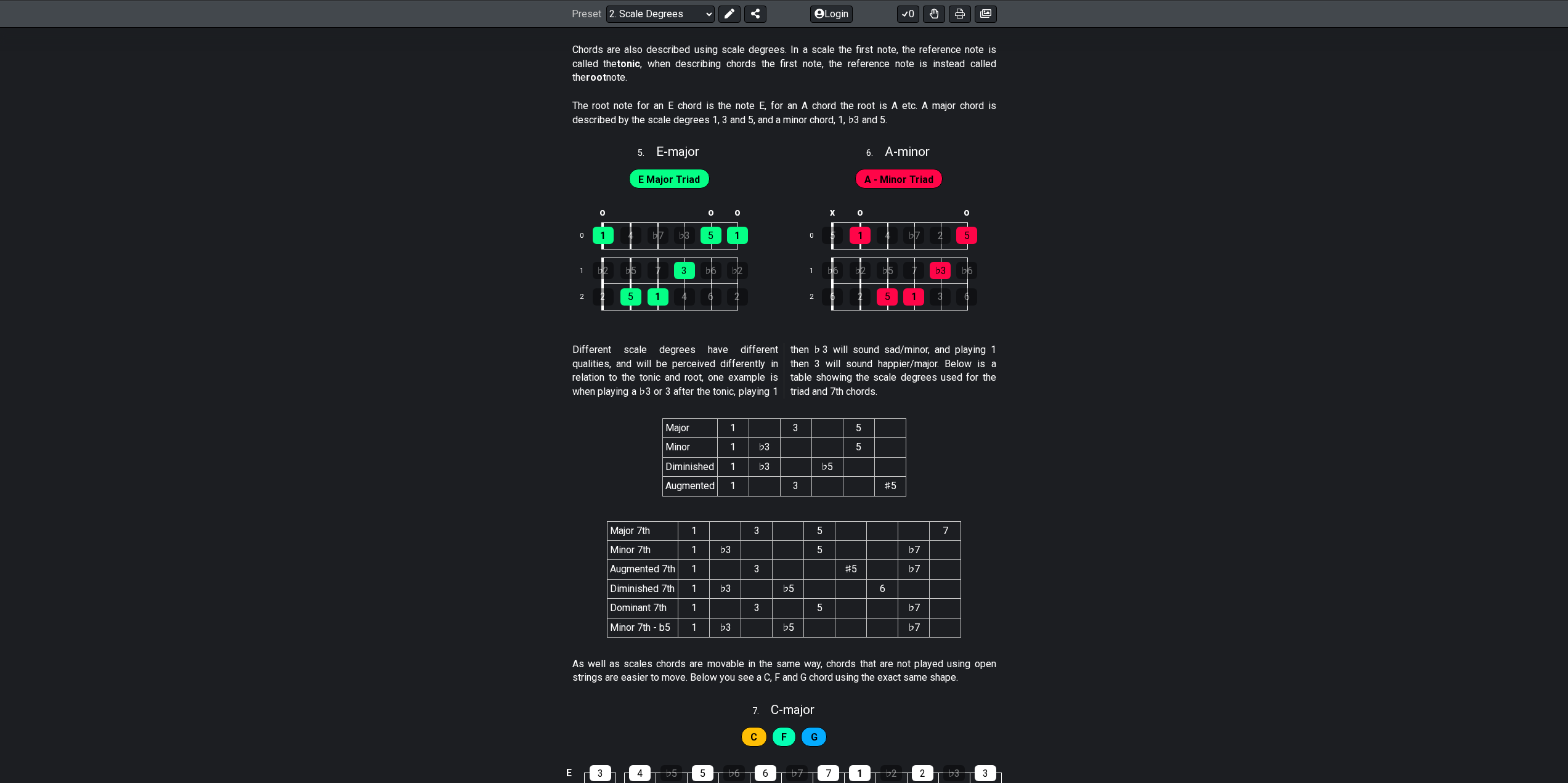
click at [739, 483] on td "1" at bounding box center [733, 486] width 31 height 19
click at [768, 484] on td at bounding box center [764, 486] width 31 height 19
click at [778, 486] on td "3" at bounding box center [796, 486] width 31 height 19
click at [778, 485] on td at bounding box center [827, 486] width 31 height 19
click at [778, 486] on td at bounding box center [858, 486] width 31 height 19
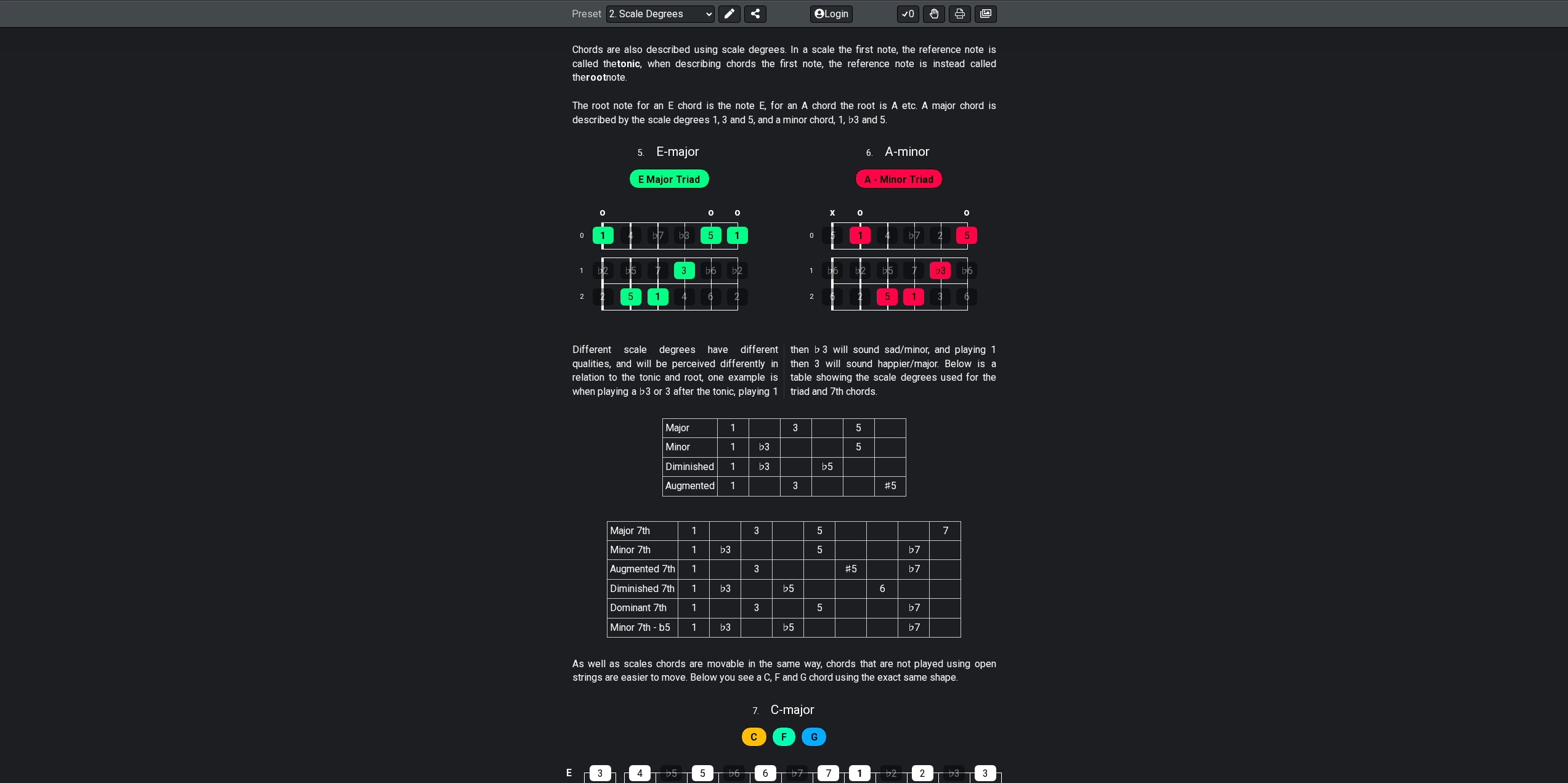
click at [778, 485] on td "♯5" at bounding box center [890, 486] width 31 height 19
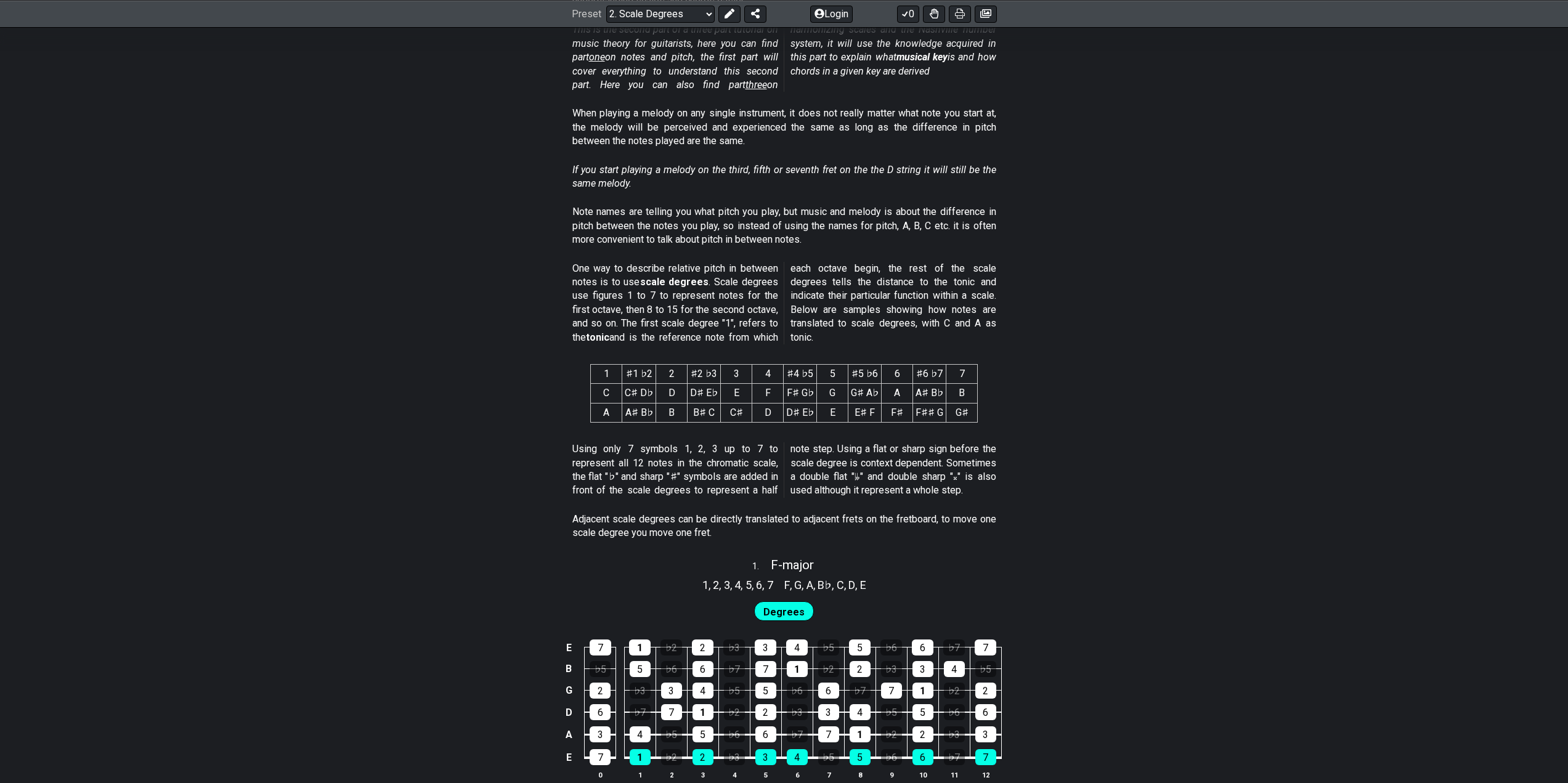
scroll to position [423, 0]
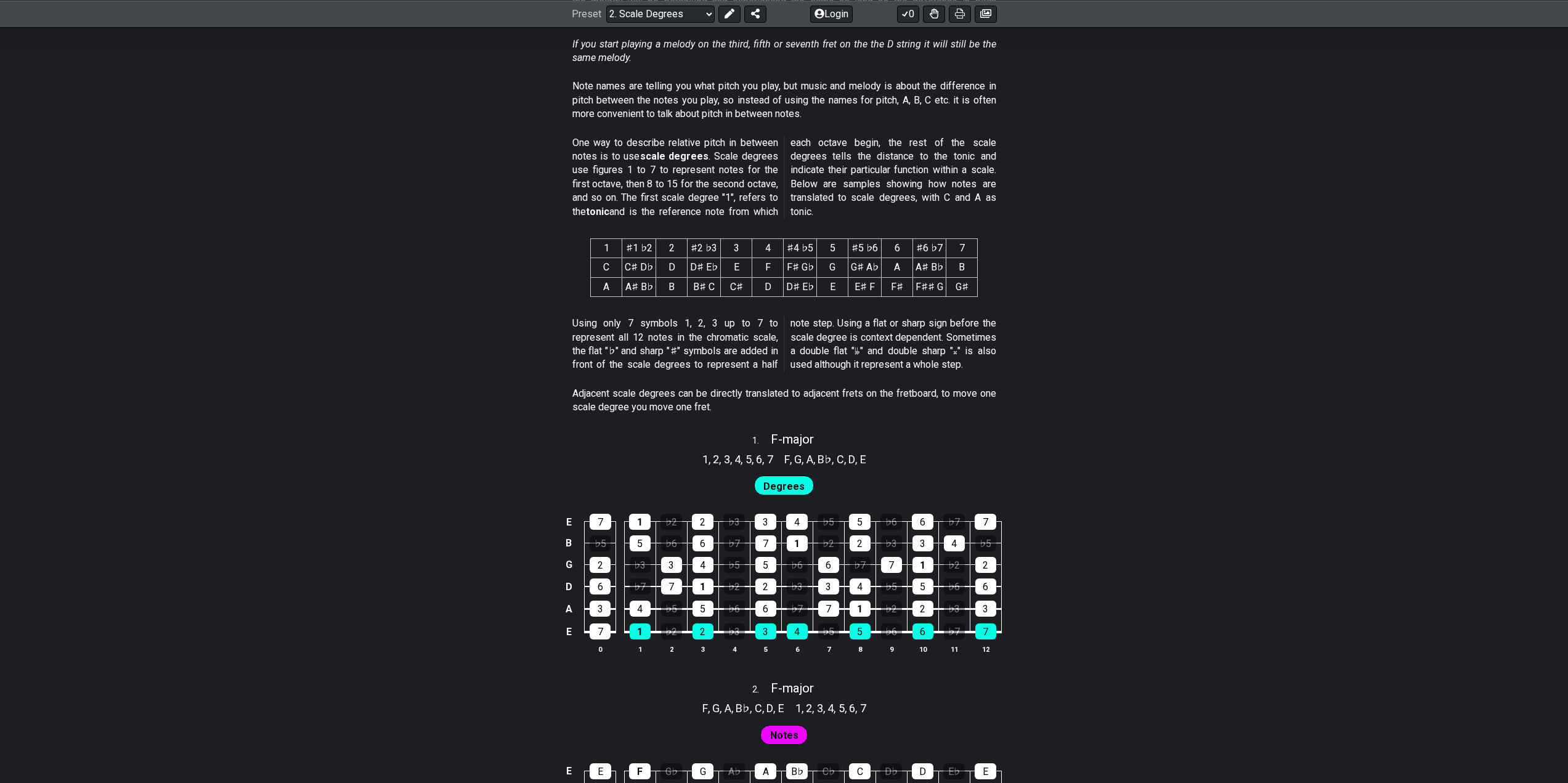
drag, startPoint x: 693, startPoint y: 459, endPoint x: 922, endPoint y: 462, distance: 229.0
click at [778, 462] on div "1 , 2 , 3 , 4 , 5 , 6 , 7 F , G , A , B♭ , C , D , E" at bounding box center [784, 458] width 1568 height 20
drag, startPoint x: 854, startPoint y: 455, endPoint x: 740, endPoint y: 455, distance: 114.0
click at [740, 455] on div "1 , 2 , 3 , 4 , 5 , 6 , 7 F , G , A , B♭ , C , D , E" at bounding box center [784, 458] width 1568 height 20
click at [703, 456] on span "1" at bounding box center [705, 459] width 6 height 16
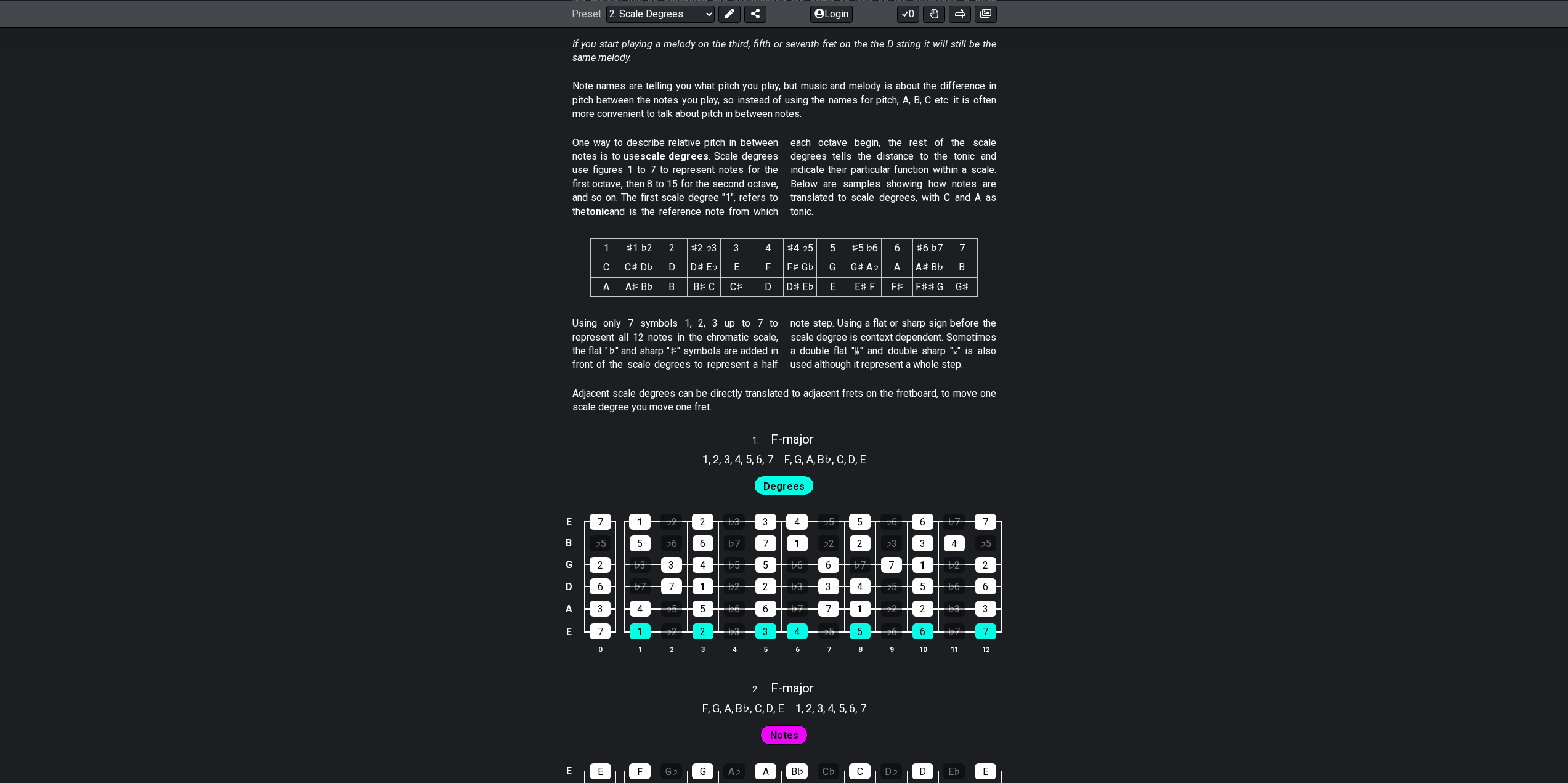
click at [778, 368] on section "Using only 7 symbols 1, 2, 3 up to 7 to represent all 12 notes in the chromatic…" at bounding box center [784, 346] width 1568 height 70
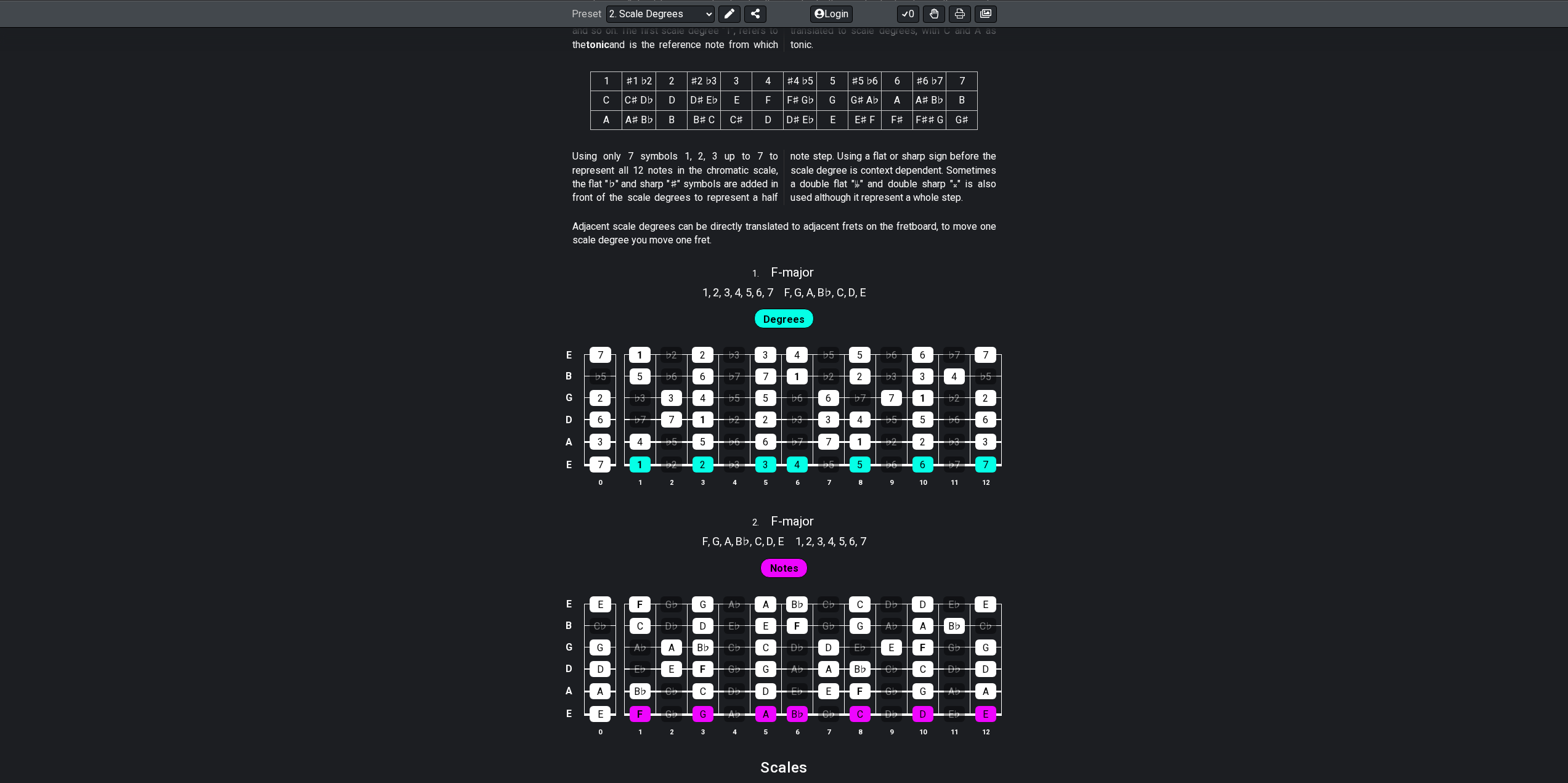
scroll to position [616, 0]
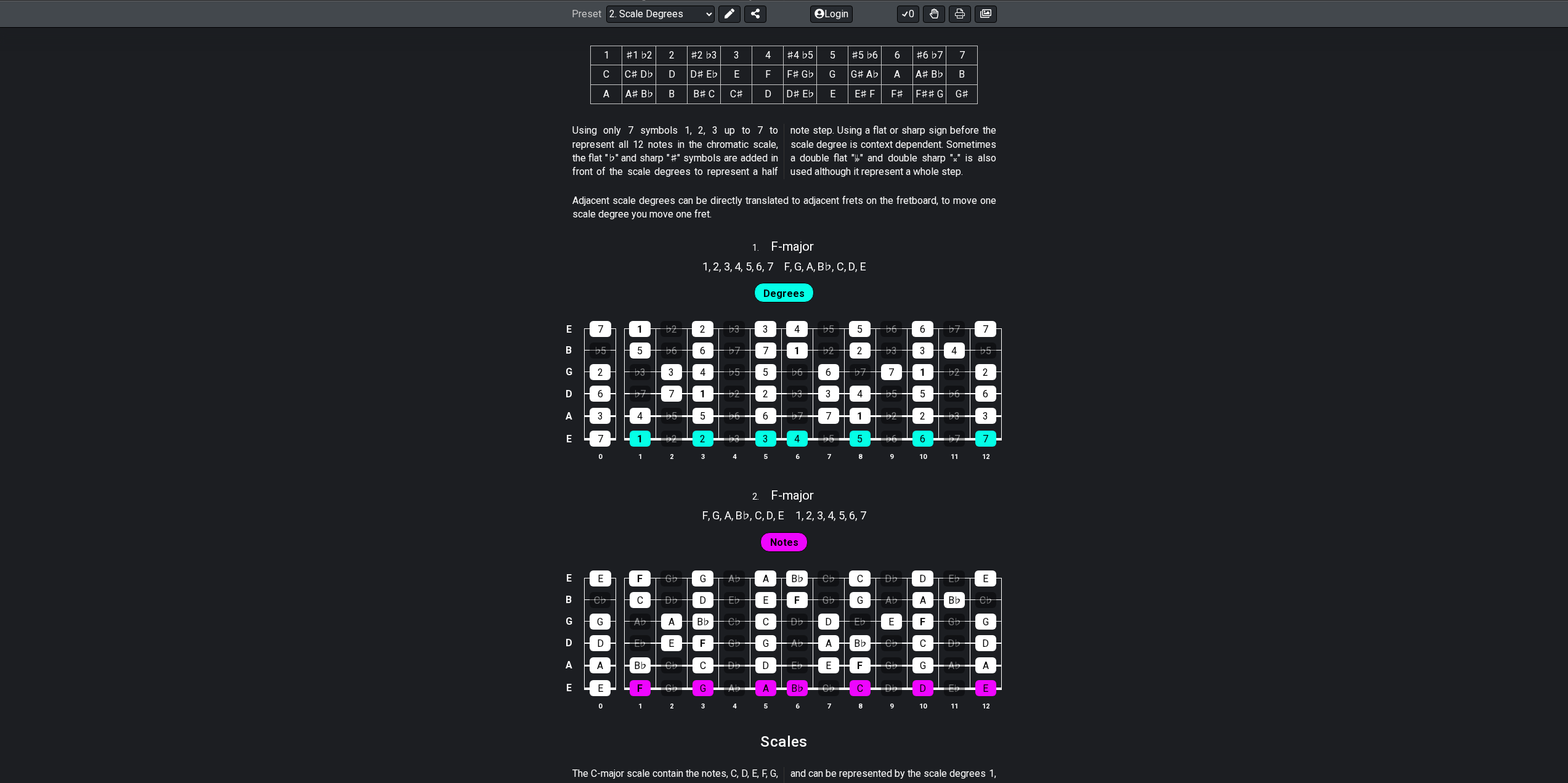
click at [778, 304] on div "Degrees" at bounding box center [784, 291] width 1568 height 31
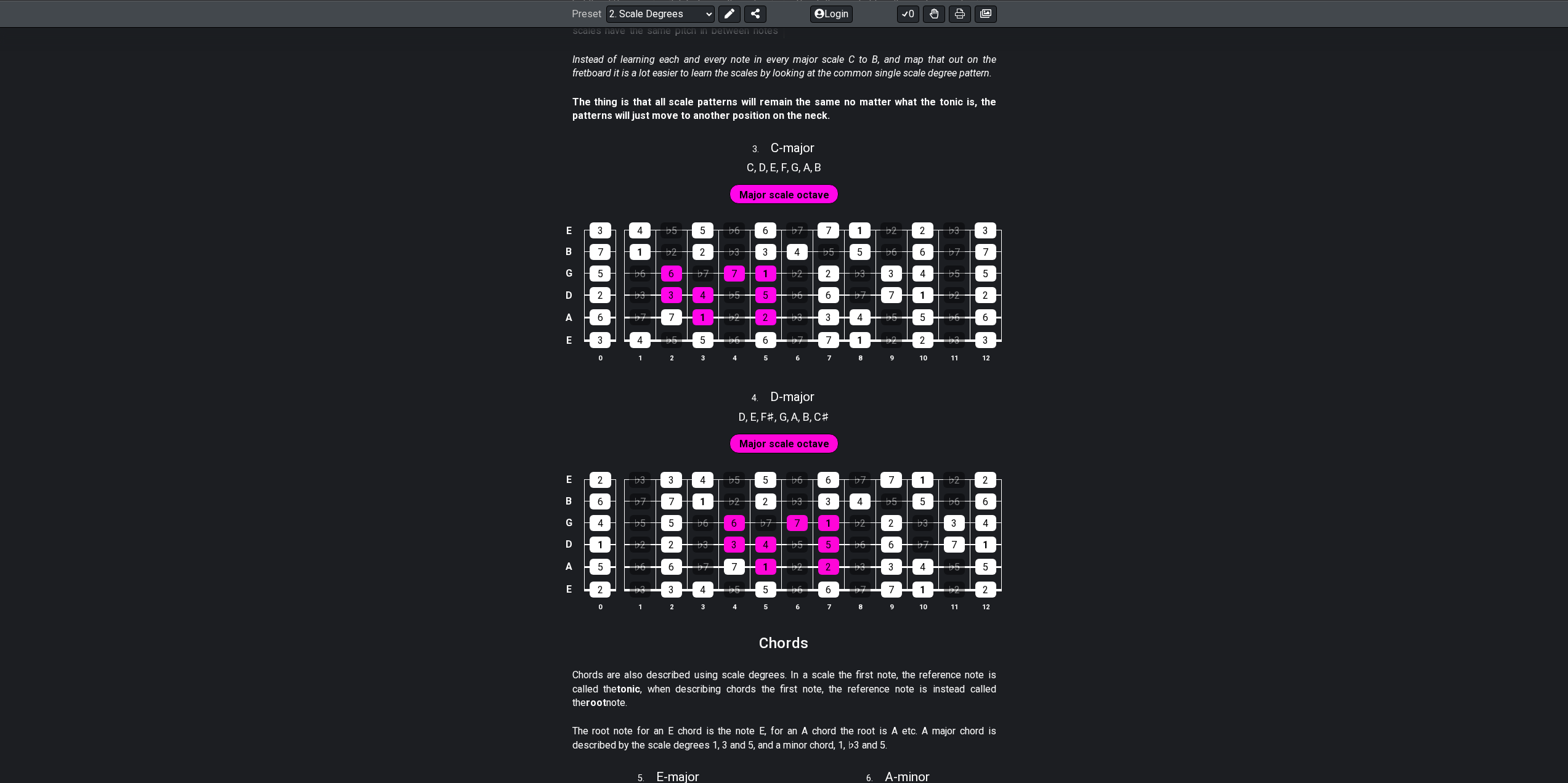
scroll to position [1437, 0]
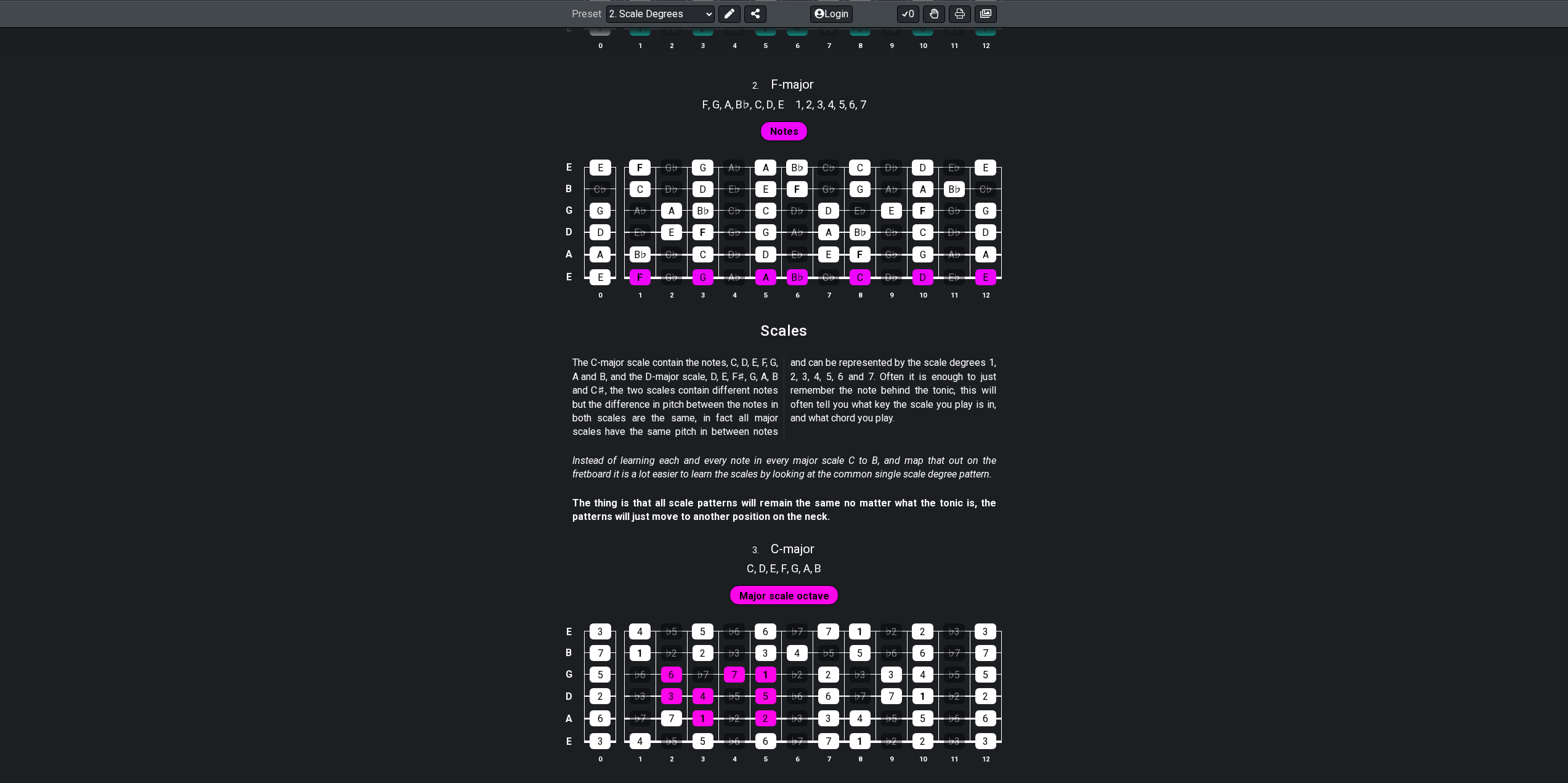
scroll to position [1129, 0]
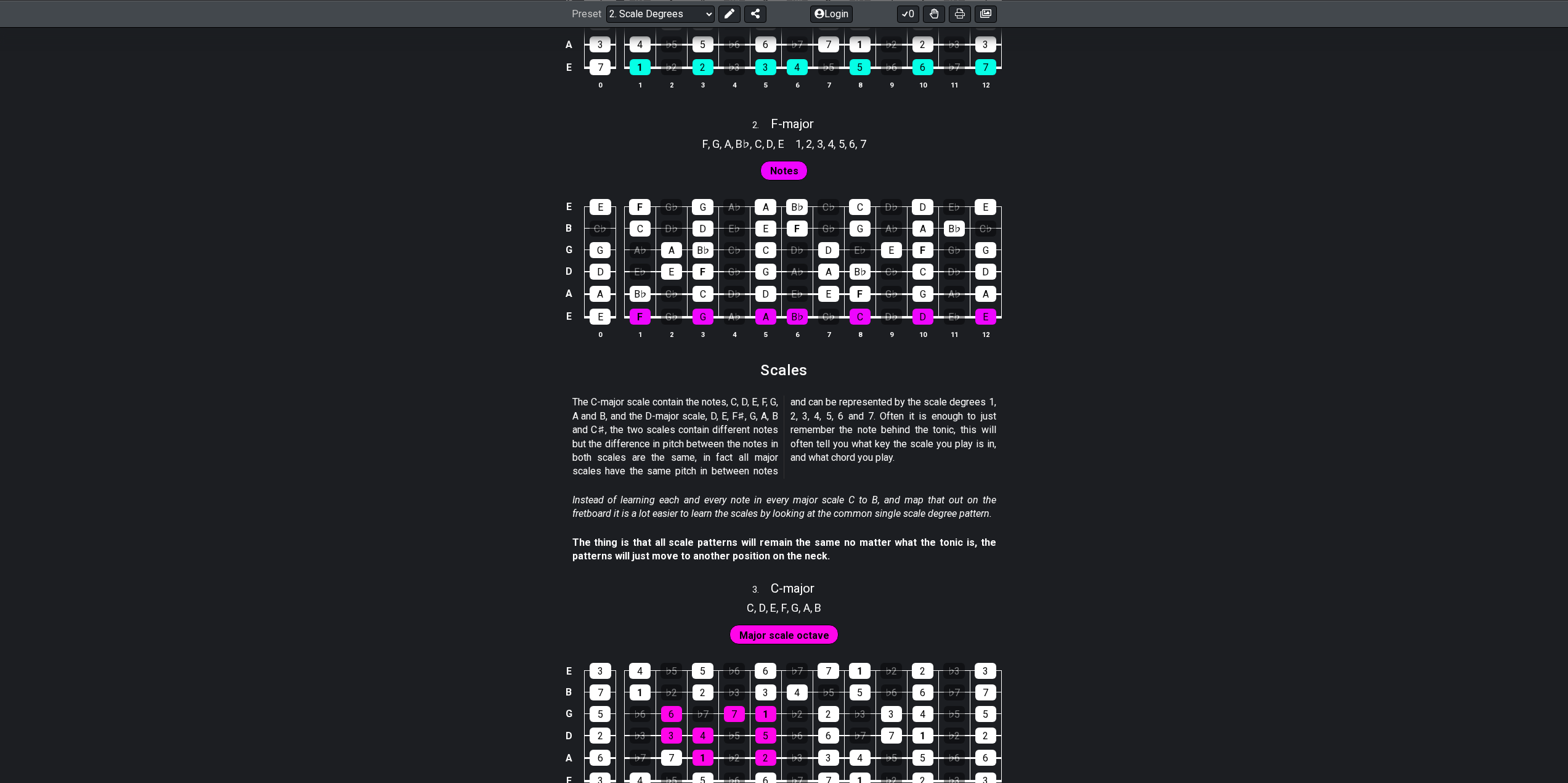
scroll to position [924, 0]
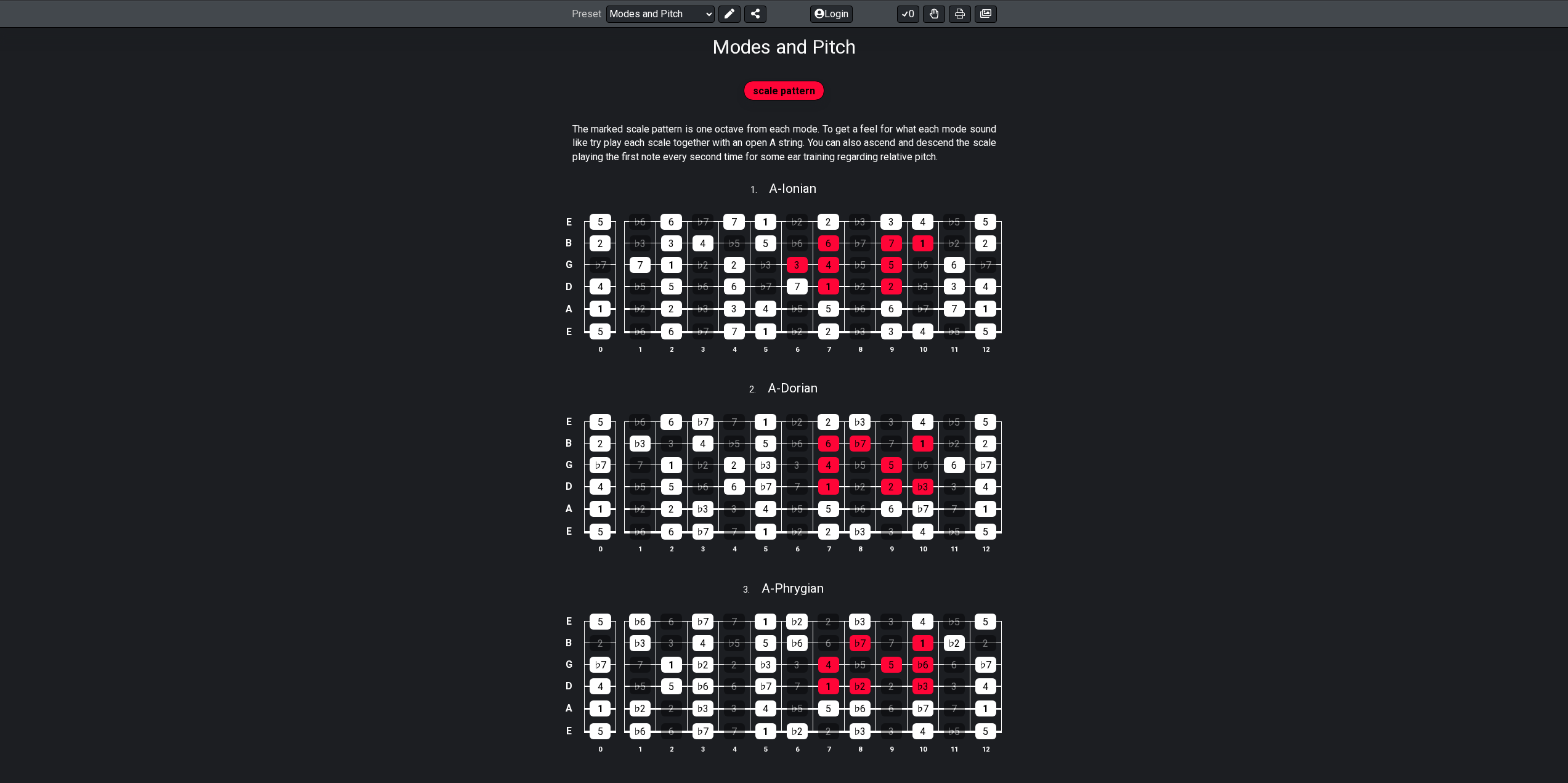
scroll to position [513, 0]
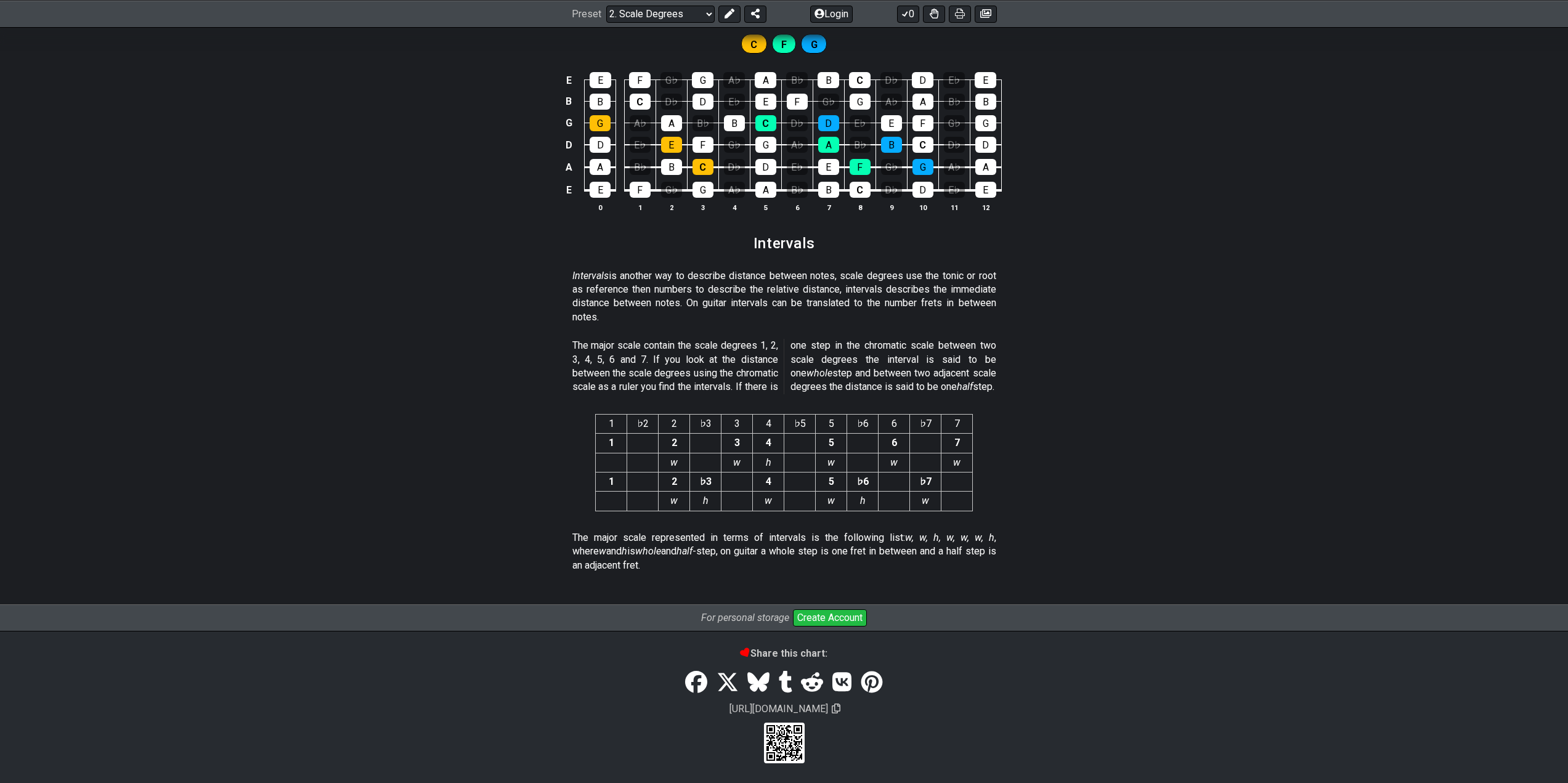
scroll to position [2374, 0]
